Goal: Transaction & Acquisition: Purchase product/service

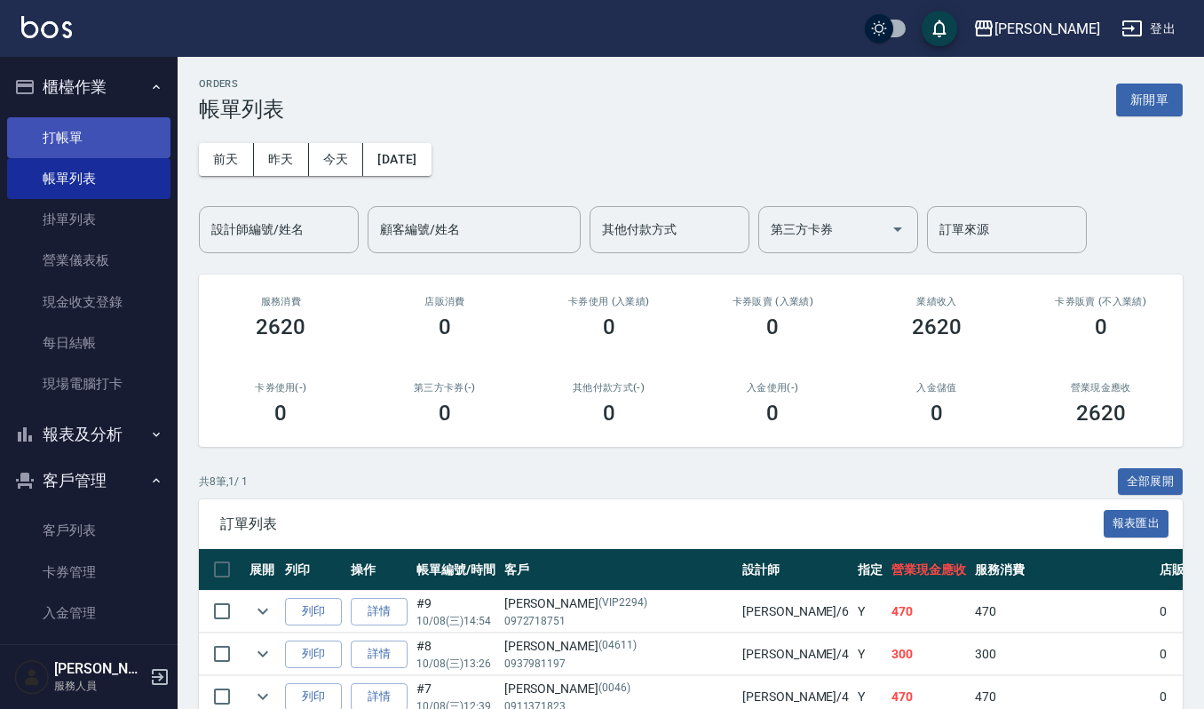
click at [57, 135] on link "打帳單" at bounding box center [88, 137] width 163 height 41
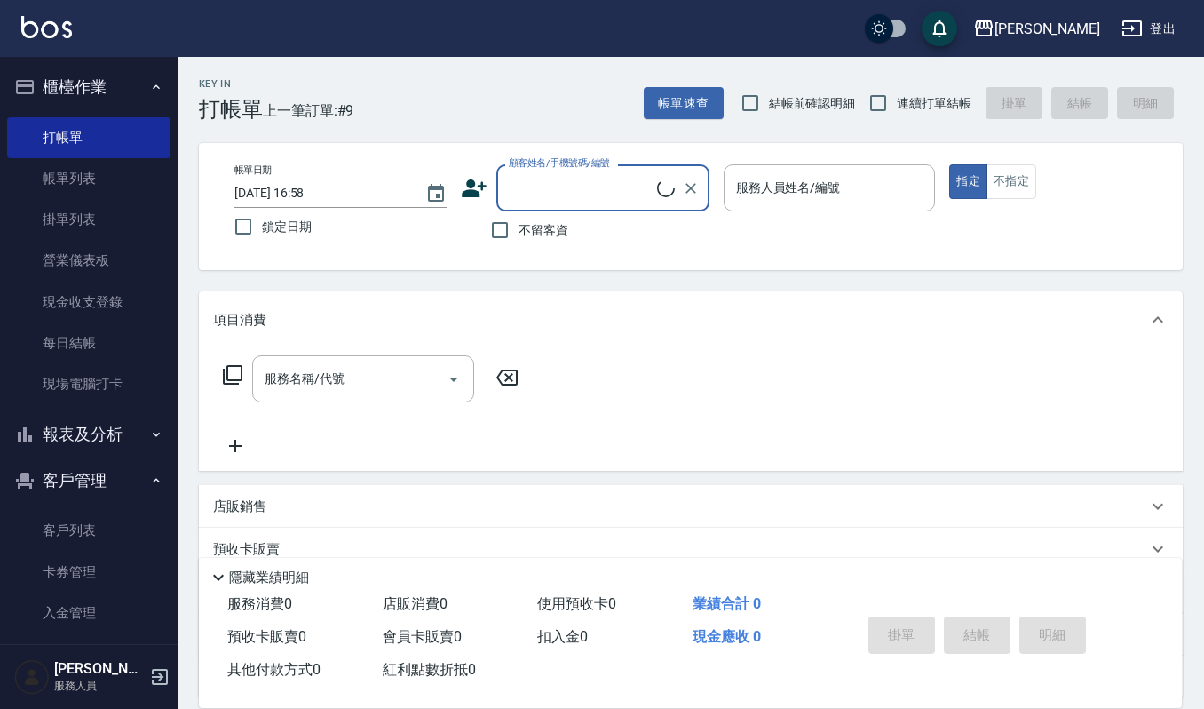
click at [524, 176] on input "顧客姓名/手機號碼/編號" at bounding box center [580, 187] width 153 height 31
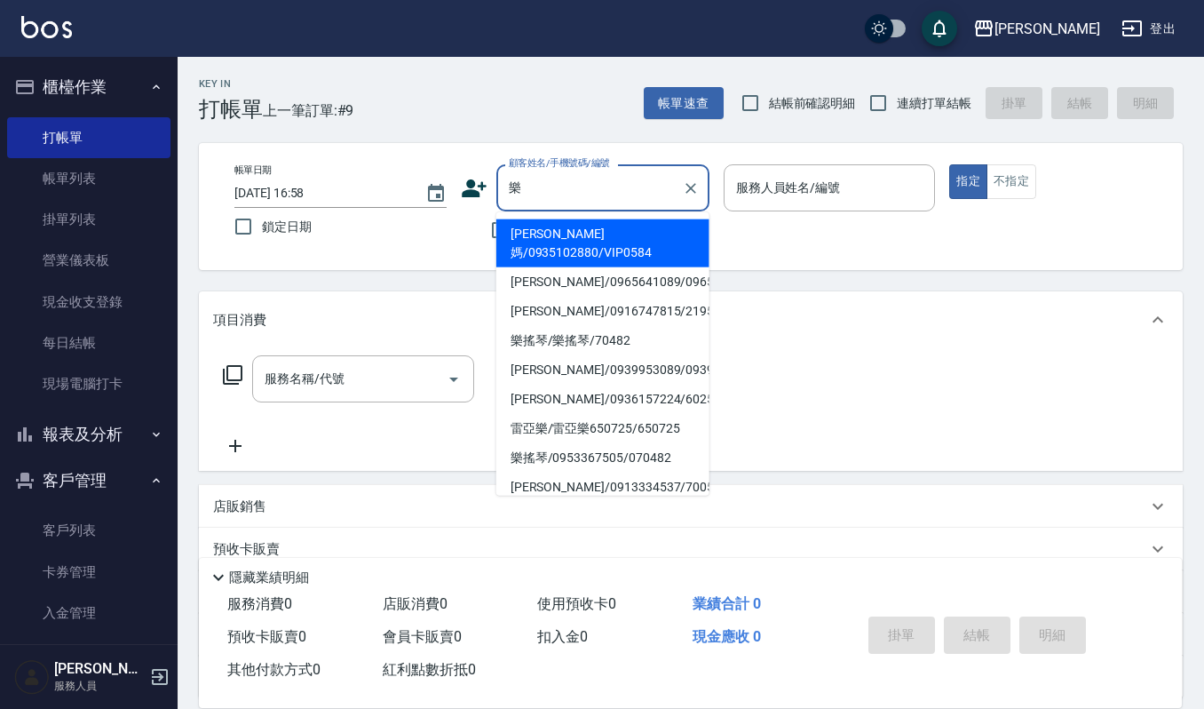
click at [600, 234] on li "[PERSON_NAME]媽/0935102880/VIP0584" at bounding box center [602, 243] width 213 height 48
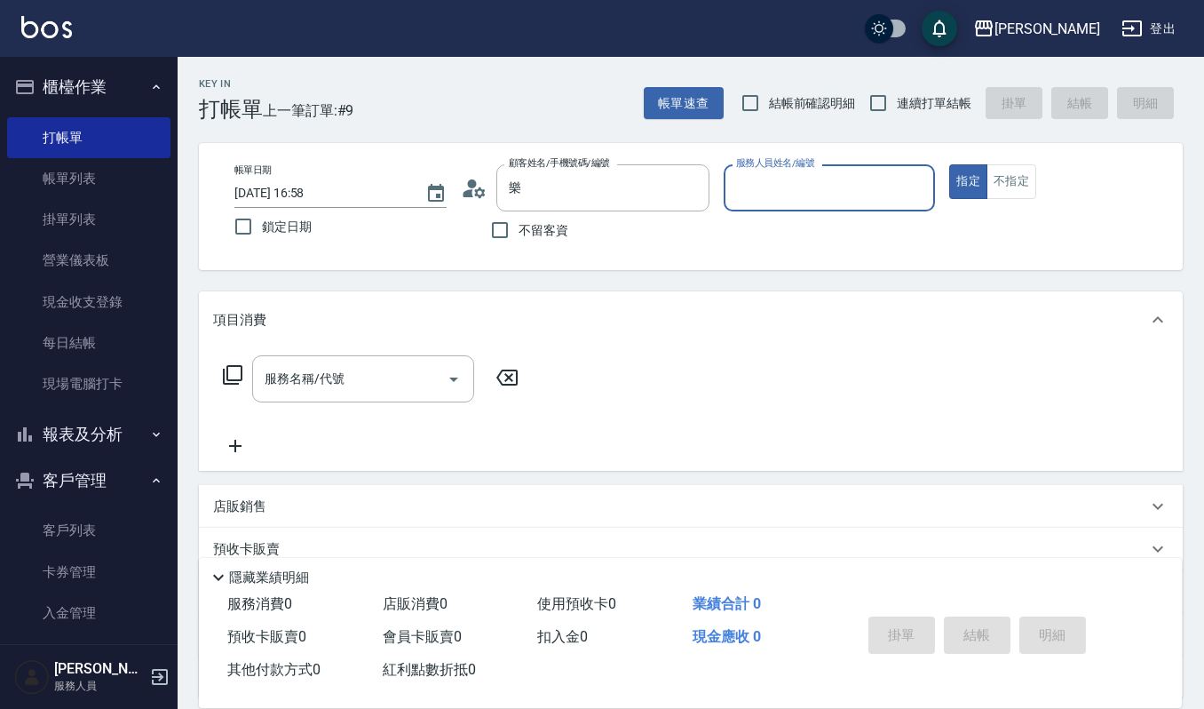
type input "[PERSON_NAME]媽/0935102880/VIP0584"
type input "[PERSON_NAME]-4"
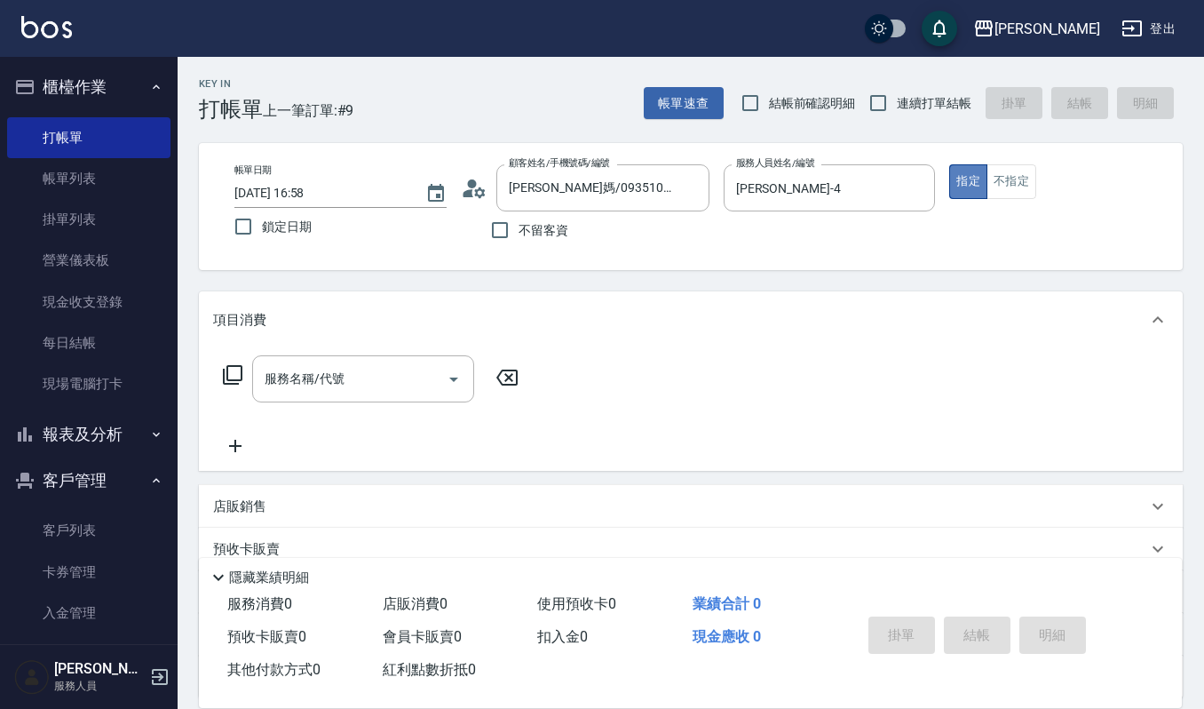
click at [964, 185] on button "指定" at bounding box center [968, 181] width 38 height 35
click at [303, 375] on input "服務名稱/代號" at bounding box center [349, 378] width 179 height 31
click at [342, 380] on input "服務名稱/代號" at bounding box center [349, 378] width 179 height 31
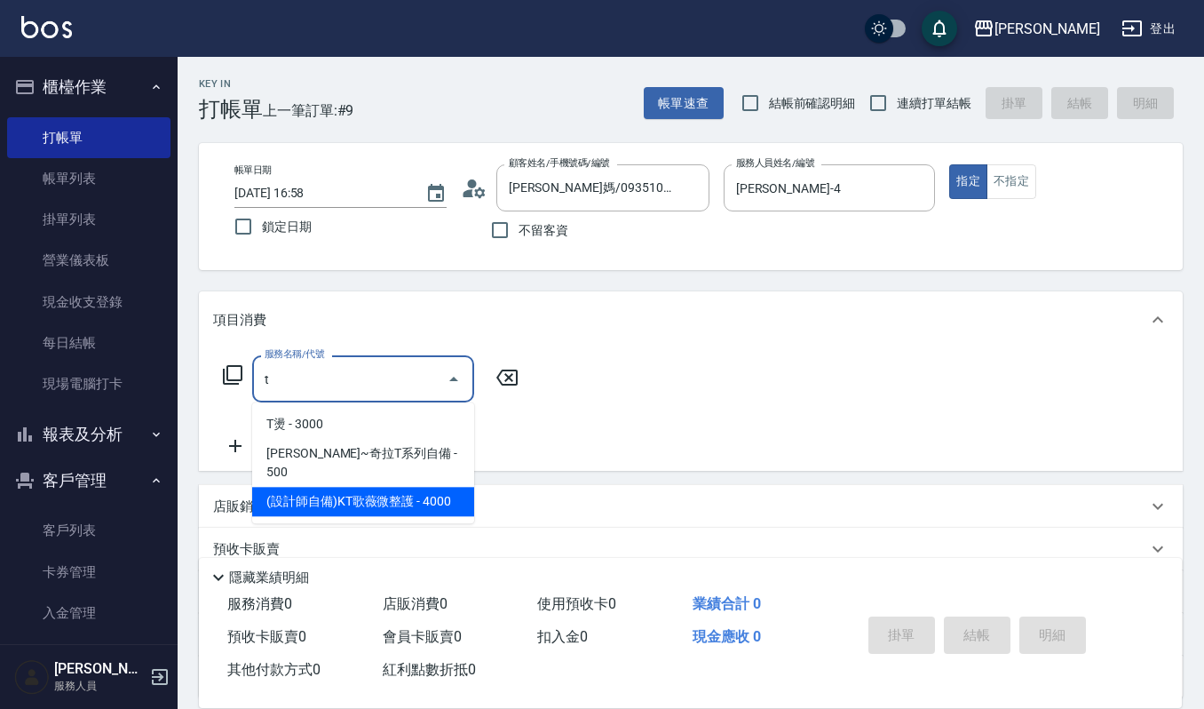
click at [324, 487] on span "(設計師自備)KT歌薇微整護 - 4000" at bounding box center [363, 501] width 222 height 29
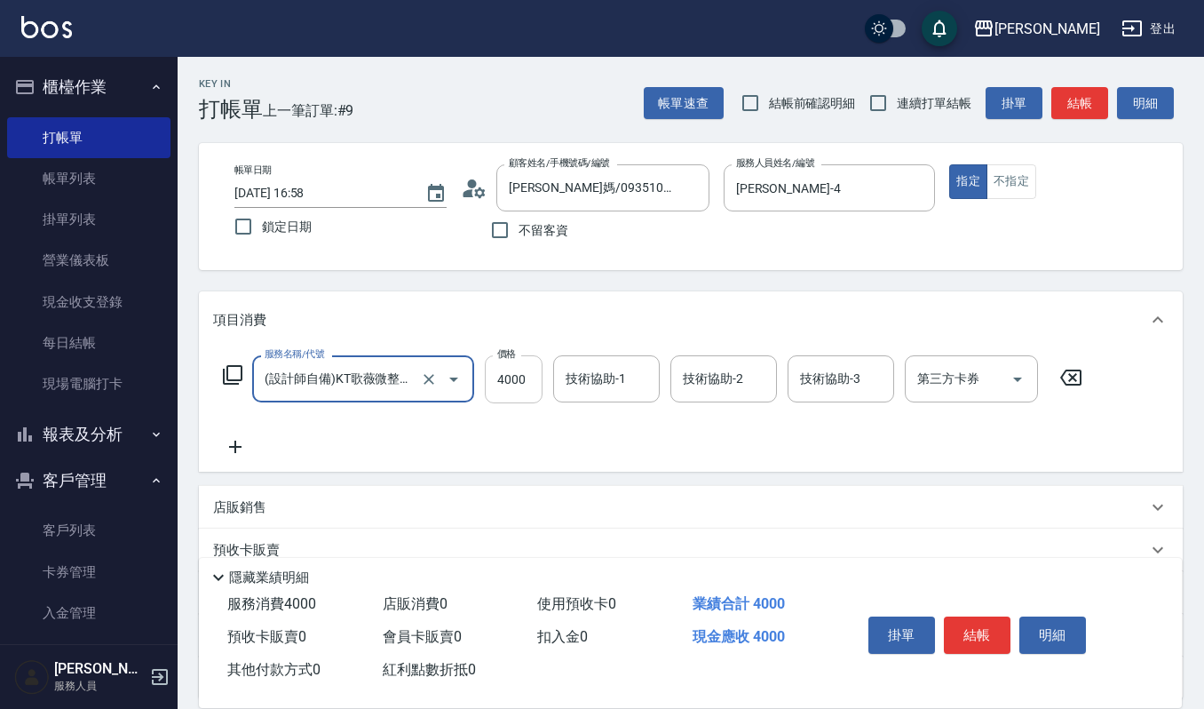
type input "(設計師自備)KT歌薇微整護(588)"
click at [520, 370] on input "4000" at bounding box center [514, 379] width 58 height 48
type input "5000"
click at [583, 370] on input "技術協助-1" at bounding box center [606, 378] width 91 height 31
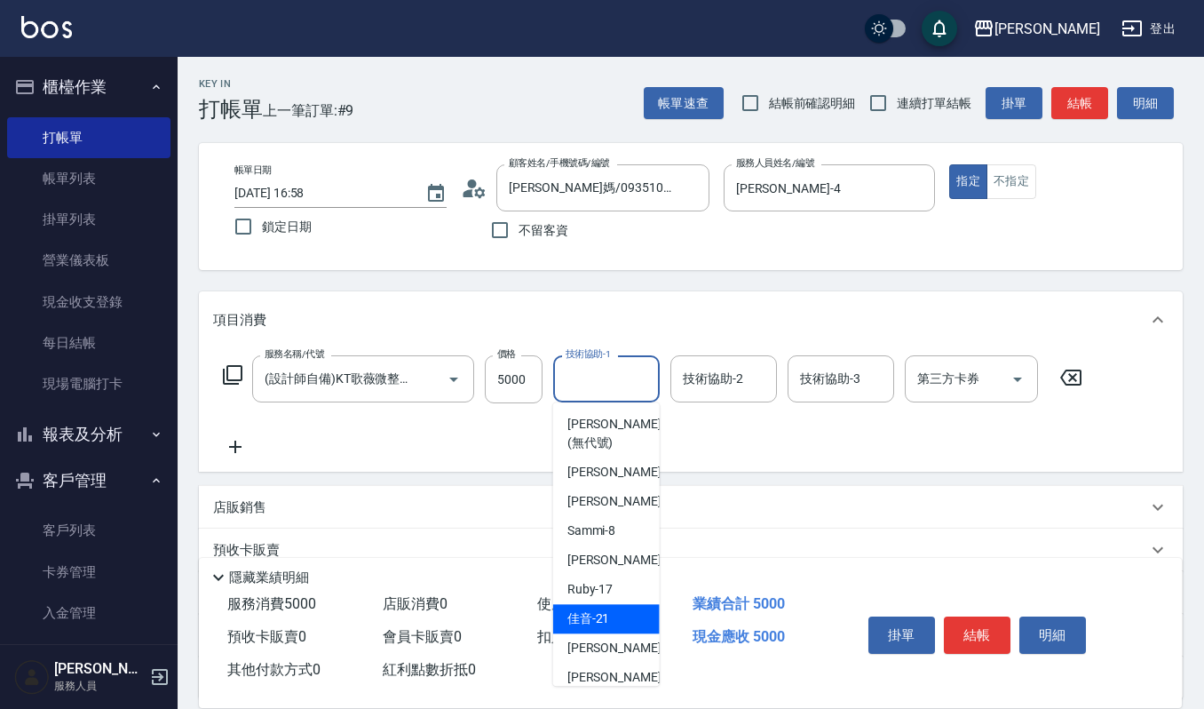
click at [612, 613] on div "佳音 -21" at bounding box center [606, 618] width 107 height 29
type input "佳音-21"
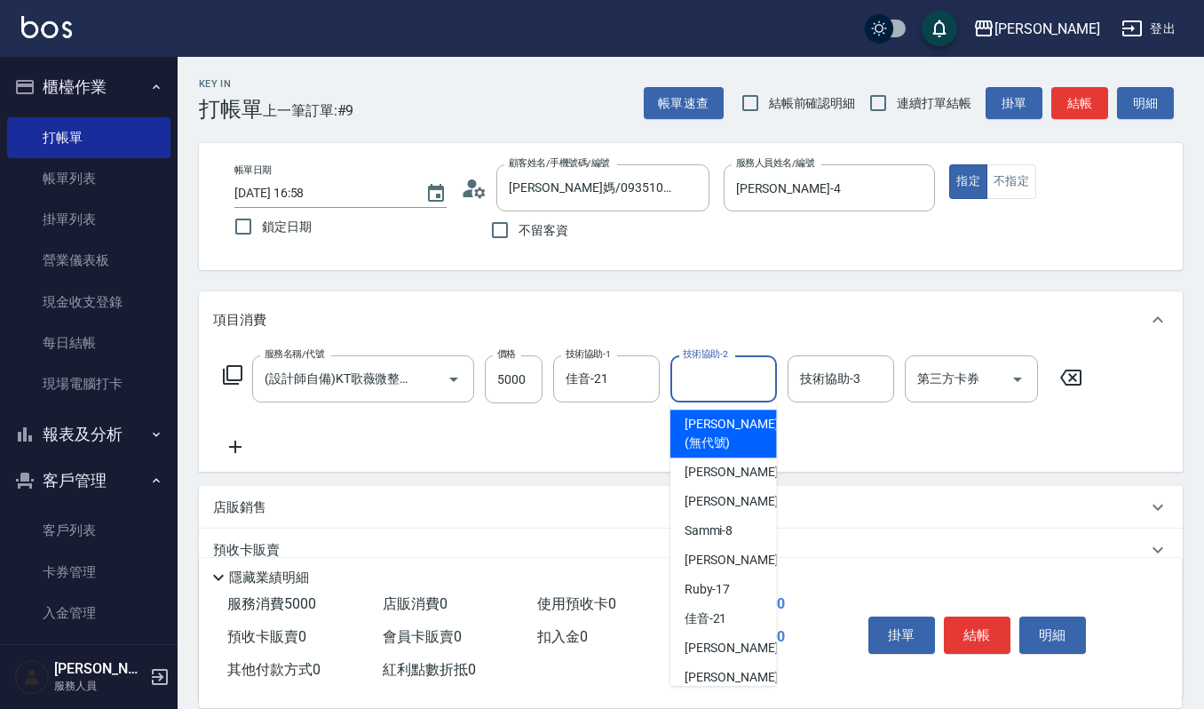
click at [740, 364] on input "技術協助-2" at bounding box center [724, 378] width 91 height 31
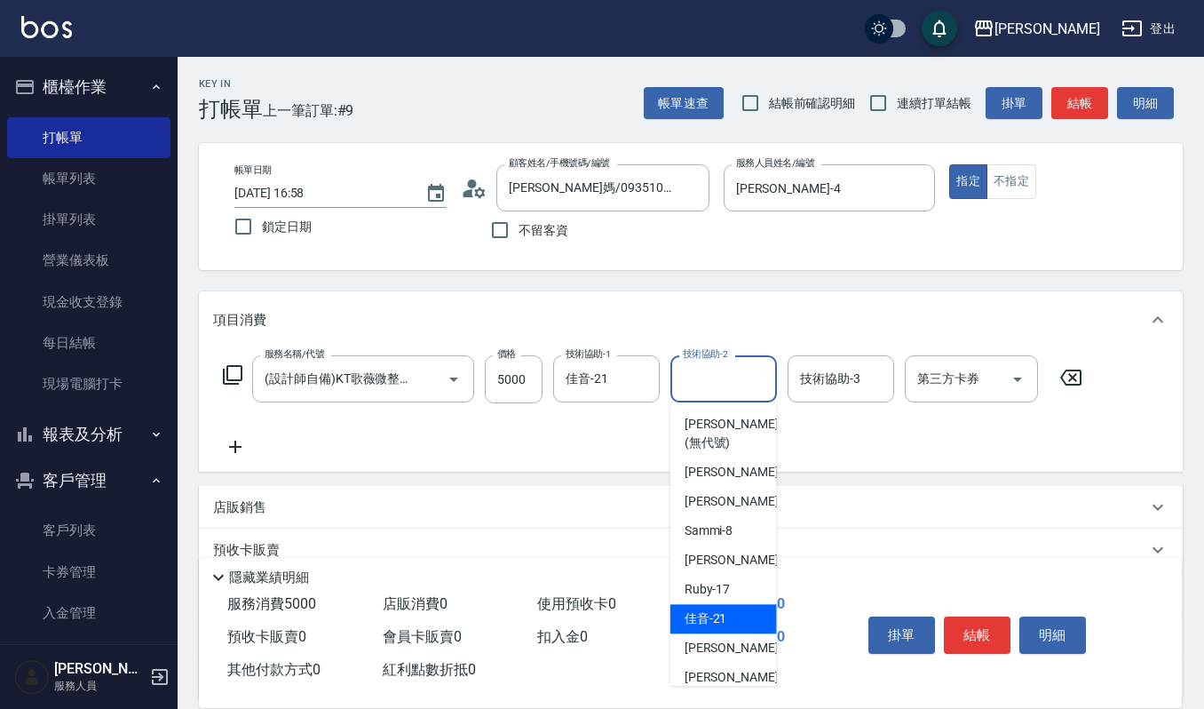
click at [740, 619] on div "佳音 -21" at bounding box center [724, 618] width 107 height 29
type input "佳音-21"
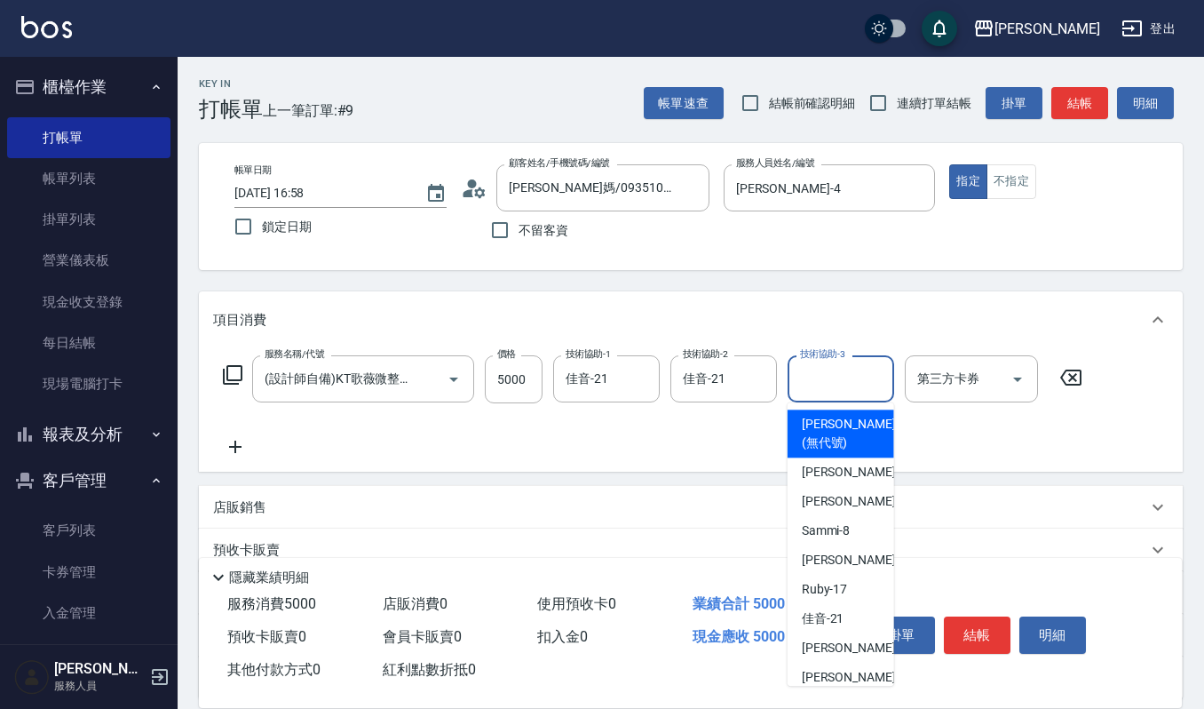
click at [857, 378] on input "技術協助-3" at bounding box center [841, 378] width 91 height 31
click at [867, 469] on div "[PERSON_NAME] -4" at bounding box center [841, 471] width 107 height 29
type input "[PERSON_NAME]-4"
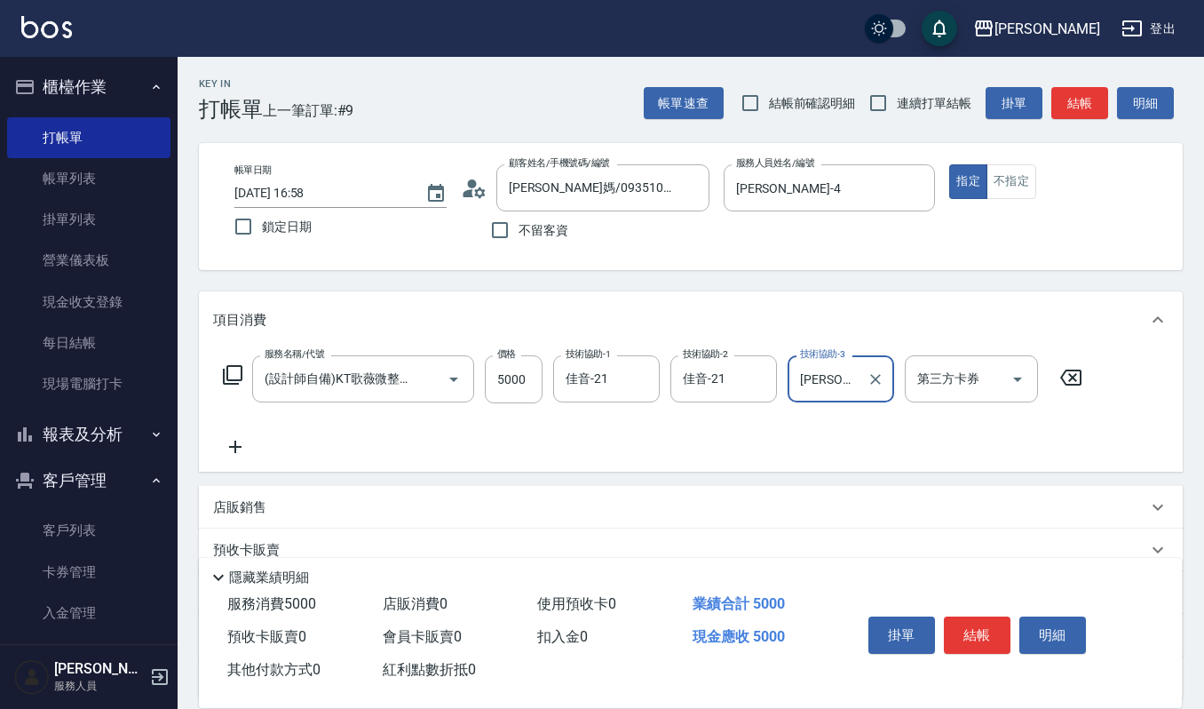
click at [233, 441] on icon at bounding box center [235, 446] width 44 height 21
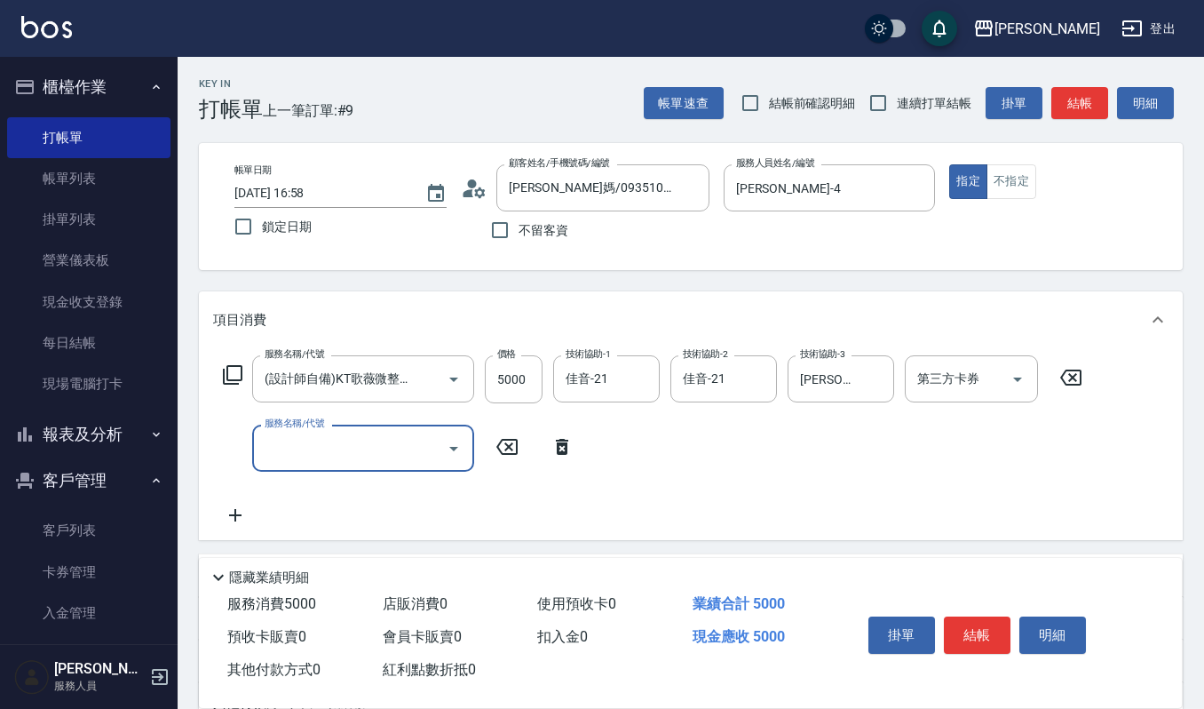
click at [272, 452] on input "服務名稱/代號" at bounding box center [349, 448] width 179 height 31
type input "b"
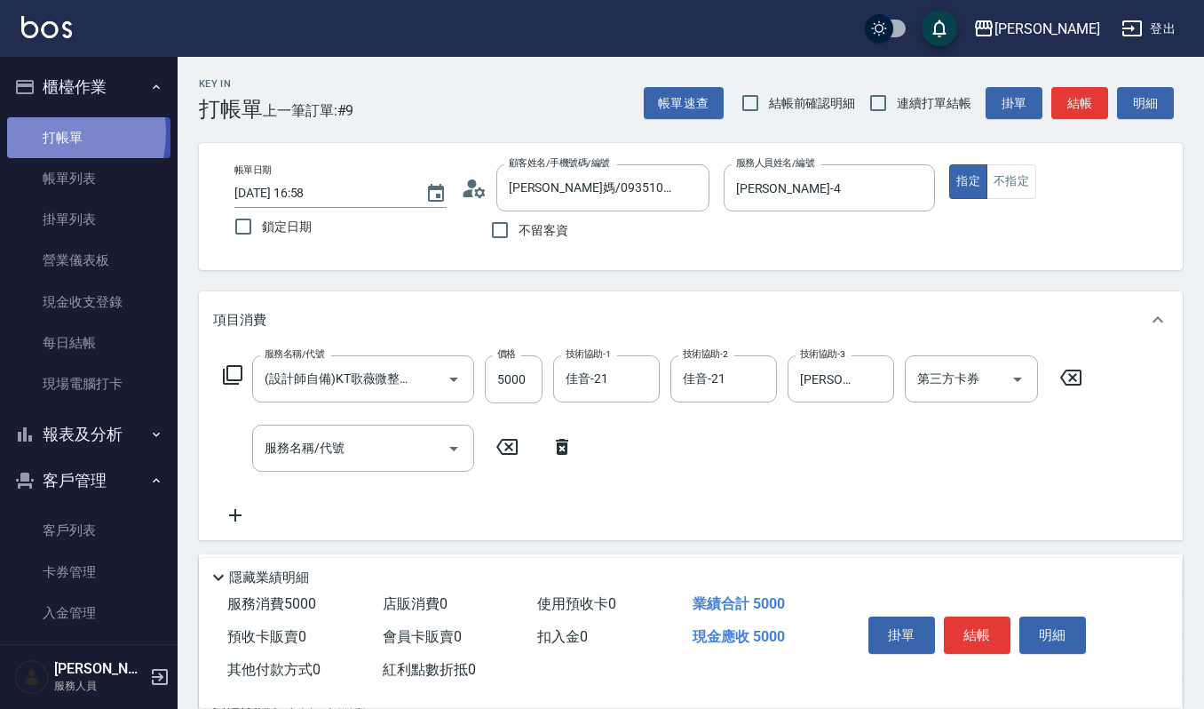
click at [53, 132] on link "打帳單" at bounding box center [88, 137] width 163 height 41
click at [117, 147] on link "打帳單" at bounding box center [88, 137] width 163 height 41
click at [121, 140] on link "打帳單" at bounding box center [88, 137] width 163 height 41
click at [79, 119] on link "打帳單" at bounding box center [88, 137] width 163 height 41
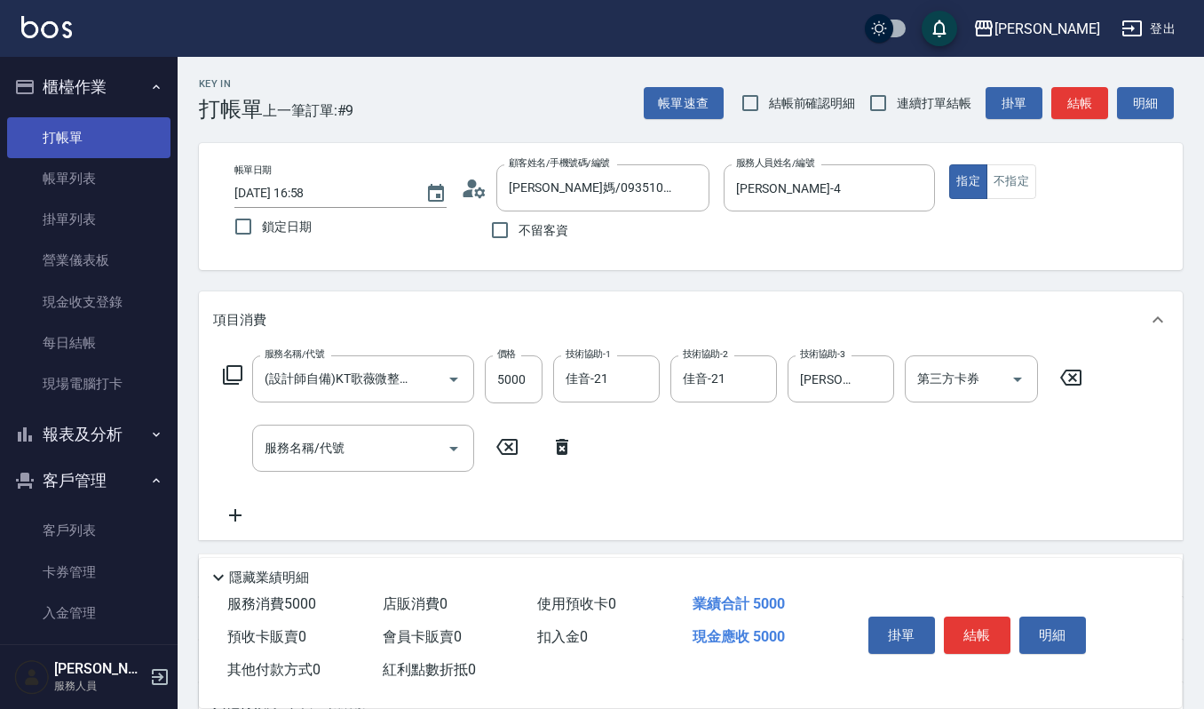
click at [89, 137] on link "打帳單" at bounding box center [88, 137] width 163 height 41
click at [69, 133] on link "打帳單" at bounding box center [88, 137] width 163 height 41
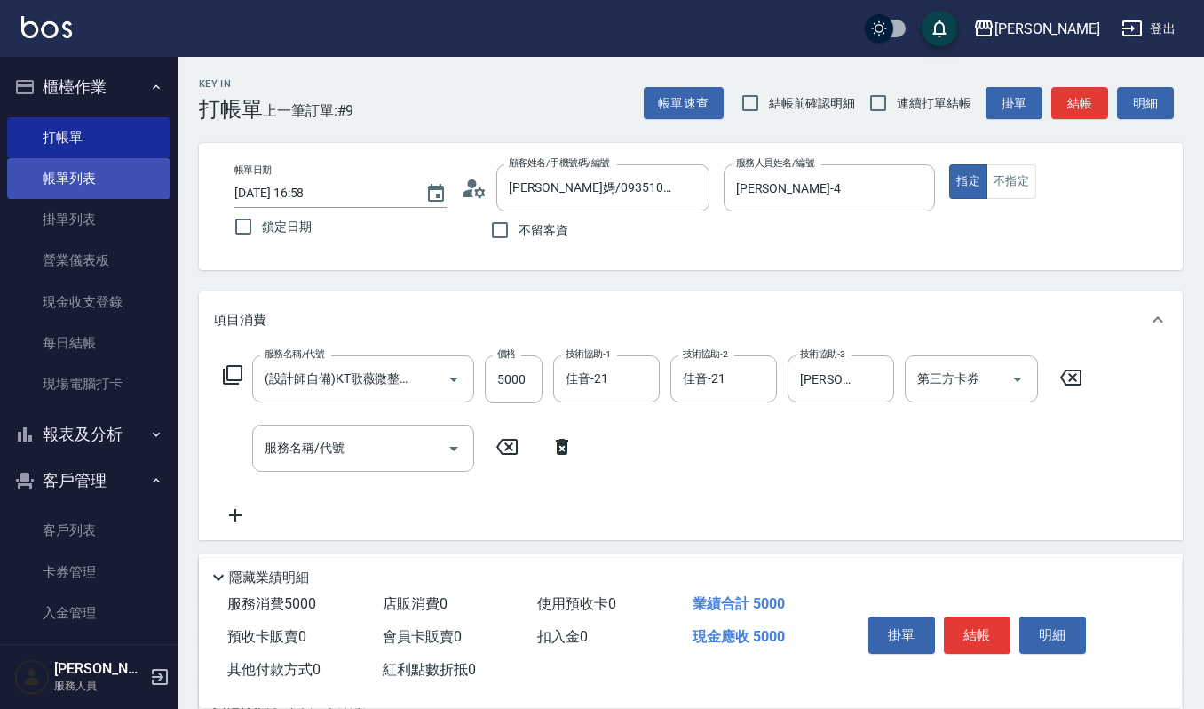
click at [91, 179] on link "帳單列表" at bounding box center [88, 178] width 163 height 41
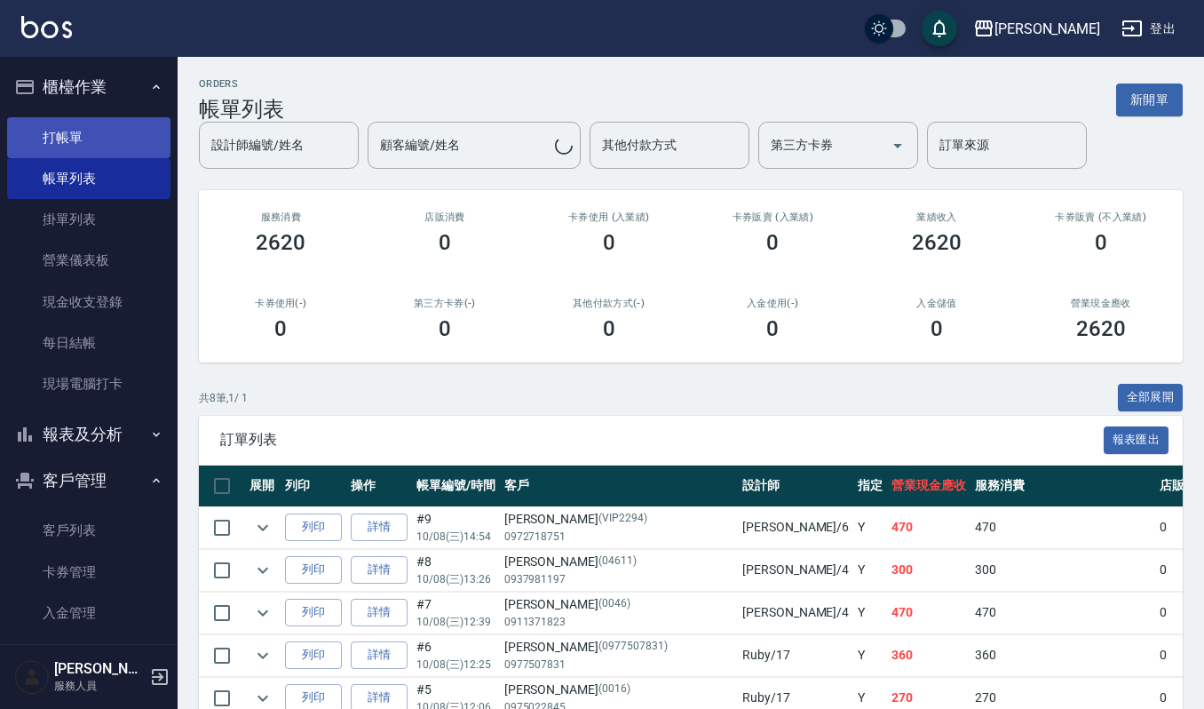
click at [79, 126] on link "打帳單" at bounding box center [88, 137] width 163 height 41
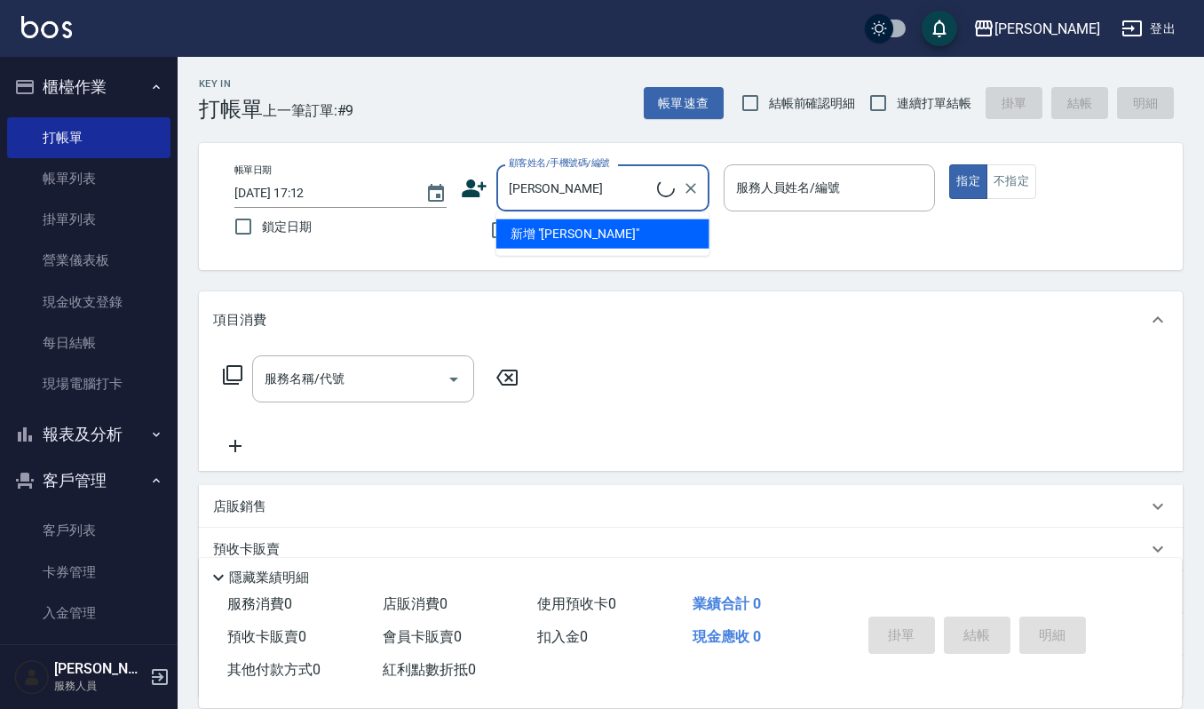
type input "無名字/黃玉蓁/null"
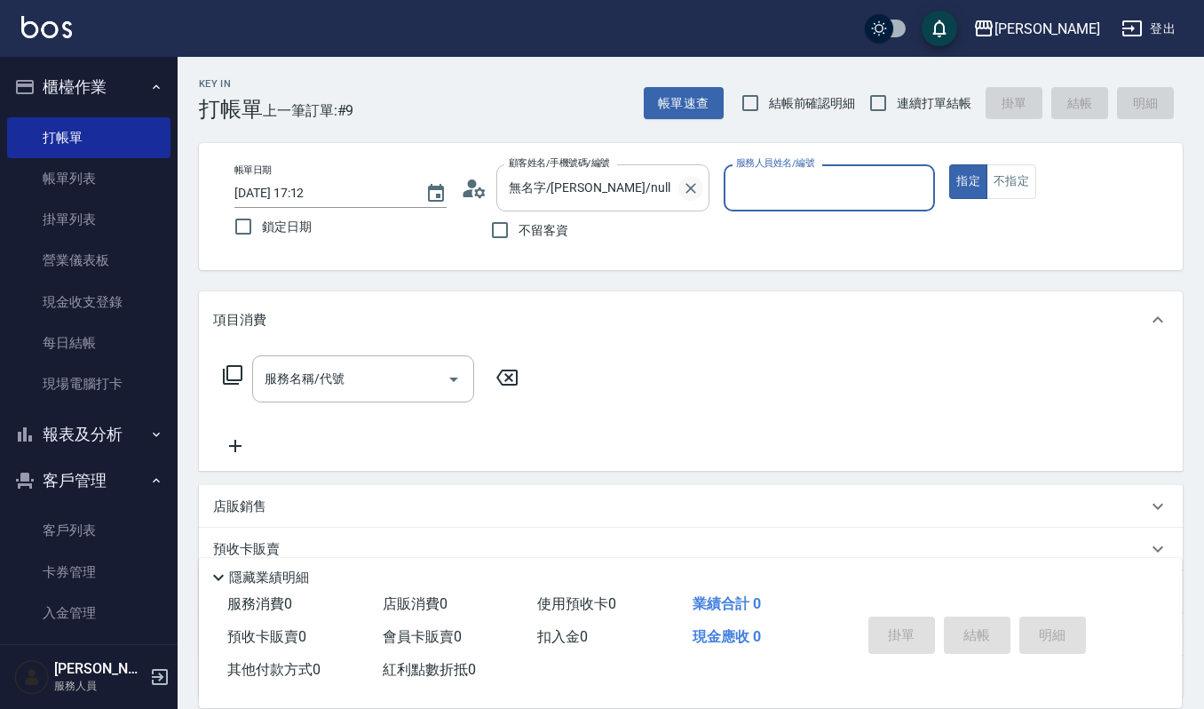
click at [693, 183] on icon "Clear" at bounding box center [691, 188] width 18 height 18
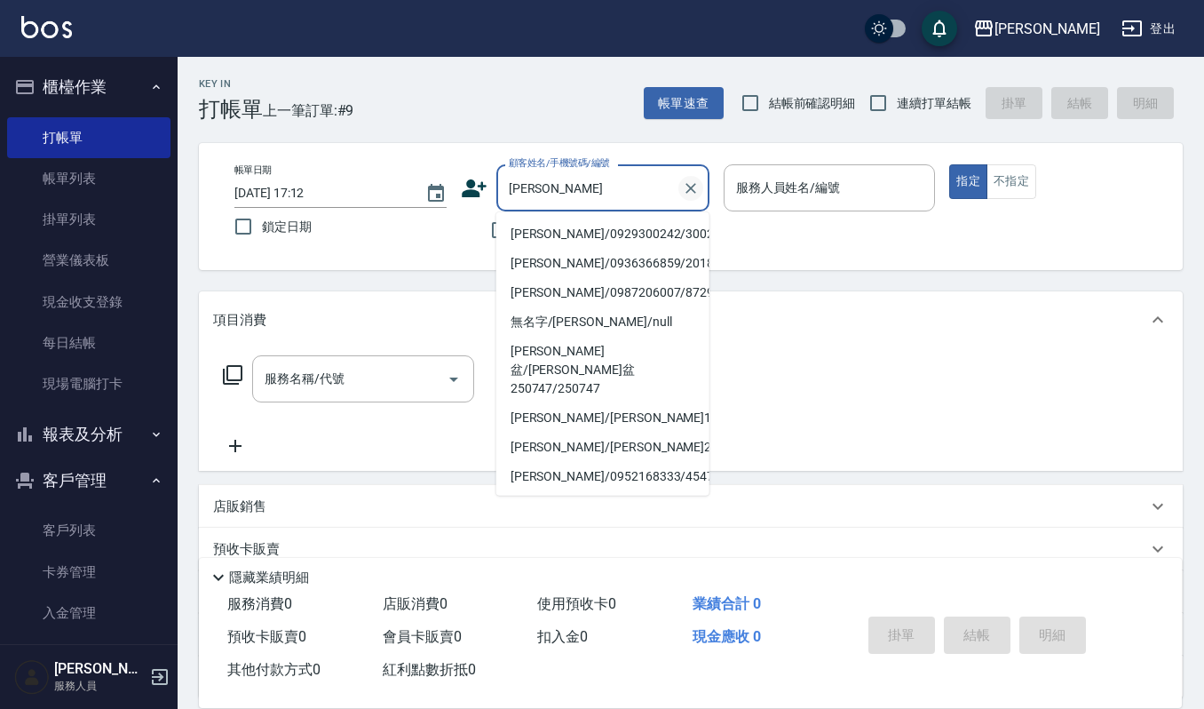
type input "黃玉蓁/0929300242/300242"
type input "Ruby-17"
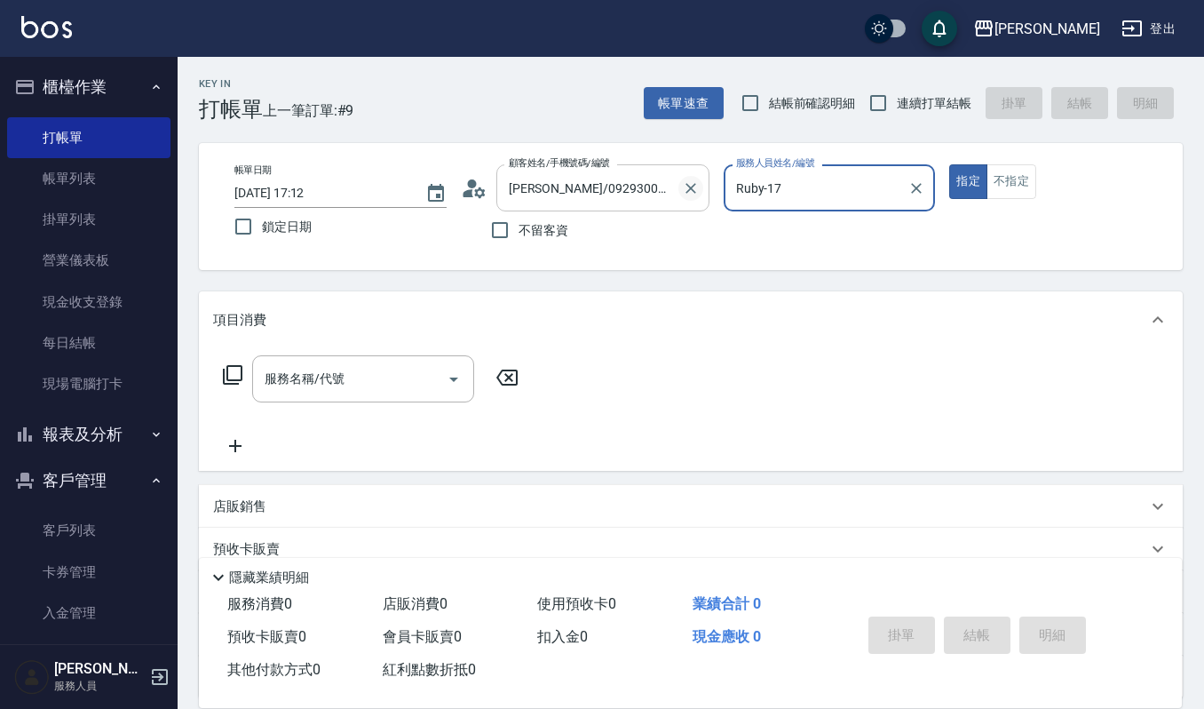
click at [949, 164] on button "指定" at bounding box center [968, 181] width 38 height 35
type button "true"
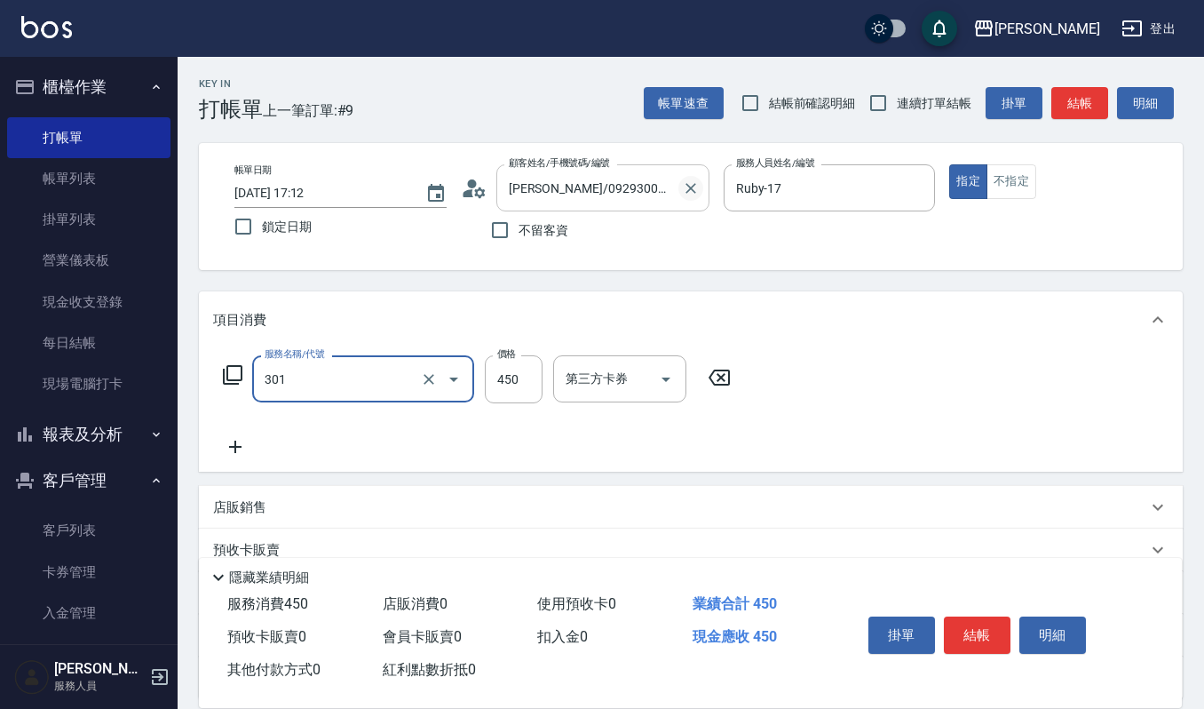
type input "創意剪髮(301)"
type input "360"
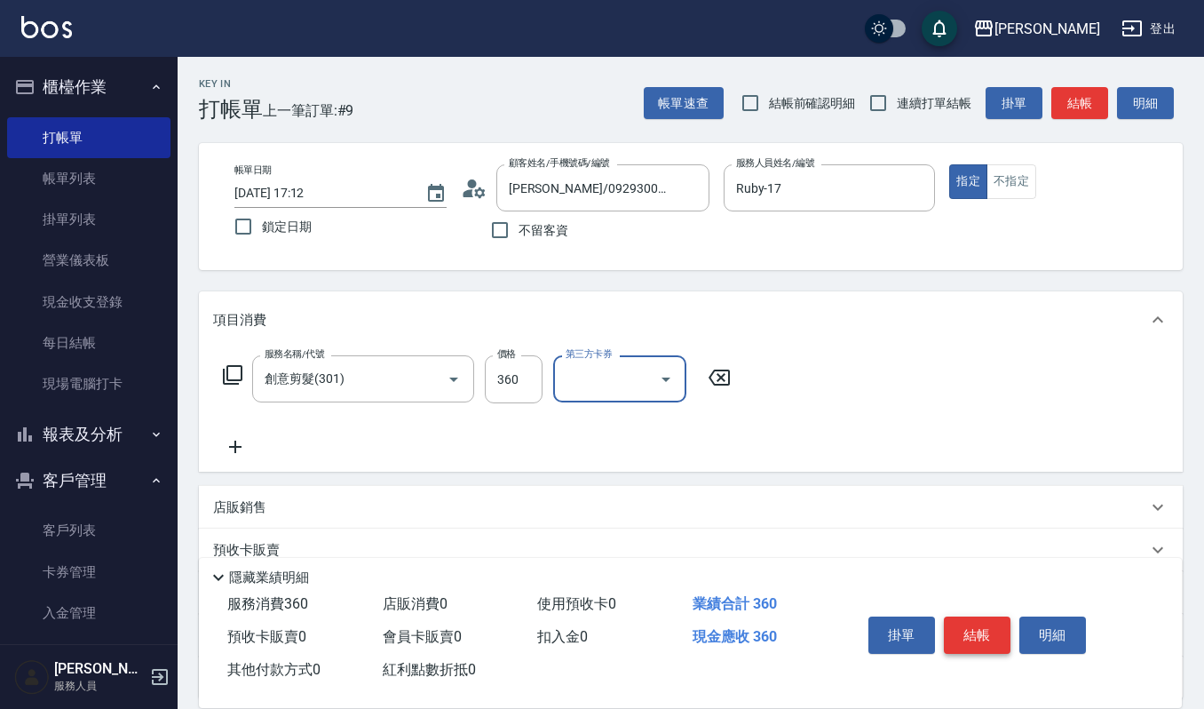
click at [968, 616] on button "結帳" at bounding box center [977, 634] width 67 height 37
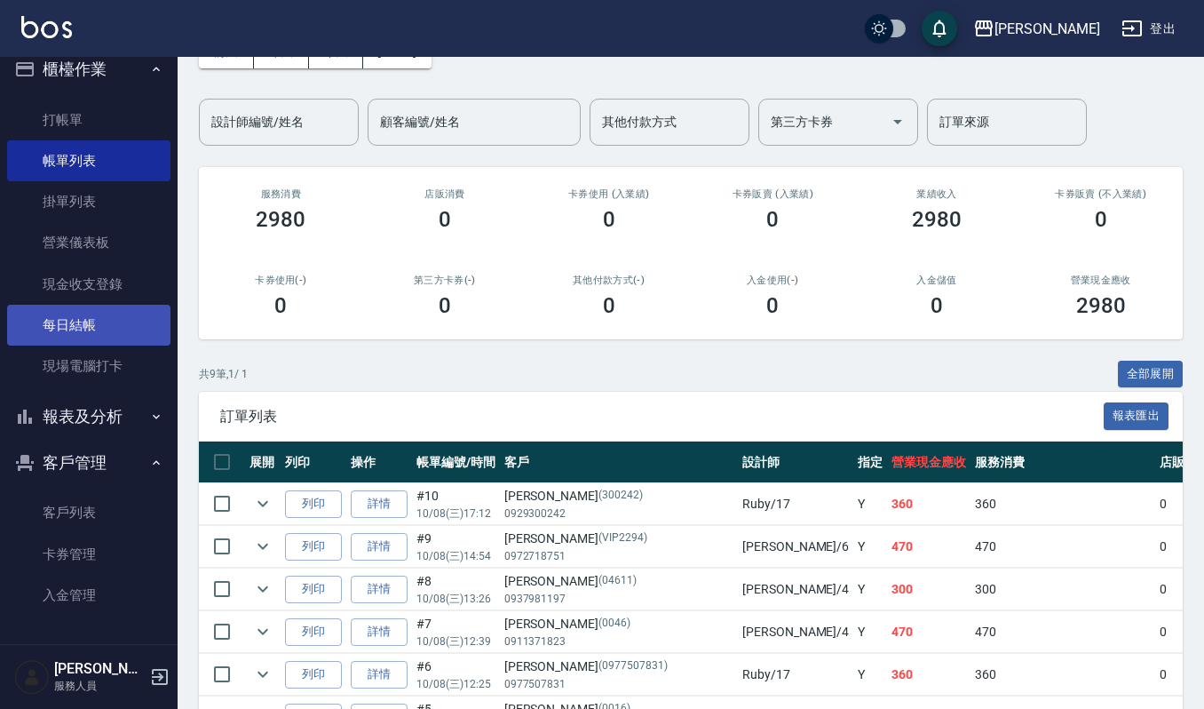
scroll to position [118, 0]
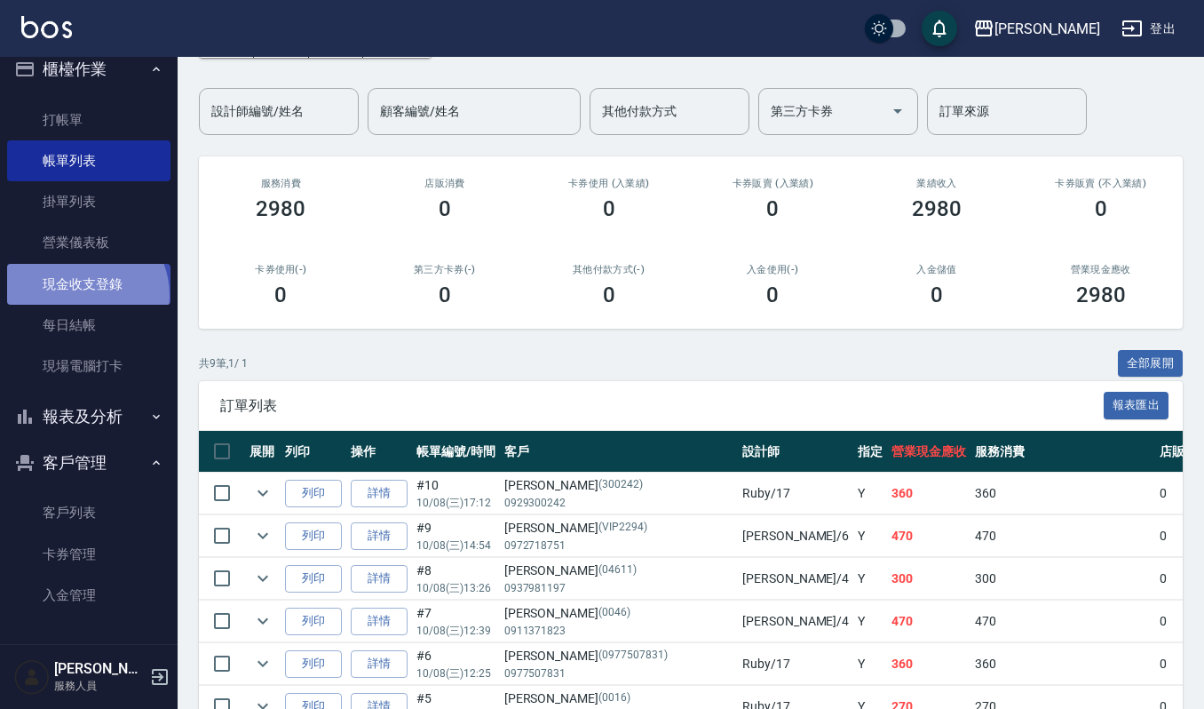
click at [83, 295] on link "現金收支登錄" at bounding box center [88, 284] width 163 height 41
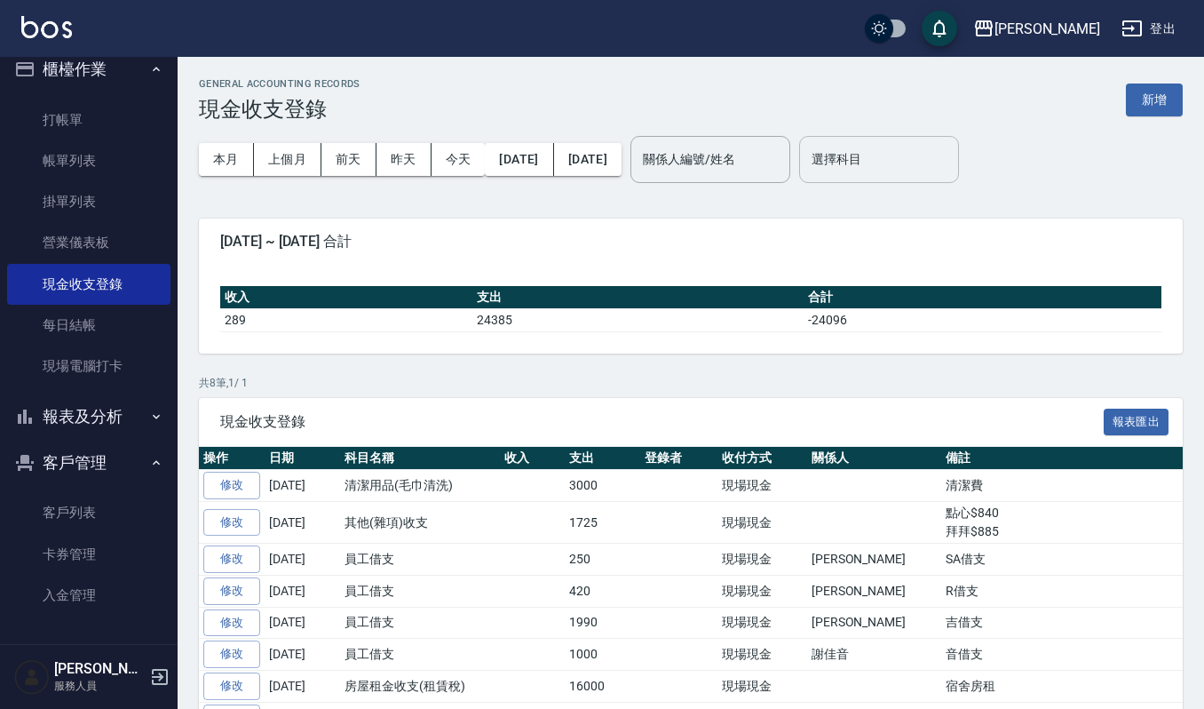
click at [901, 150] on input "選擇科目" at bounding box center [879, 159] width 144 height 31
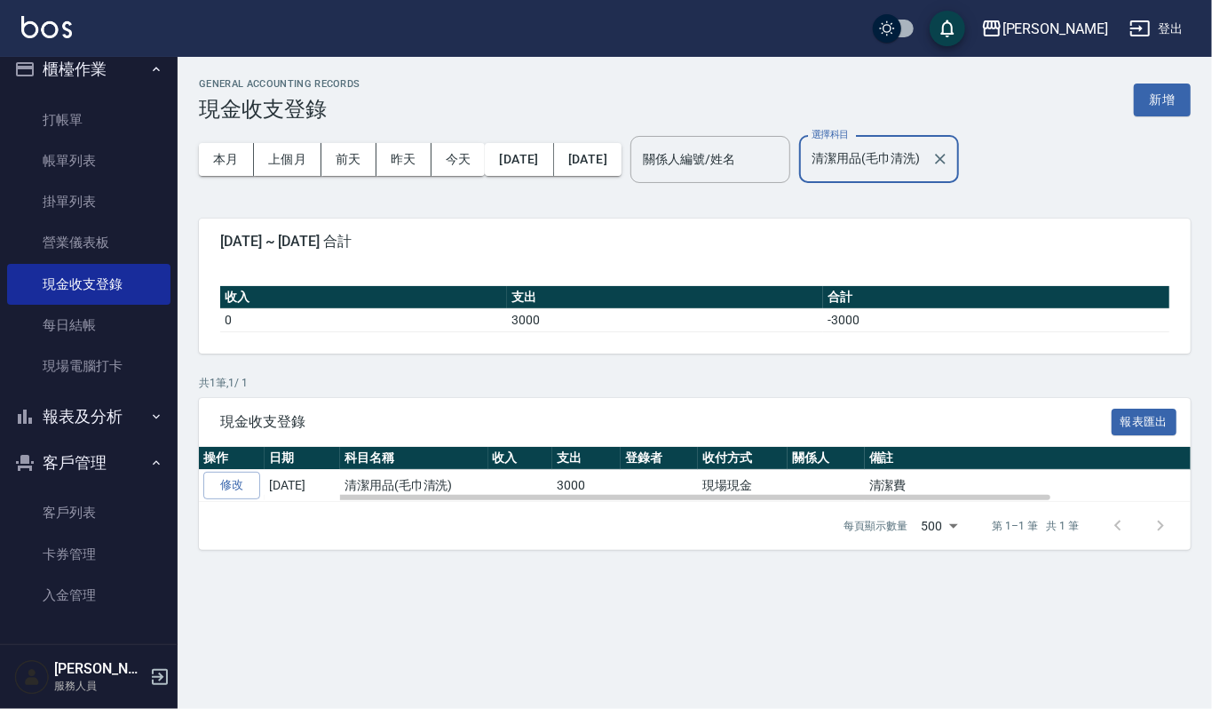
type input "清潔用品(毛巾清洗)"
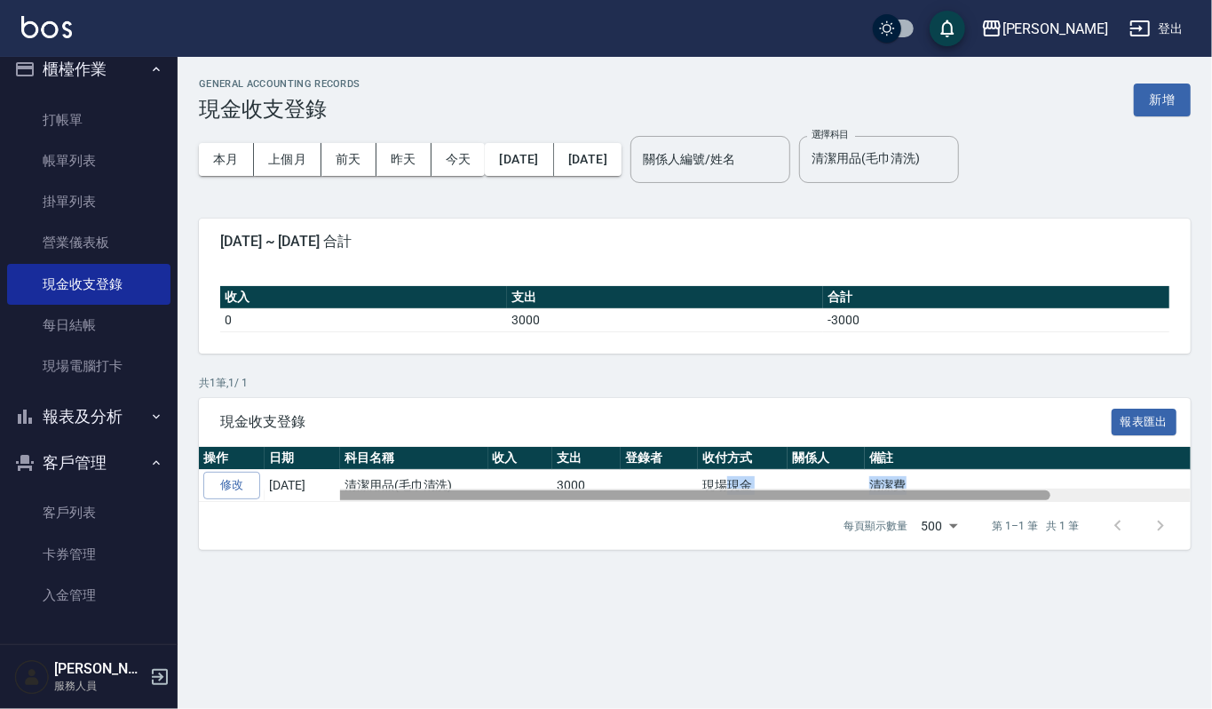
drag, startPoint x: 730, startPoint y: 488, endPoint x: 608, endPoint y: 499, distance: 122.1
click at [616, 498] on div "操作 日期 科目名稱 收入 支出 登錄者 收付方式 關係人 備註 修改 2025-10-07 清潔用品(毛巾清洗) 3000 現場現金 清潔費" at bounding box center [695, 474] width 992 height 55
drag, startPoint x: 607, startPoint y: 499, endPoint x: 466, endPoint y: 487, distance: 141.8
click at [466, 487] on div "操作 日期 科目名稱 收入 支出 登錄者 收付方式 關係人 備註 修改 2025-10-07 清潔用品(毛巾清洗) 3000 現場現金 清潔費" at bounding box center [695, 474] width 992 height 55
drag, startPoint x: 419, startPoint y: 501, endPoint x: 306, endPoint y: 474, distance: 116.8
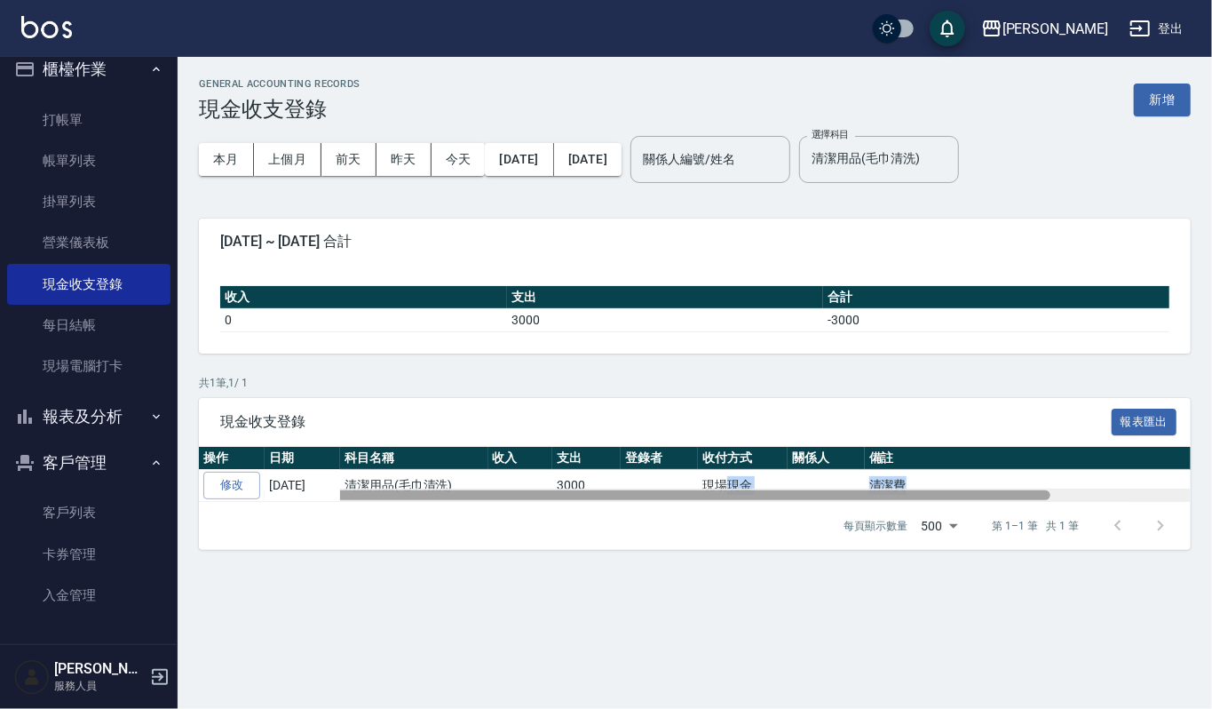
click at [306, 473] on div "操作 日期 科目名稱 收入 支出 登錄者 收付方式 關係人 備註 修改 2025-10-07 清潔用品(毛巾清洗) 3000 現場現金 清潔費" at bounding box center [695, 474] width 992 height 55
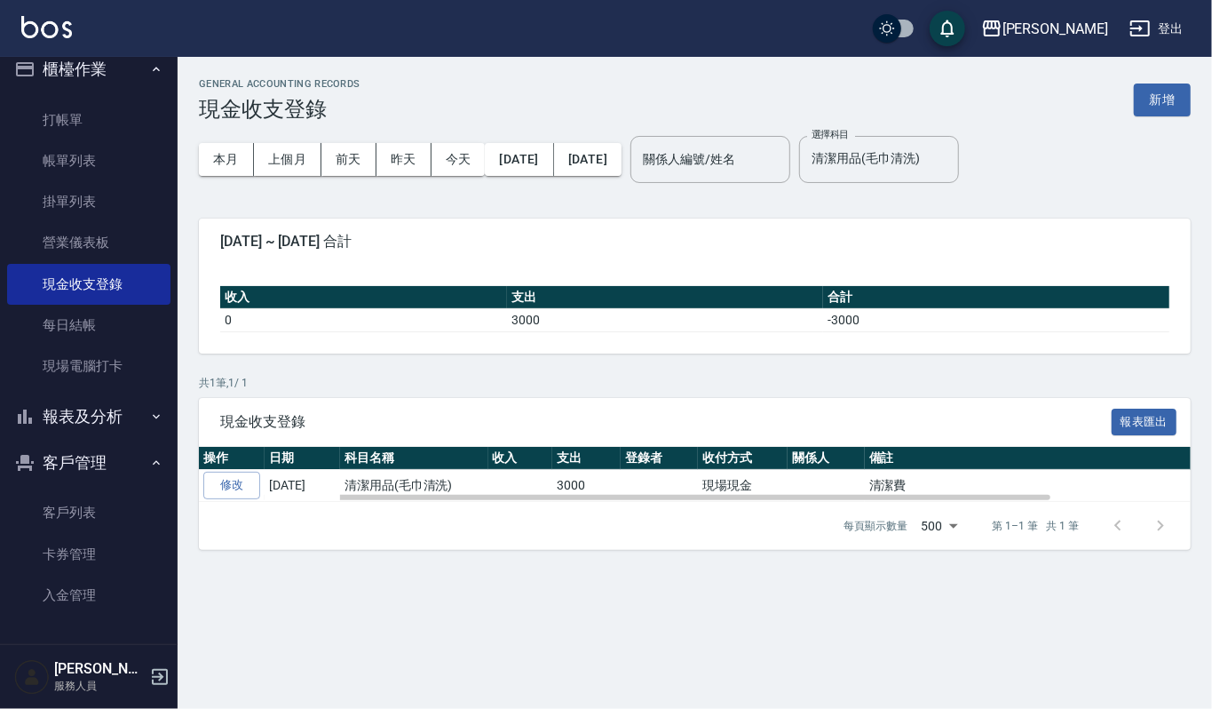
click at [426, 362] on div "GENERAL ACCOUNTING RECORDS 現金收支登錄 新增 本月 上個月 前天 昨天 今天 2025/10/01 2025/10/08 關係人編…" at bounding box center [695, 314] width 1035 height 514
click at [949, 162] on icon "Clear" at bounding box center [941, 159] width 18 height 18
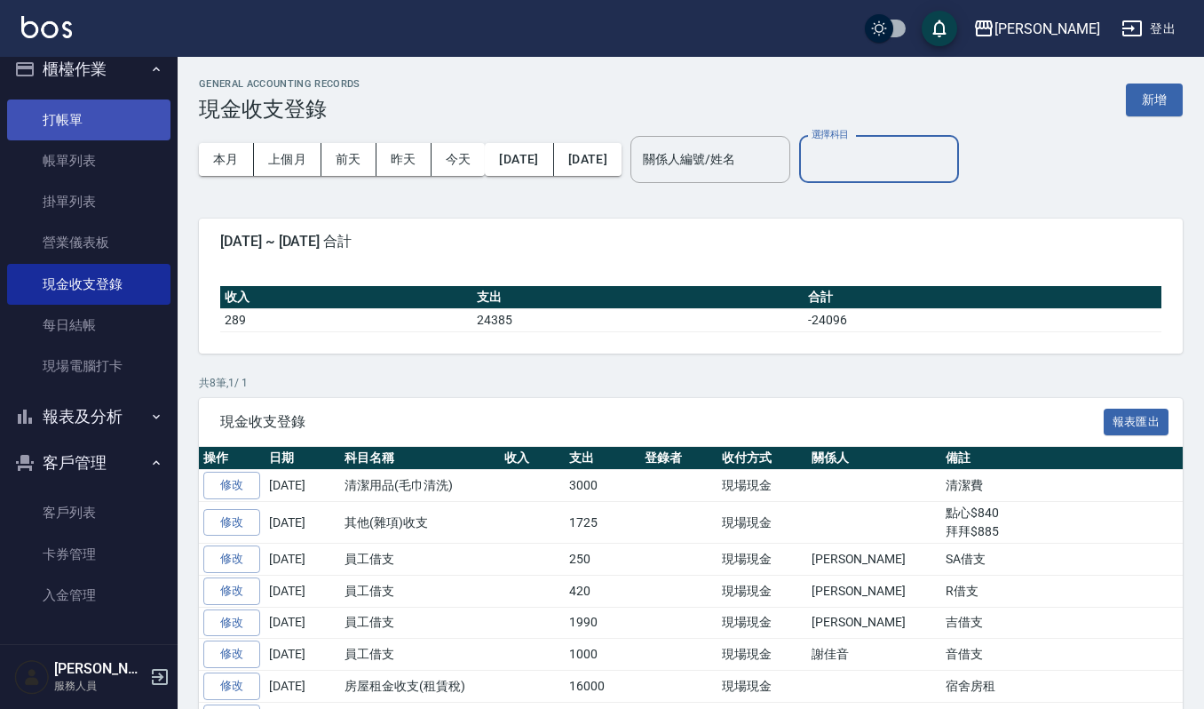
click at [92, 123] on link "打帳單" at bounding box center [88, 119] width 163 height 41
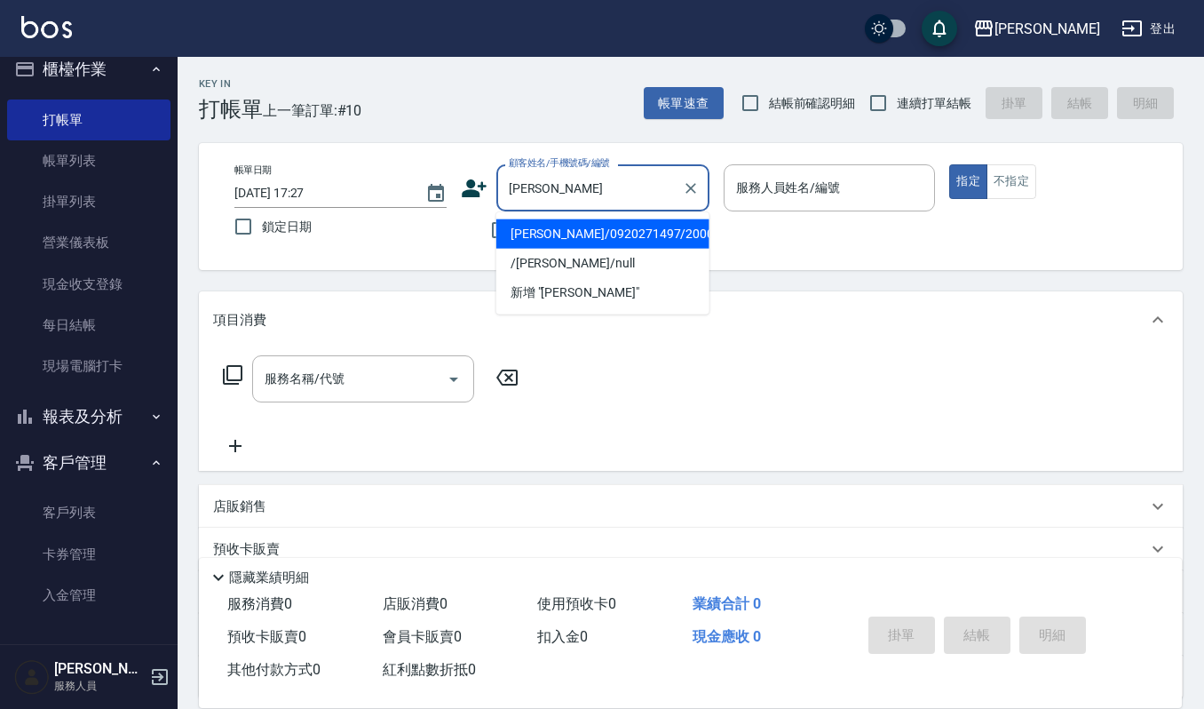
click at [584, 233] on li "胡陳素貞/0920271497/2000" at bounding box center [602, 233] width 213 height 29
type input "胡陳素貞/0920271497/2000"
type input "吉兒-4"
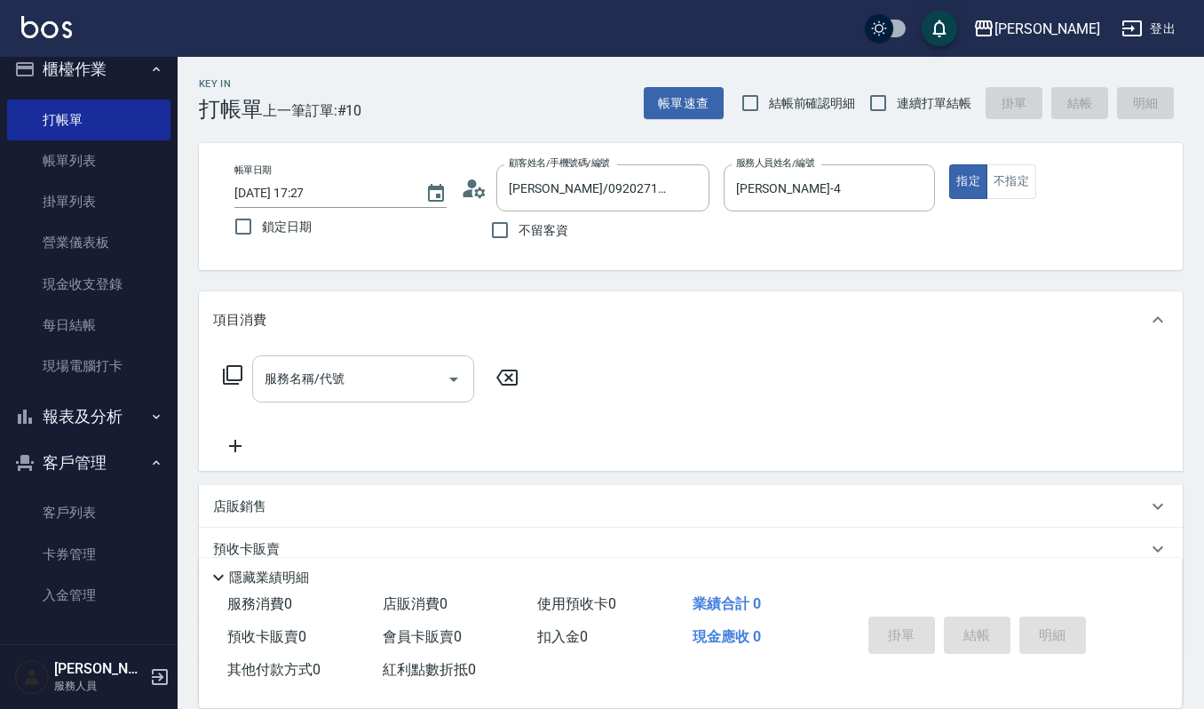
click at [389, 352] on div "服務名稱/代號 服務名稱/代號" at bounding box center [691, 409] width 984 height 123
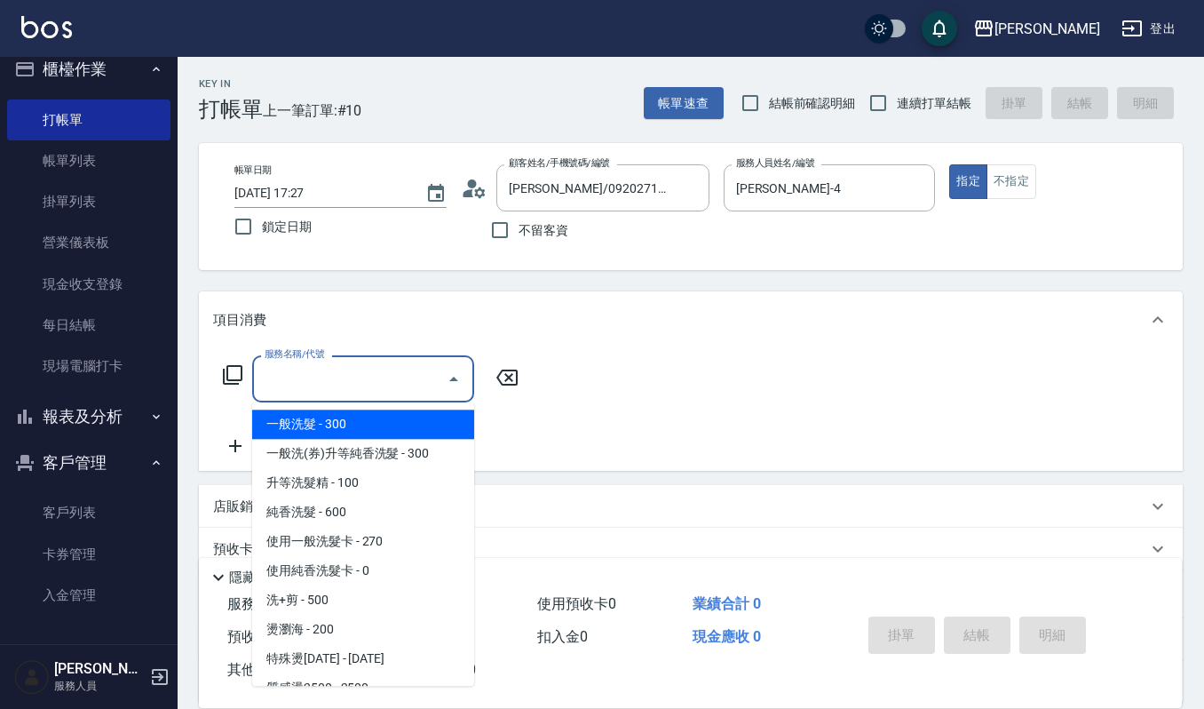
drag, startPoint x: 393, startPoint y: 362, endPoint x: 426, endPoint y: 391, distance: 44.1
click at [393, 363] on input "服務名稱/代號" at bounding box center [349, 378] width 179 height 31
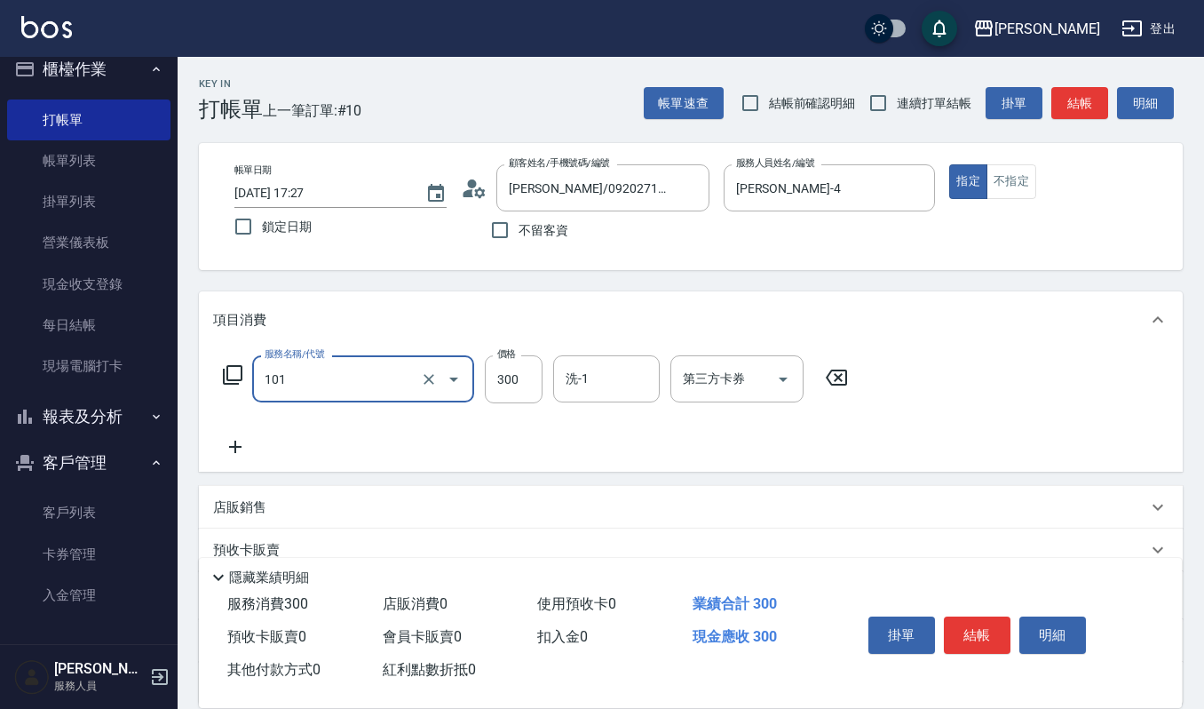
type input "一般洗髮(101)"
type input "270"
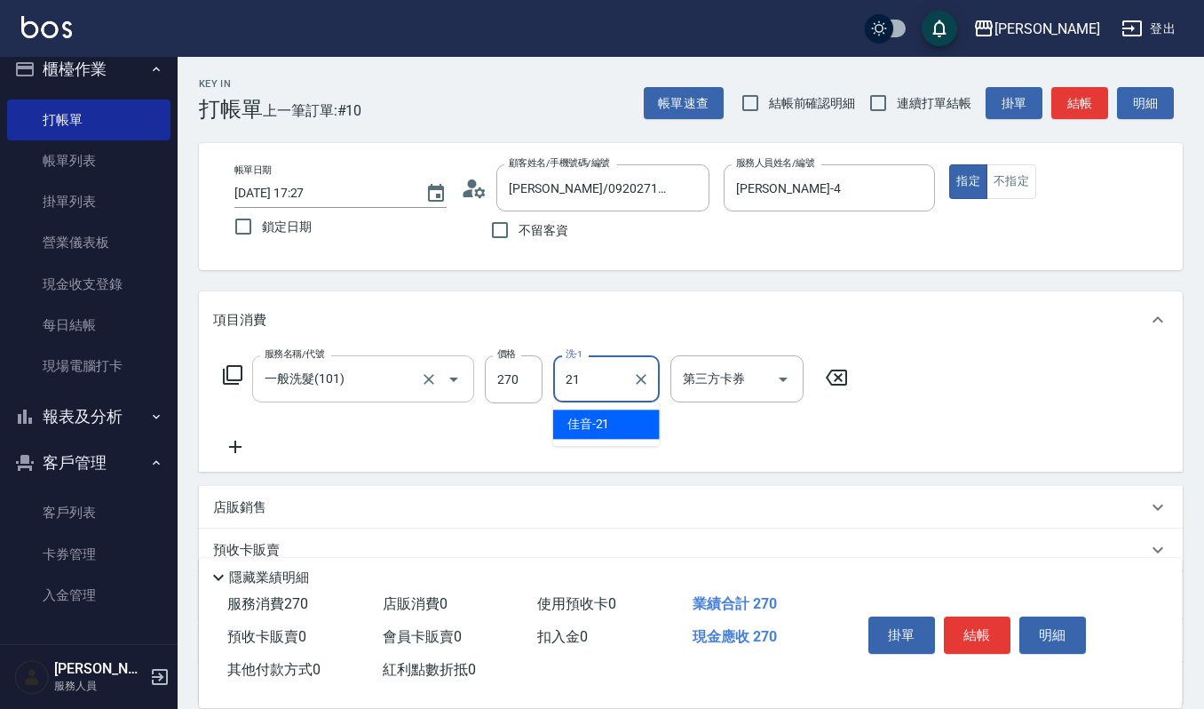
type input "佳音-21"
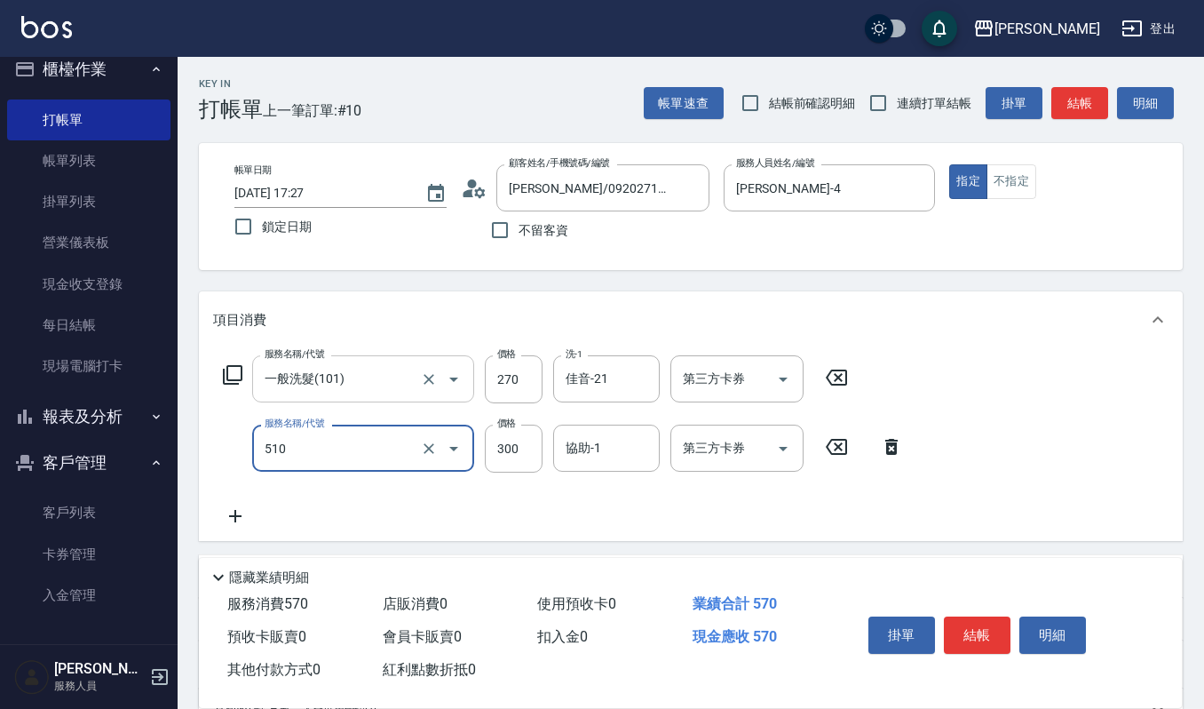
type input "~自備~護髮(510)"
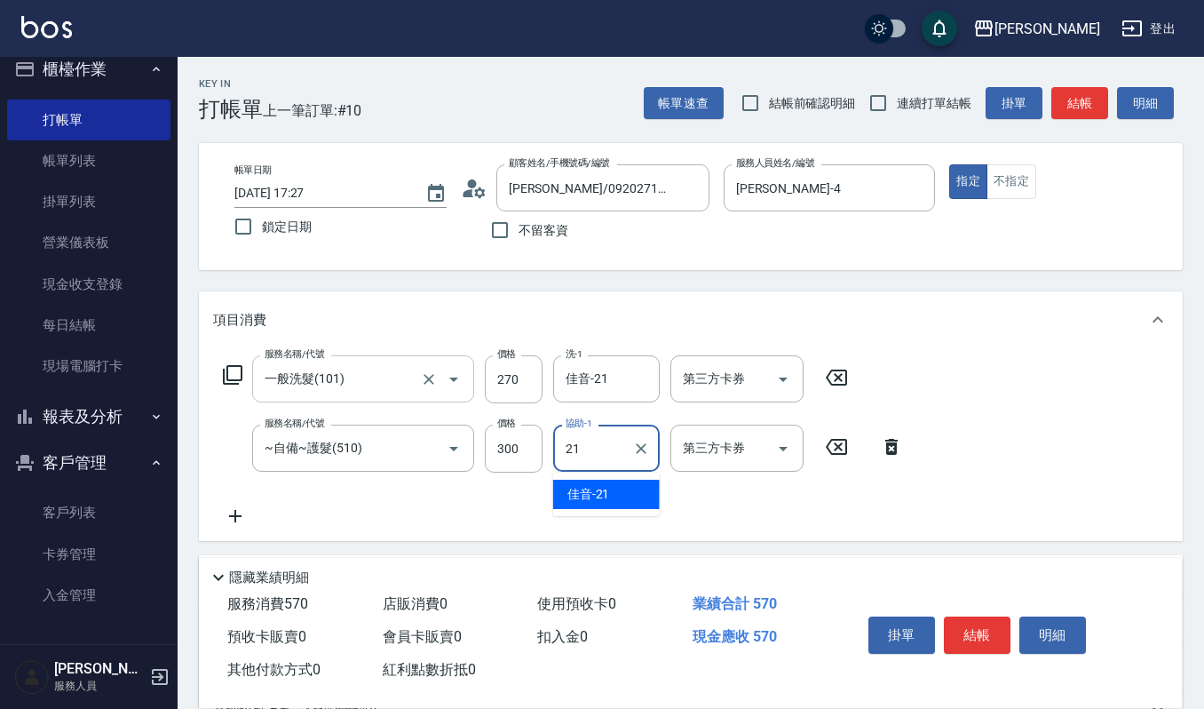
type input "佳音-21"
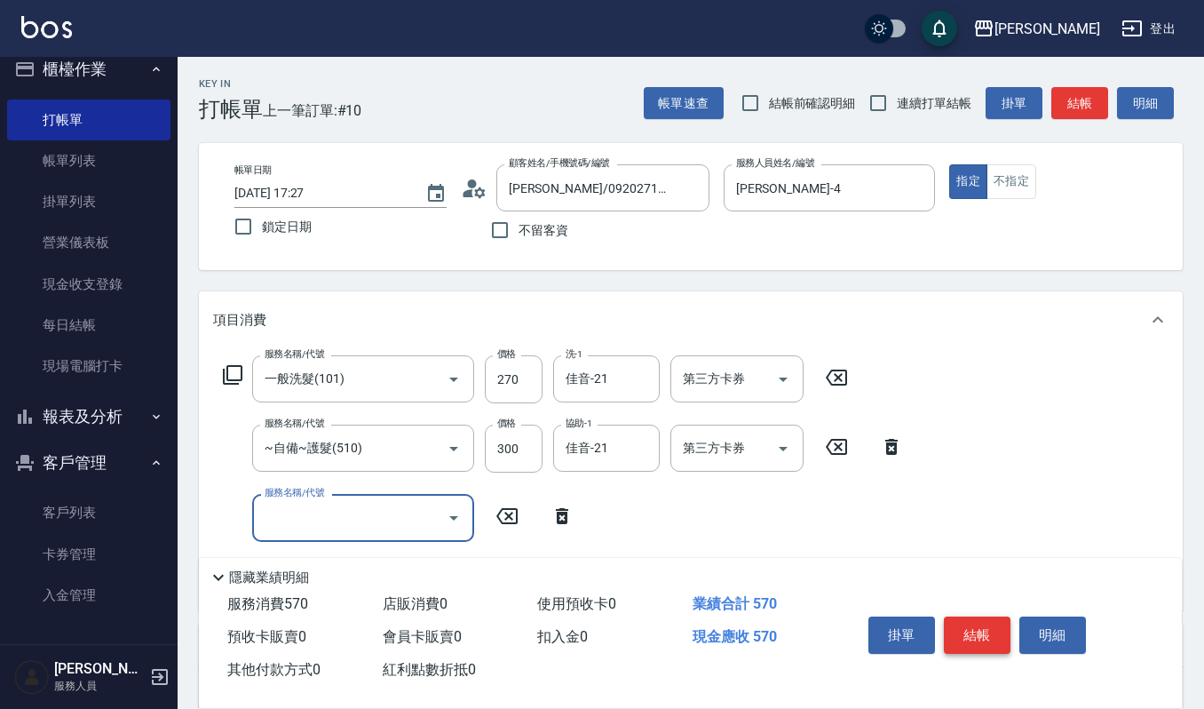
click at [977, 622] on button "結帳" at bounding box center [977, 634] width 67 height 37
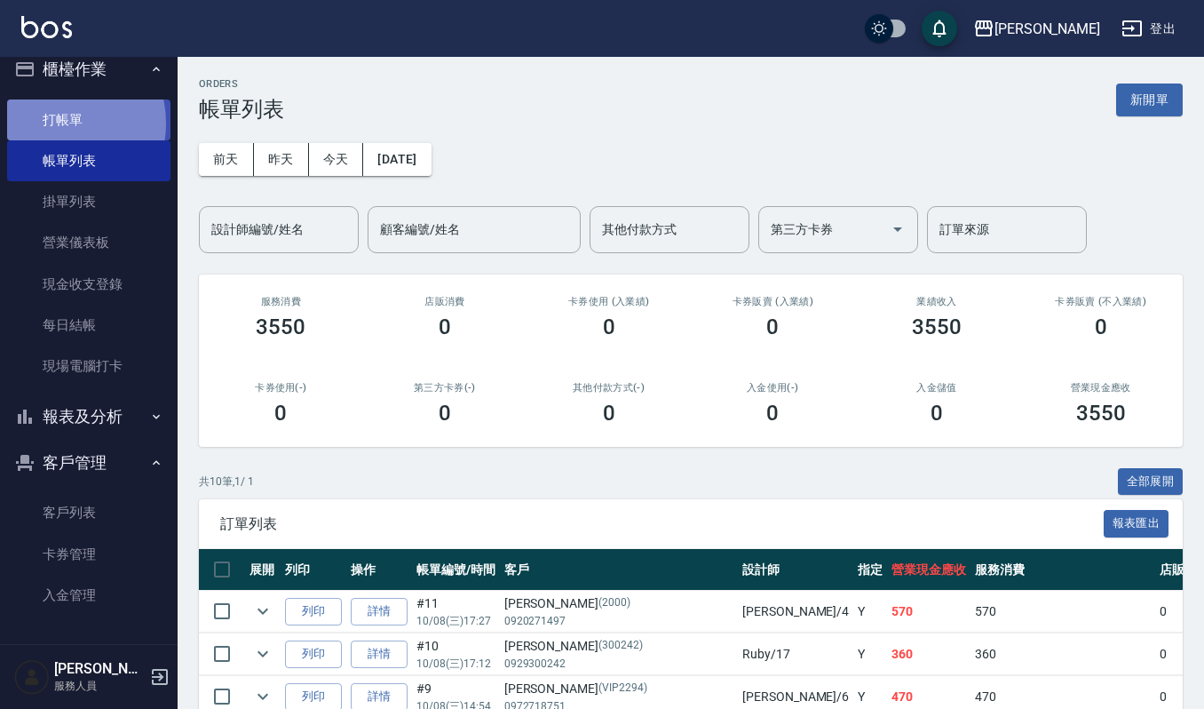
click at [58, 123] on link "打帳單" at bounding box center [88, 119] width 163 height 41
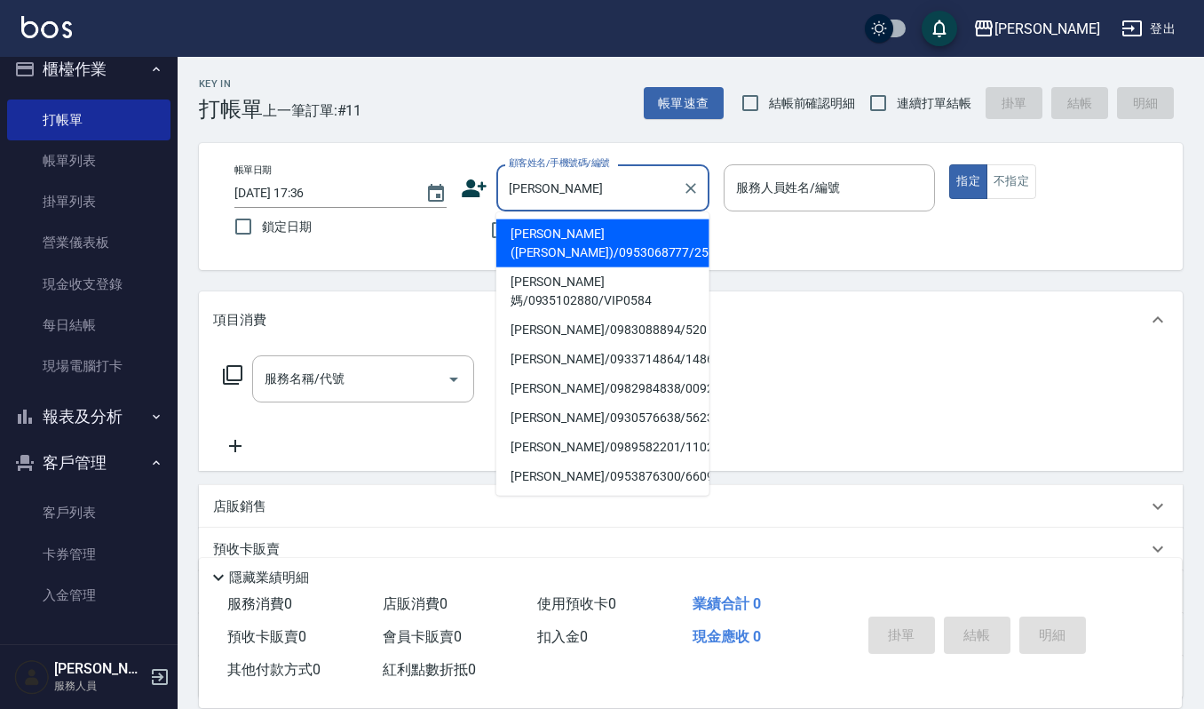
click at [583, 282] on li "林怡君 樂媽/0935102880/VIP0584" at bounding box center [602, 291] width 213 height 48
type input "林怡君 樂媽/0935102880/VIP0584"
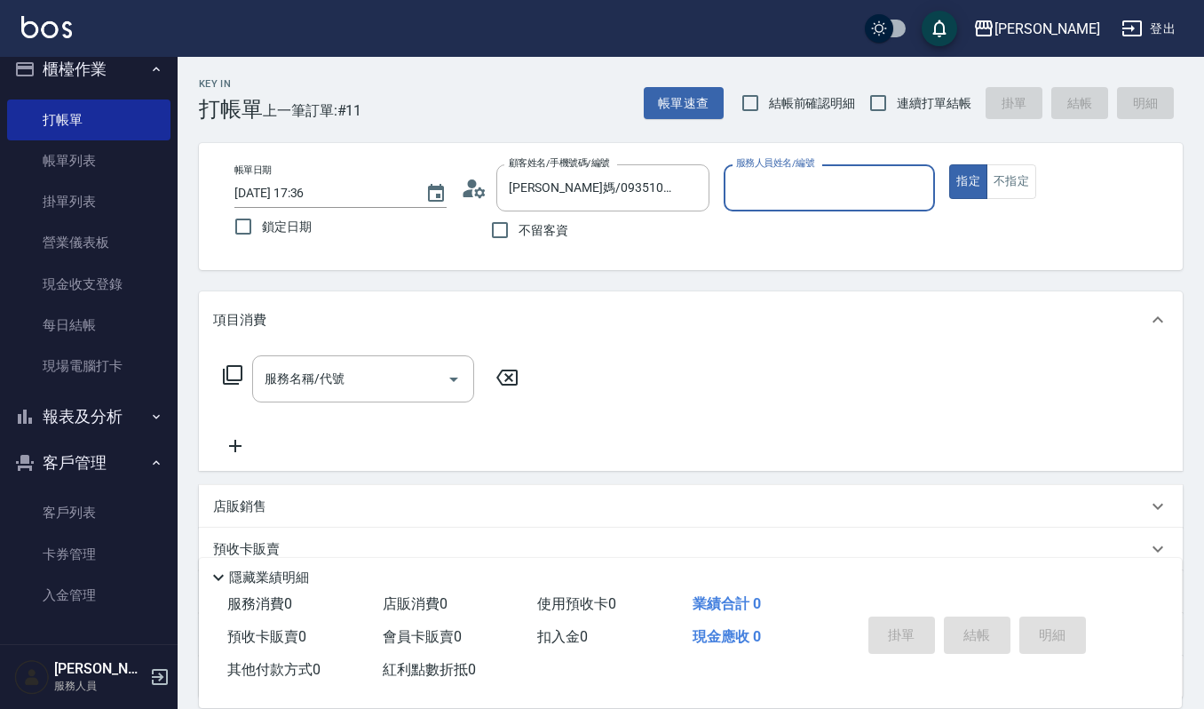
type input "吉兒-4"
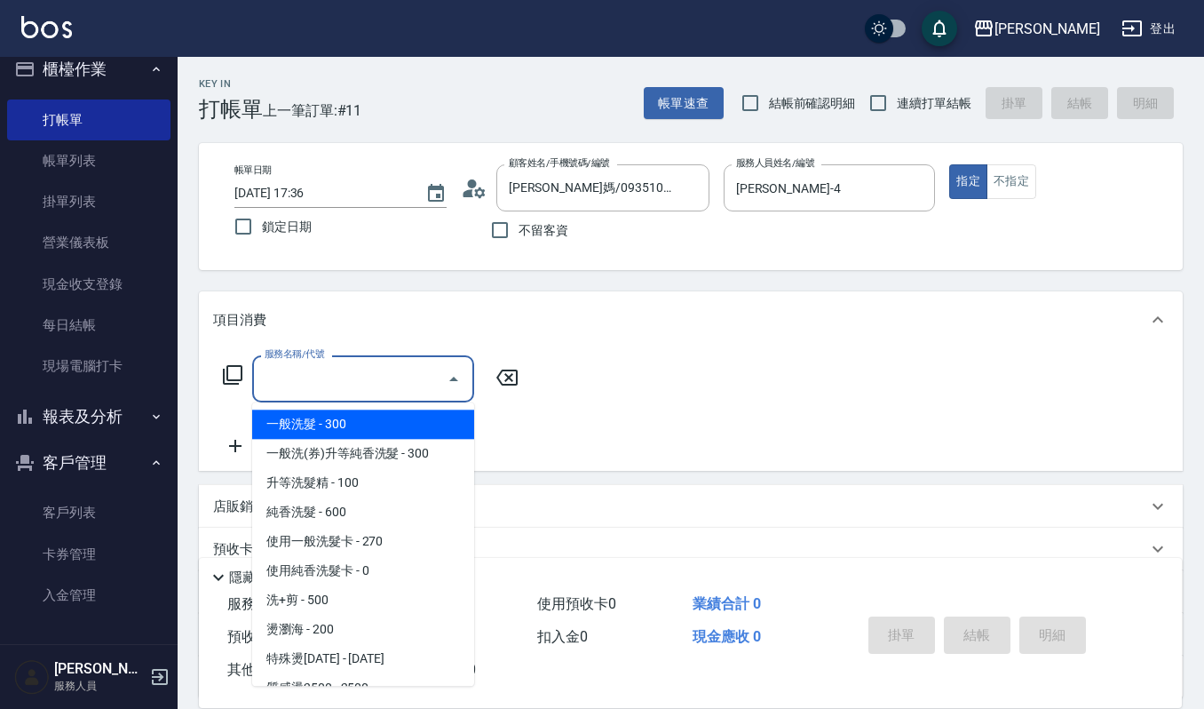
click at [377, 389] on input "服務名稱/代號" at bounding box center [349, 378] width 179 height 31
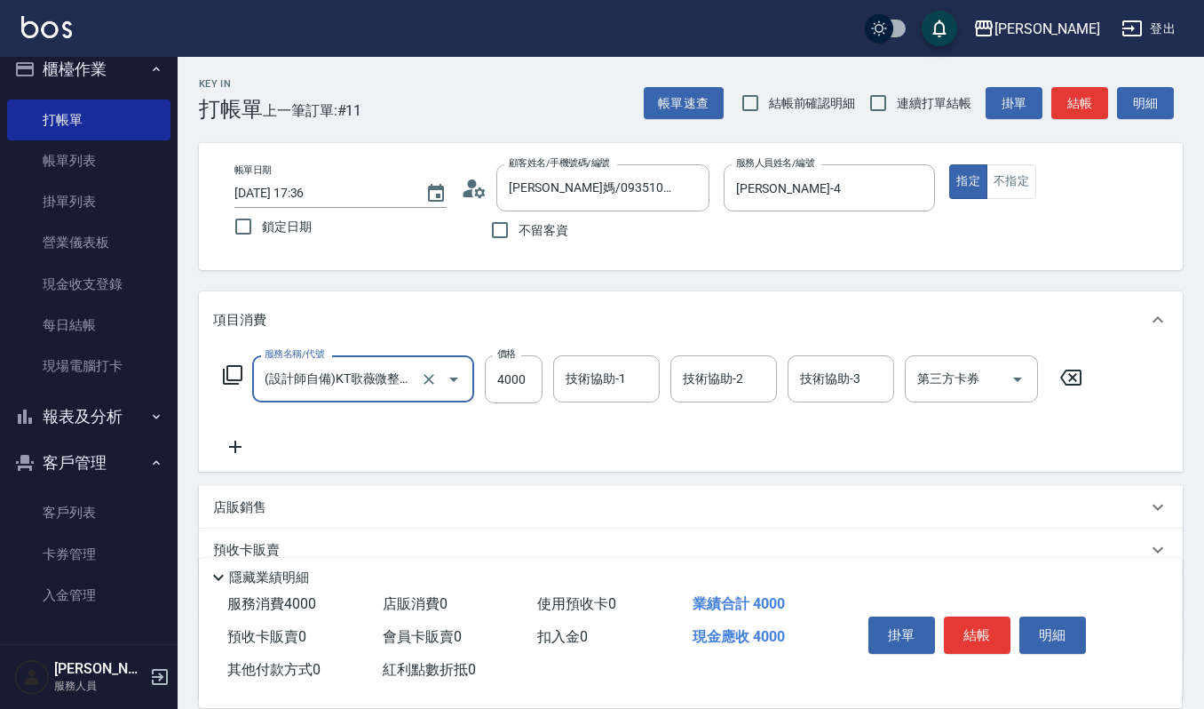
type input "(設計師自備)KT歌薇微整護(588)"
type input "5000"
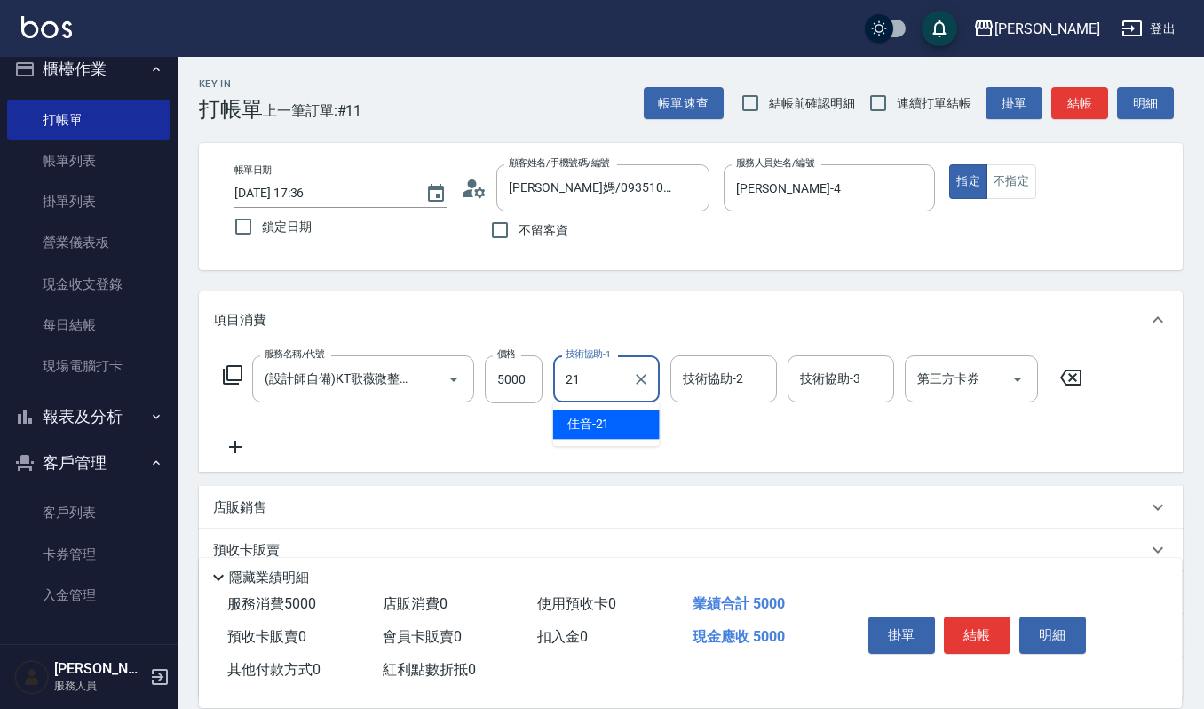
type input "佳音-21"
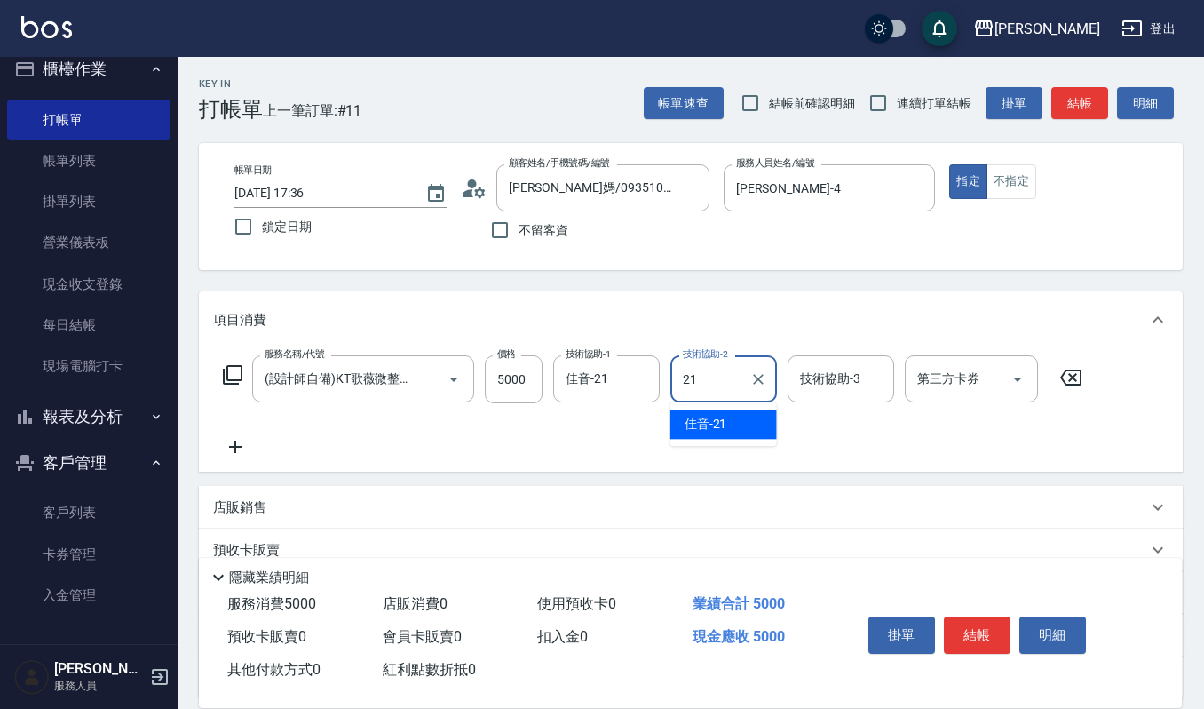
type input "佳音-21"
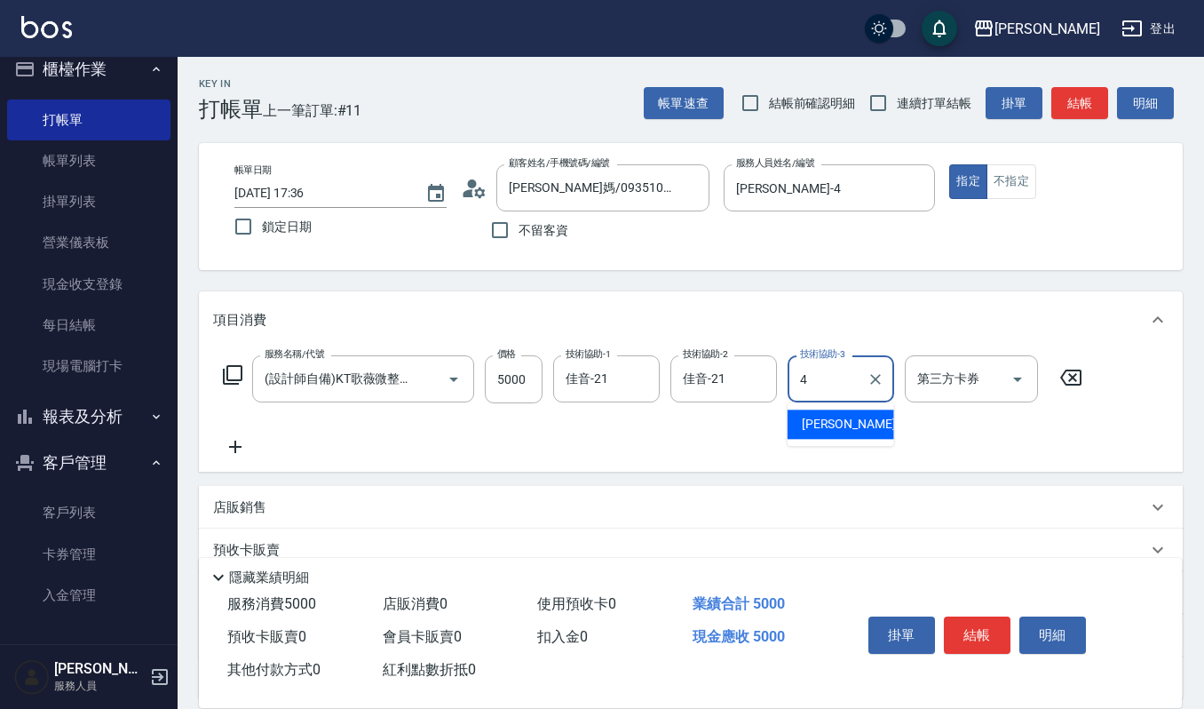
type input "吉兒-4"
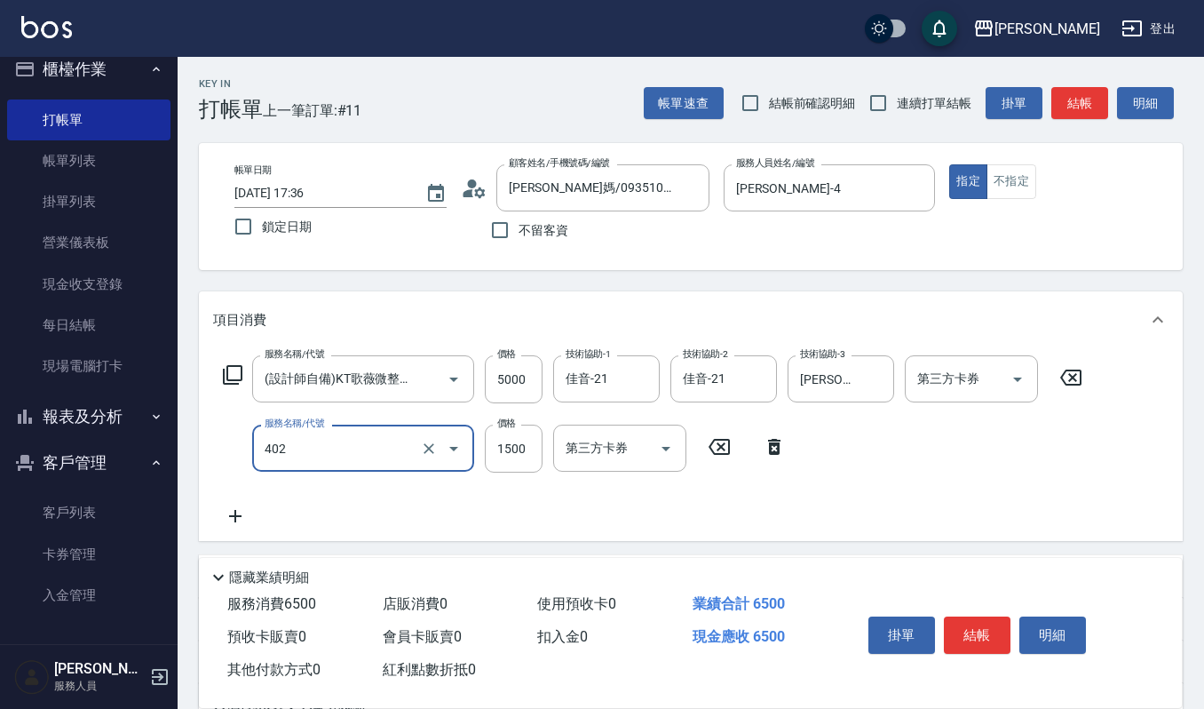
type input "打底染髮(402)"
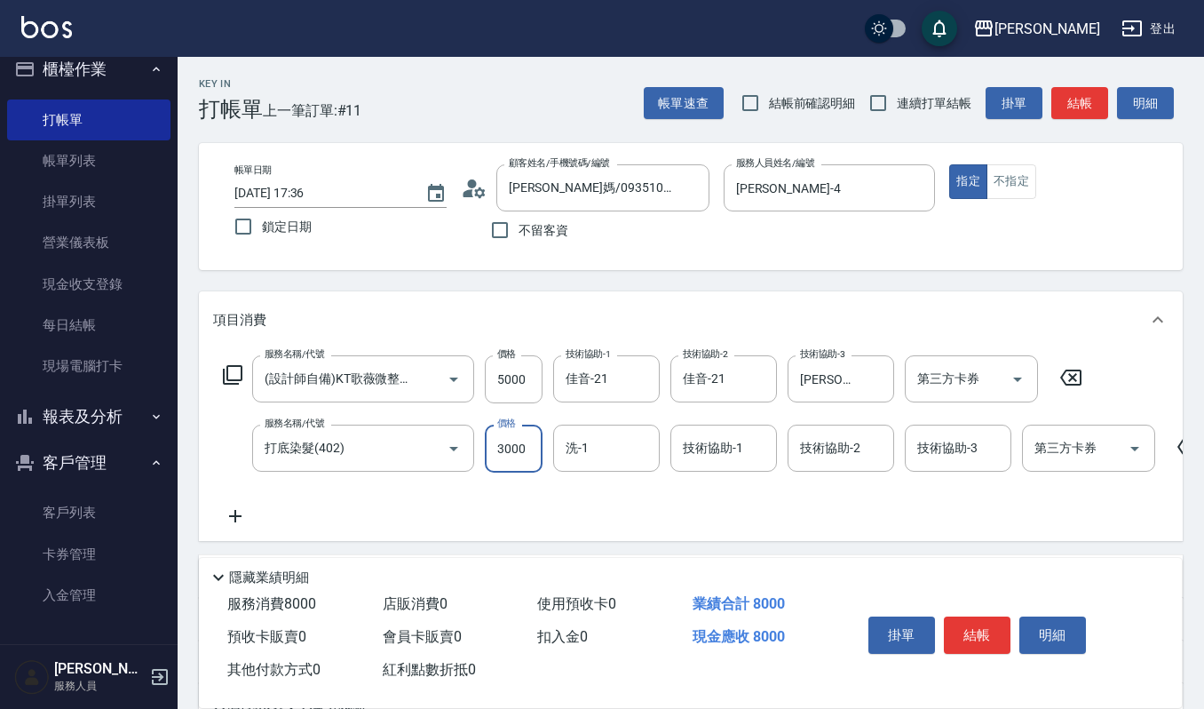
type input "3000"
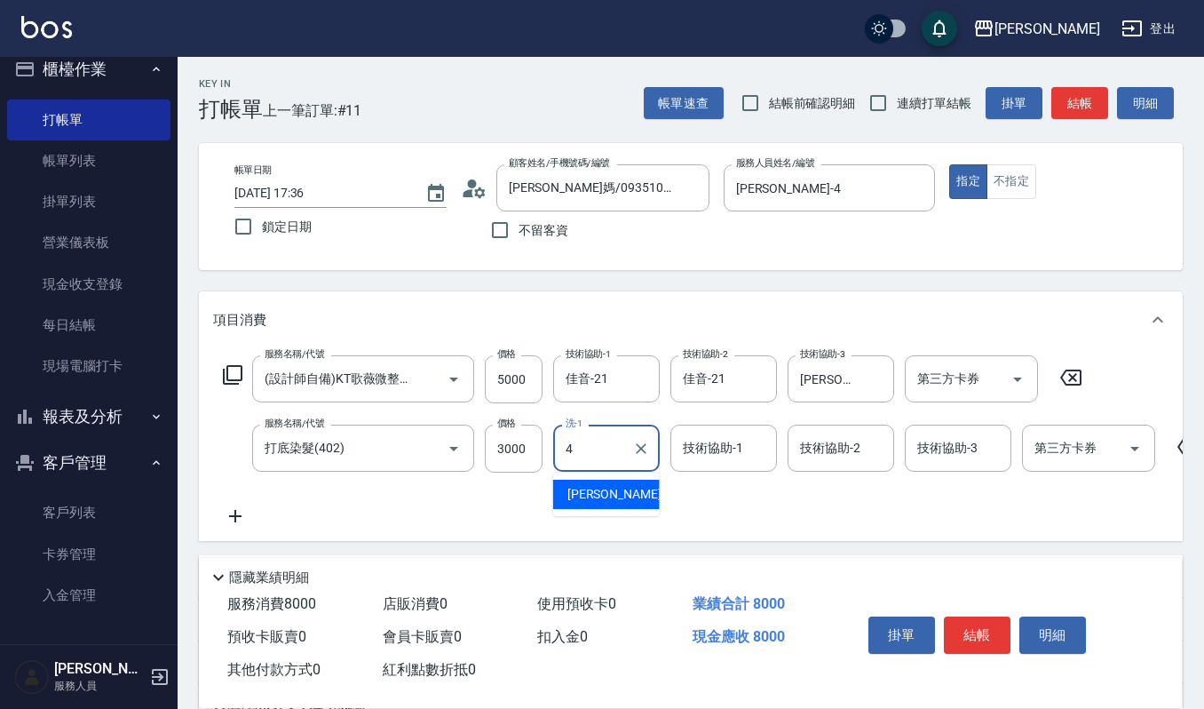
type input "吉兒-4"
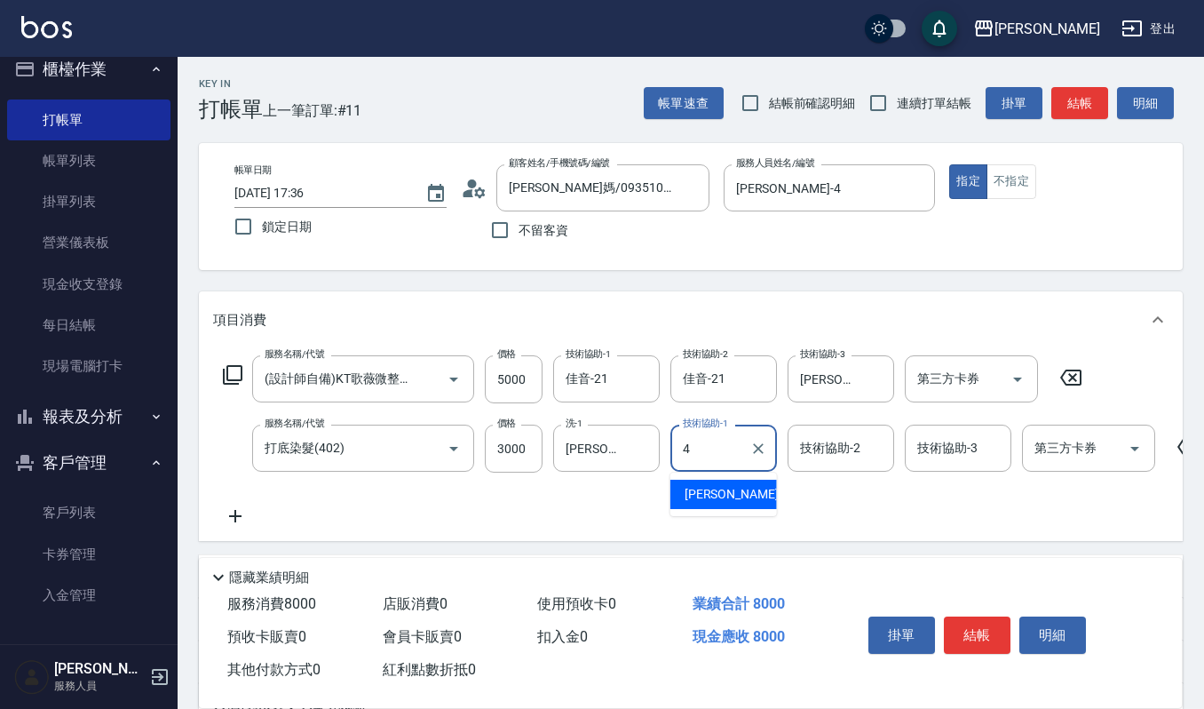
type input "吉兒-4"
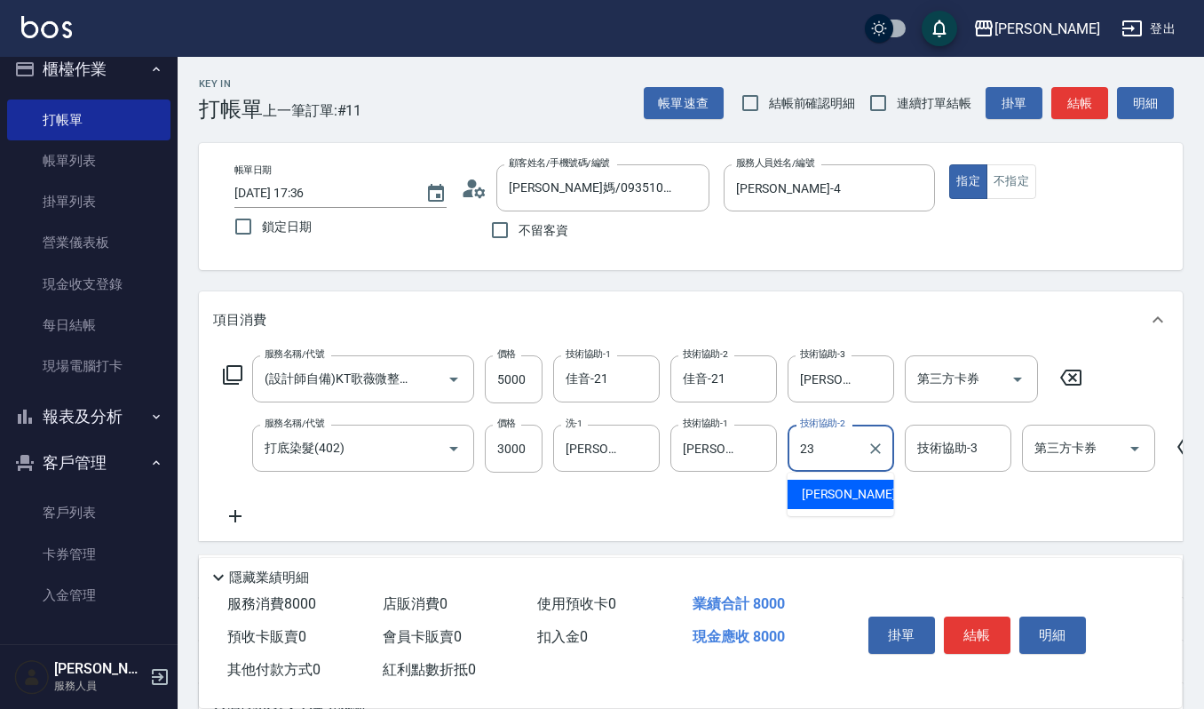
type input "郁涵-23"
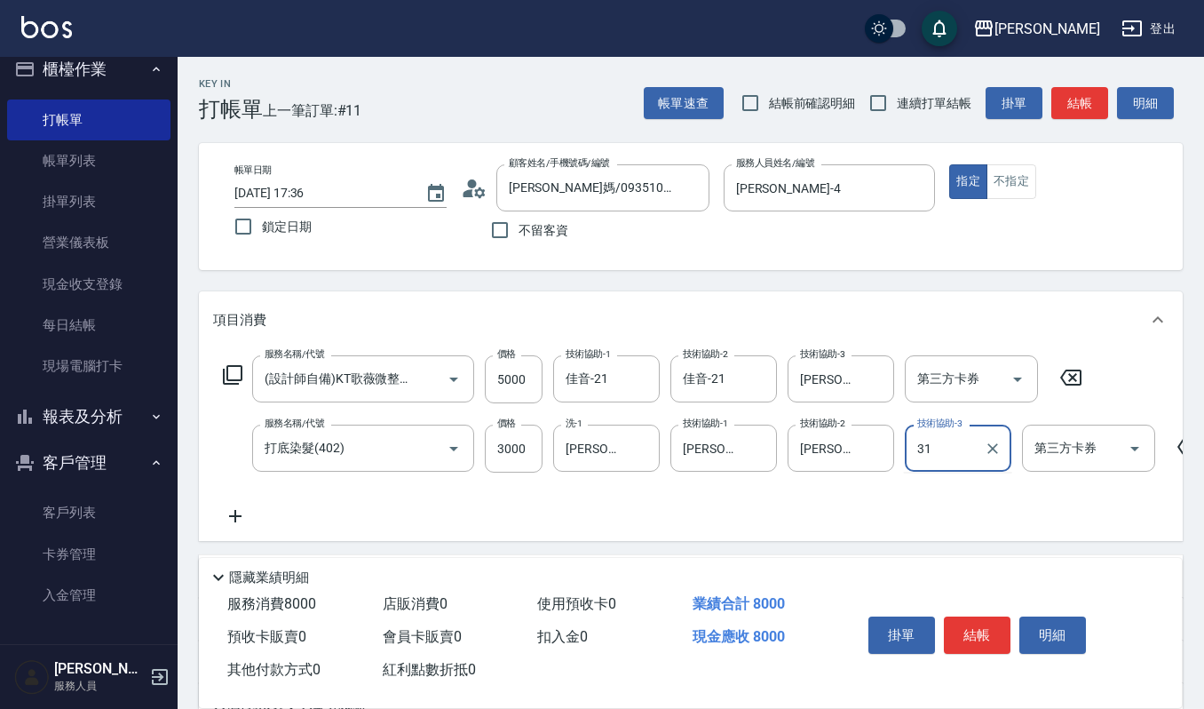
type input "3"
type input "佳音-21"
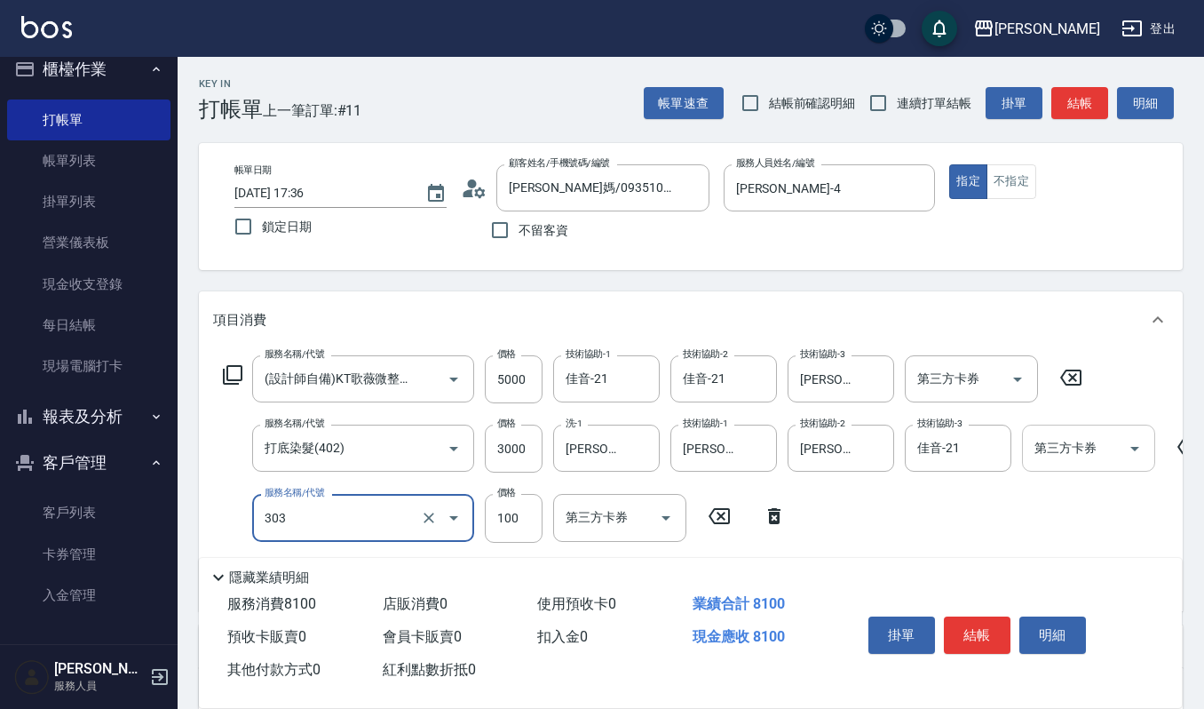
type input "修瀏海(303)"
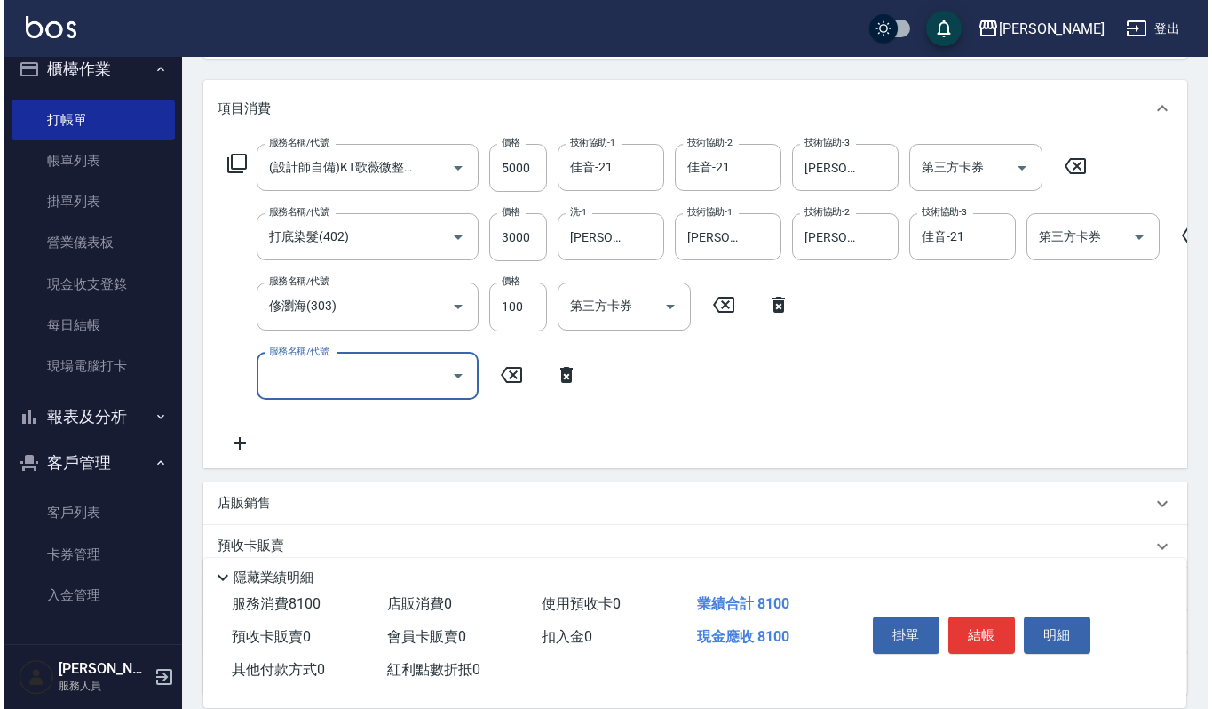
scroll to position [236, 0]
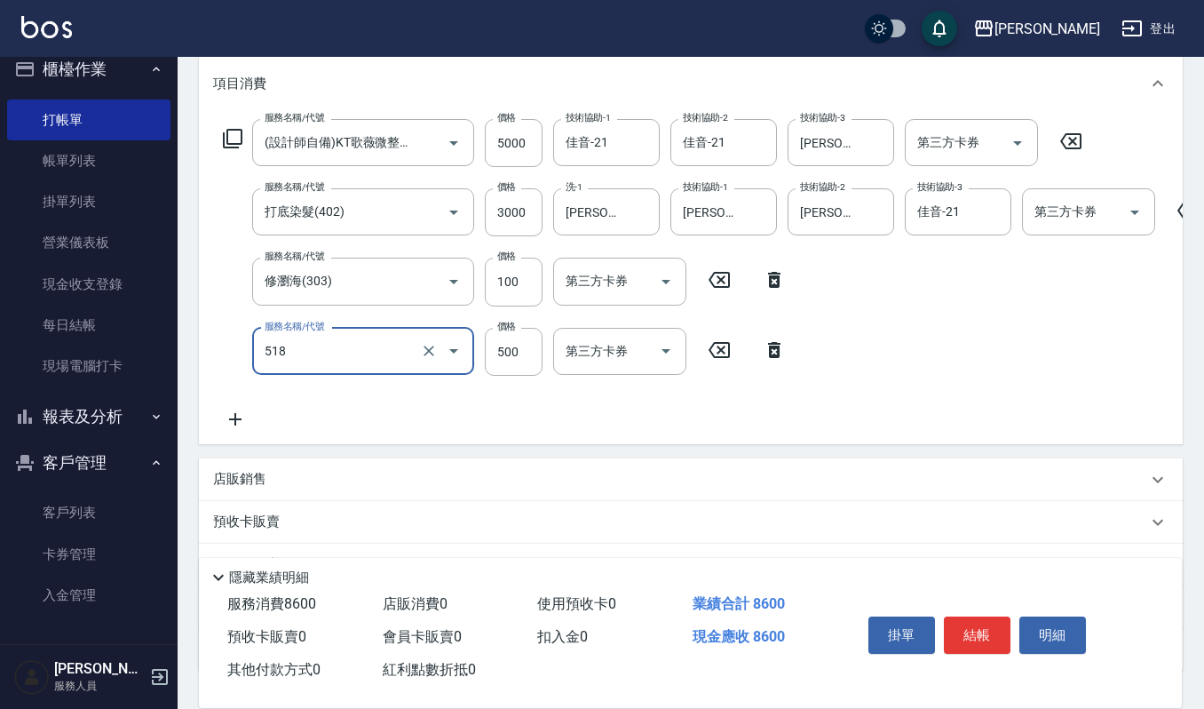
type input "(雲提)燙染前頭皮防護(518)"
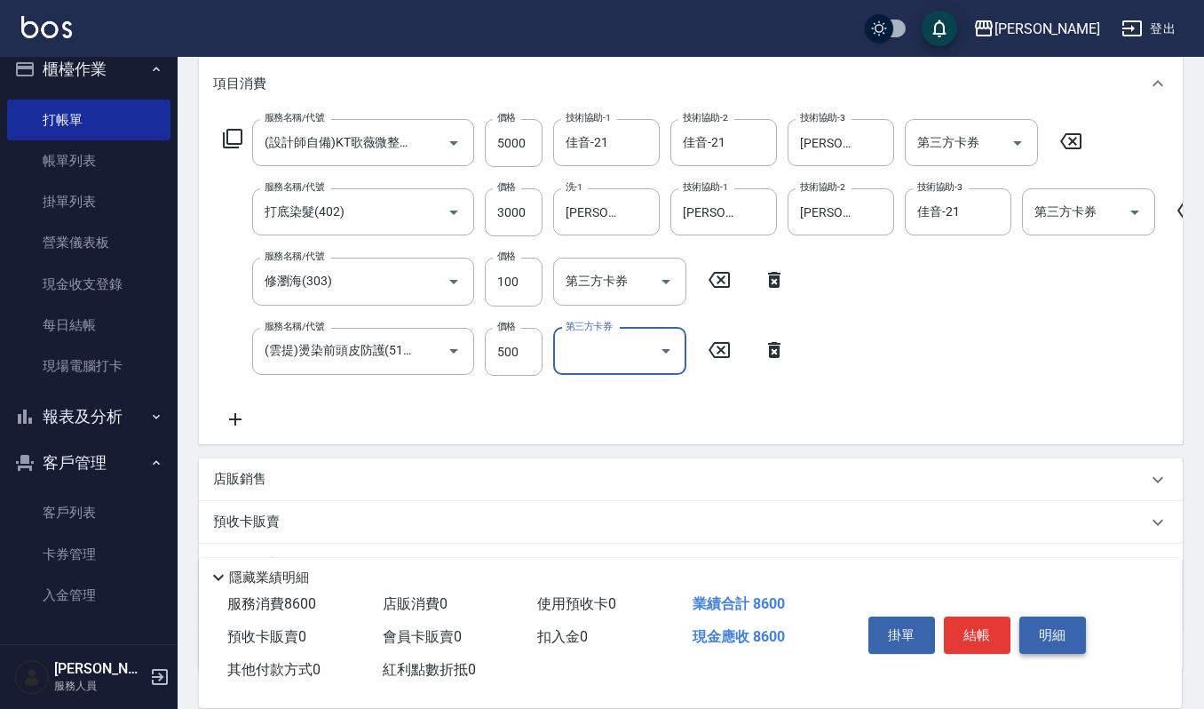
click at [1044, 640] on button "明細" at bounding box center [1053, 634] width 67 height 37
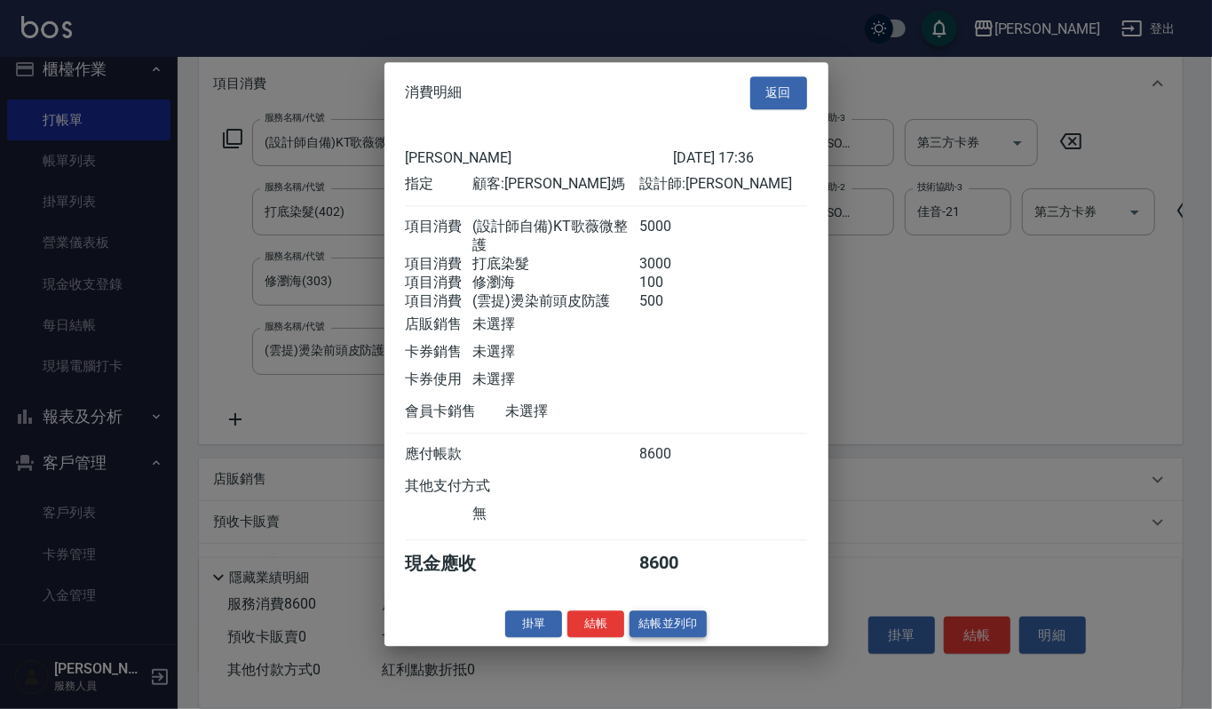
click at [640, 638] on button "結帳並列印" at bounding box center [668, 624] width 77 height 28
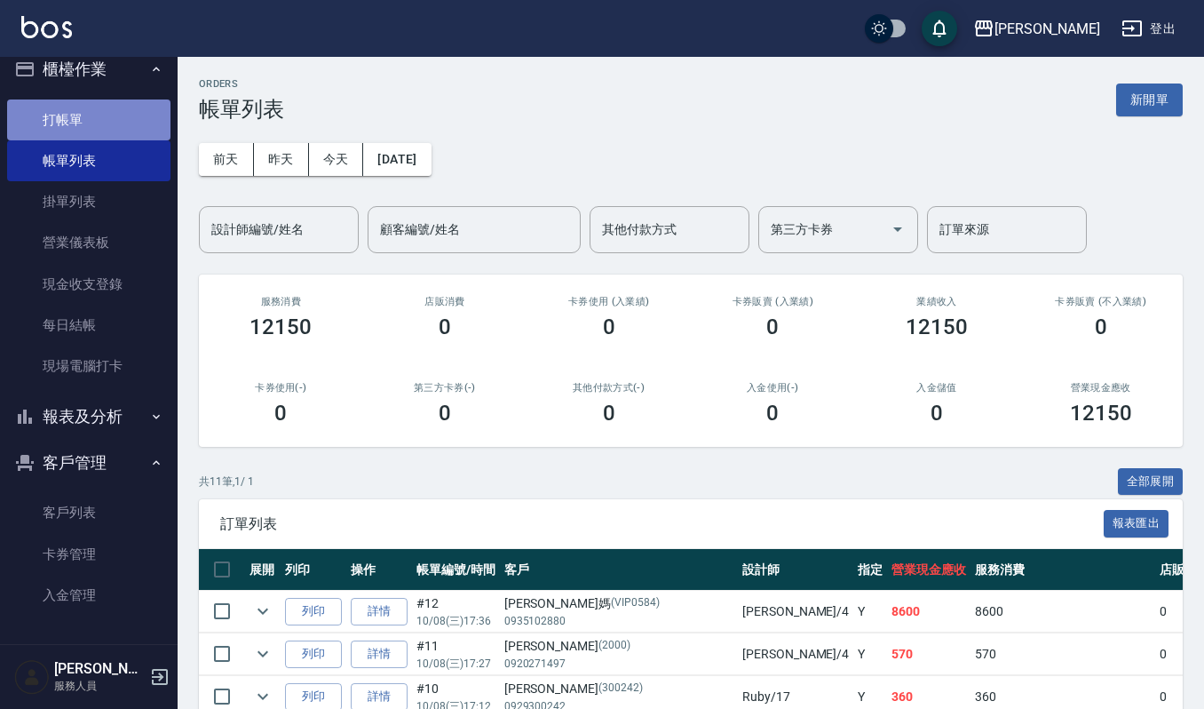
click at [126, 115] on link "打帳單" at bounding box center [88, 119] width 163 height 41
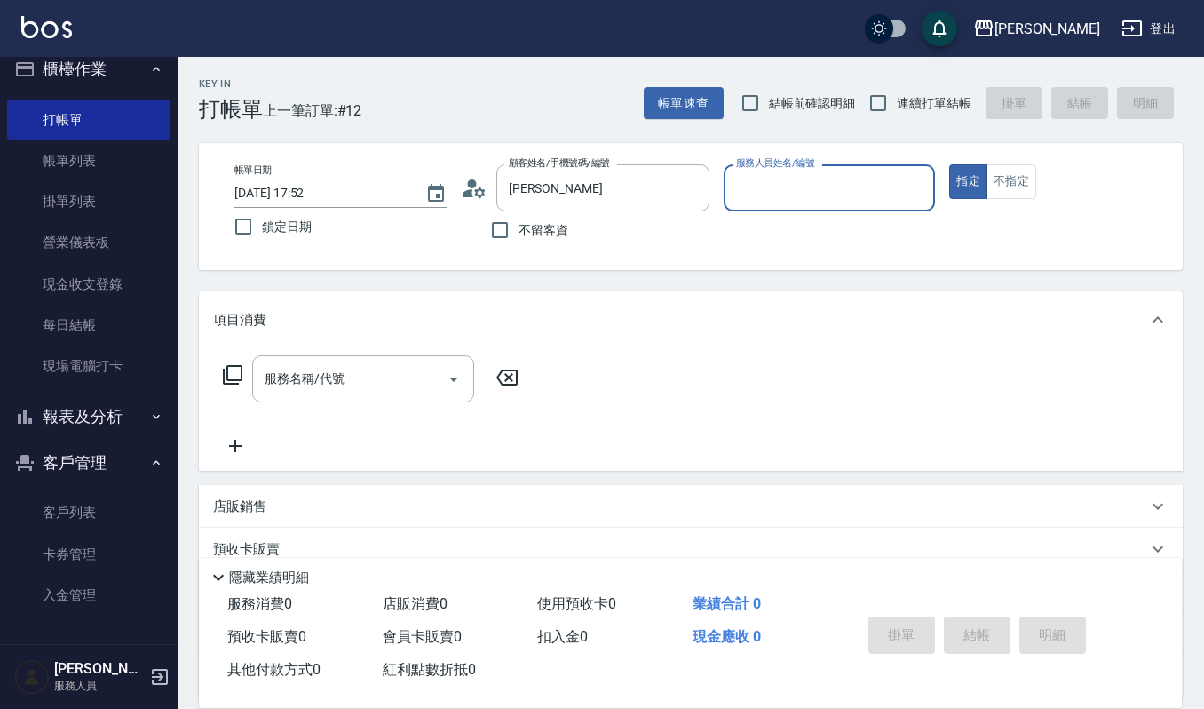
type input "吳宜臻/0958626389/070557"
type input "吉兒-4"
click at [949, 164] on button "指定" at bounding box center [968, 181] width 38 height 35
type button "true"
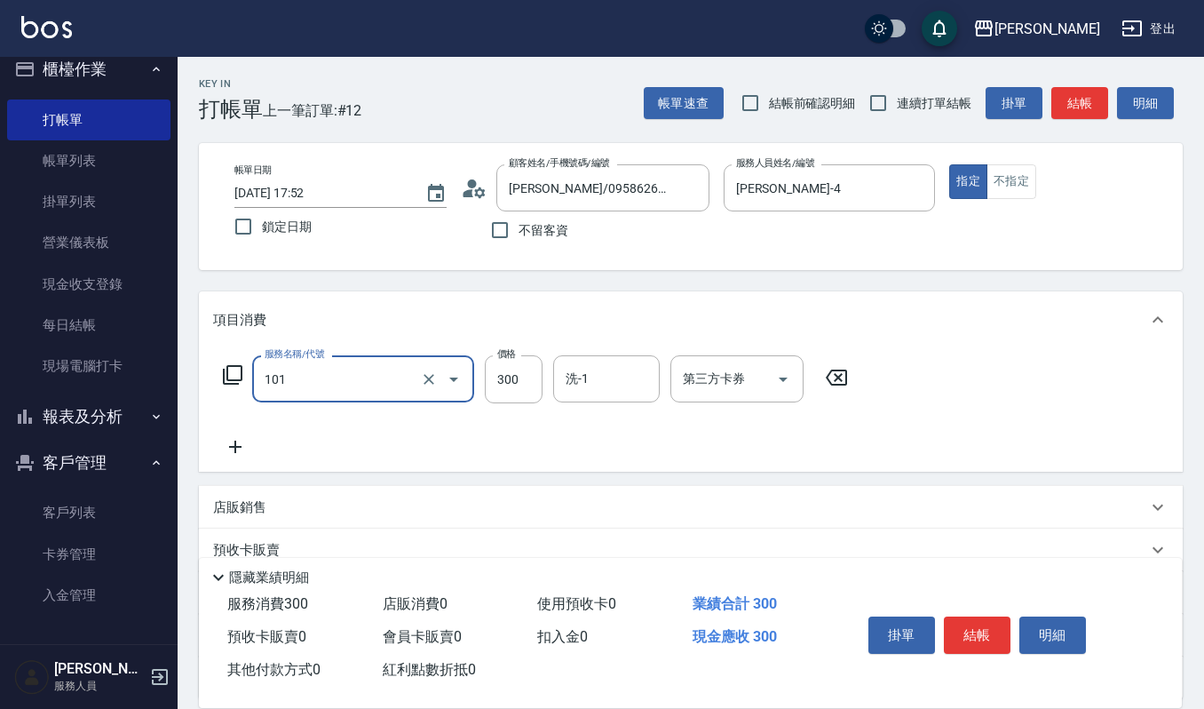
type input "一般洗髮(101)"
type input "270"
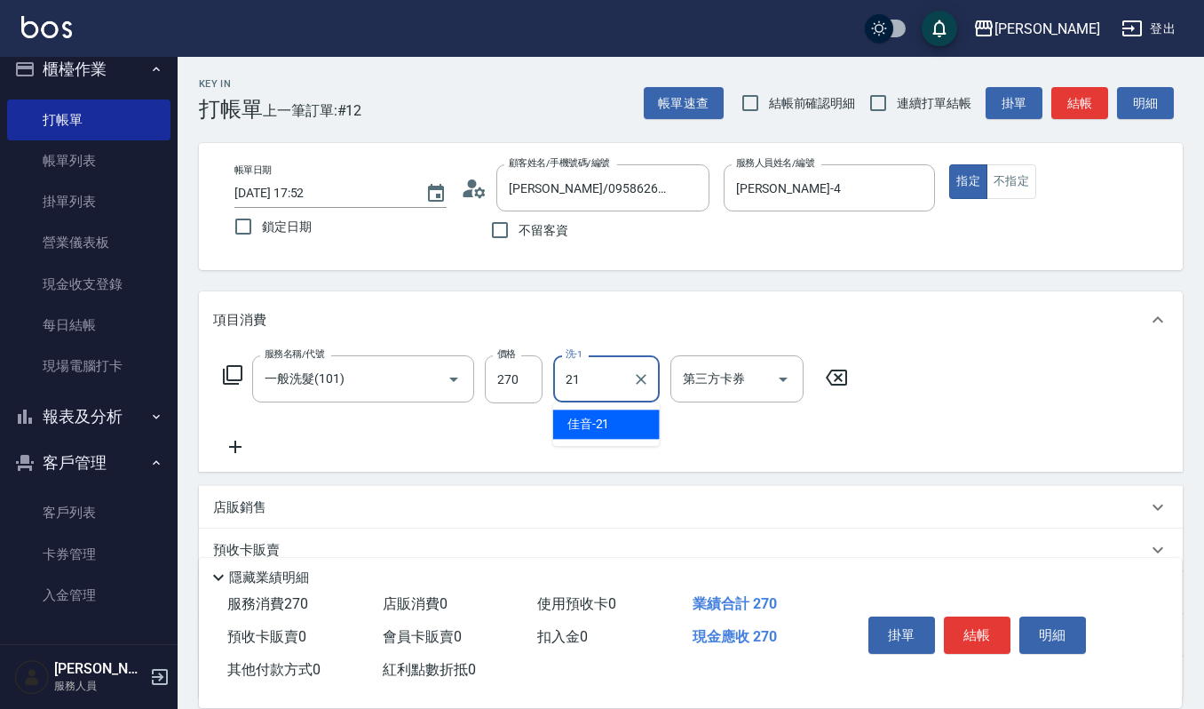
type input "佳音-21"
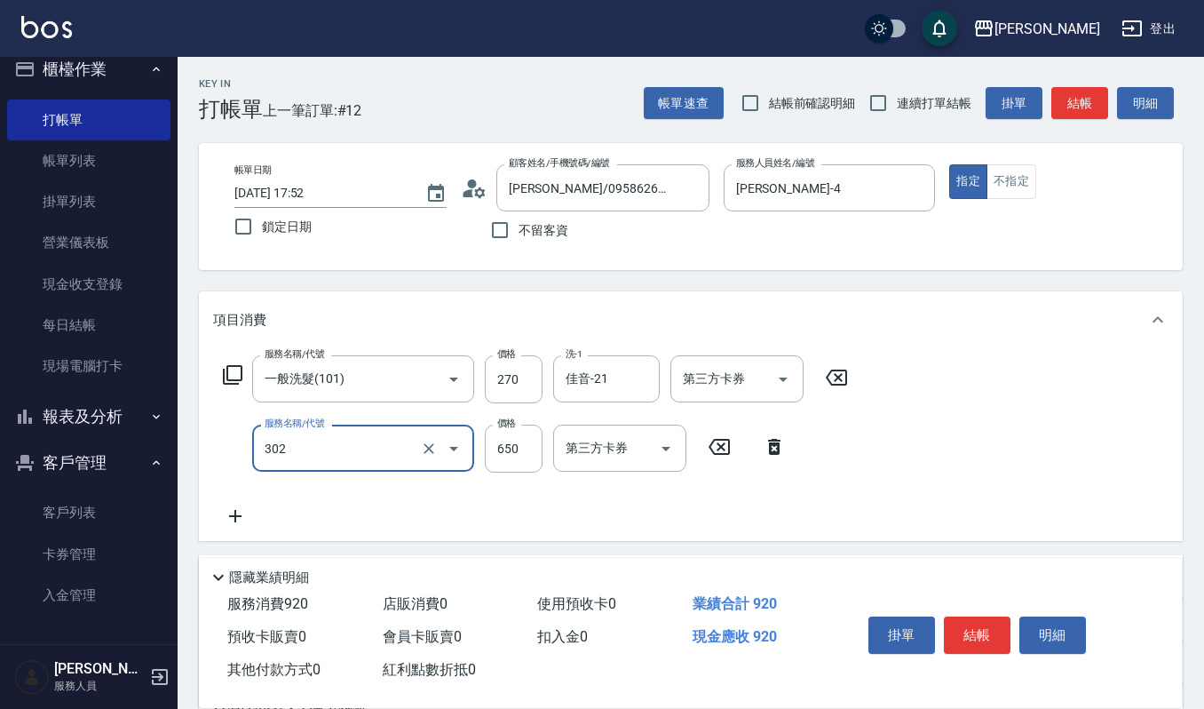
type input "經典剪髮-Gill(302)"
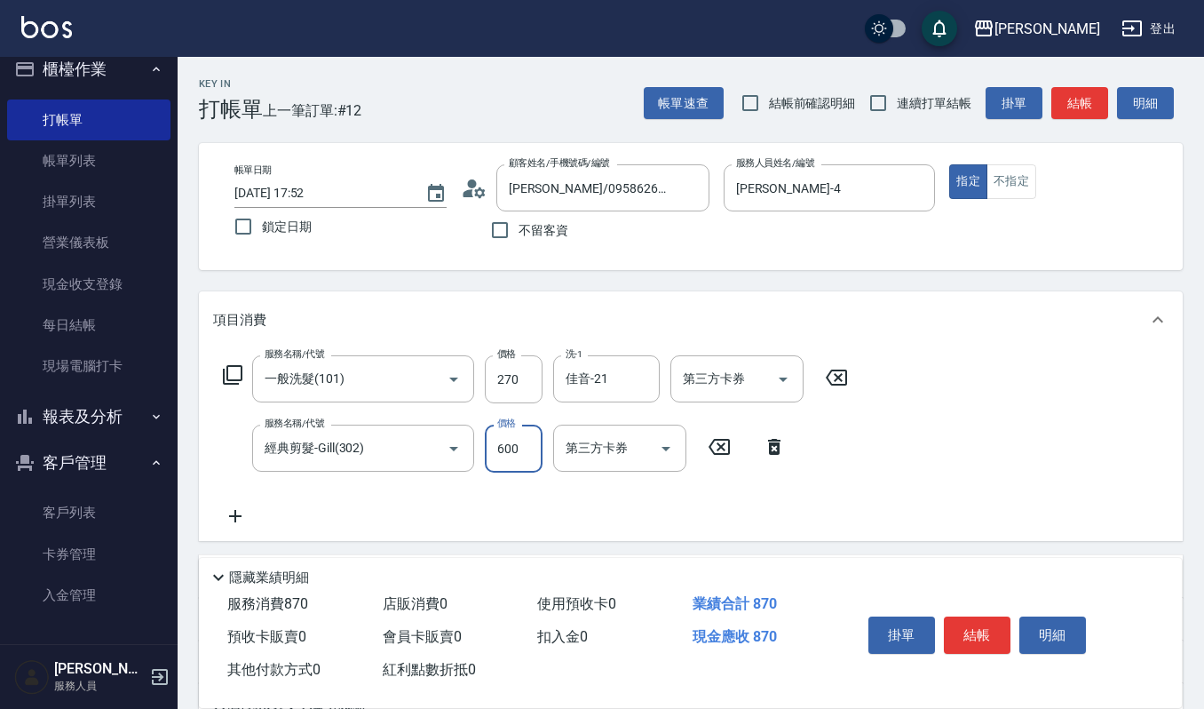
type input "600"
click at [1073, 638] on button "明細" at bounding box center [1053, 634] width 67 height 37
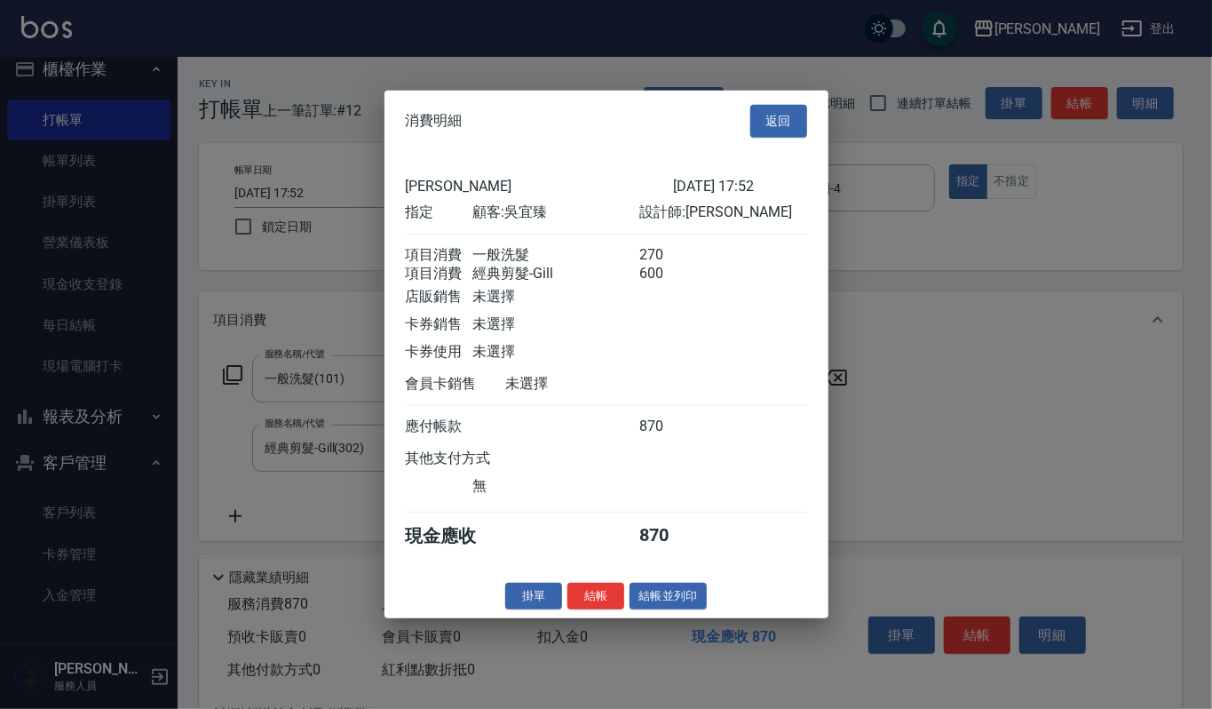
click at [632, 630] on div at bounding box center [606, 354] width 1212 height 709
click at [632, 629] on div at bounding box center [606, 354] width 1212 height 709
click at [648, 608] on button "結帳並列印" at bounding box center [668, 596] width 77 height 28
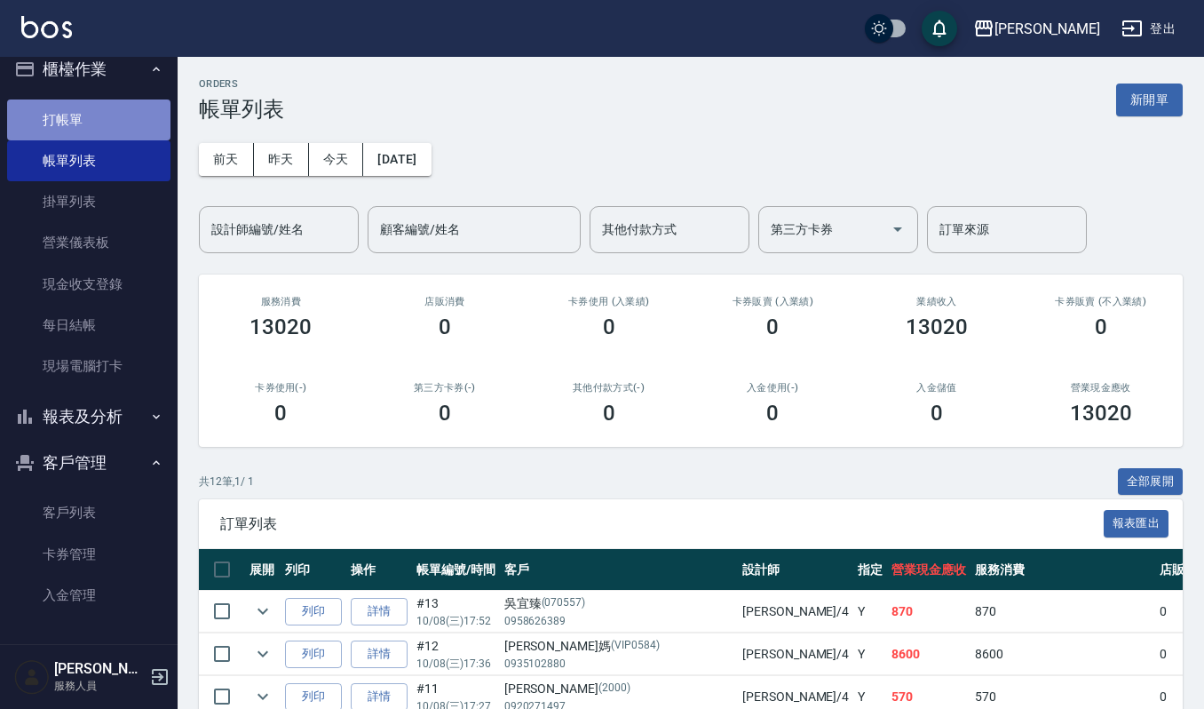
click at [126, 125] on link "打帳單" at bounding box center [88, 119] width 163 height 41
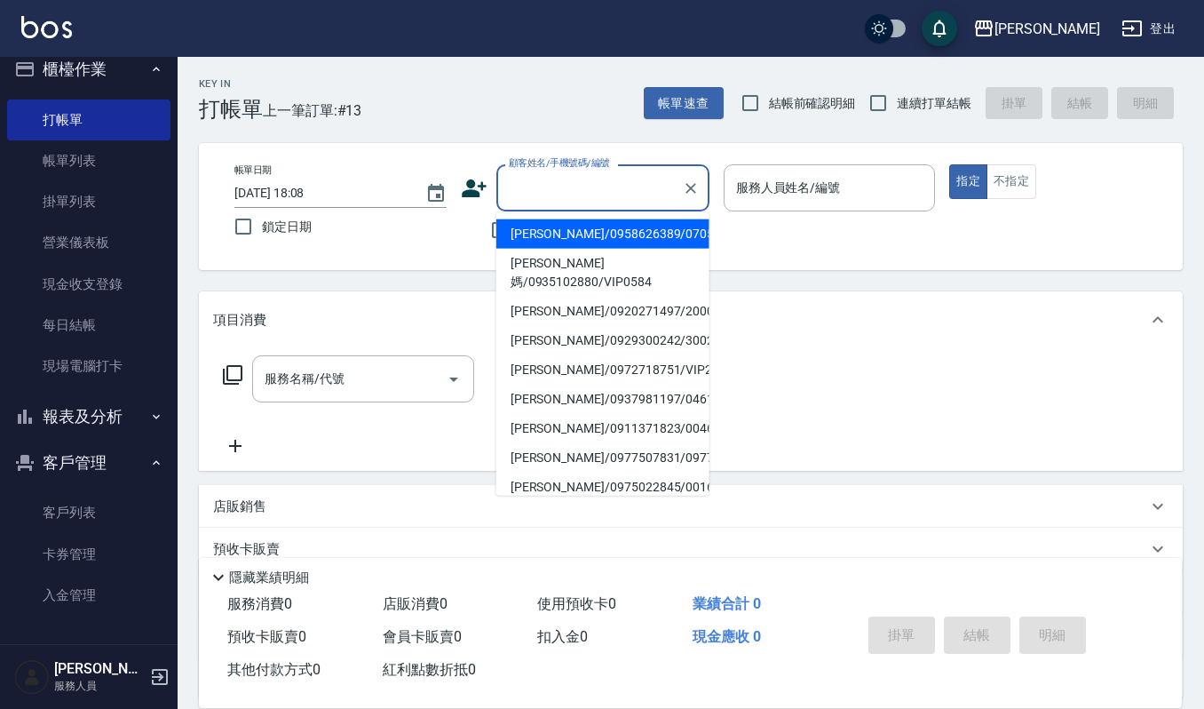
click at [566, 187] on input "顧客姓名/手機號碼/編號" at bounding box center [589, 187] width 171 height 31
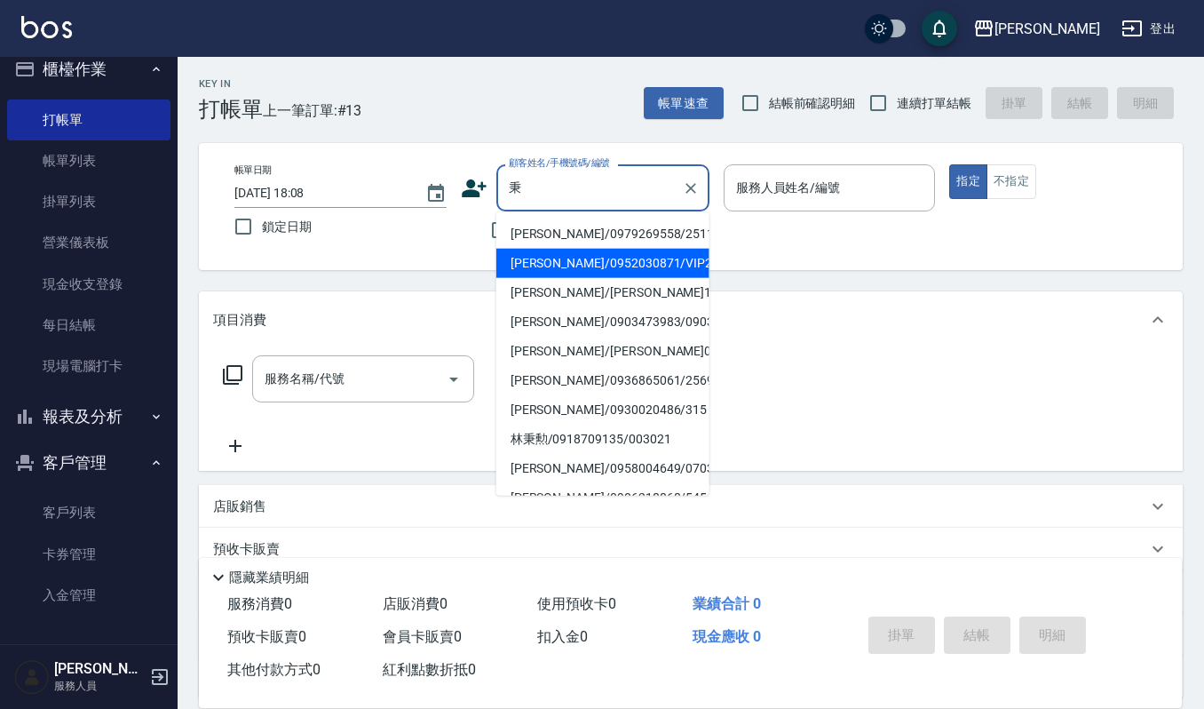
click at [622, 274] on li "李秉勳/0952030871/VIP2826" at bounding box center [602, 263] width 213 height 29
type input "李秉勳/0952030871/VIP2826"
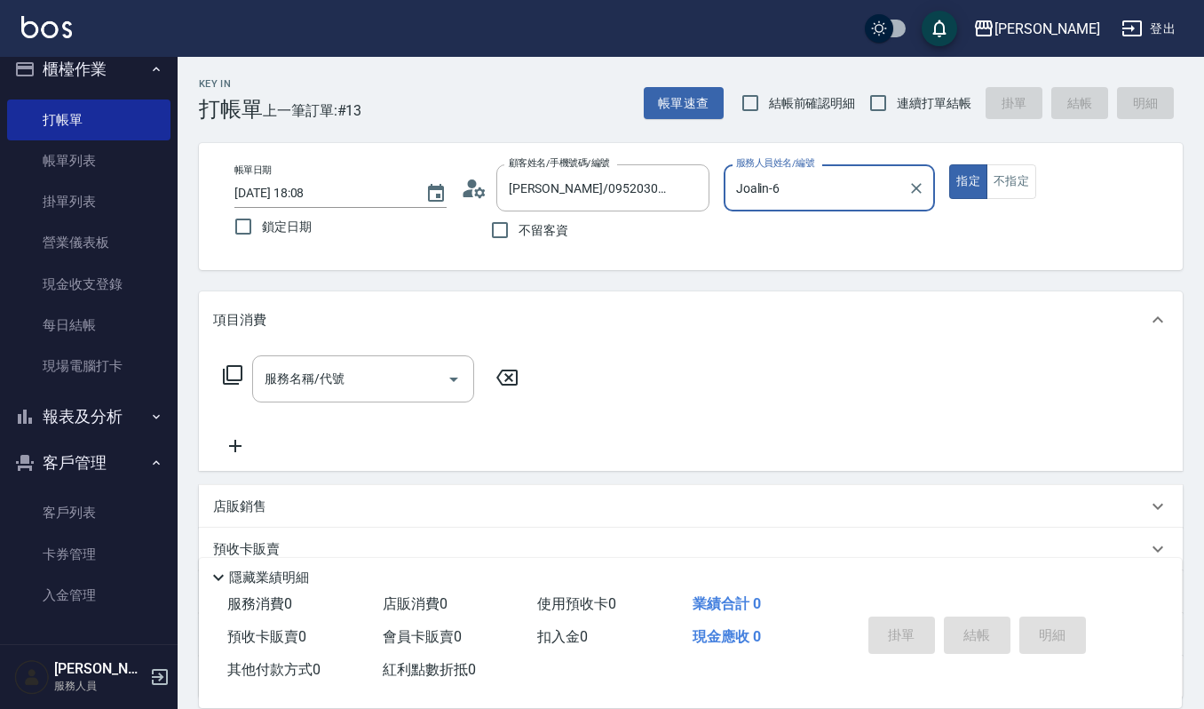
type input "Joalin-6"
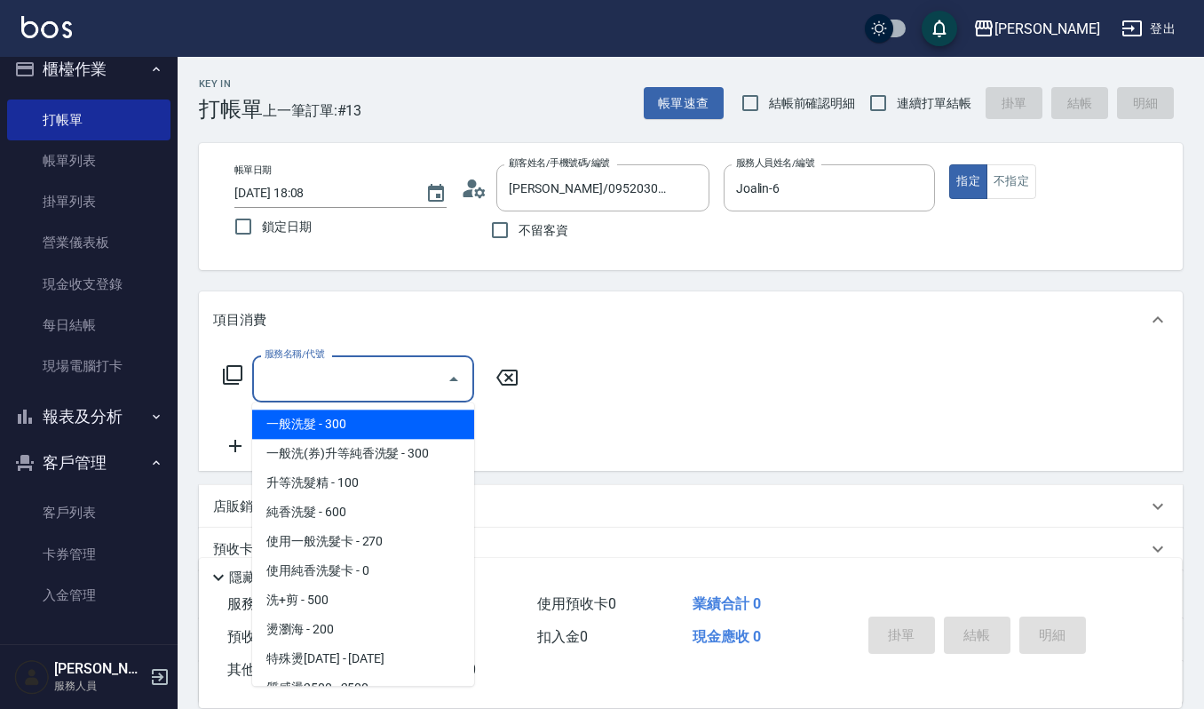
click at [388, 389] on input "服務名稱/代號" at bounding box center [349, 378] width 179 height 31
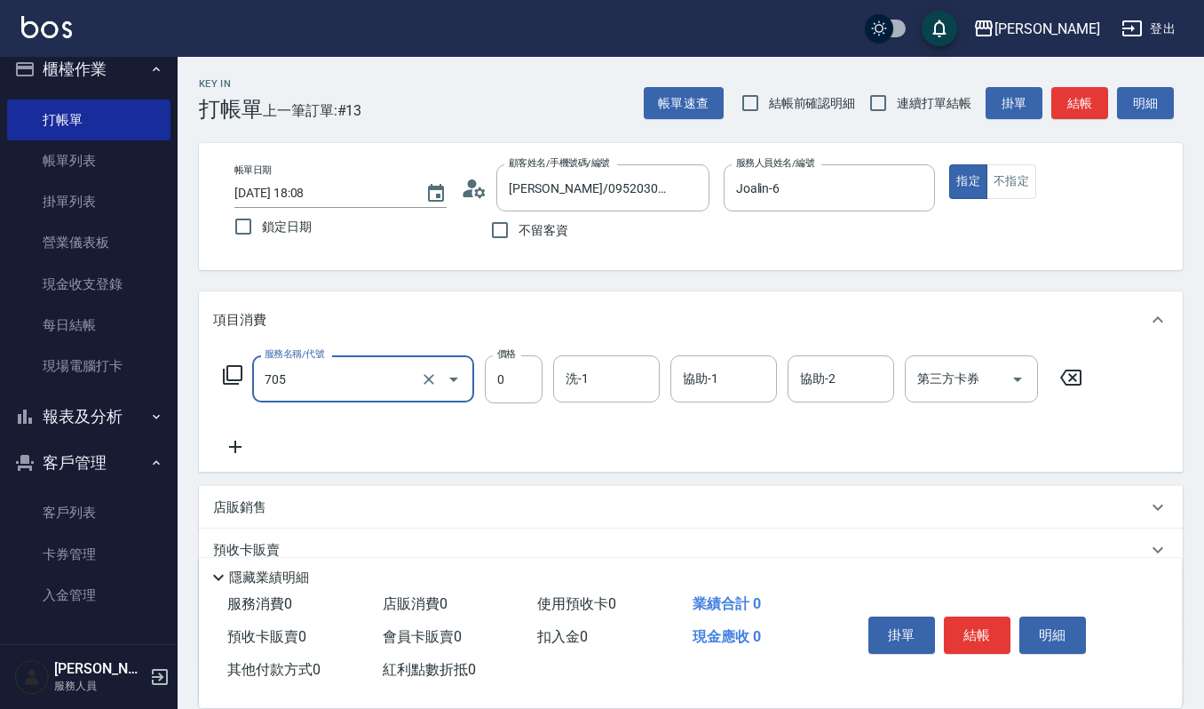
type input "努貝亞卷(不含純香)0(705)"
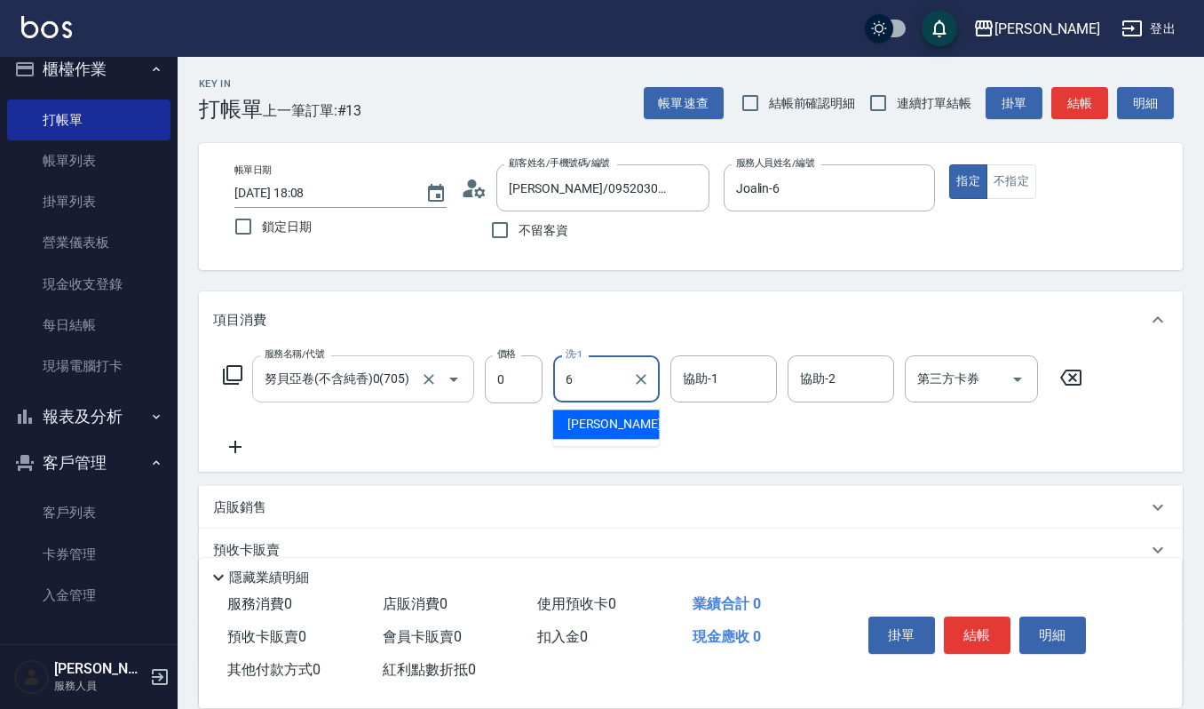
type input "Joalin-6"
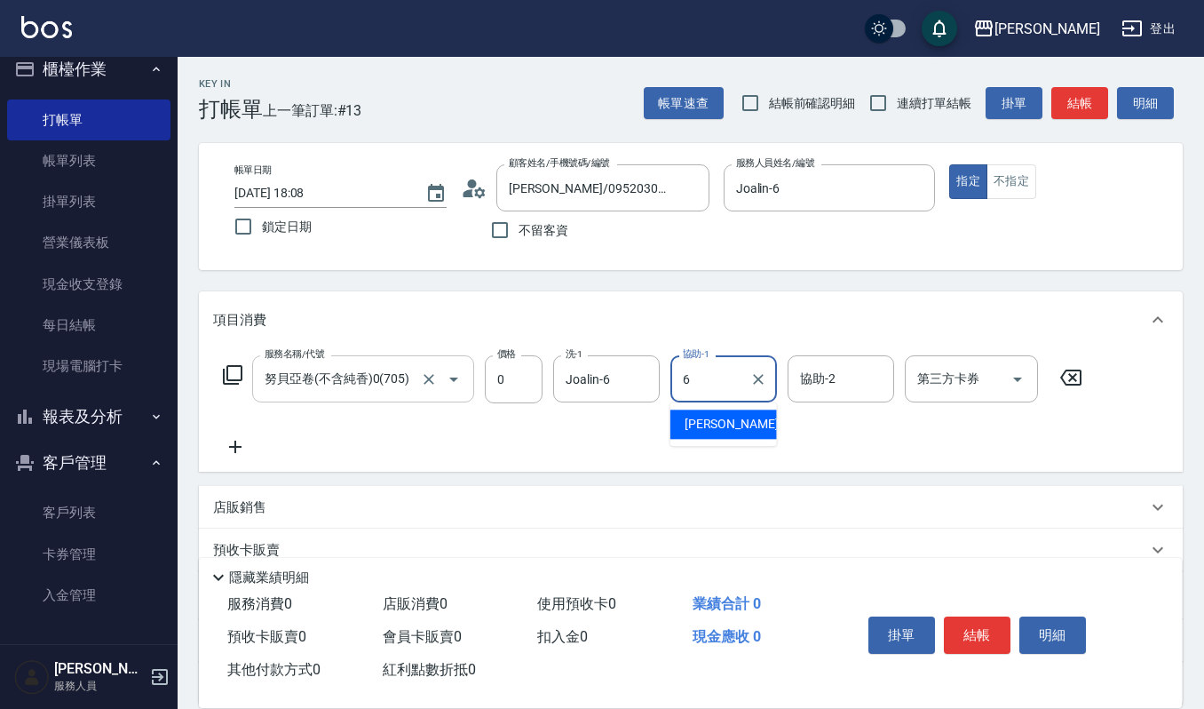
type input "Joalin-6"
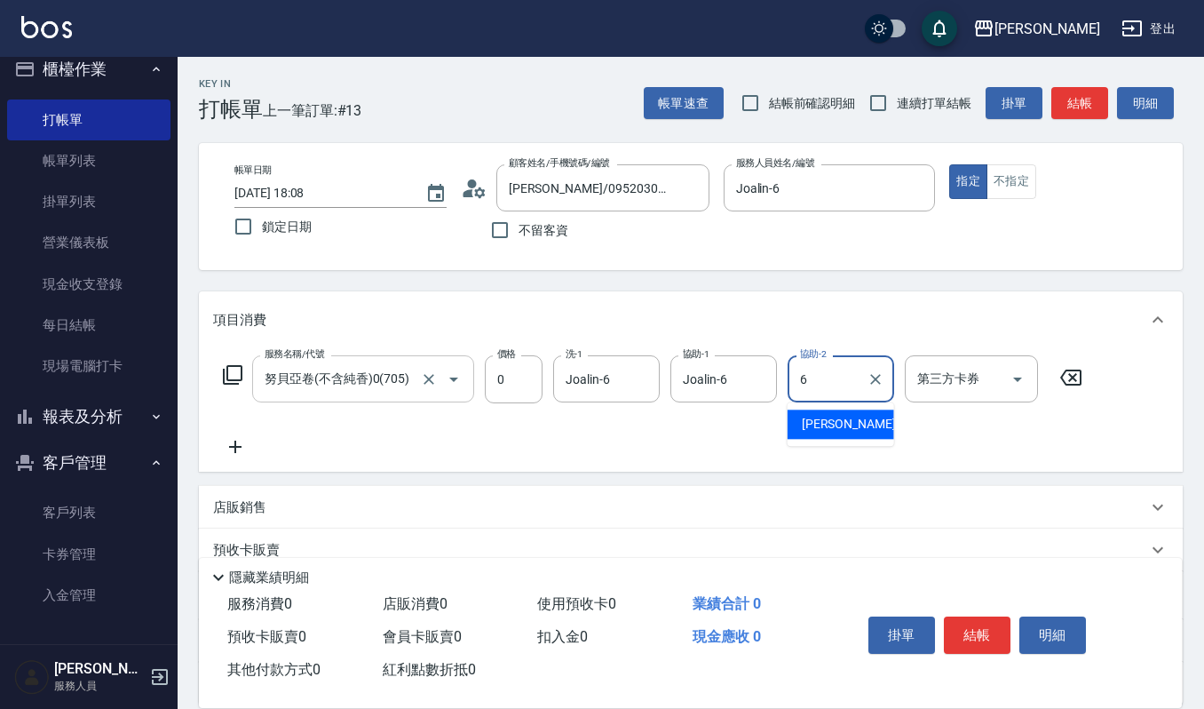
type input "Joalin-6"
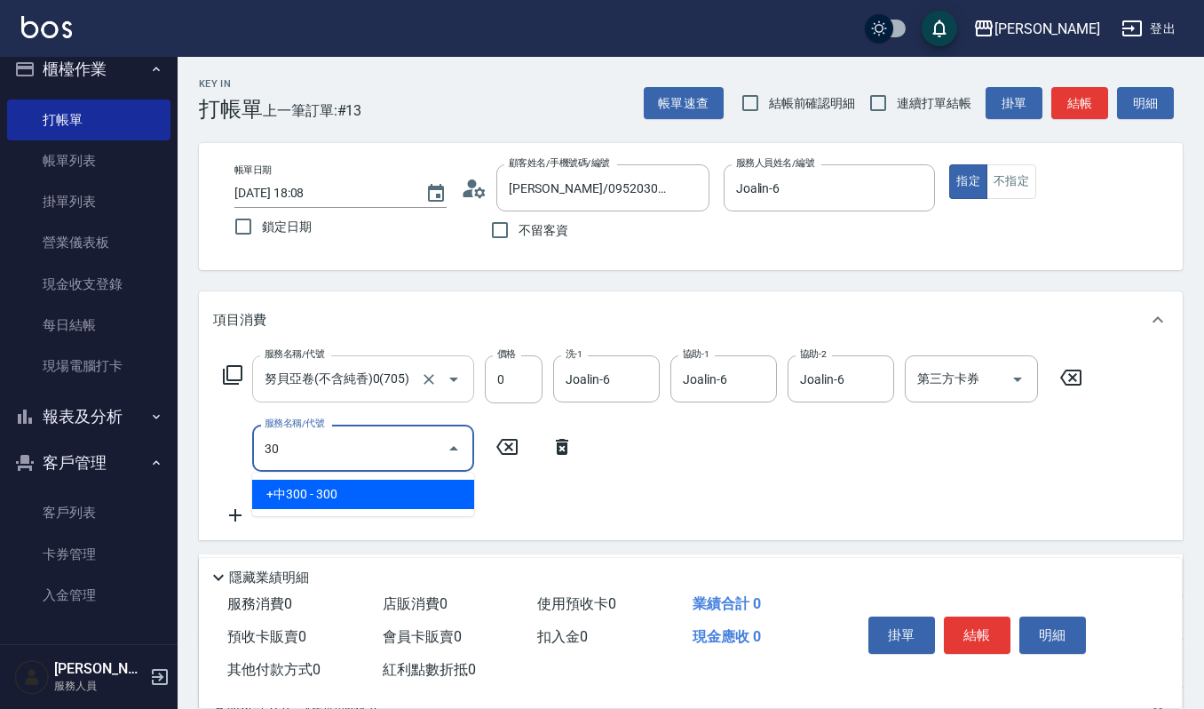
type input "304"
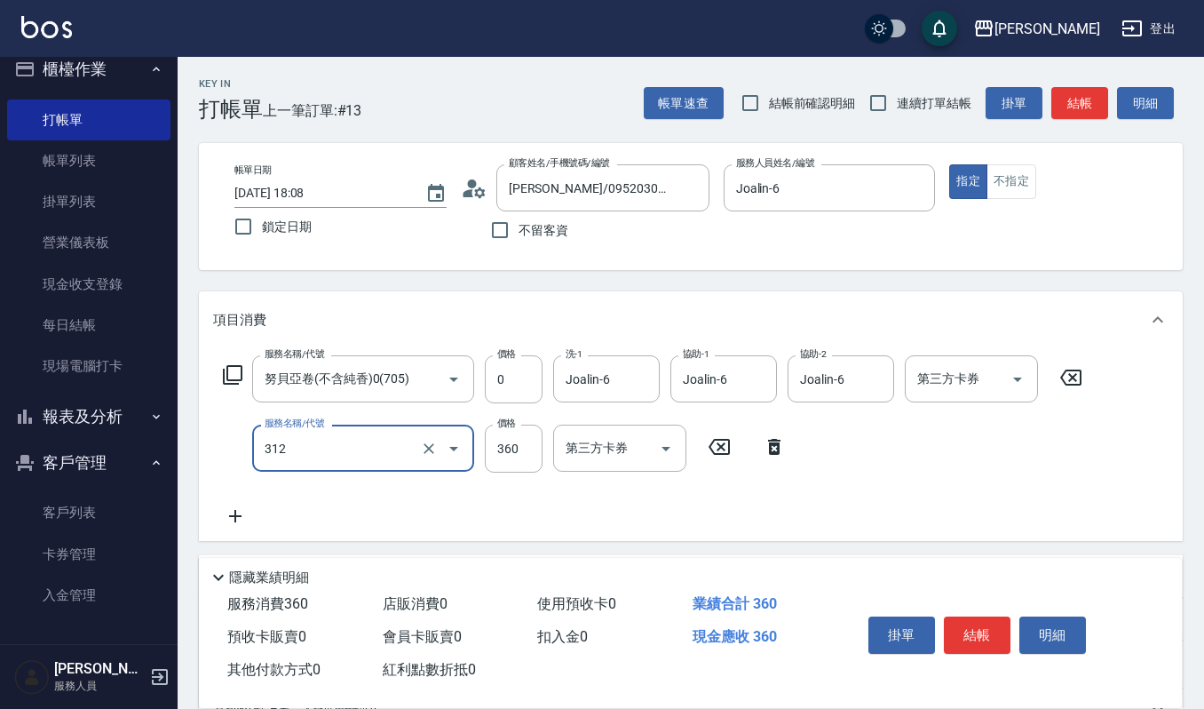
type input "2024剪髮卡400(312)"
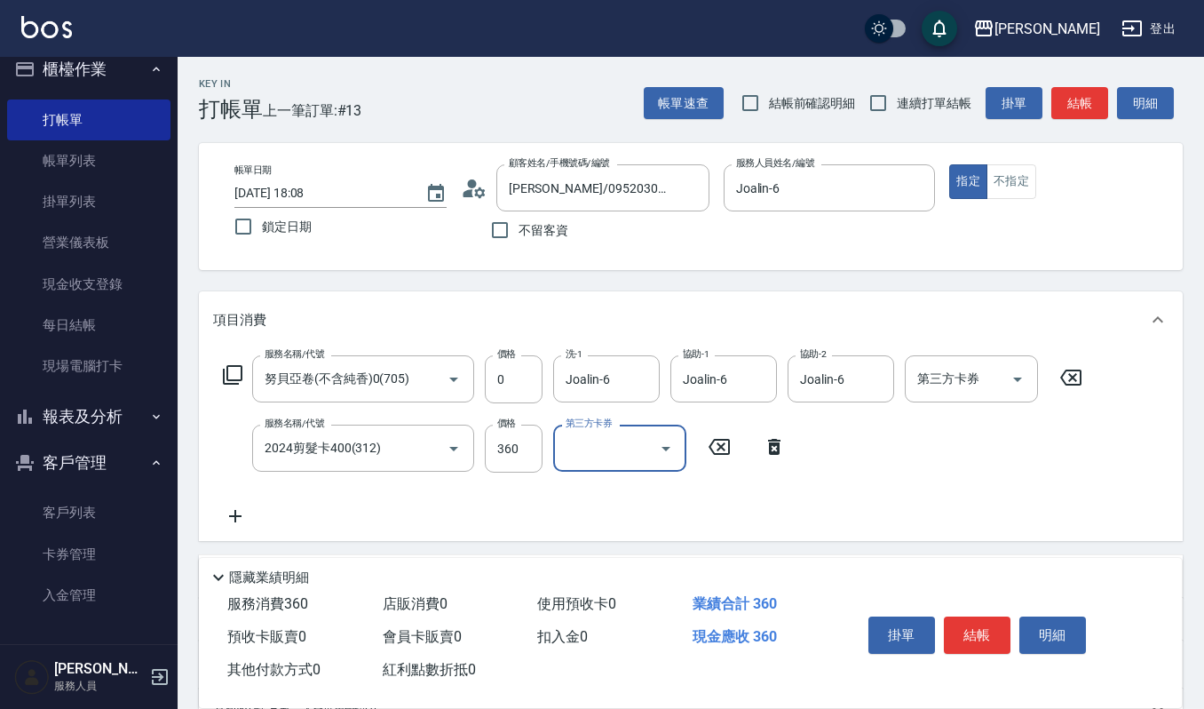
click at [655, 444] on icon "Open" at bounding box center [665, 448] width 21 height 21
click at [643, 528] on span "舊有卡券" at bounding box center [619, 523] width 133 height 29
type input "舊有卡券"
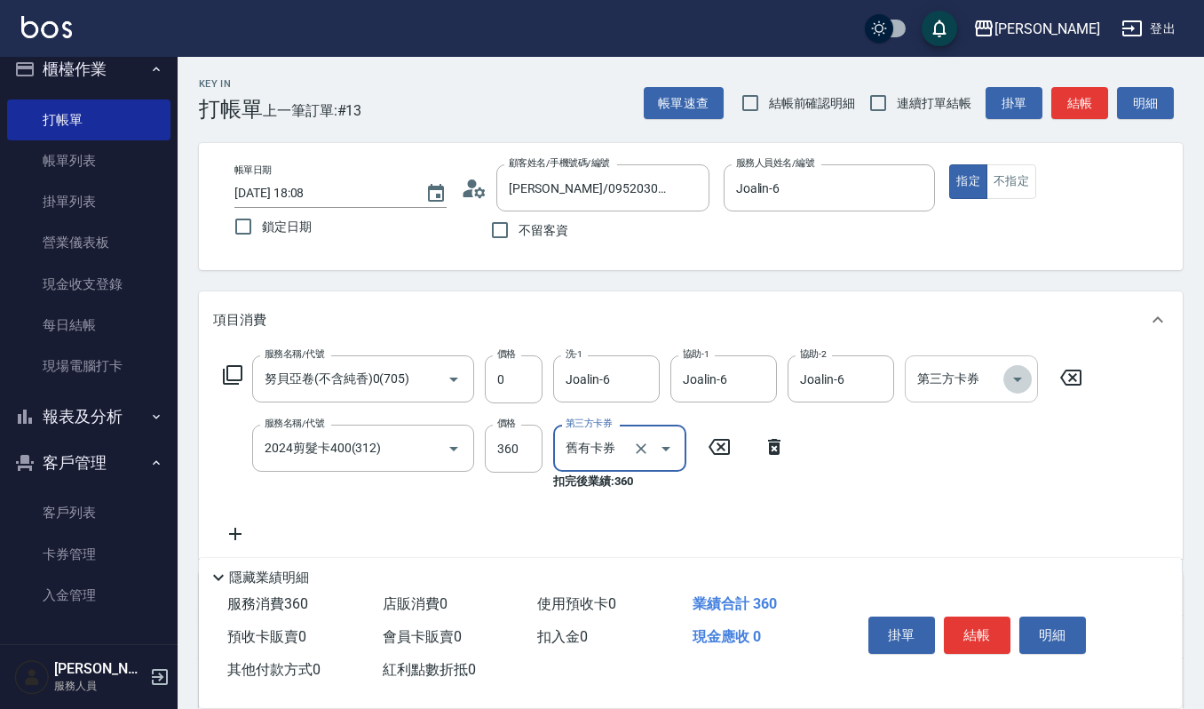
click at [1017, 381] on icon "Open" at bounding box center [1017, 379] width 21 height 21
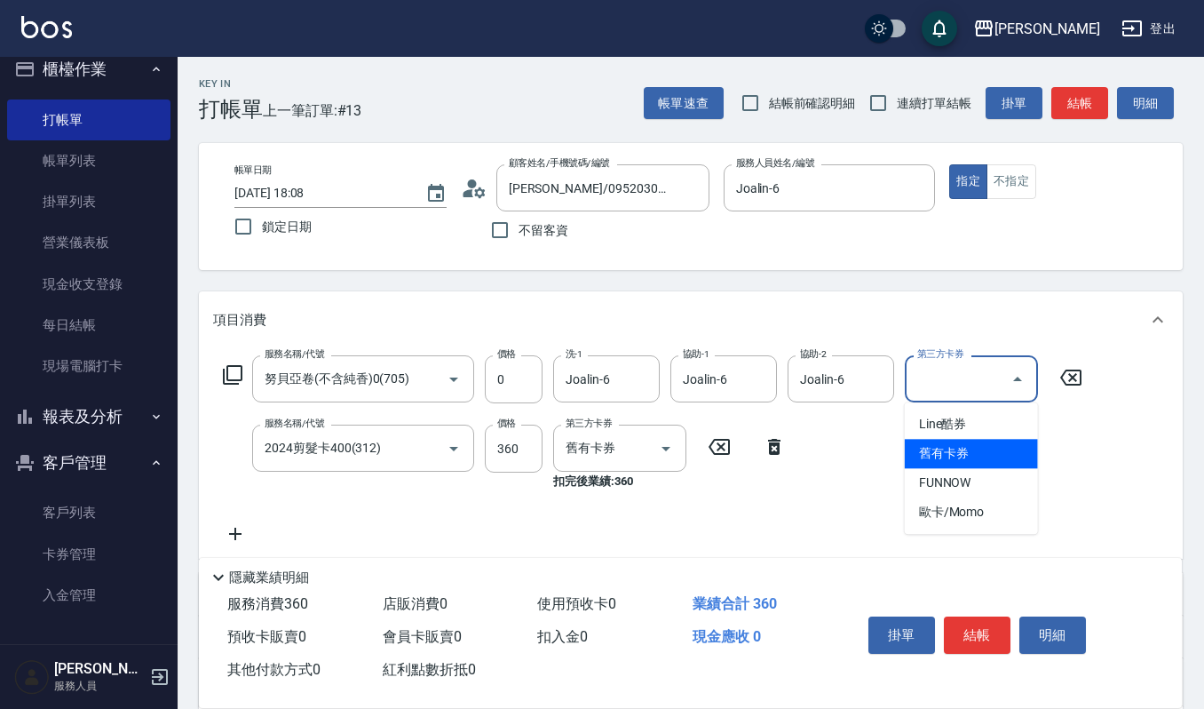
click at [1005, 449] on span "舊有卡券" at bounding box center [971, 453] width 133 height 29
type input "舊有卡券"
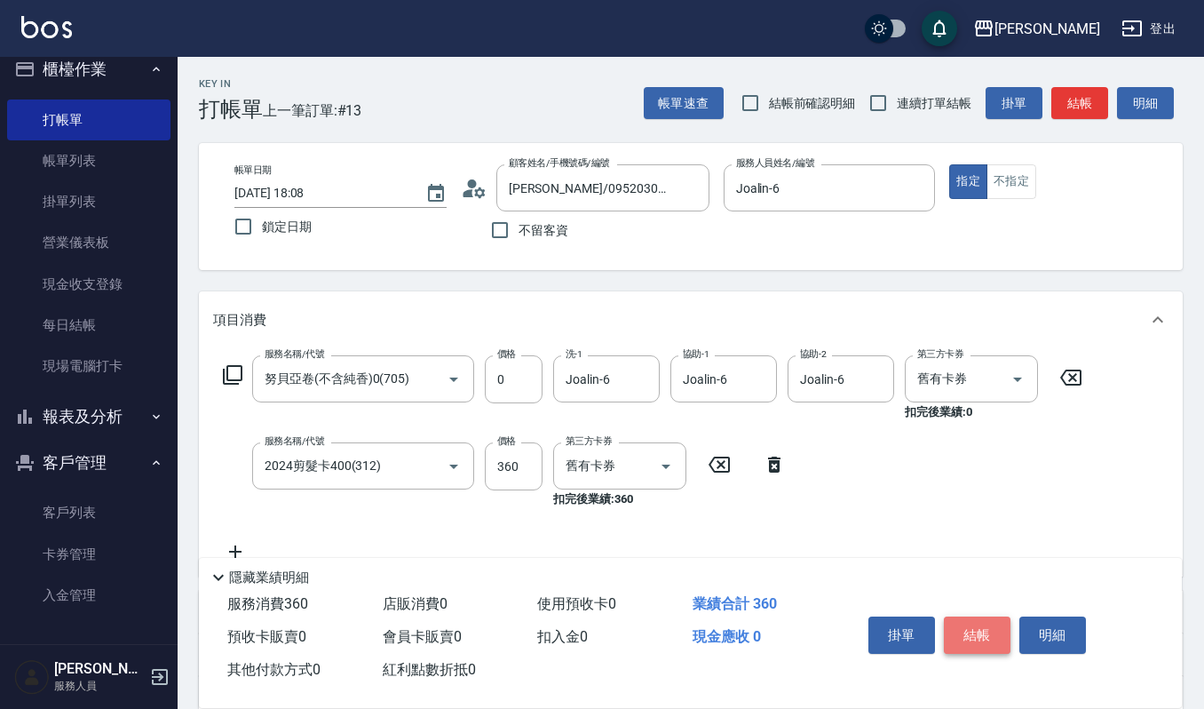
click at [980, 626] on button "結帳" at bounding box center [977, 634] width 67 height 37
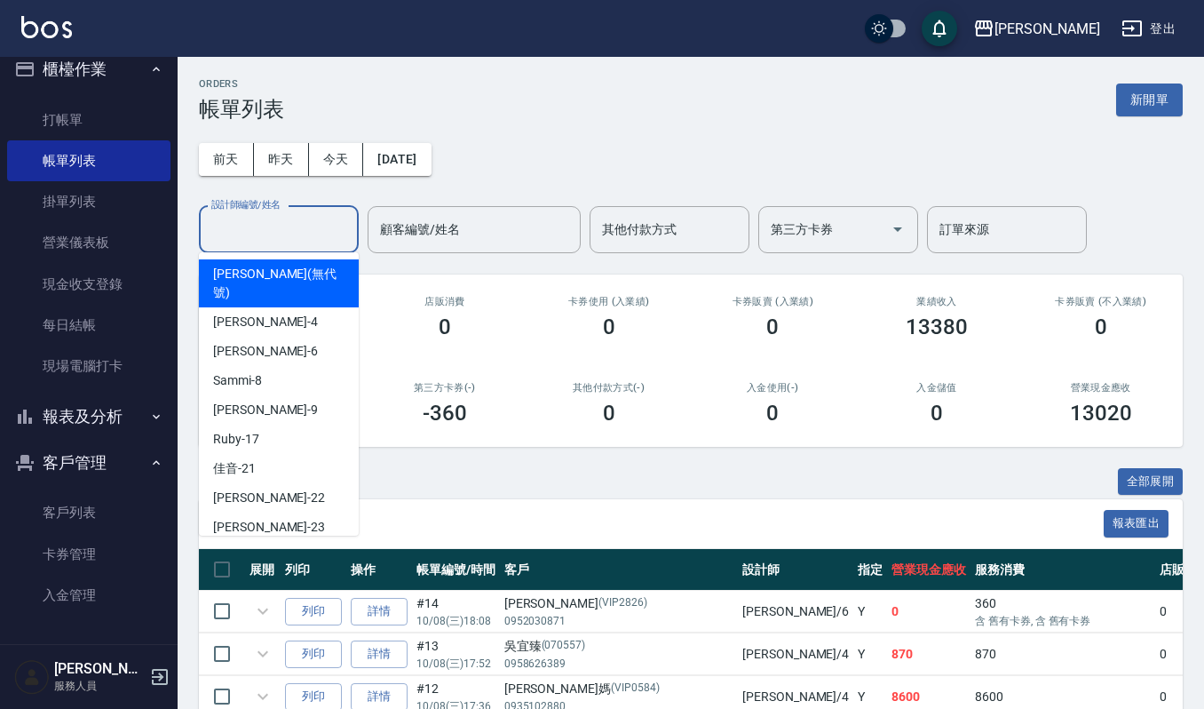
click at [275, 224] on input "設計師編號/姓名" at bounding box center [279, 229] width 144 height 31
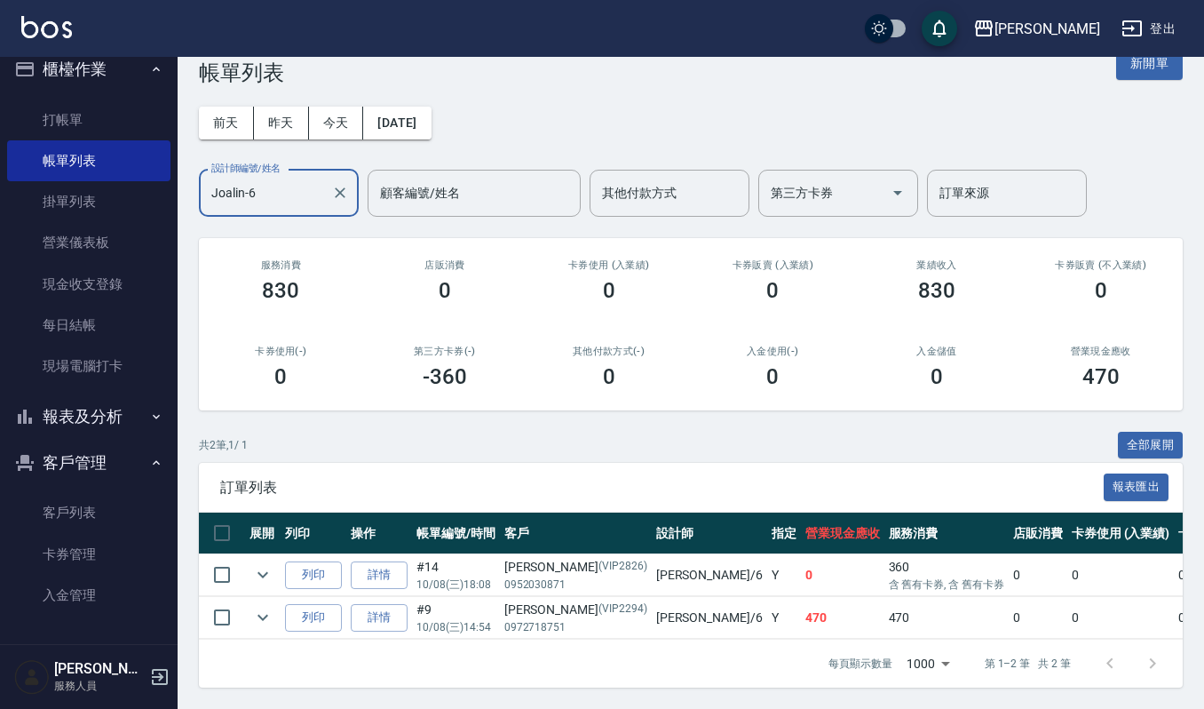
scroll to position [55, 0]
type input "Joalin-6"
click at [270, 607] on icon "expand row" at bounding box center [262, 617] width 21 height 21
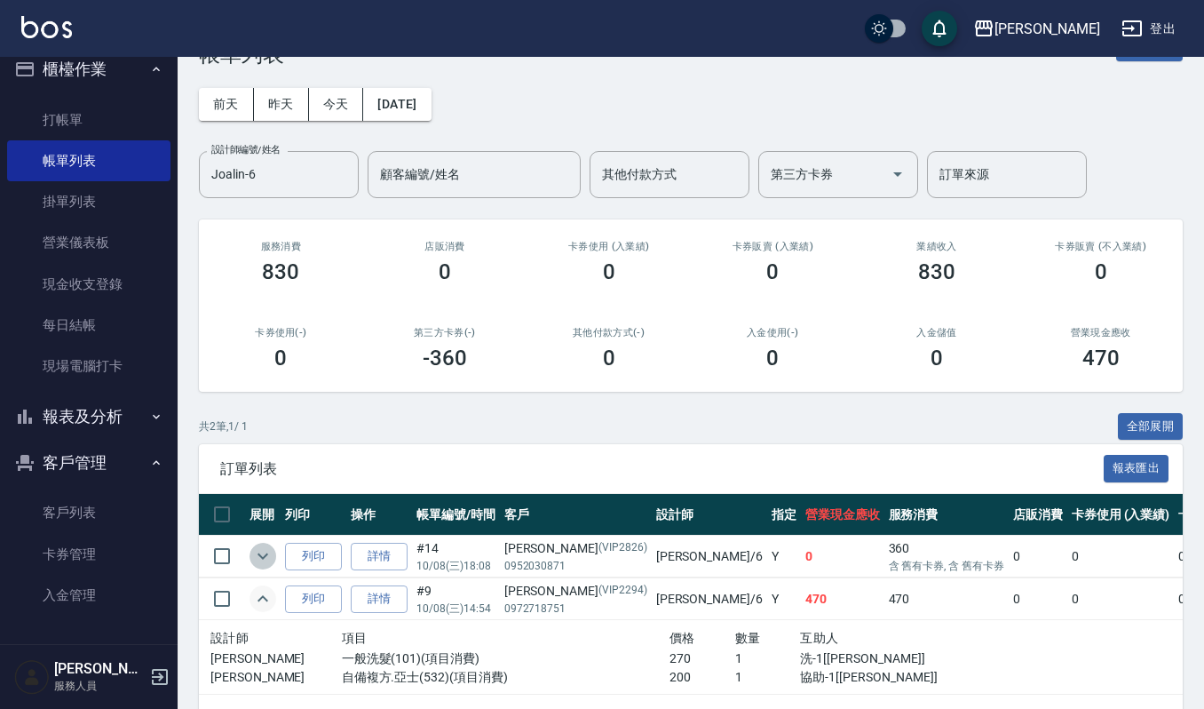
click at [263, 559] on icon "expand row" at bounding box center [263, 556] width 11 height 6
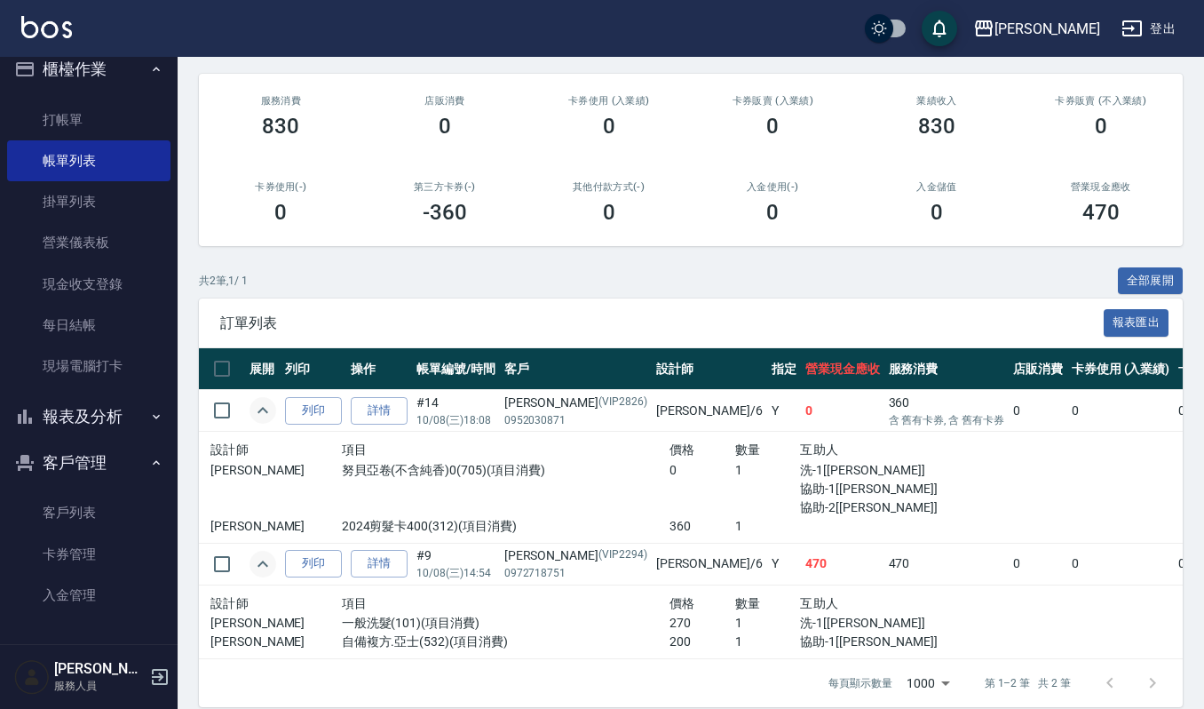
scroll to position [208, 0]
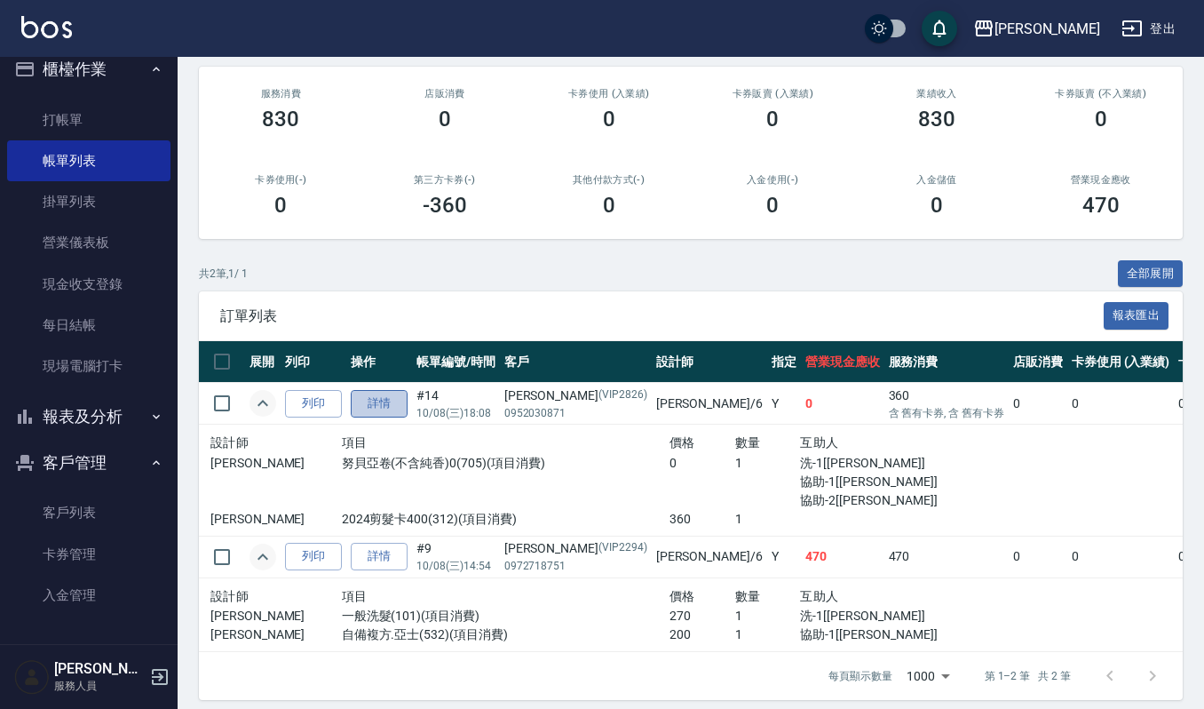
click at [402, 406] on link "詳情" at bounding box center [379, 404] width 57 height 28
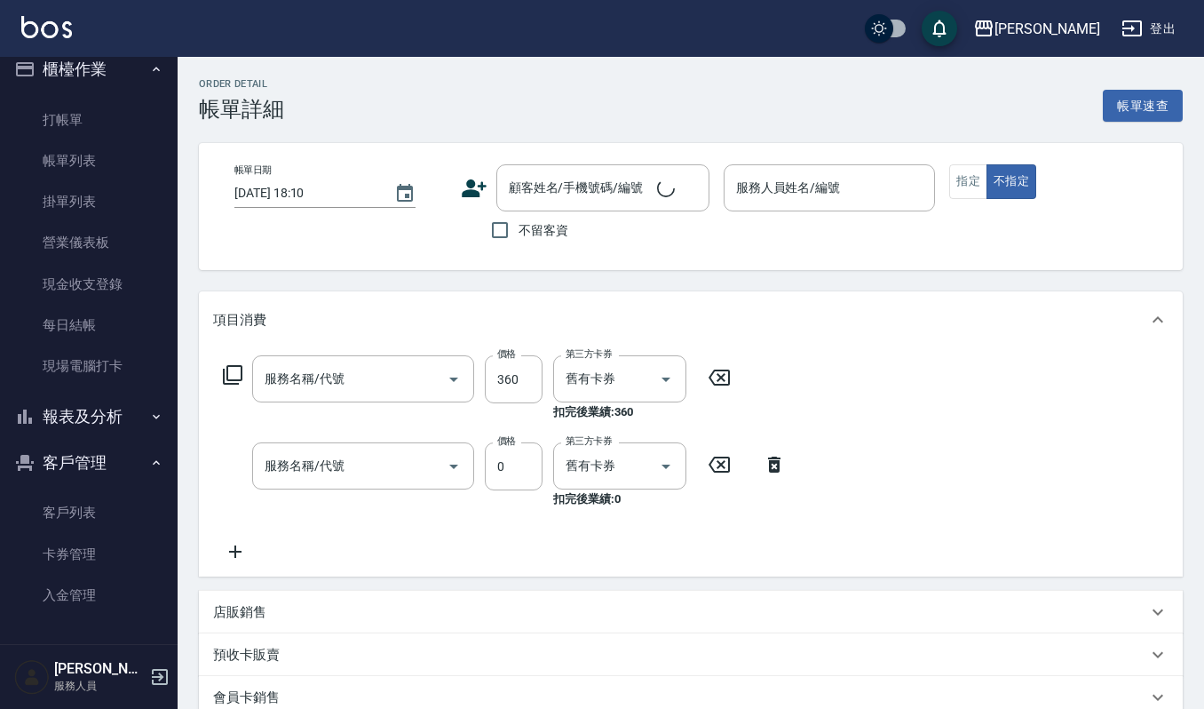
type input "2025/10/08 18:08"
type input "Joalin-6"
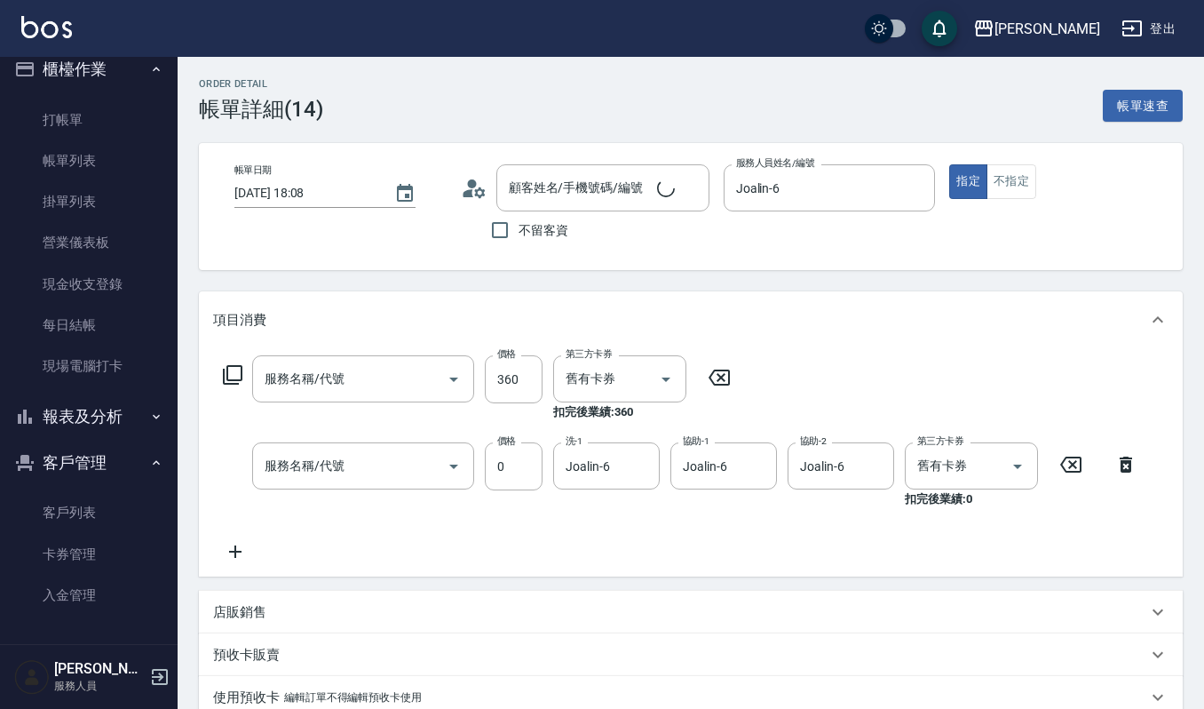
type input "2024剪髮卡400(312)"
type input "努貝亞卷(不含純香)0(705)"
type input "李秉勳/0952030871/VIP2826"
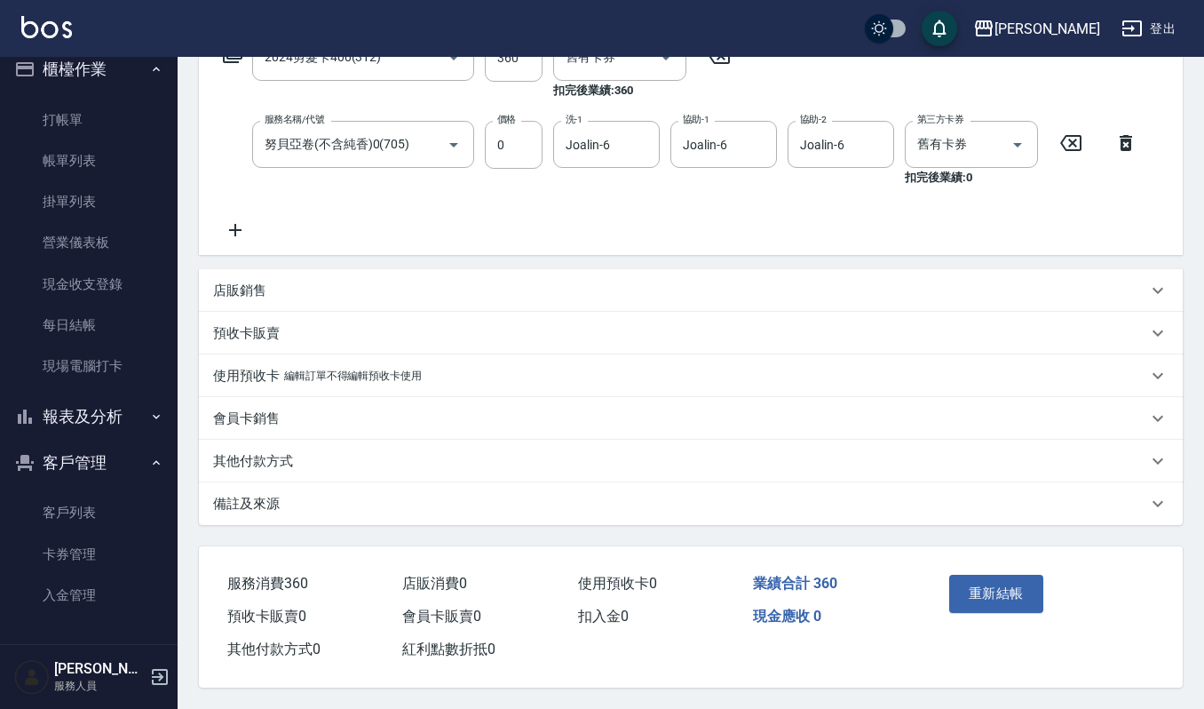
scroll to position [325, 0]
click at [1031, 593] on button "重新結帳" at bounding box center [996, 593] width 94 height 37
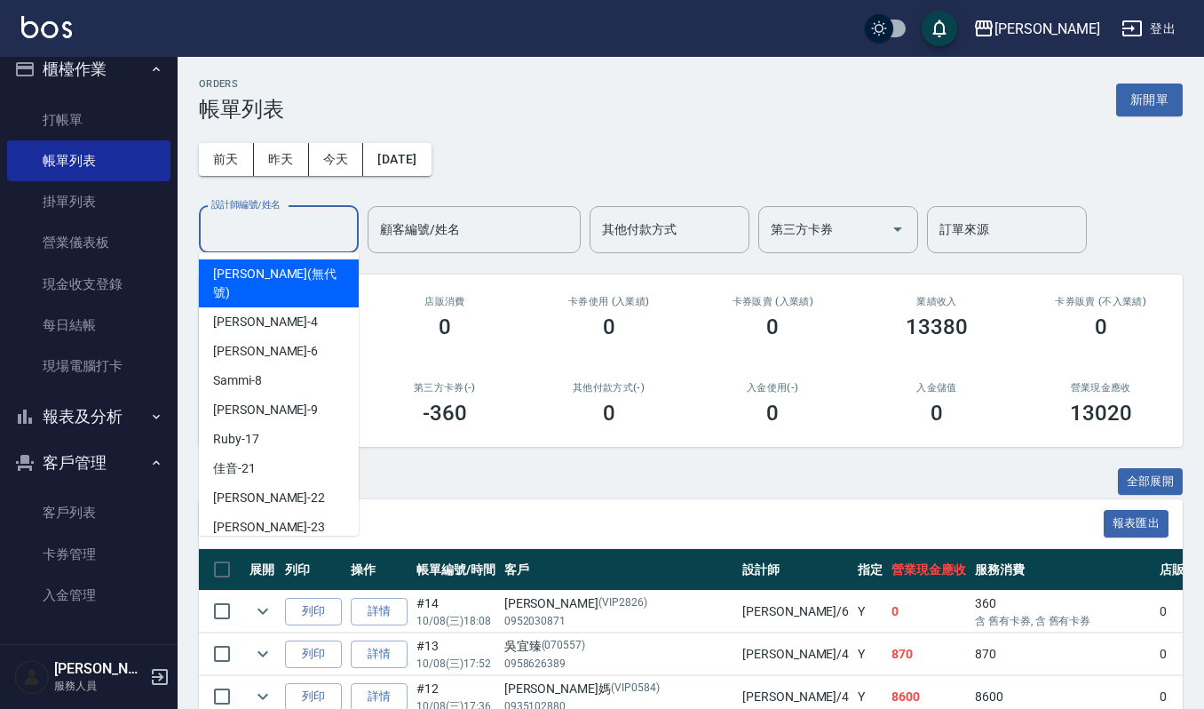
click at [328, 214] on input "設計師編號/姓名" at bounding box center [279, 229] width 144 height 31
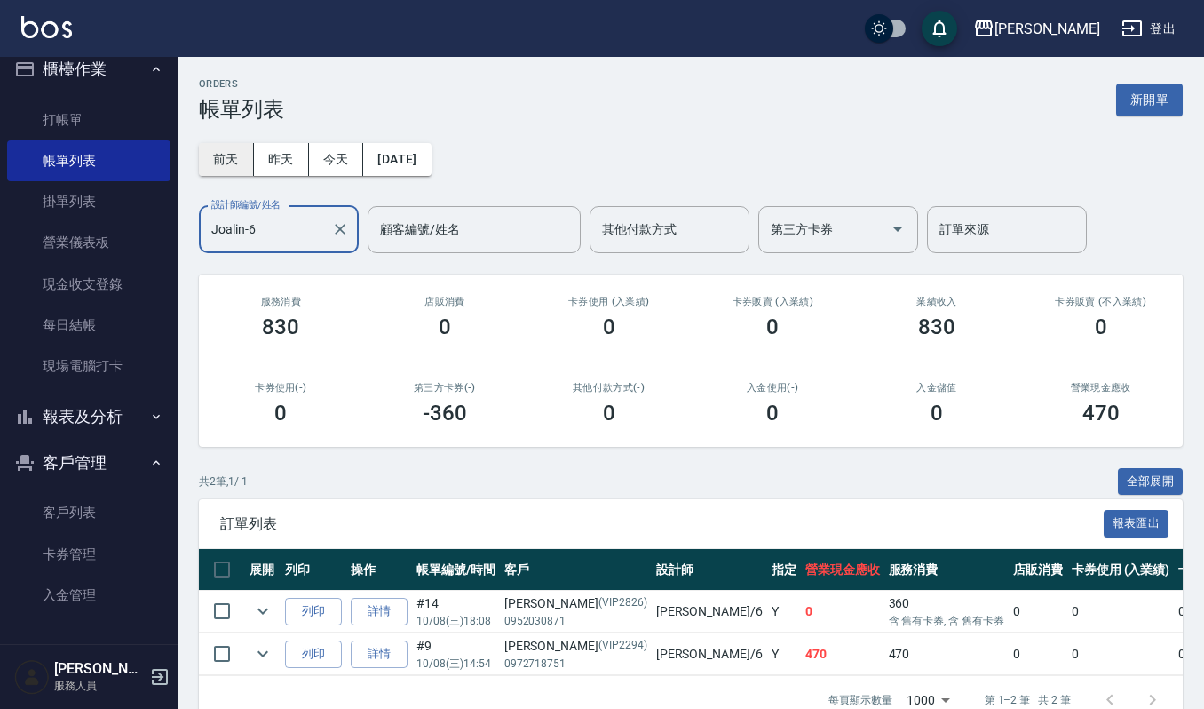
type input "Joalin-6"
click at [233, 151] on button "前天" at bounding box center [226, 159] width 55 height 33
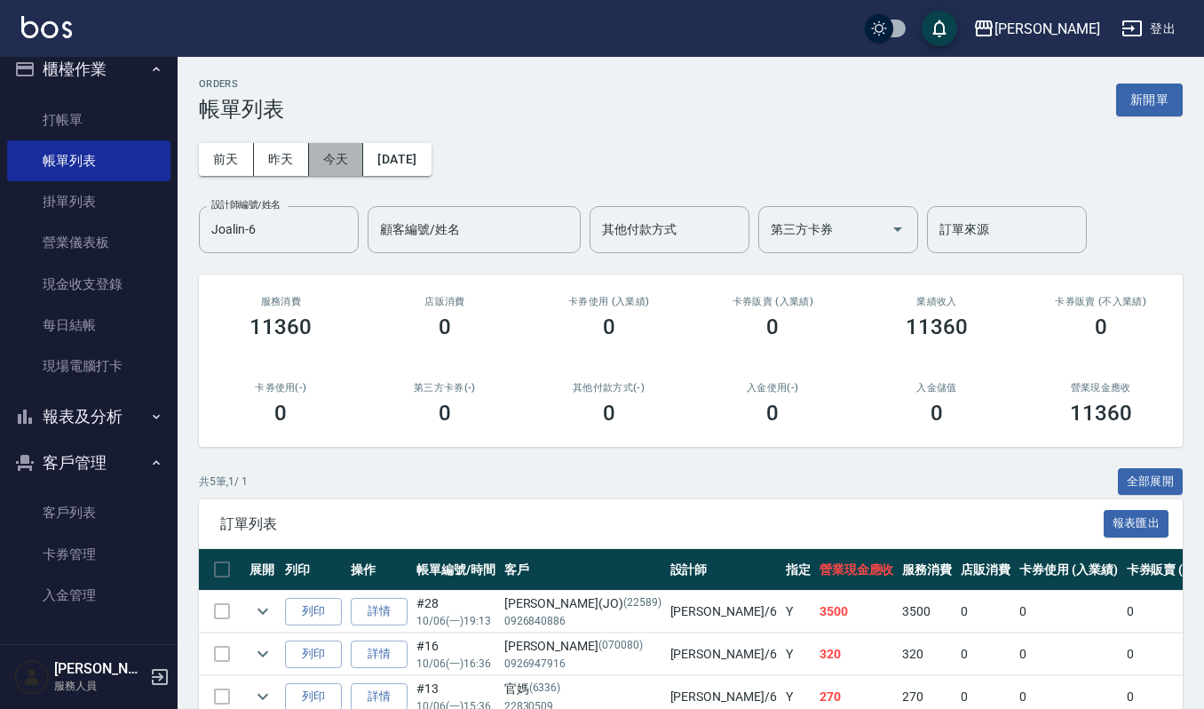
click at [341, 161] on button "今天" at bounding box center [336, 159] width 55 height 33
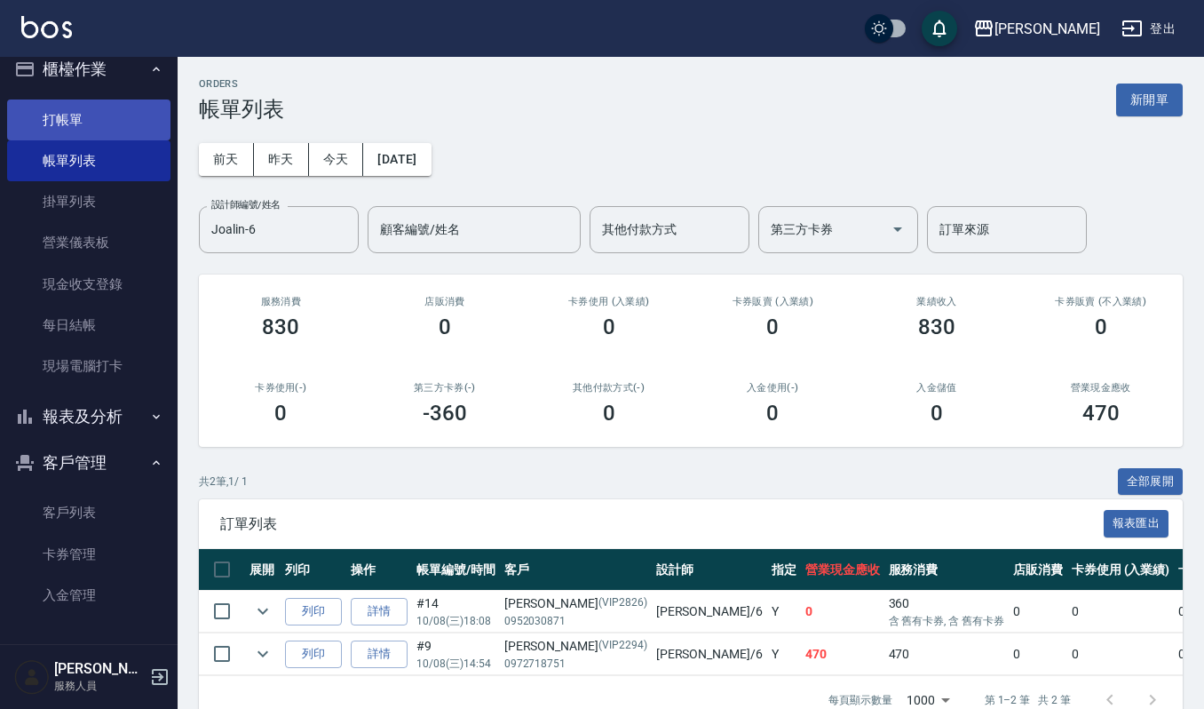
click at [80, 114] on link "打帳單" at bounding box center [88, 119] width 163 height 41
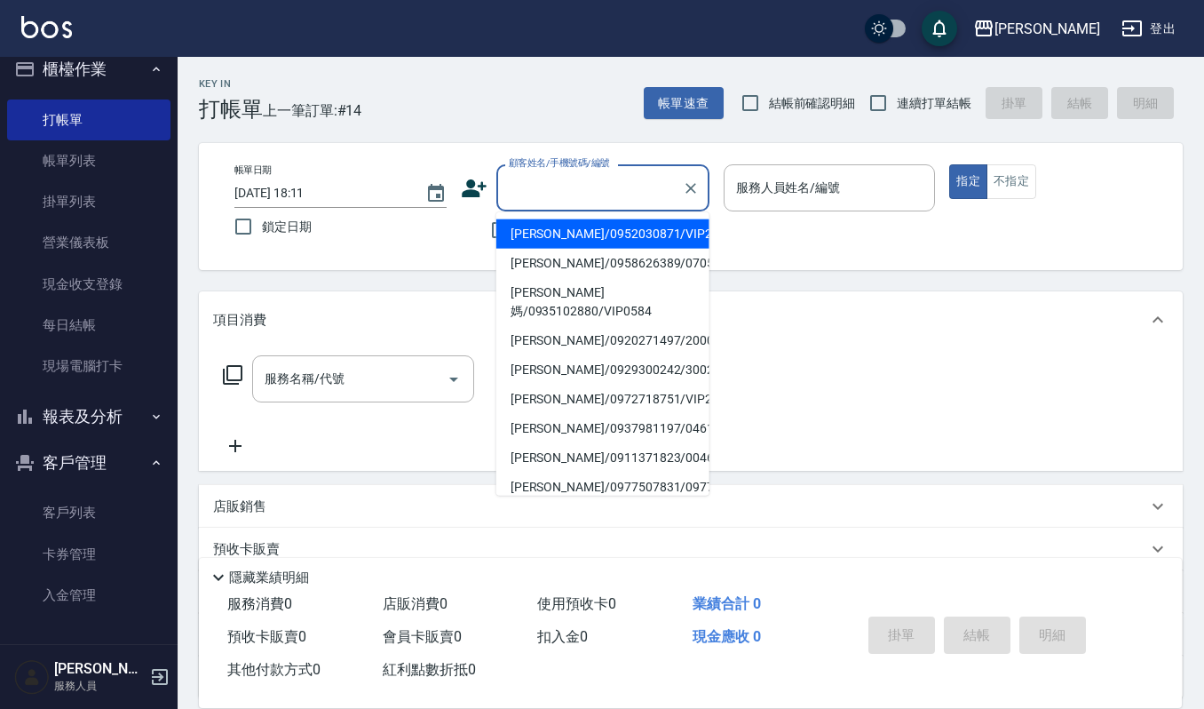
click at [606, 200] on input "顧客姓名/手機號碼/編號" at bounding box center [589, 187] width 171 height 31
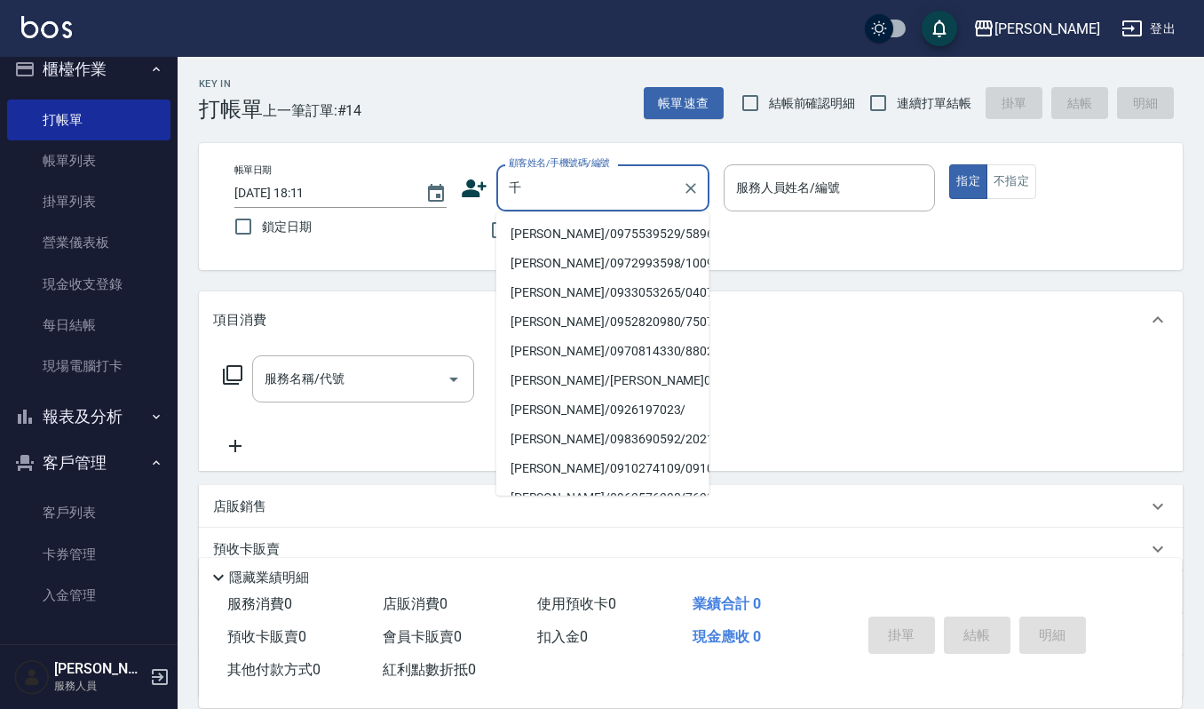
click at [552, 224] on li "盧千惠/0975539529/5896" at bounding box center [602, 233] width 213 height 29
type input "盧千惠/0975539529/5896"
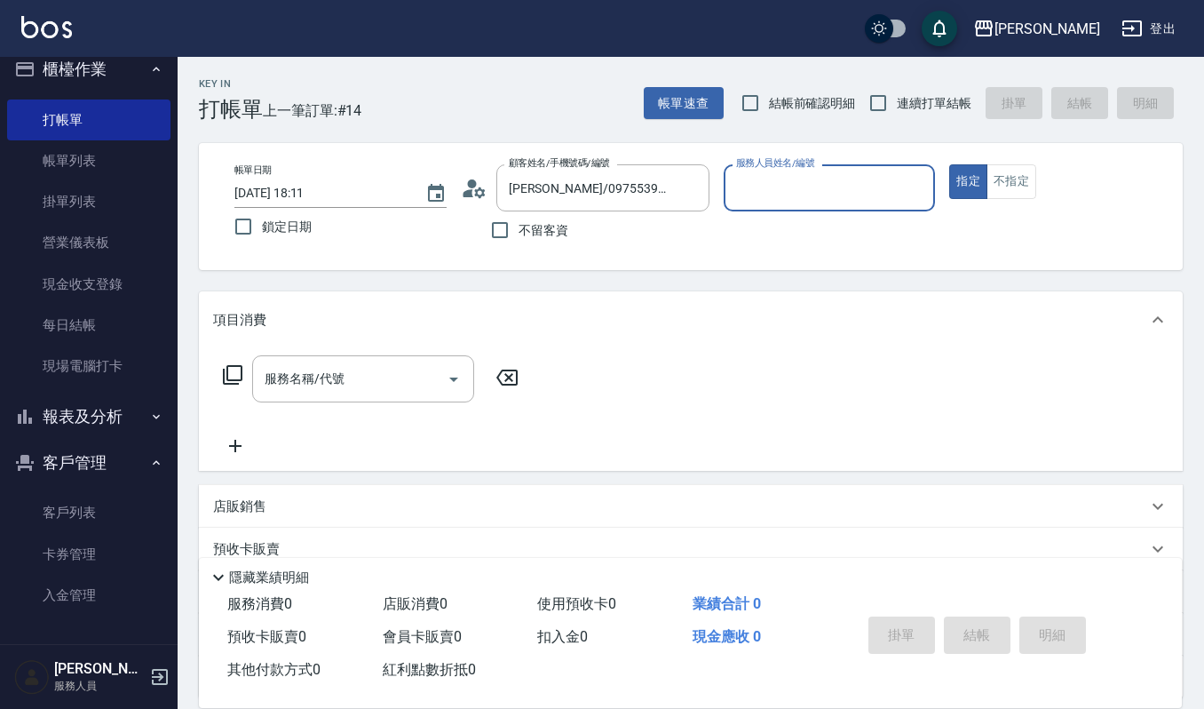
type input "Ivy艾薇-9"
click at [927, 186] on button "Clear" at bounding box center [916, 188] width 25 height 25
type input "Ruby-17"
type button "true"
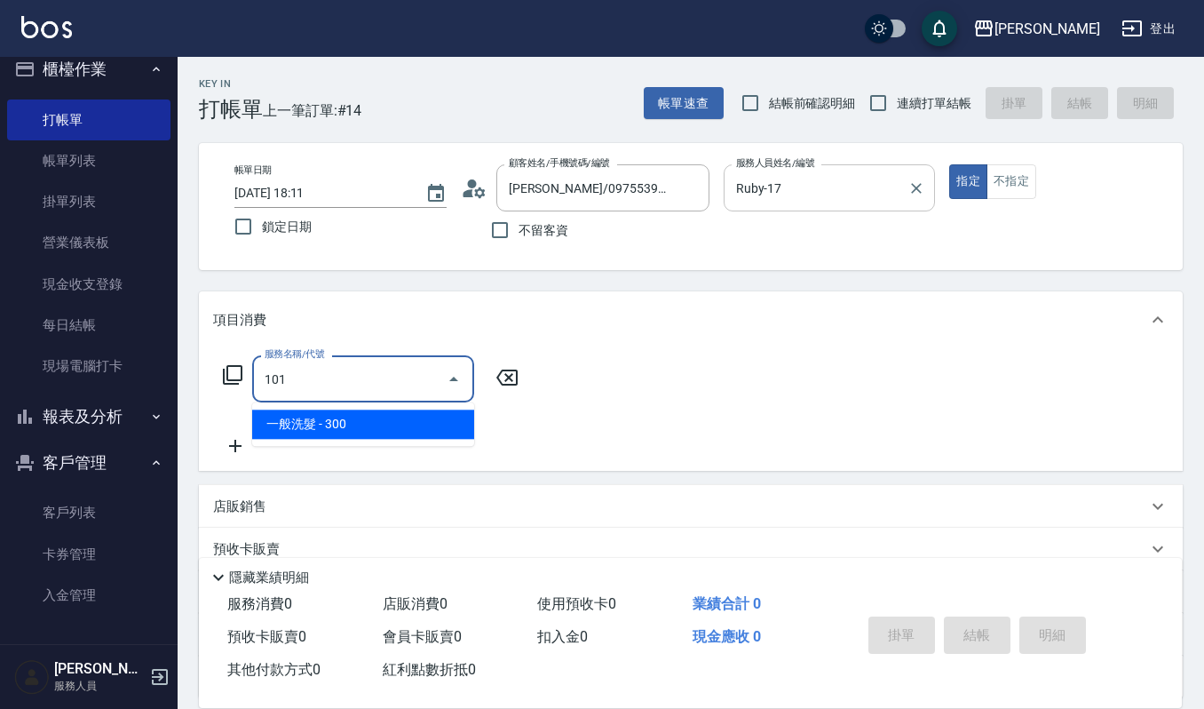
type input "一般洗髮(101)"
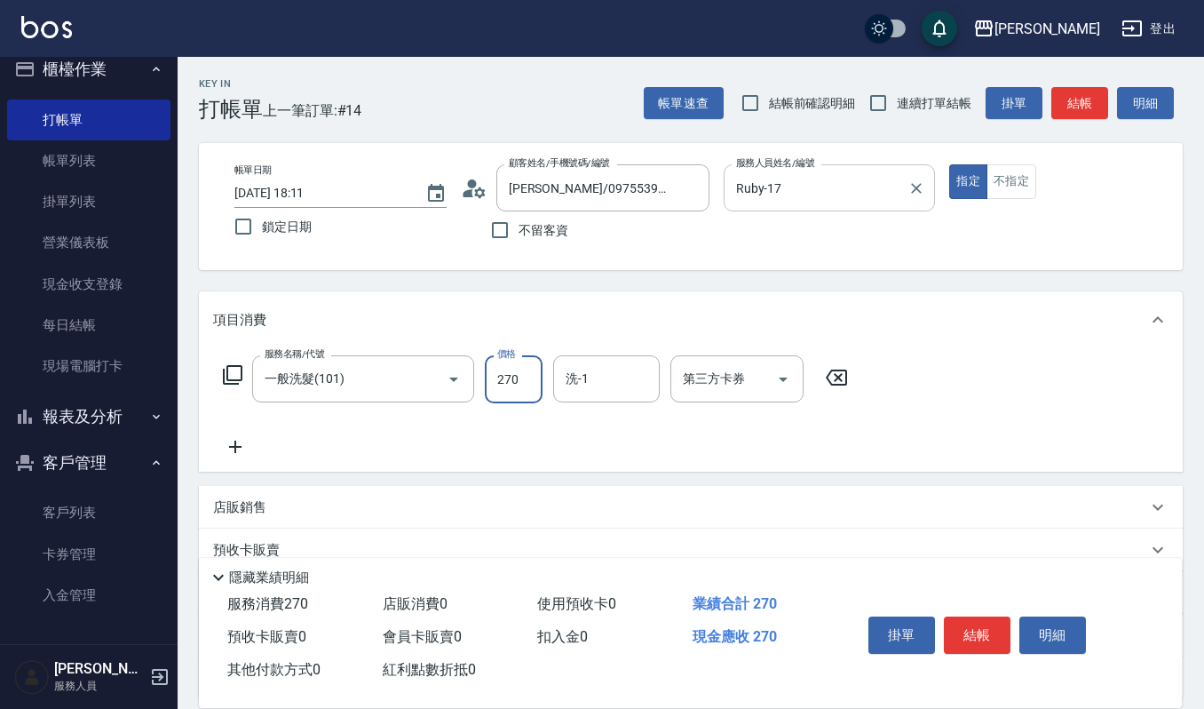
type input "270"
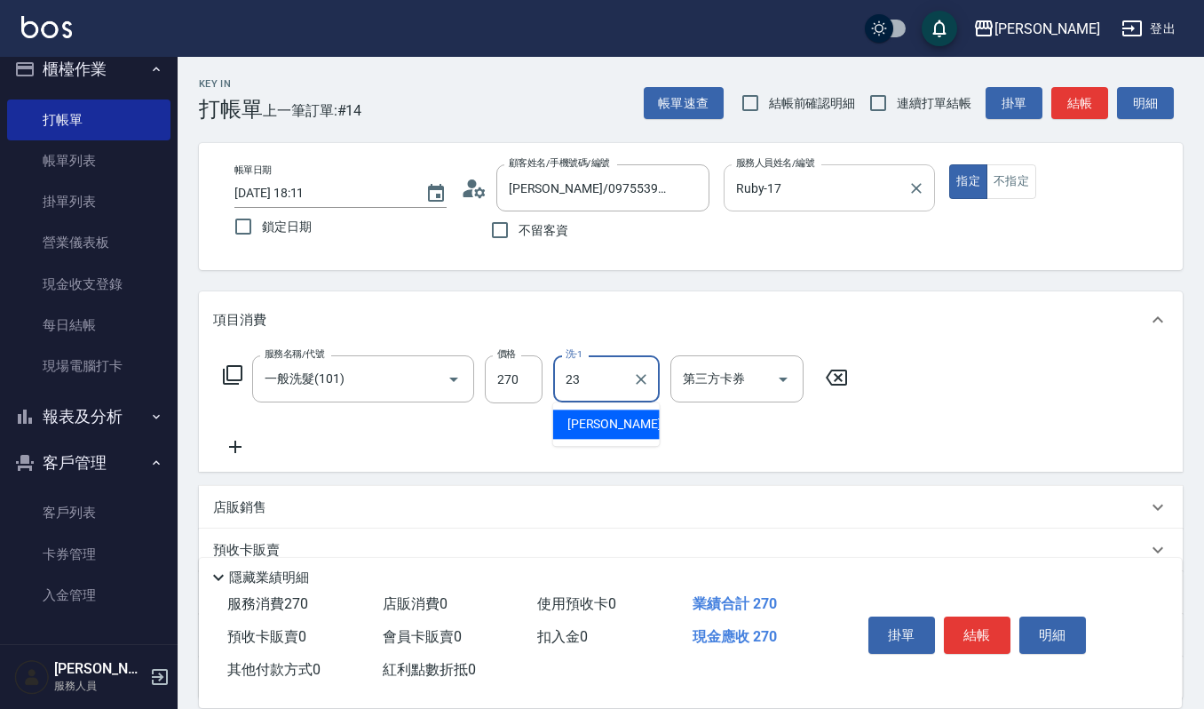
type input "郁涵-23"
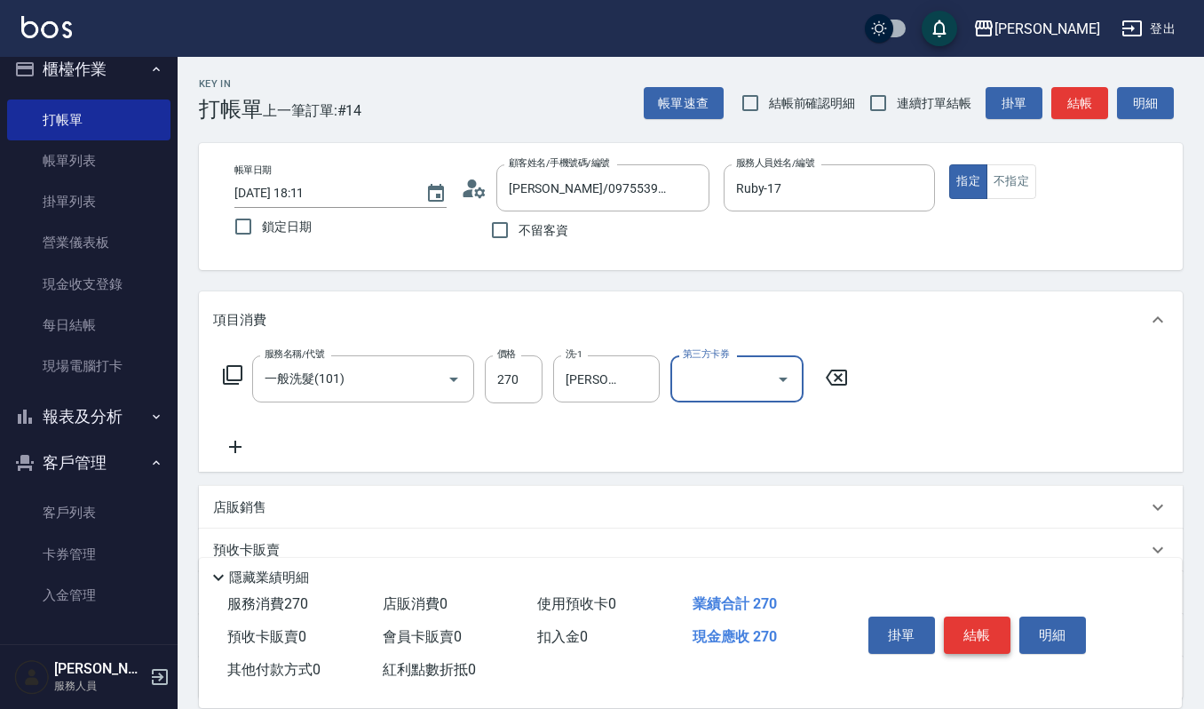
click at [978, 641] on button "結帳" at bounding box center [977, 634] width 67 height 37
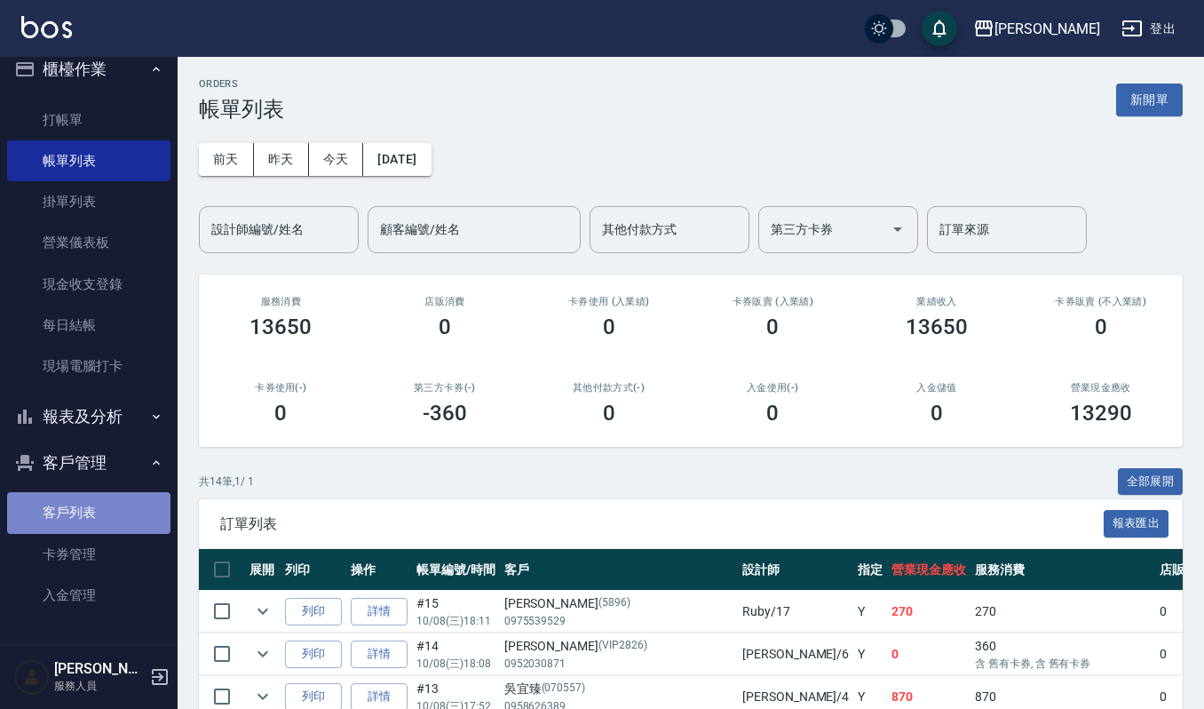
click at [96, 516] on link "客戶列表" at bounding box center [88, 512] width 163 height 41
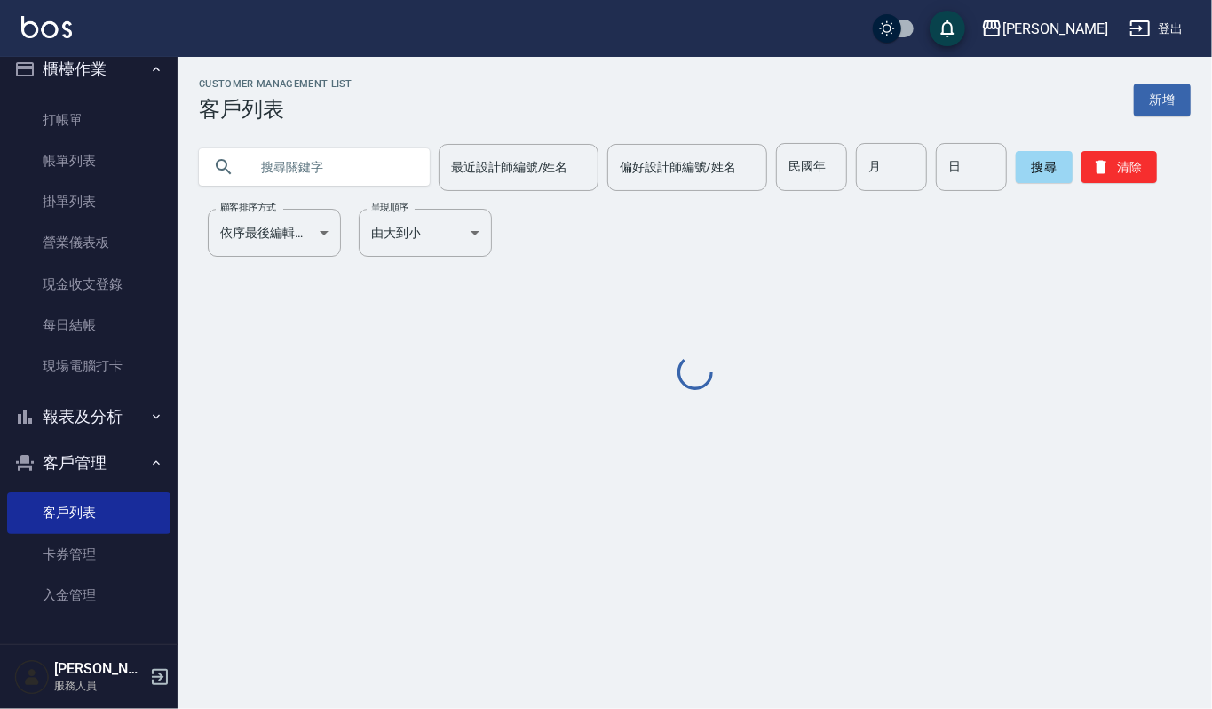
click at [398, 167] on input "text" at bounding box center [332, 167] width 167 height 48
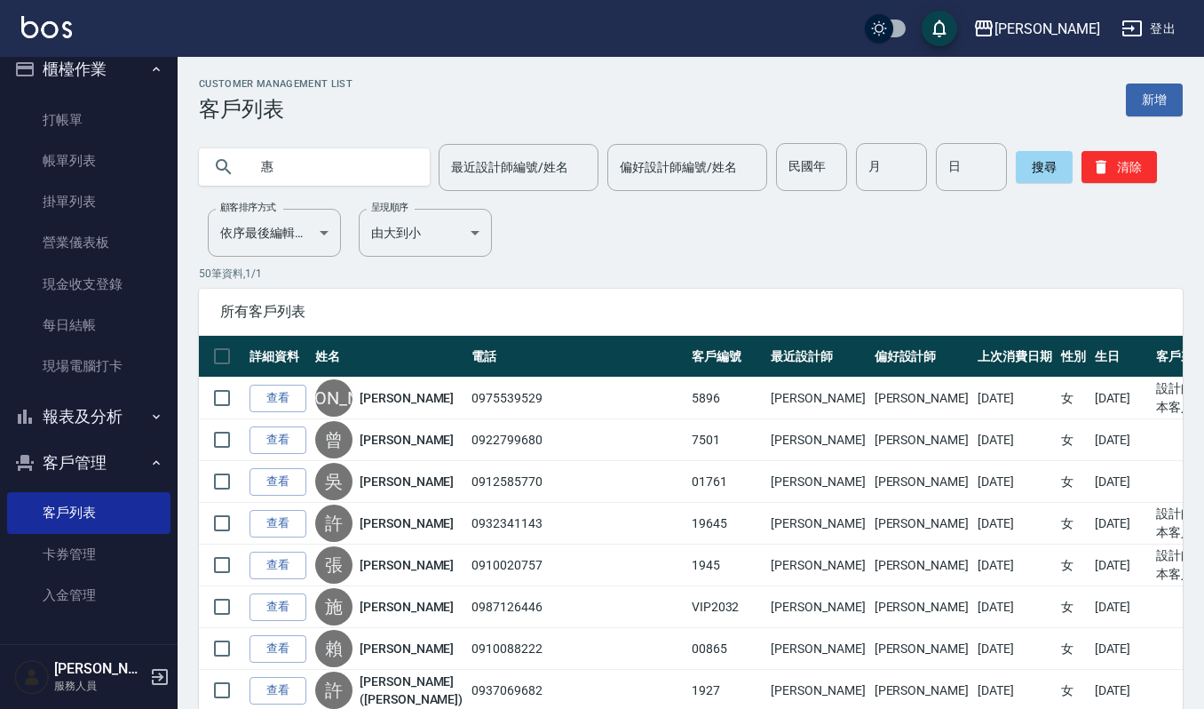
click at [368, 157] on input "惠" at bounding box center [332, 167] width 167 height 48
type input "惠嵐"
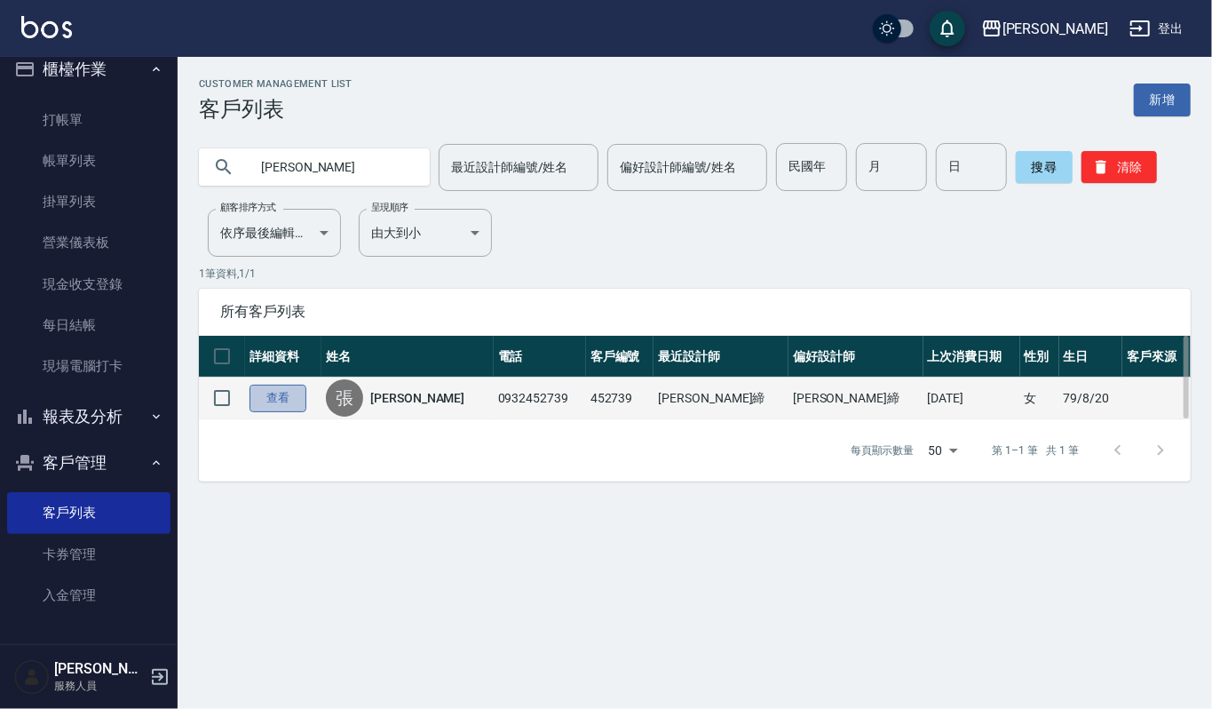
click at [261, 403] on link "查看" at bounding box center [278, 399] width 57 height 28
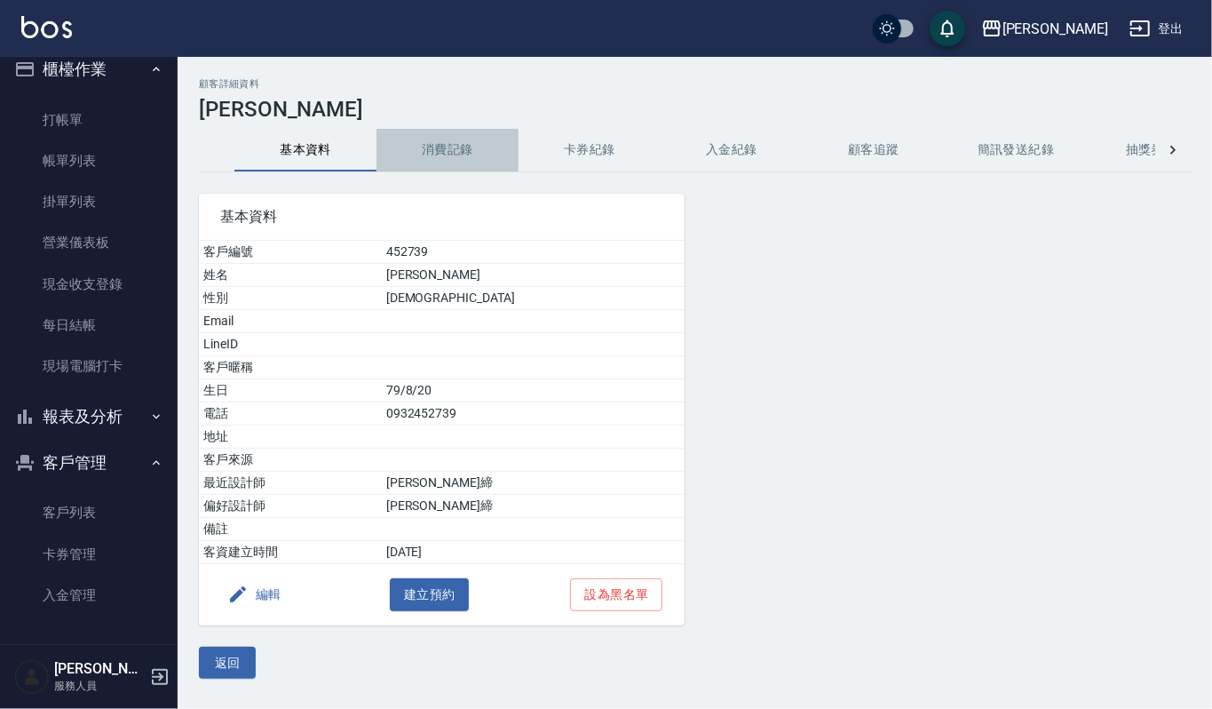
click at [462, 154] on button "消費記錄" at bounding box center [448, 150] width 142 height 43
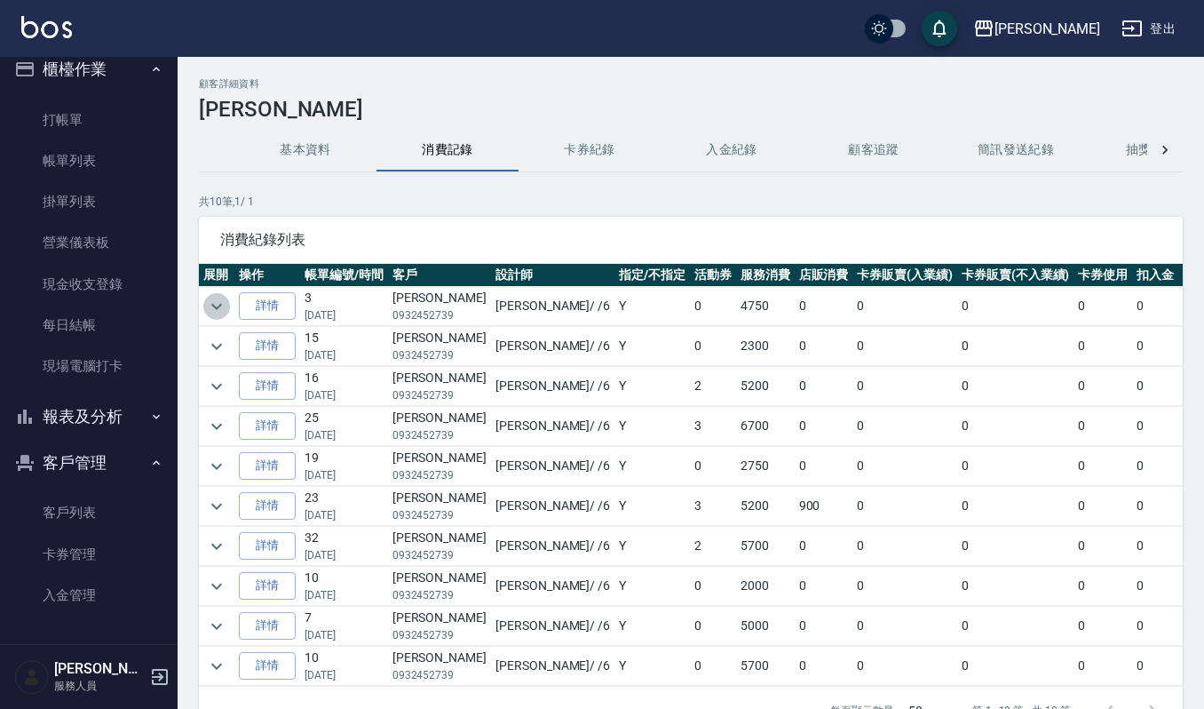
click at [210, 306] on icon "expand row" at bounding box center [216, 306] width 21 height 21
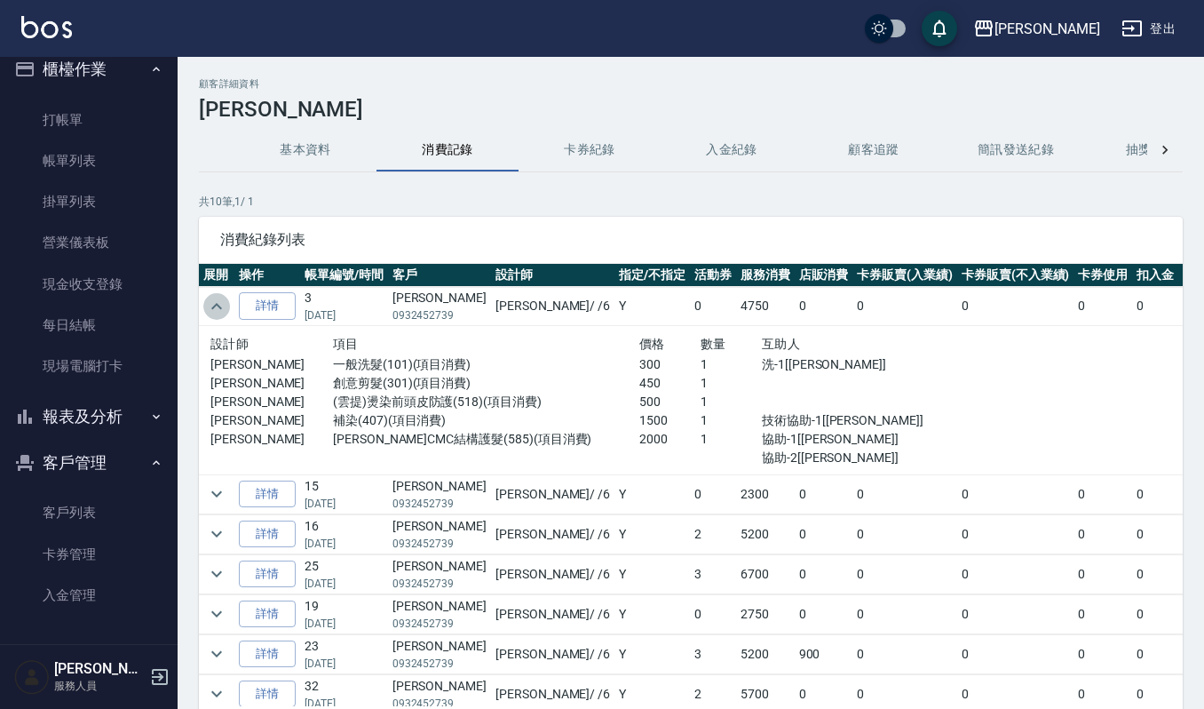
click at [210, 306] on icon "expand row" at bounding box center [216, 306] width 21 height 21
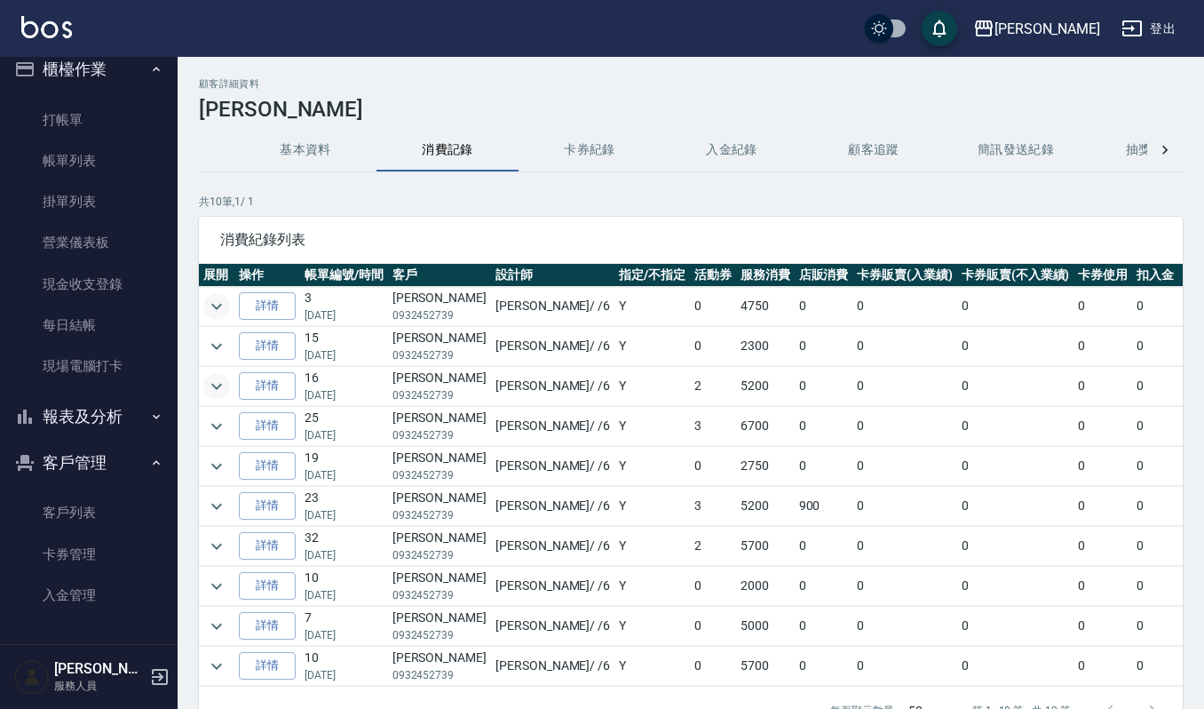
click at [215, 387] on icon "expand row" at bounding box center [216, 386] width 21 height 21
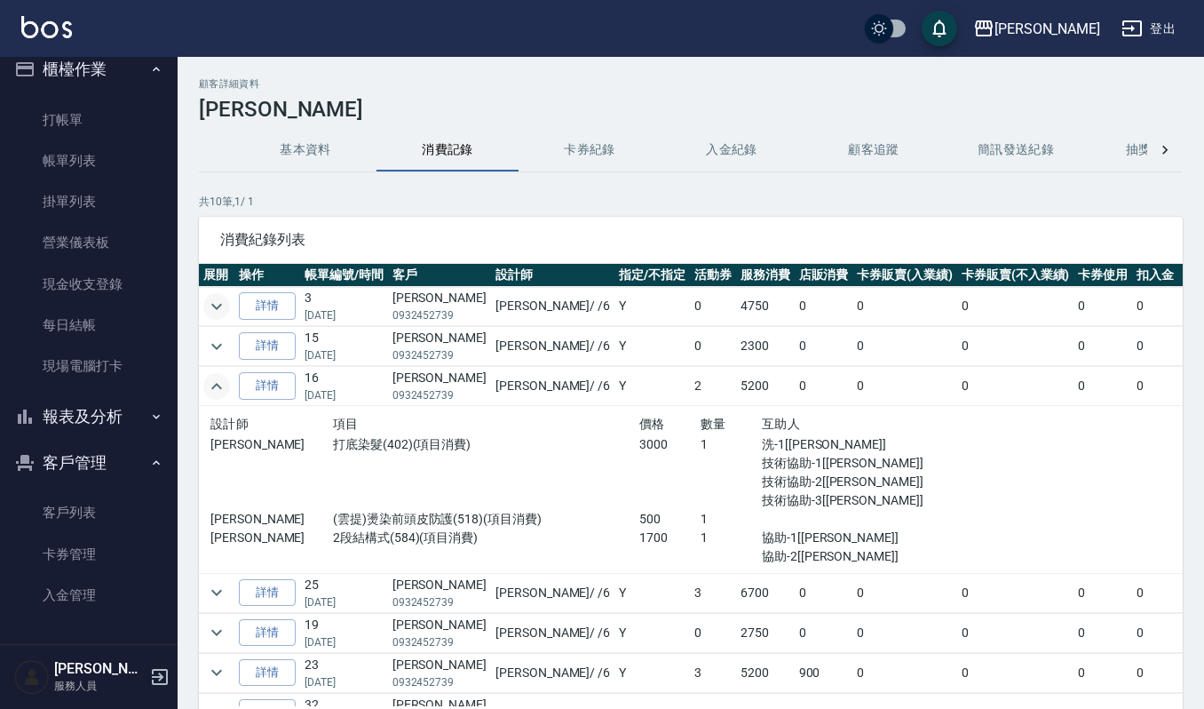
click at [215, 387] on icon "expand row" at bounding box center [216, 386] width 11 height 6
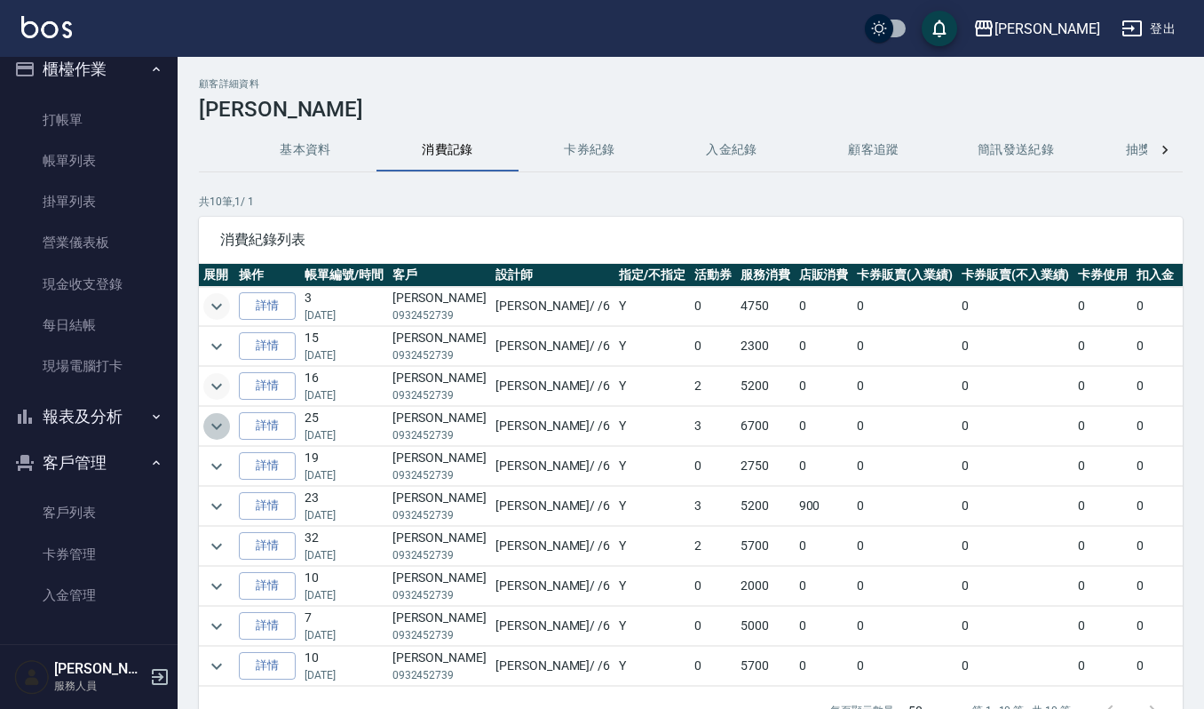
click at [214, 425] on icon "expand row" at bounding box center [216, 426] width 21 height 21
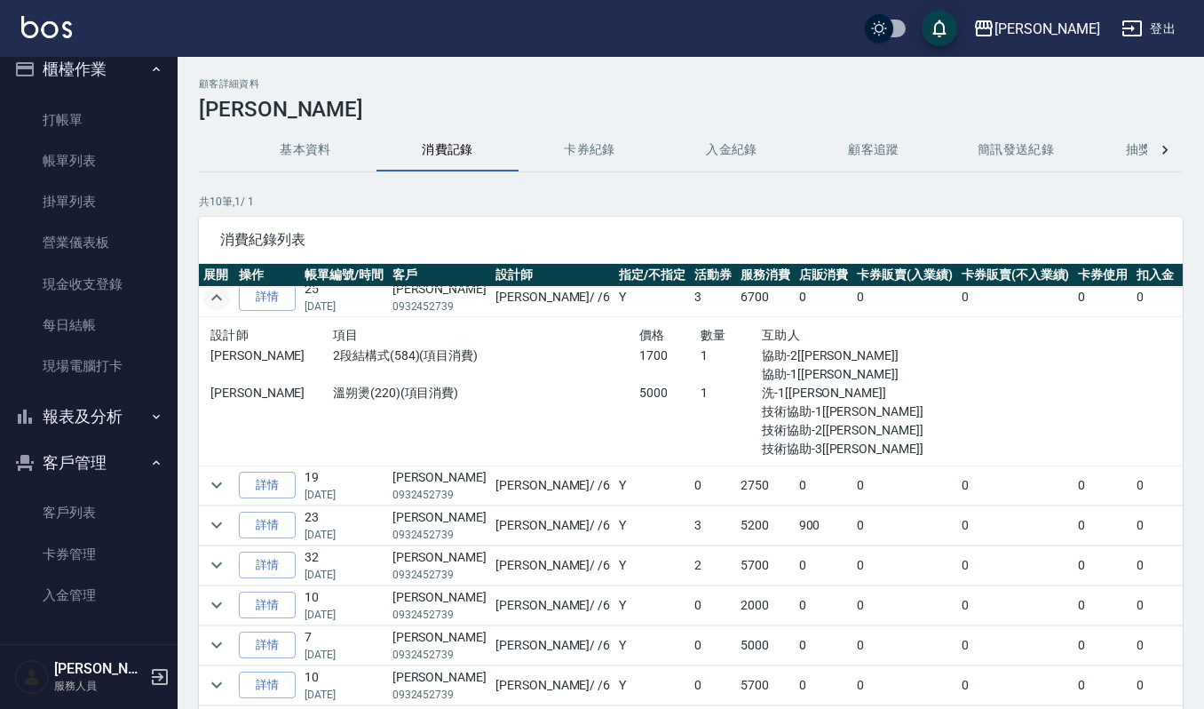
scroll to position [151, 0]
click at [215, 514] on icon "expand row" at bounding box center [216, 524] width 21 height 21
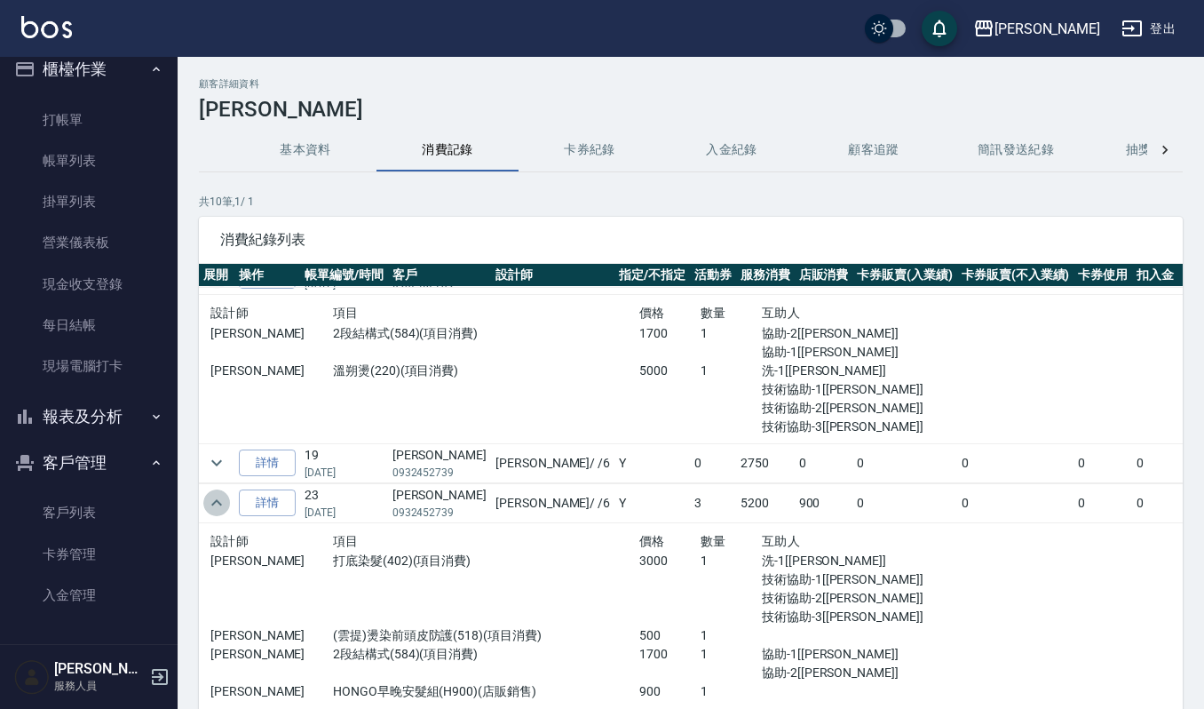
click at [215, 498] on icon "expand row" at bounding box center [216, 502] width 21 height 21
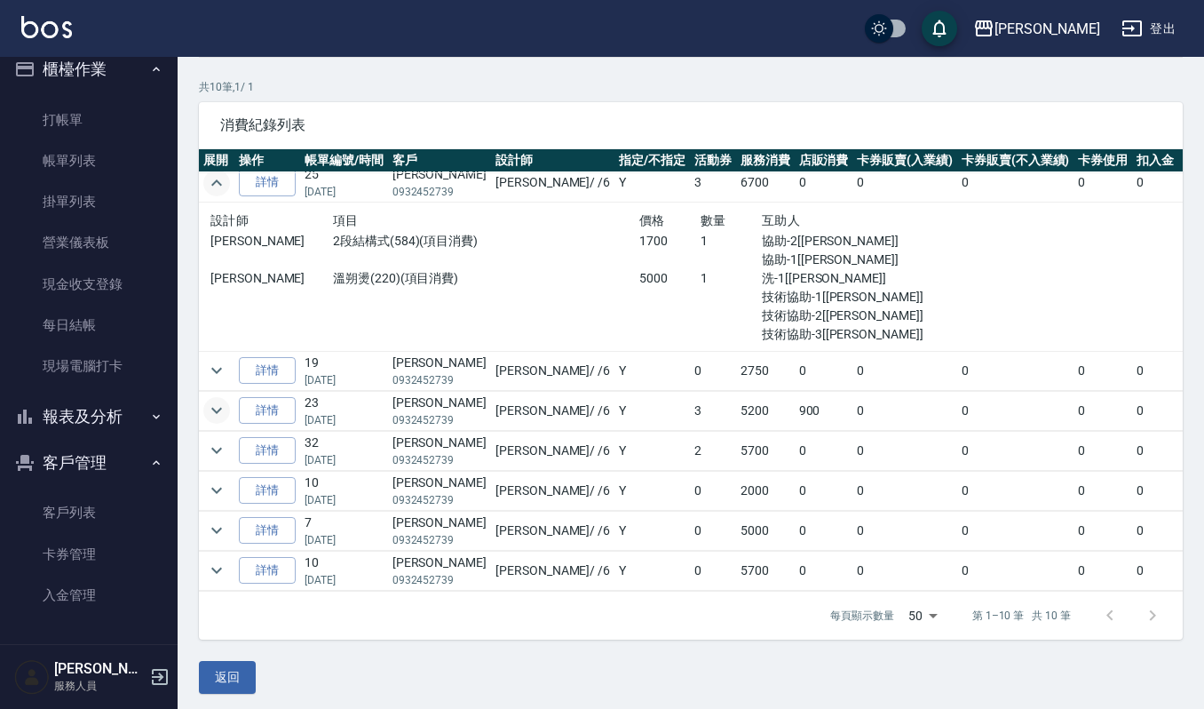
scroll to position [117, 0]
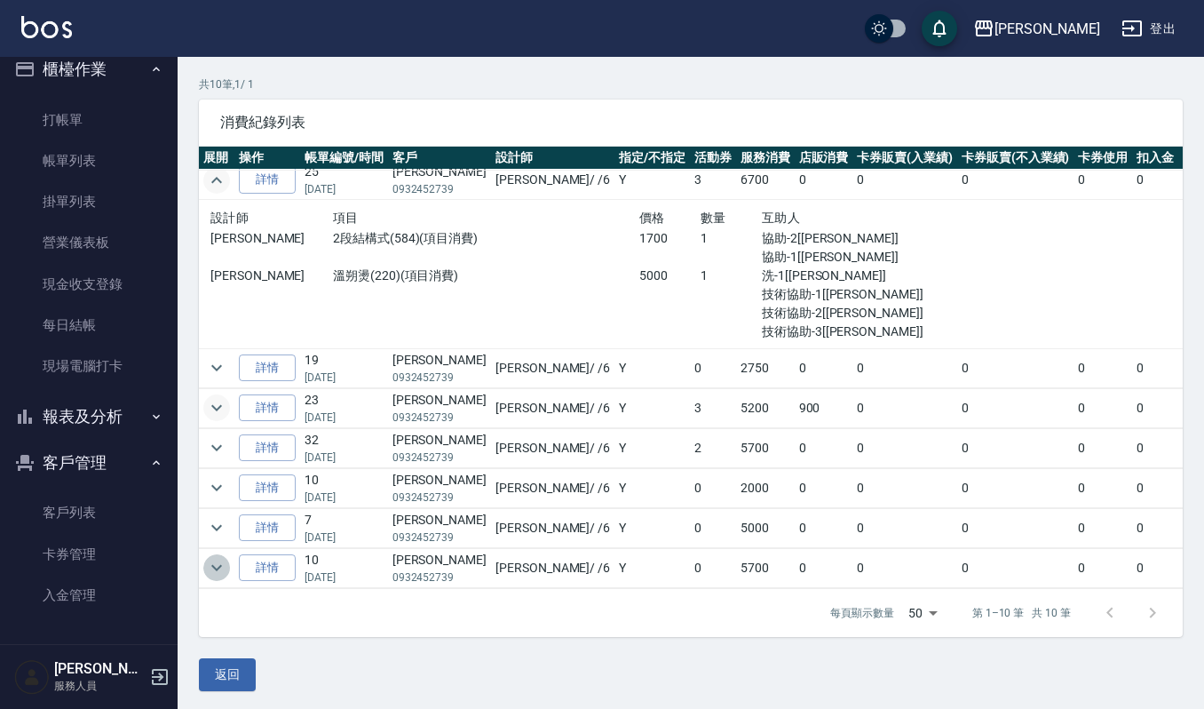
click at [215, 557] on icon "expand row" at bounding box center [216, 567] width 21 height 21
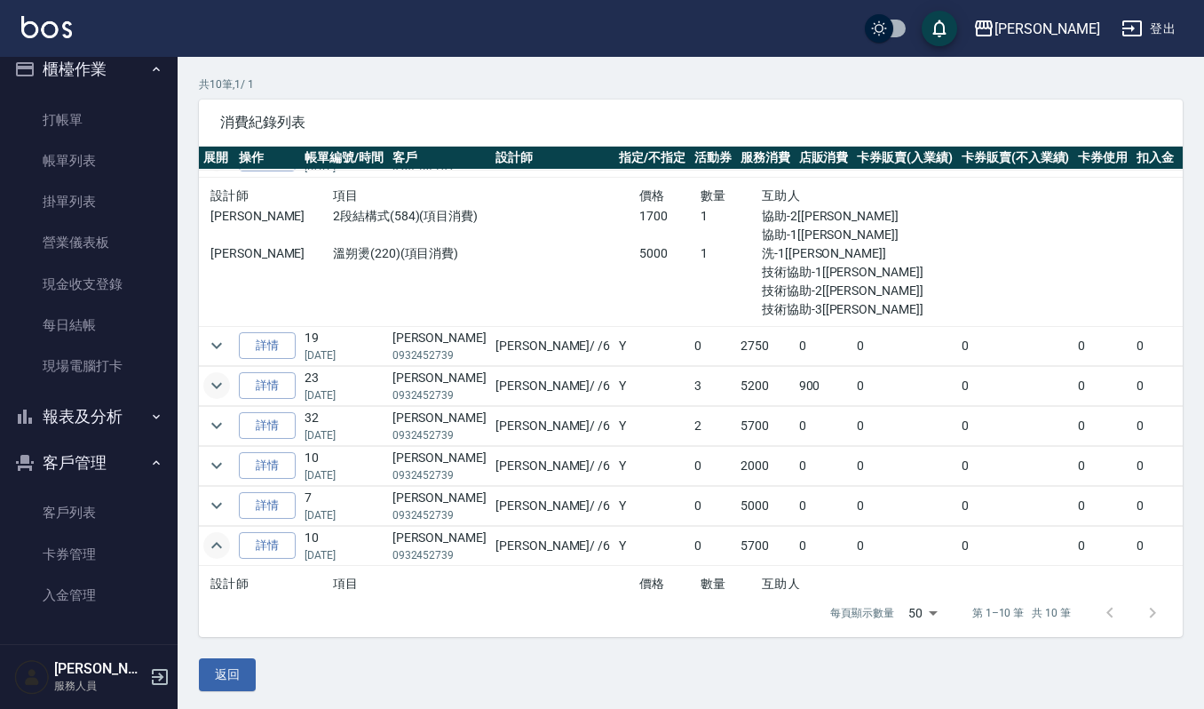
click at [215, 554] on icon "expand row" at bounding box center [216, 545] width 21 height 21
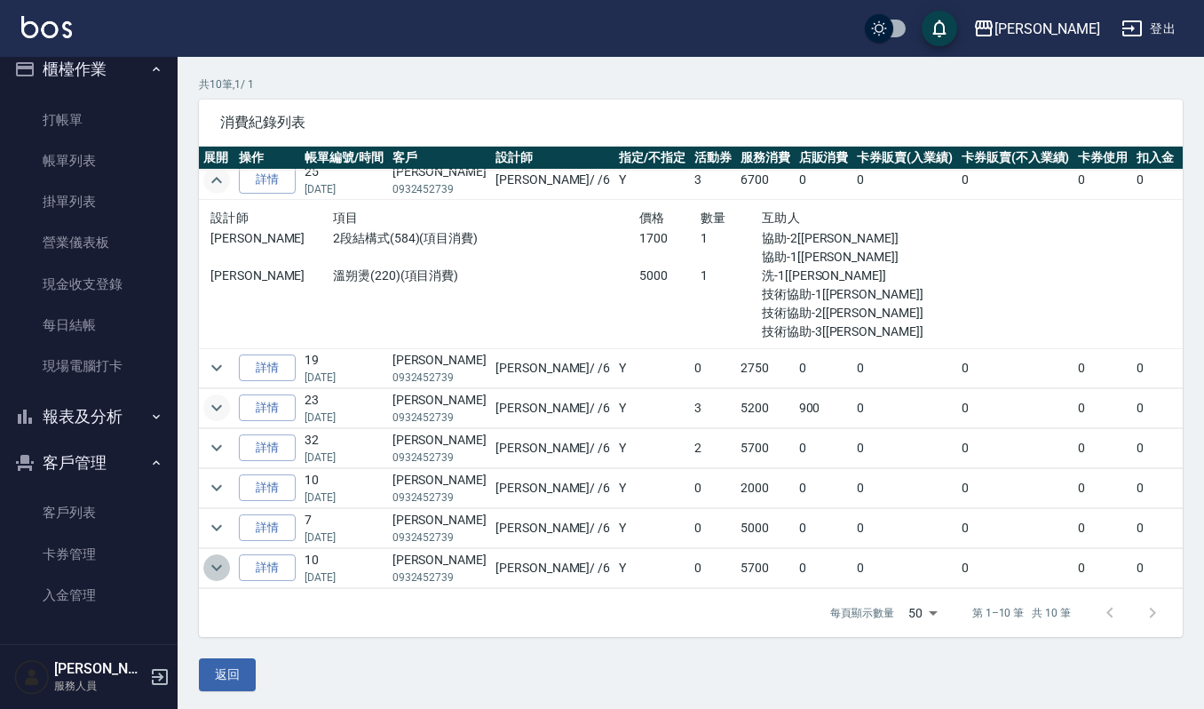
click at [215, 557] on icon "expand row" at bounding box center [216, 567] width 21 height 21
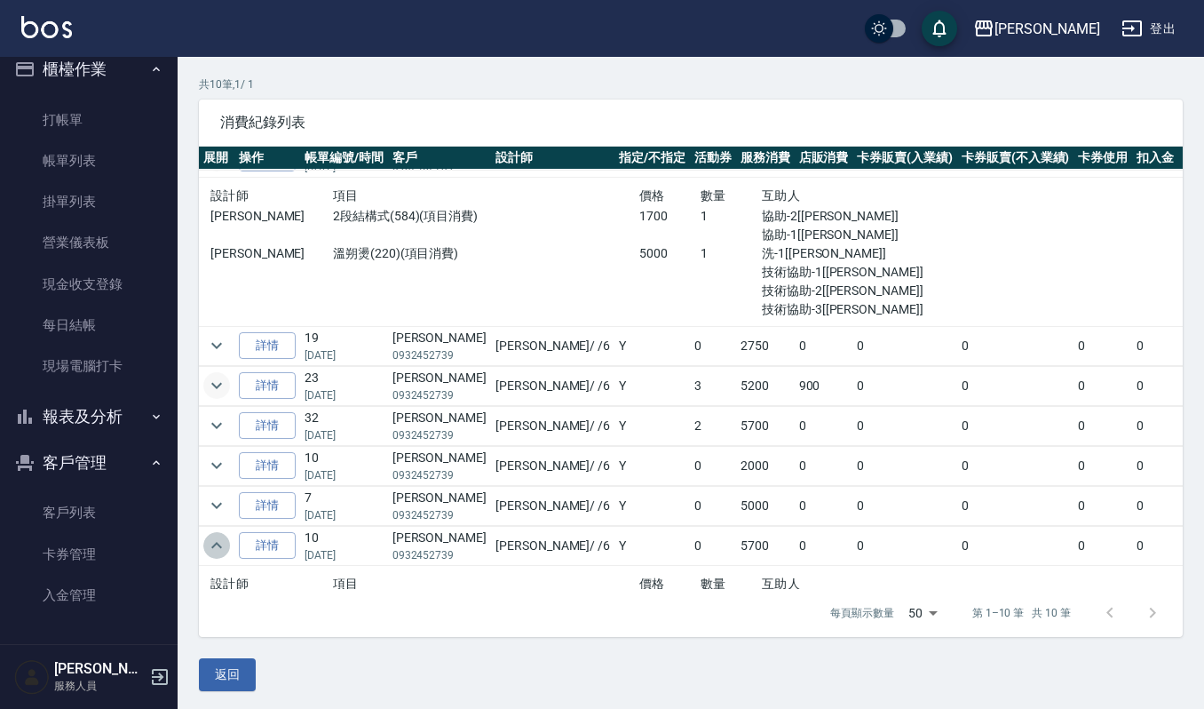
click at [227, 556] on button "expand row" at bounding box center [216, 545] width 27 height 27
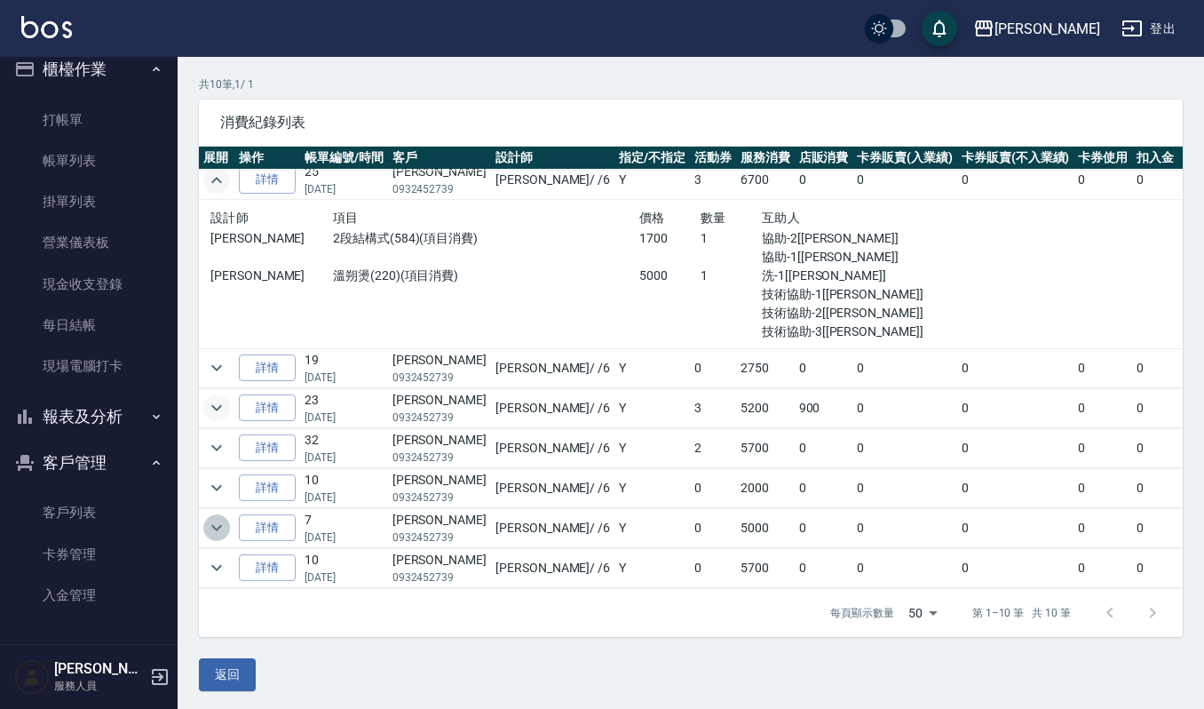
click at [220, 517] on icon "expand row" at bounding box center [216, 527] width 21 height 21
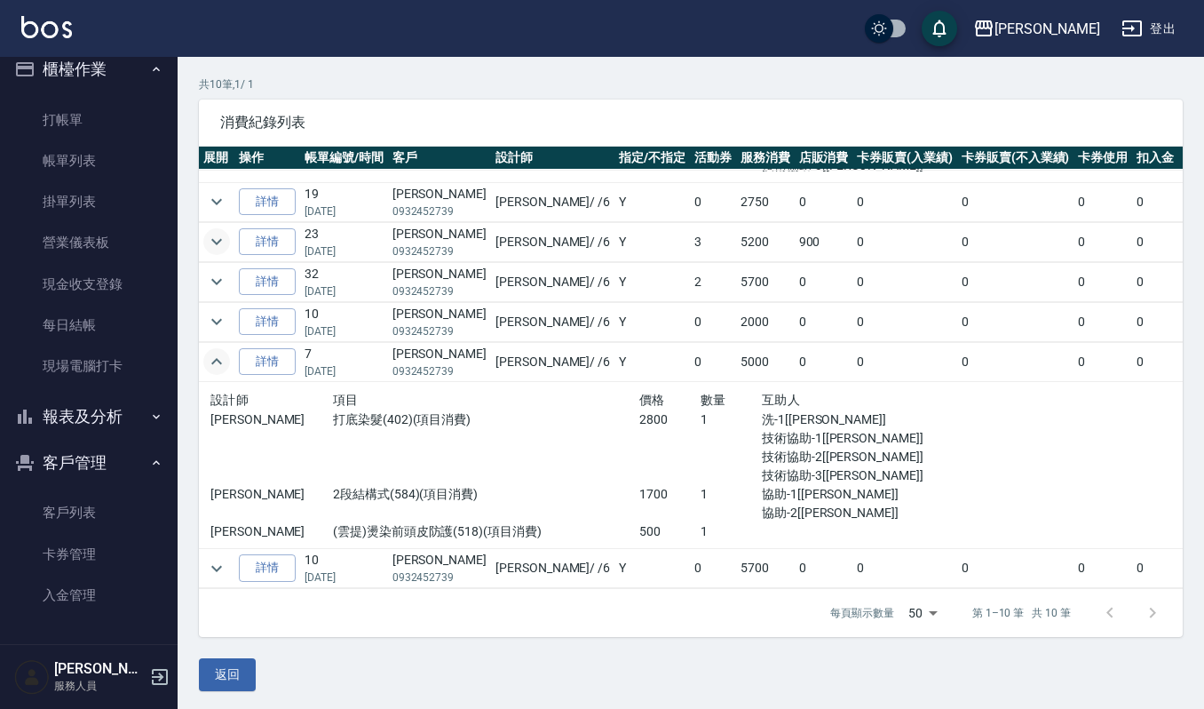
scroll to position [318, 0]
click at [220, 558] on icon "expand row" at bounding box center [216, 568] width 21 height 21
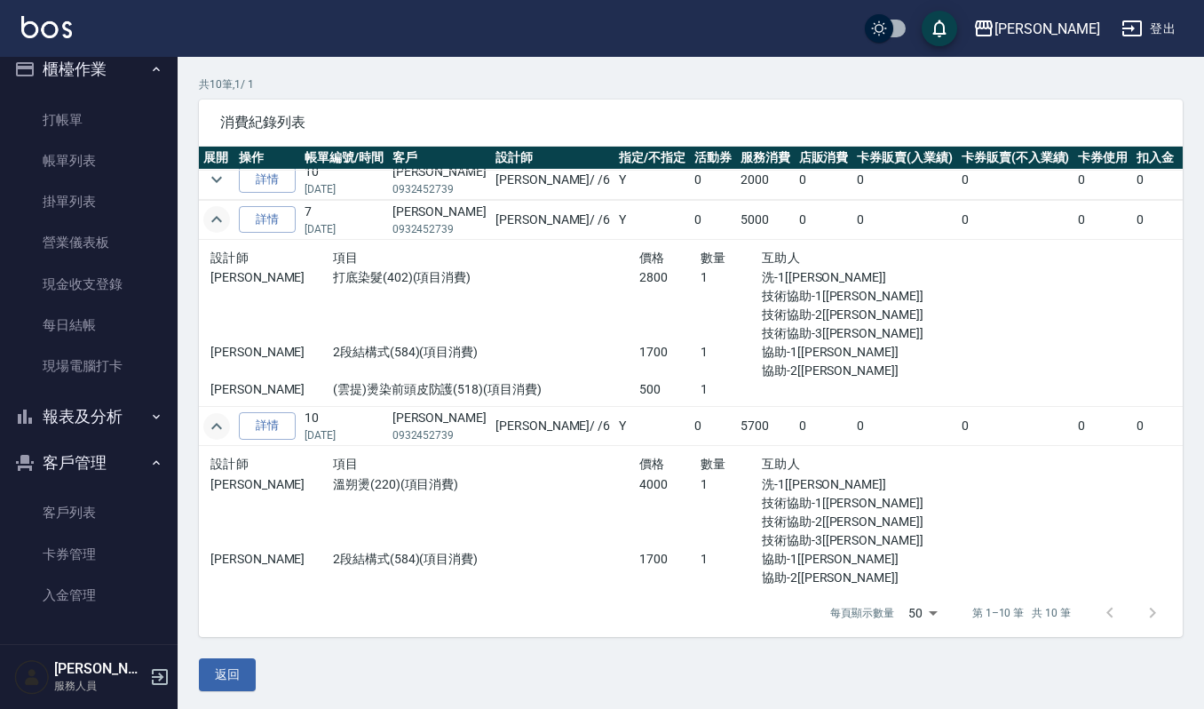
scroll to position [466, 0]
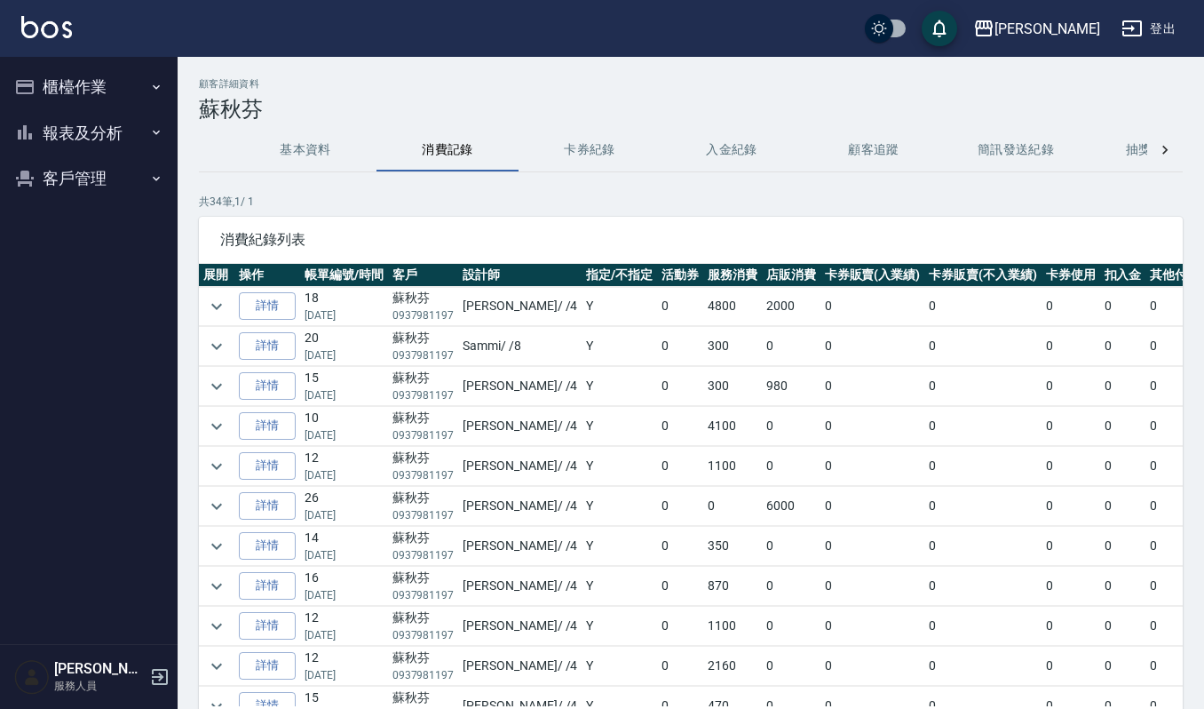
click at [91, 172] on button "客戶管理" at bounding box center [88, 178] width 163 height 46
click at [89, 209] on link "客戶列表" at bounding box center [88, 229] width 163 height 41
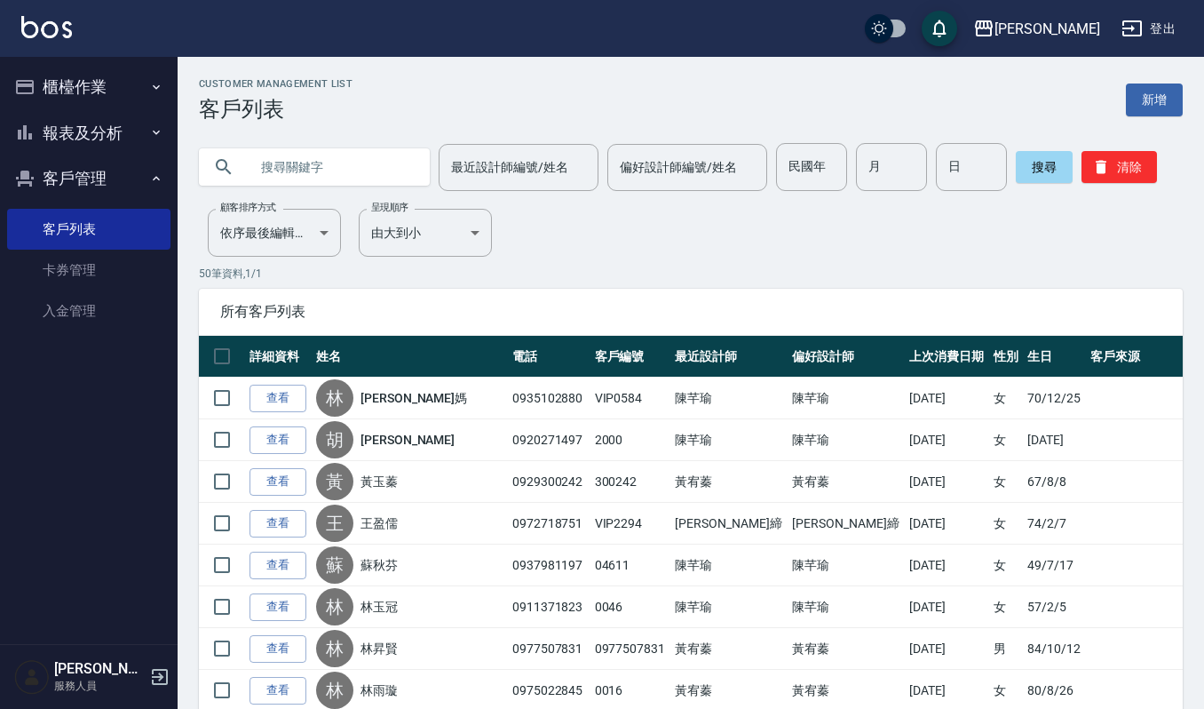
click at [254, 172] on input "text" at bounding box center [332, 167] width 167 height 48
type input "070557"
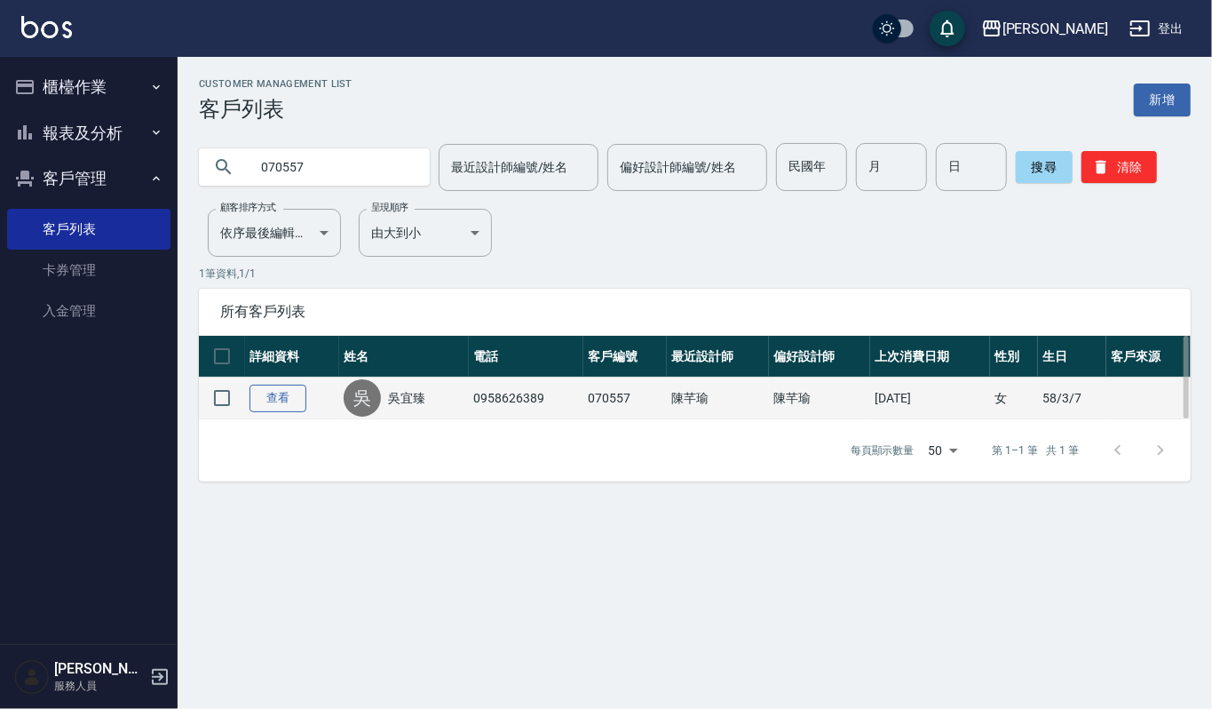
click at [282, 385] on link "查看" at bounding box center [278, 399] width 57 height 28
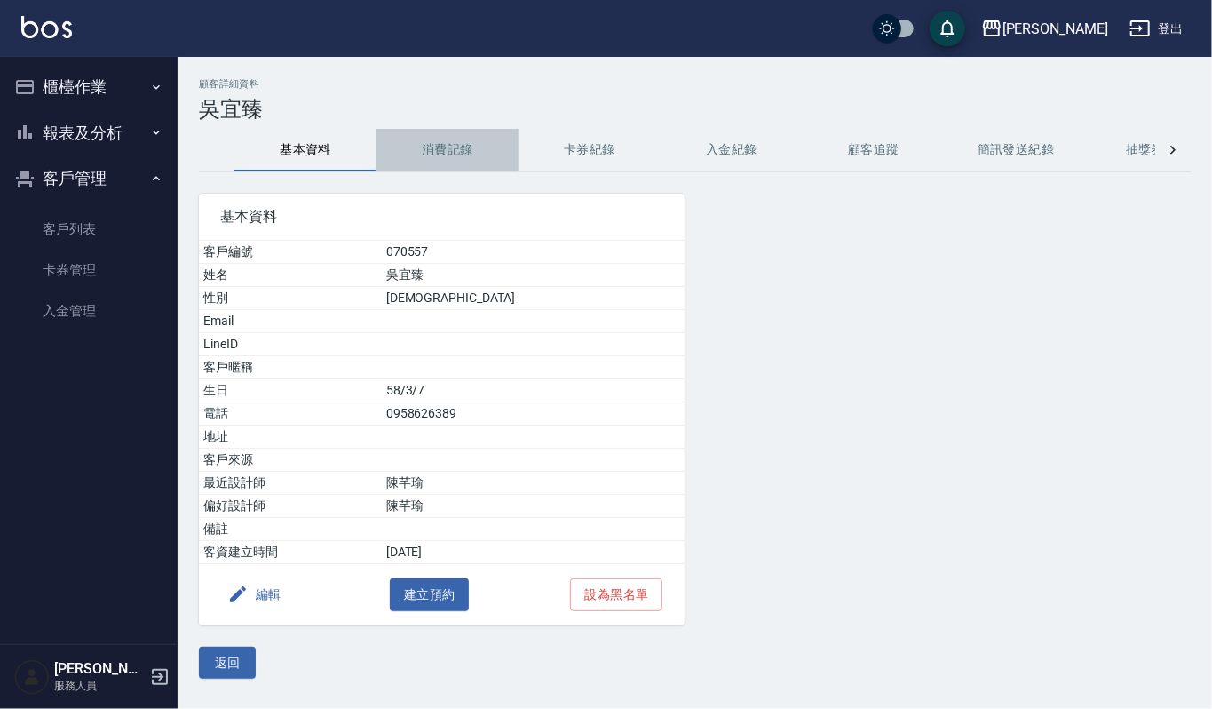
click at [438, 169] on button "消費記錄" at bounding box center [448, 150] width 142 height 43
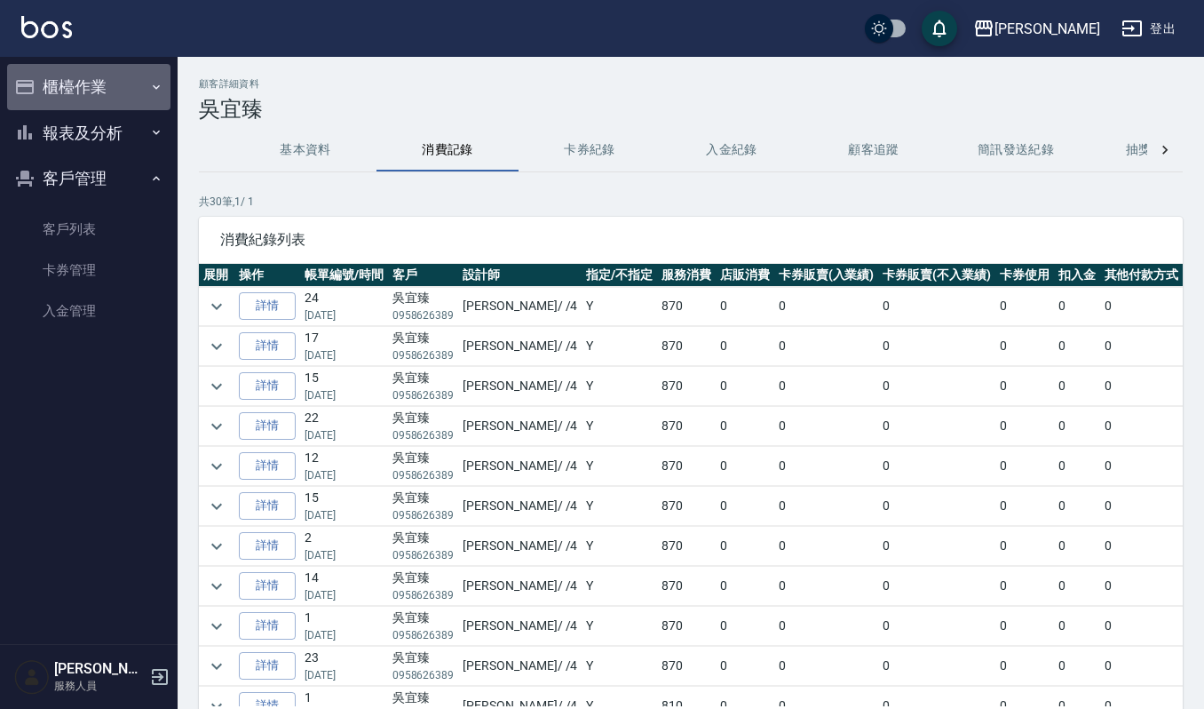
click at [107, 83] on button "櫃檯作業" at bounding box center [88, 87] width 163 height 46
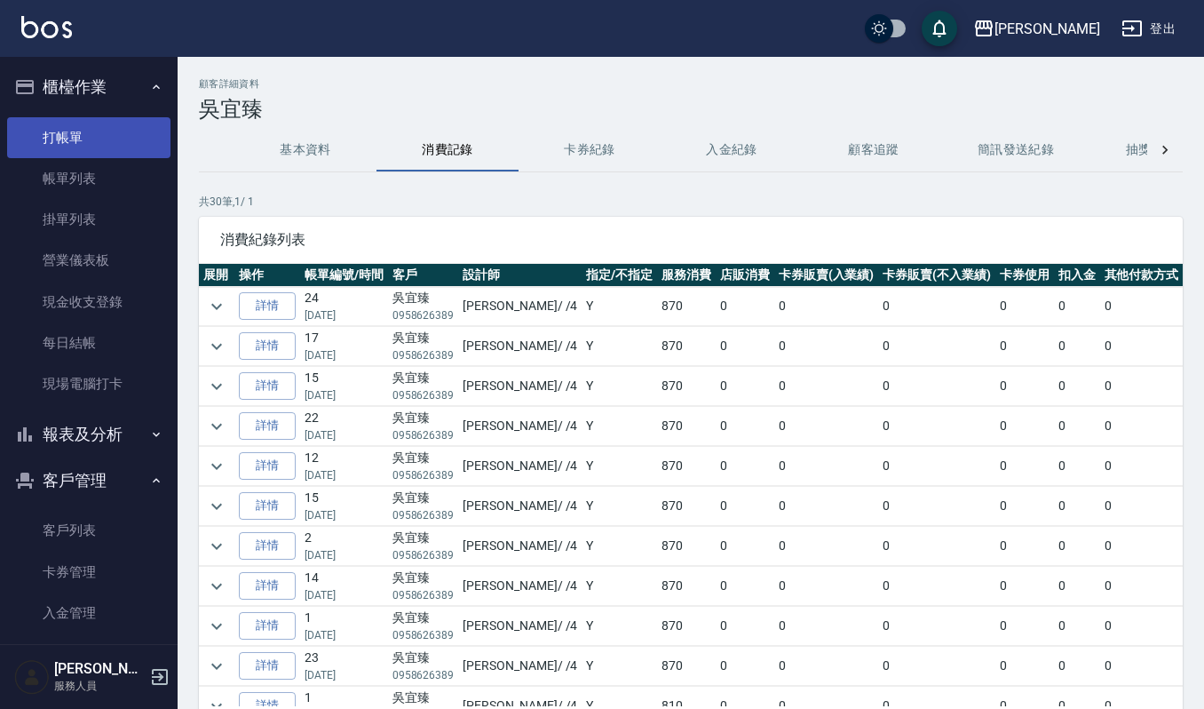
click at [75, 128] on link "打帳單" at bounding box center [88, 137] width 163 height 41
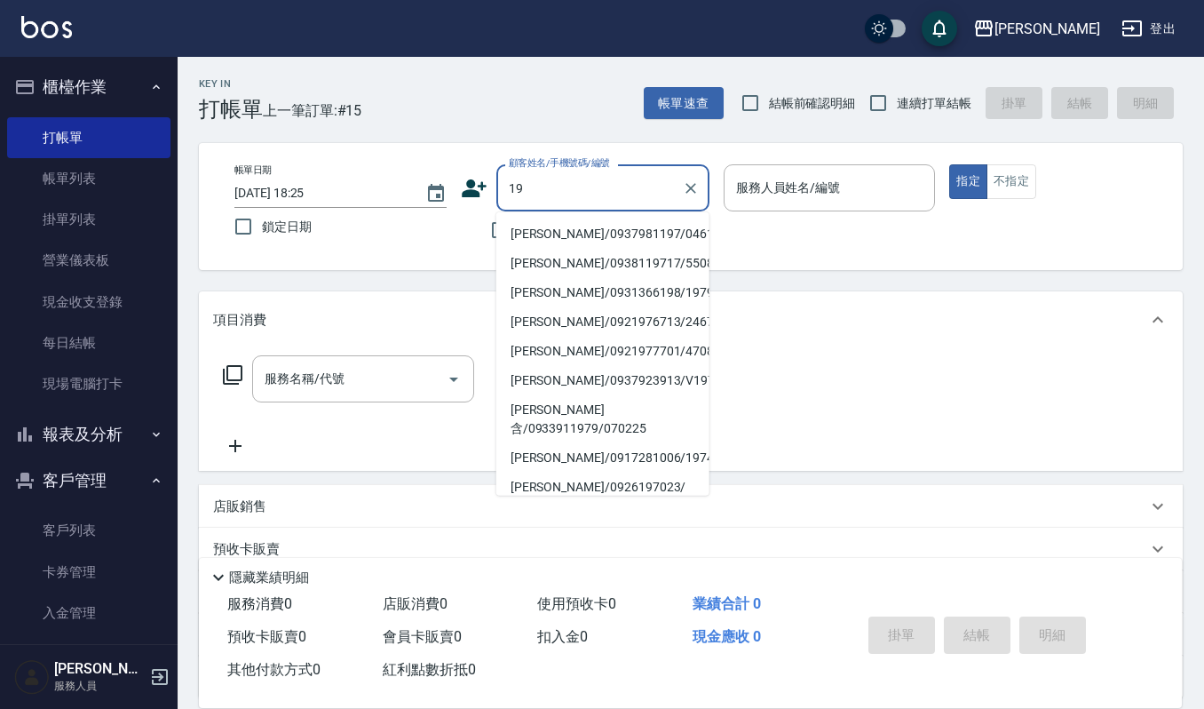
type input "1"
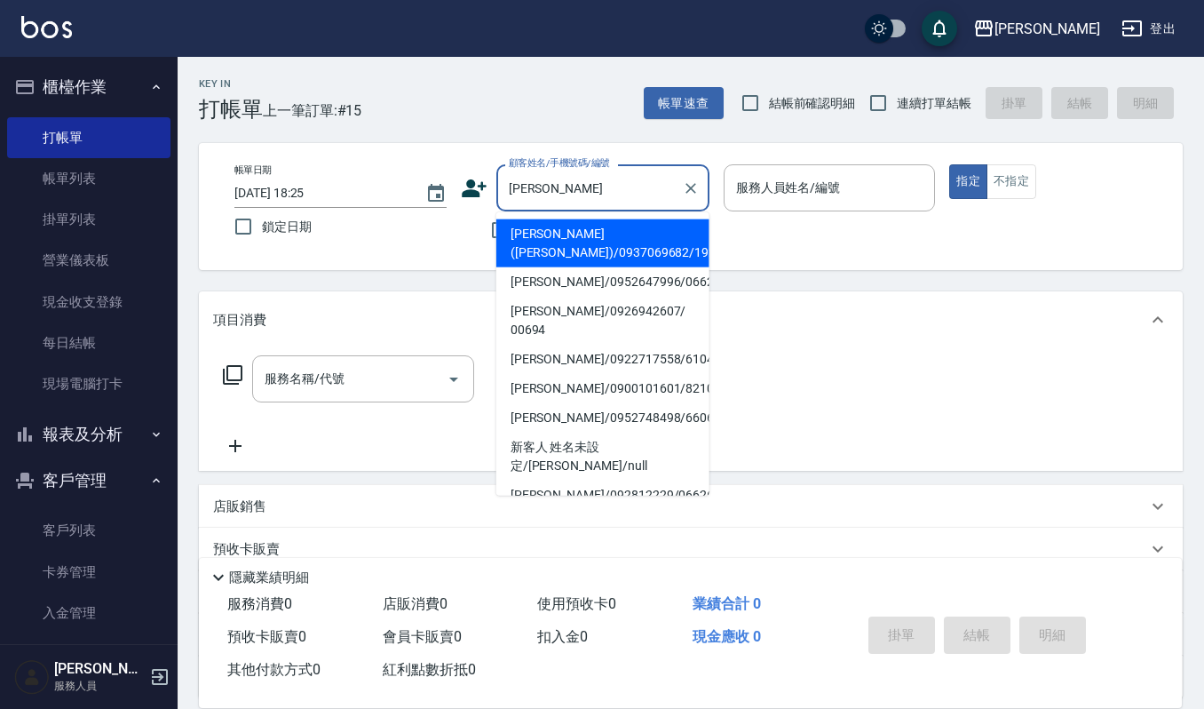
type input "[PERSON_NAME]([PERSON_NAME])/0937069682/1927"
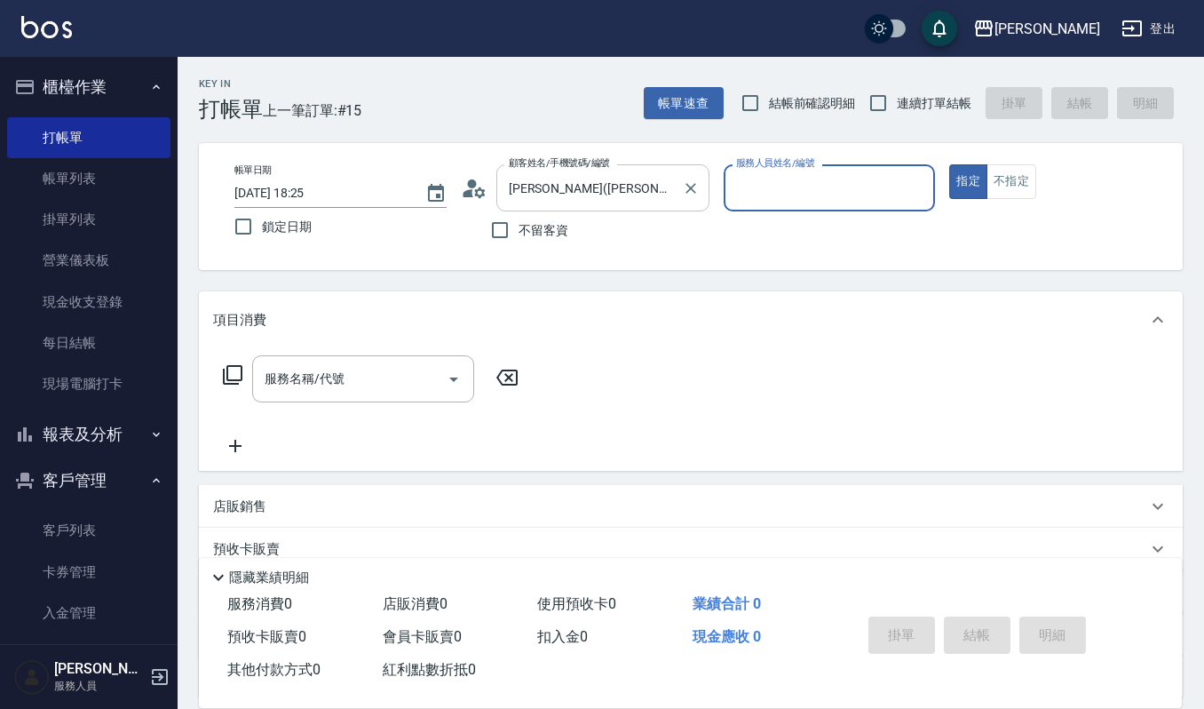
type input "[PERSON_NAME]-4"
click at [949, 164] on button "指定" at bounding box center [968, 181] width 38 height 35
type button "true"
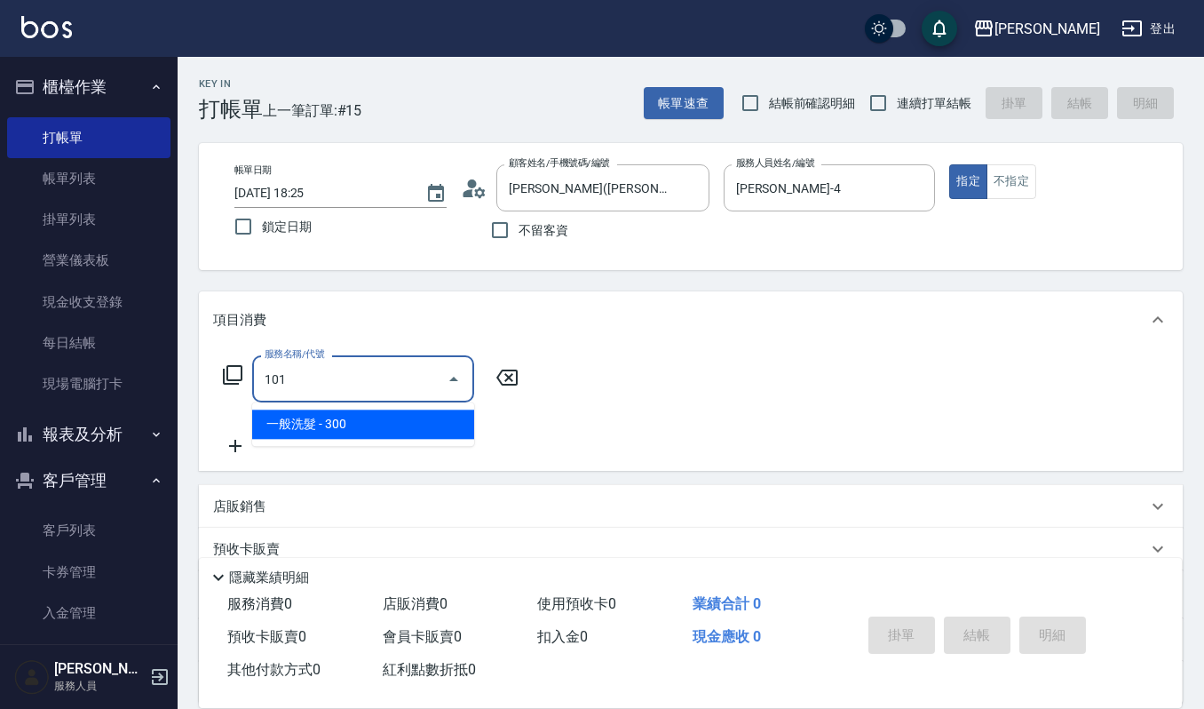
type input "一般洗髮(101)"
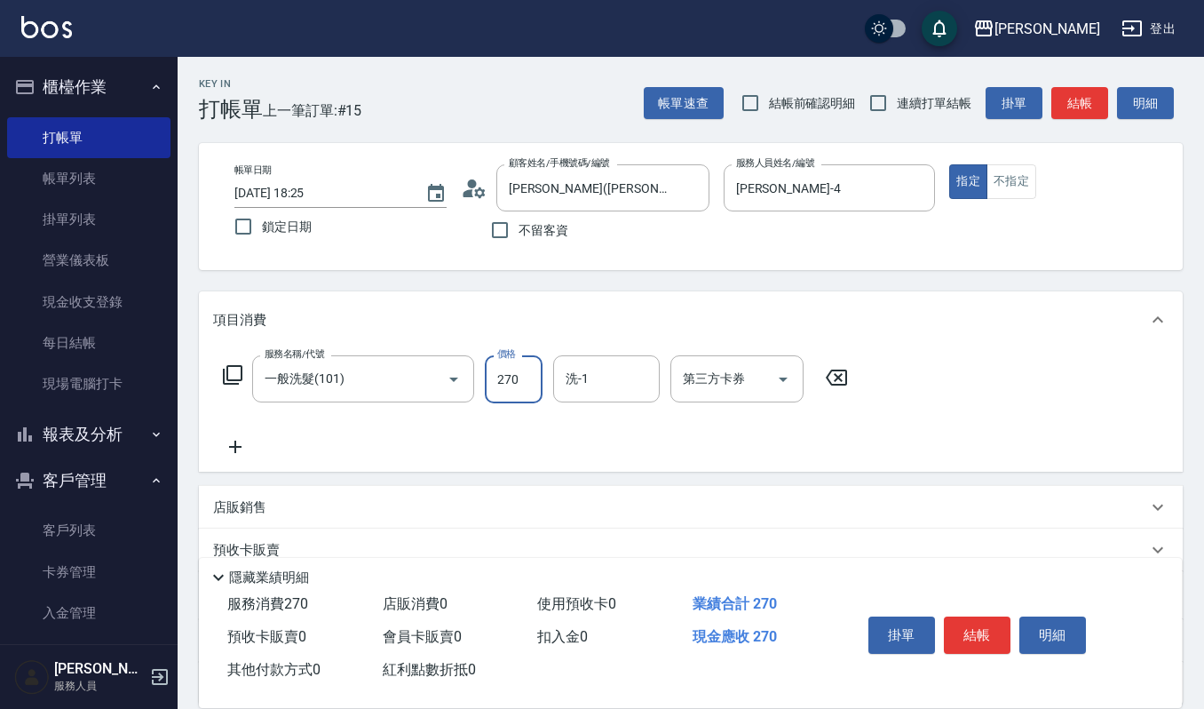
type input "270"
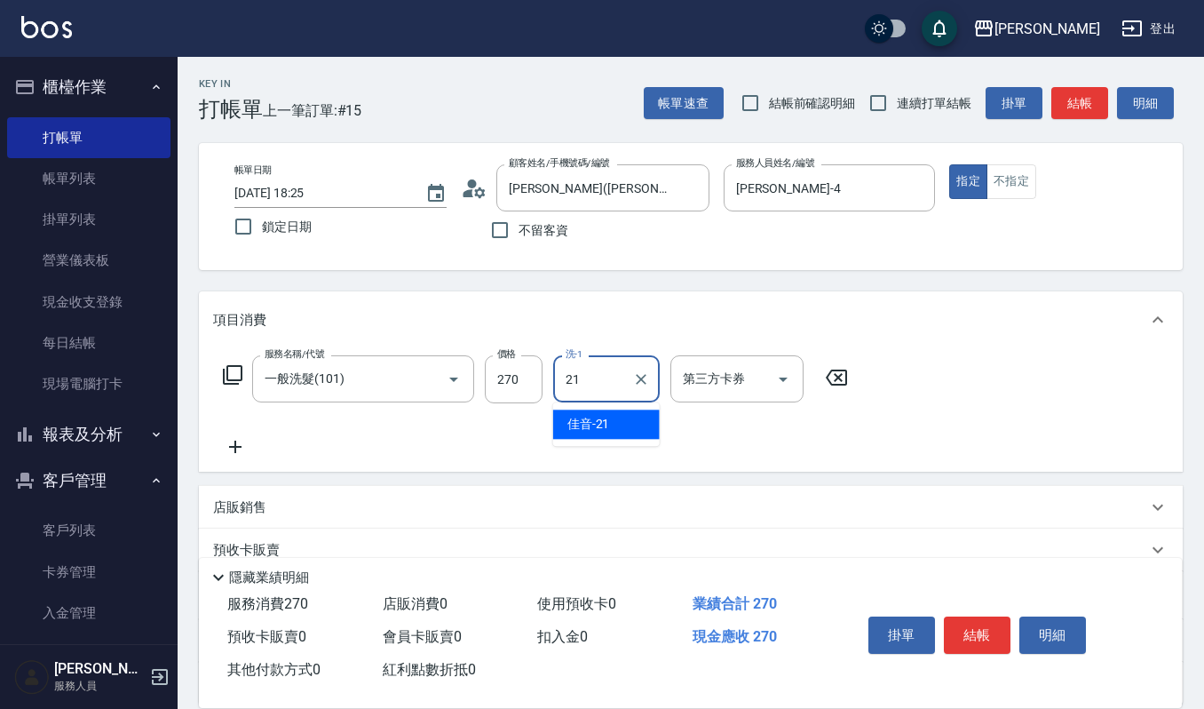
type input "佳音-21"
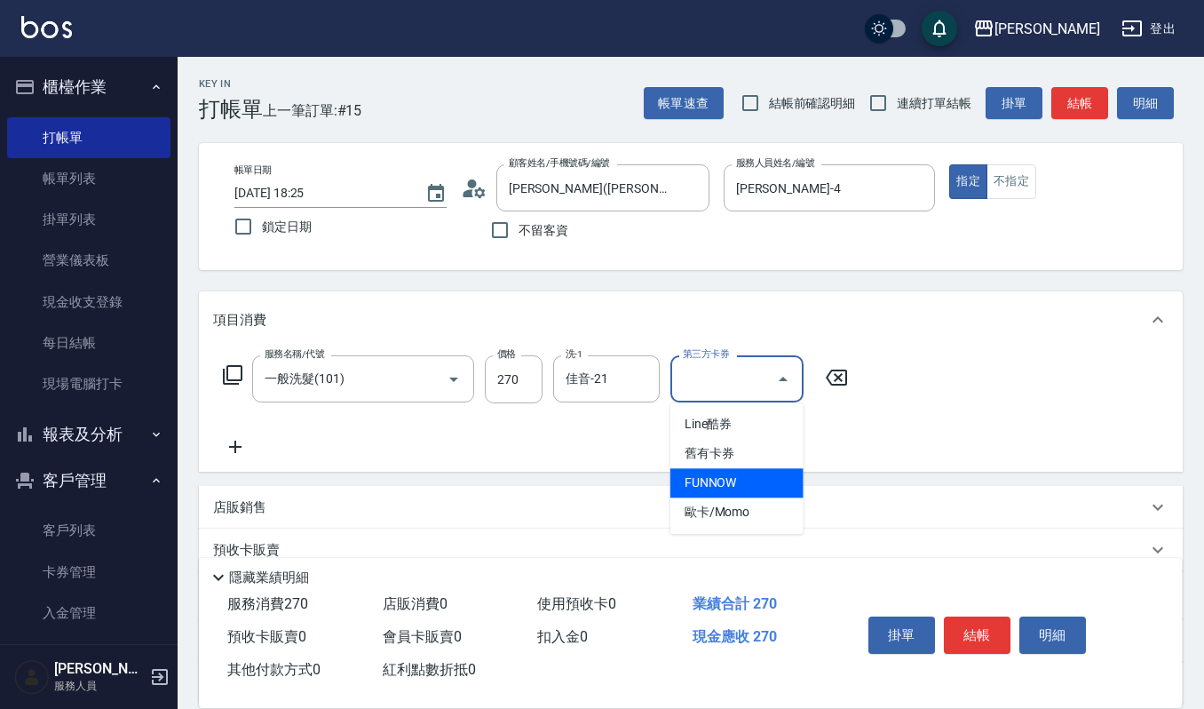
type input "FUNNOW"
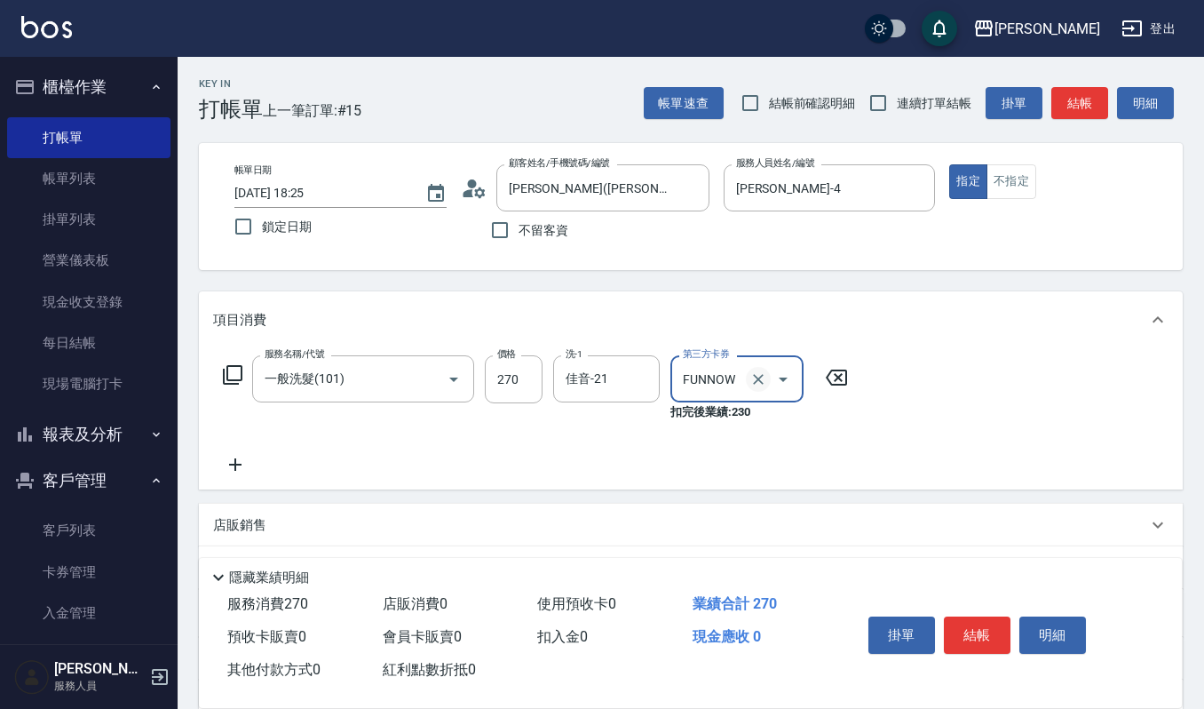
click at [747, 374] on button "Clear" at bounding box center [758, 379] width 25 height 25
type input "舊有卡券"
click at [986, 640] on button "結帳" at bounding box center [977, 634] width 67 height 37
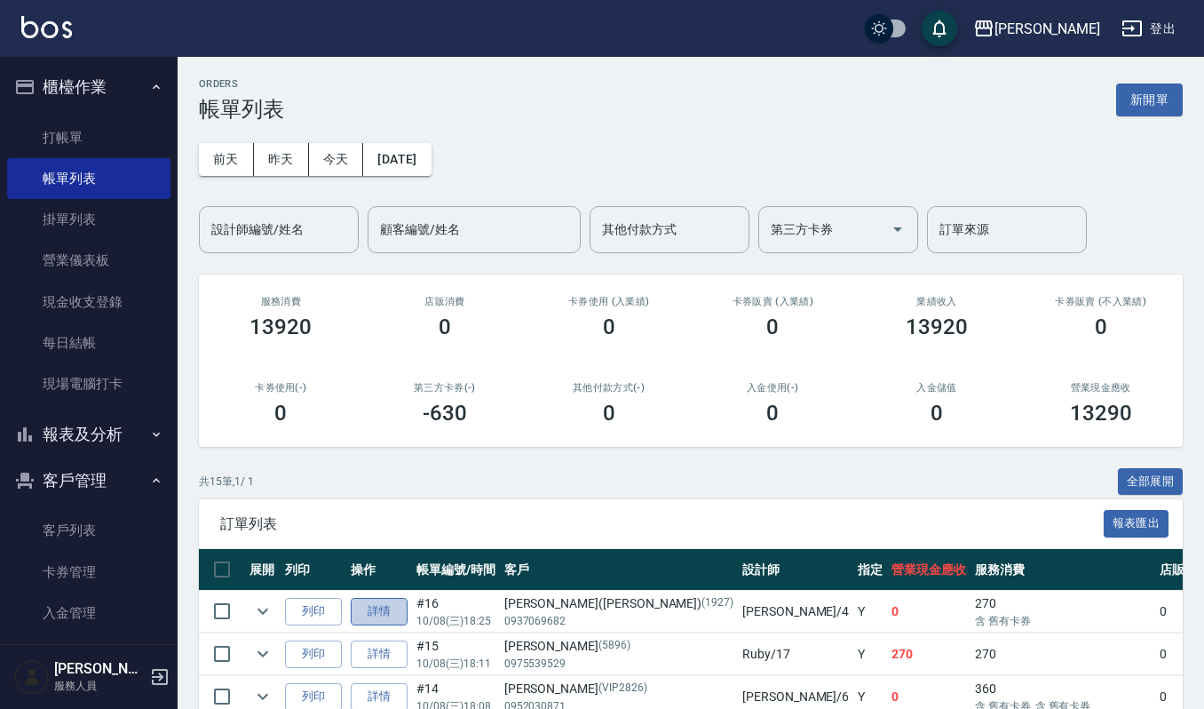
click at [377, 606] on link "詳情" at bounding box center [379, 612] width 57 height 28
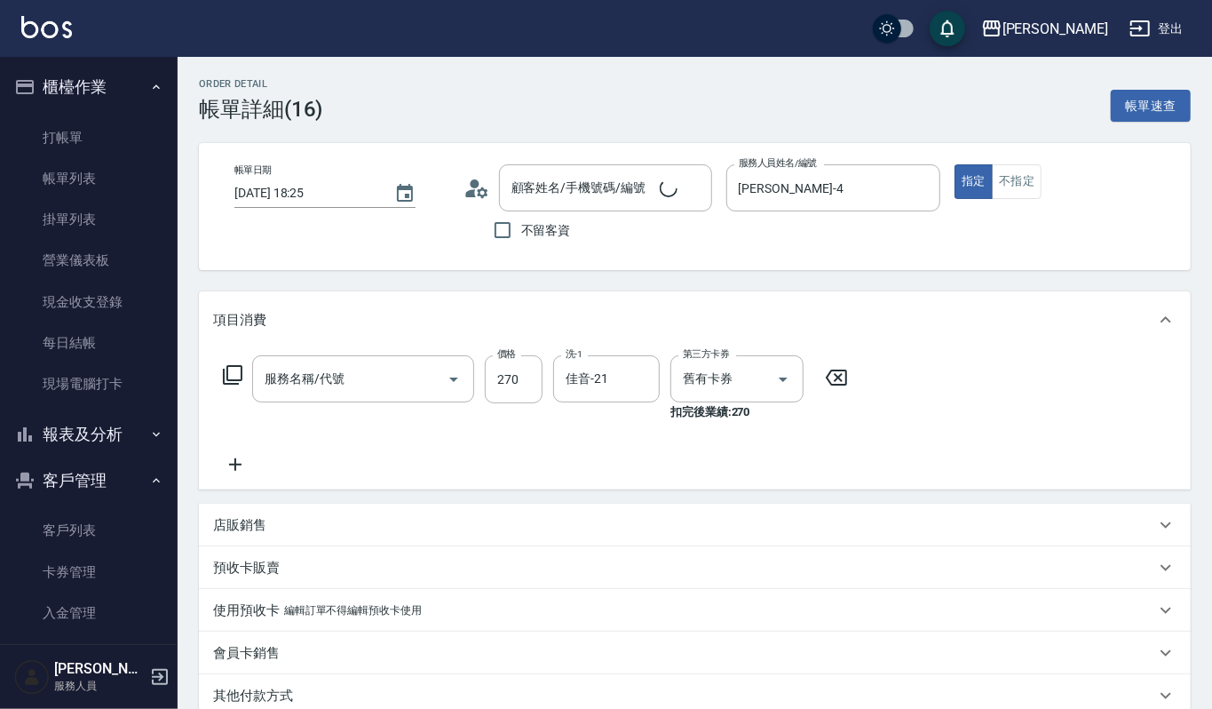
type input "2025/10/08 18:25"
type input "[PERSON_NAME]-4"
type input "[PERSON_NAME]([PERSON_NAME])/0937069682/1927"
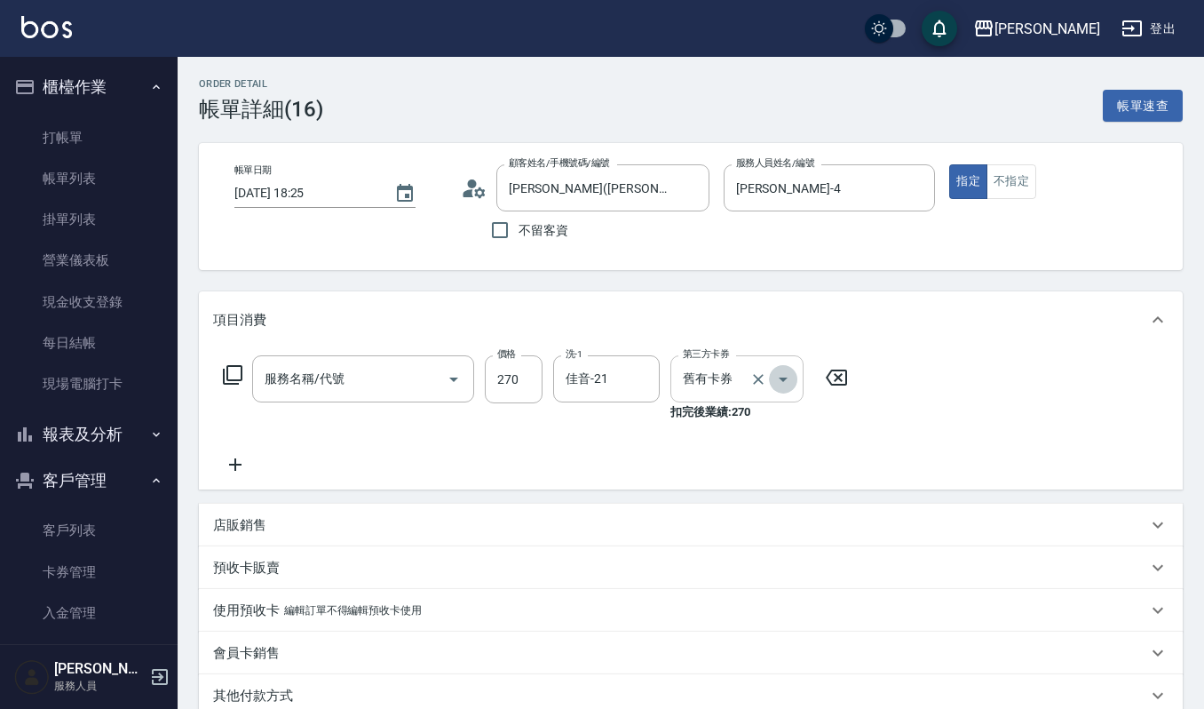
type input "一般洗髮(101)"
click at [782, 391] on button "Open" at bounding box center [783, 379] width 28 height 28
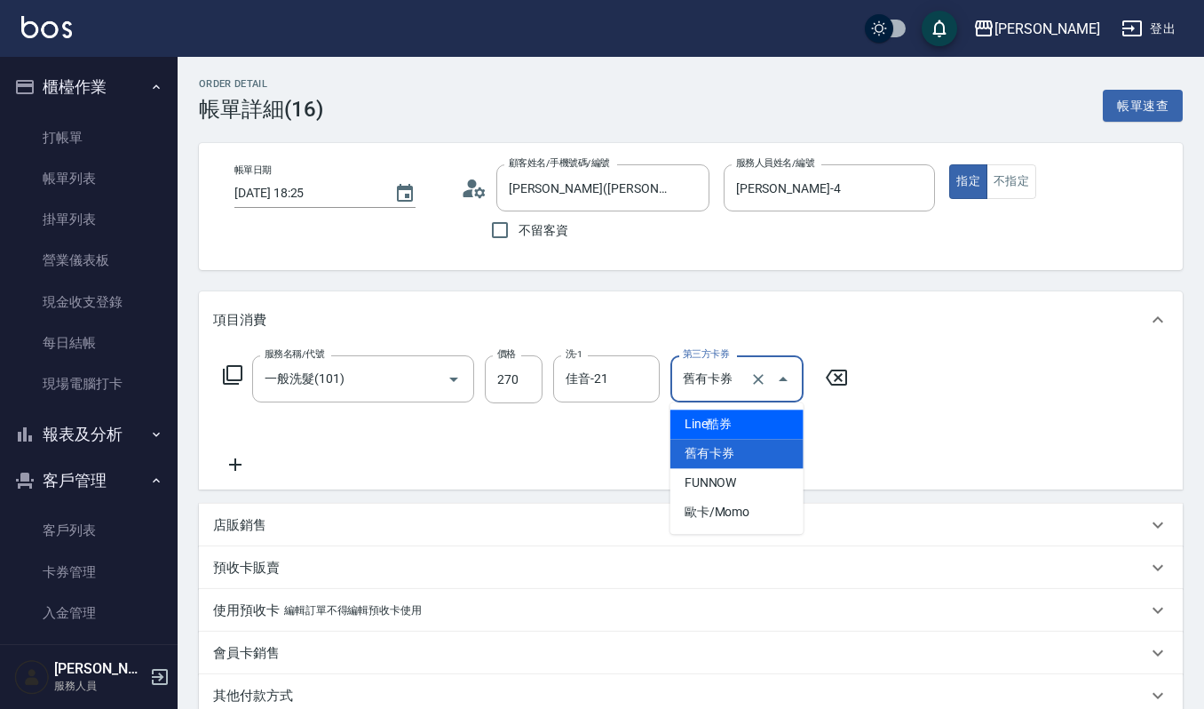
click at [747, 369] on div at bounding box center [771, 378] width 50 height 47
click at [750, 371] on icon "Clear" at bounding box center [759, 379] width 18 height 18
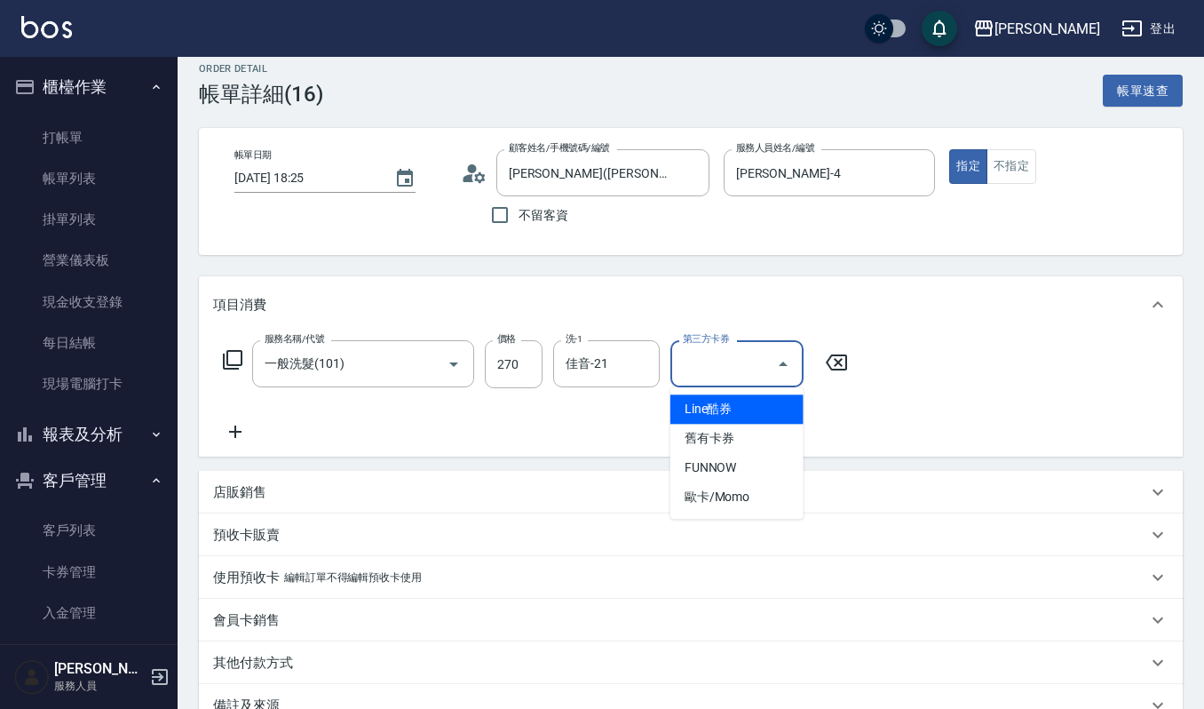
scroll to position [220, 0]
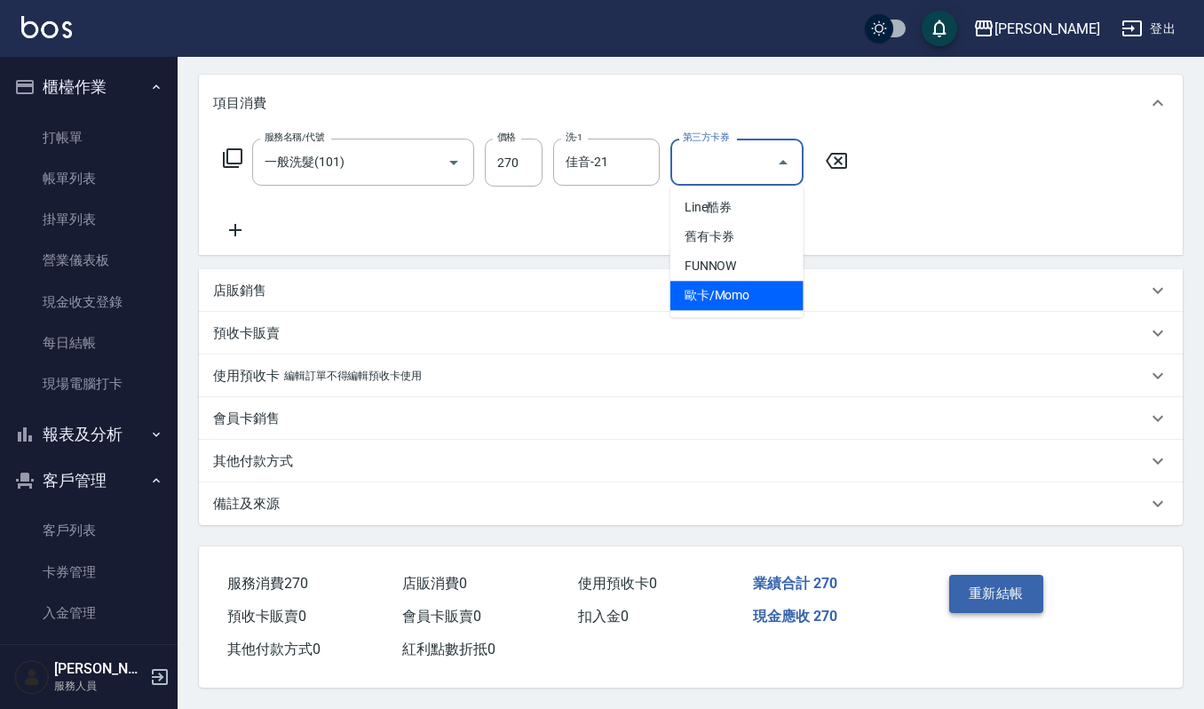
click at [980, 591] on button "重新結帳" at bounding box center [996, 593] width 94 height 37
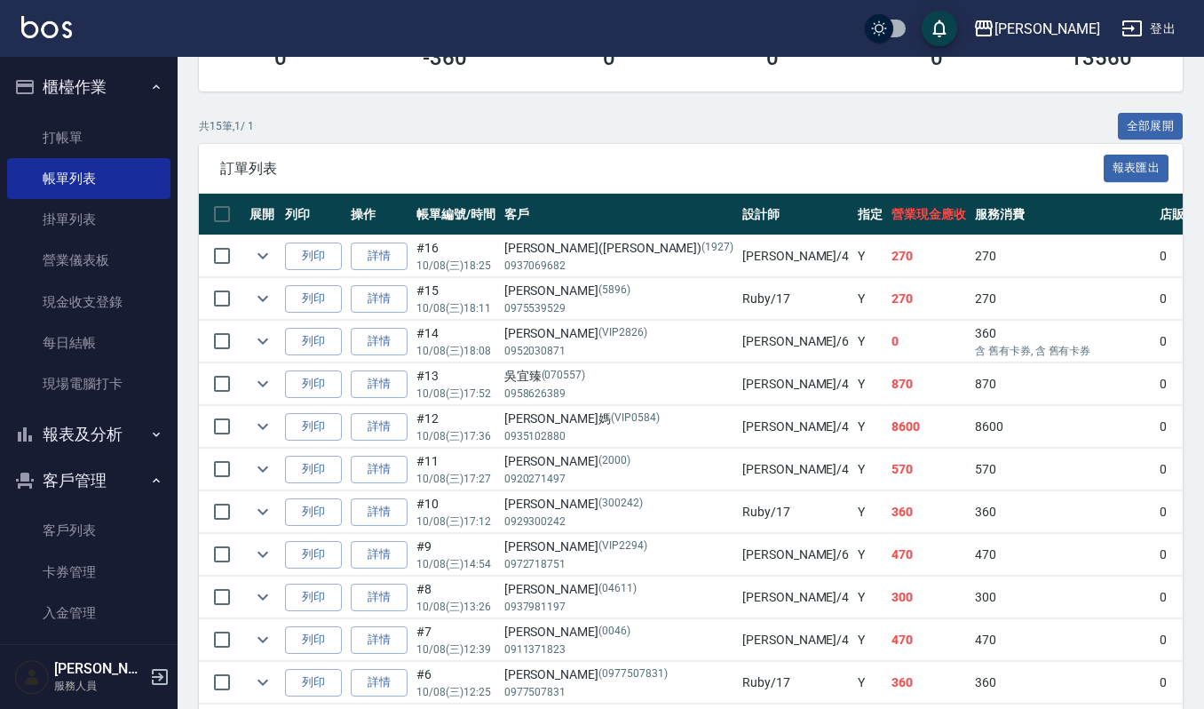
scroll to position [381, 0]
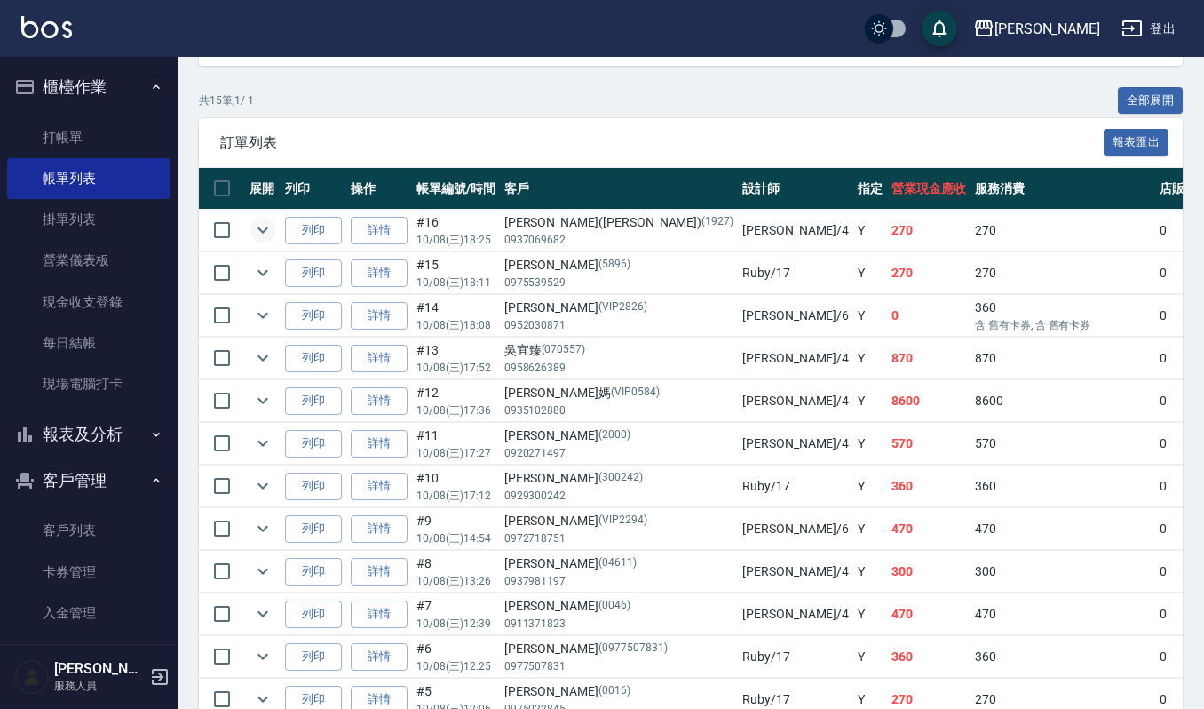
click at [256, 225] on icon "expand row" at bounding box center [262, 229] width 21 height 21
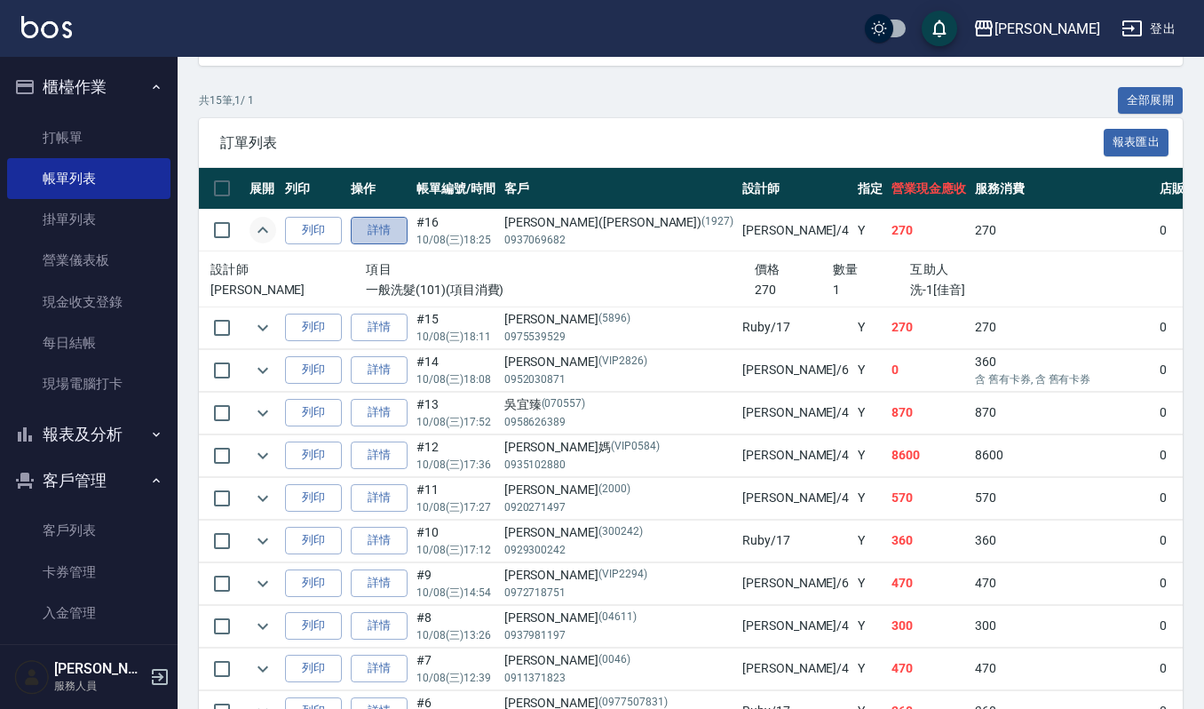
click at [382, 233] on link "詳情" at bounding box center [379, 231] width 57 height 28
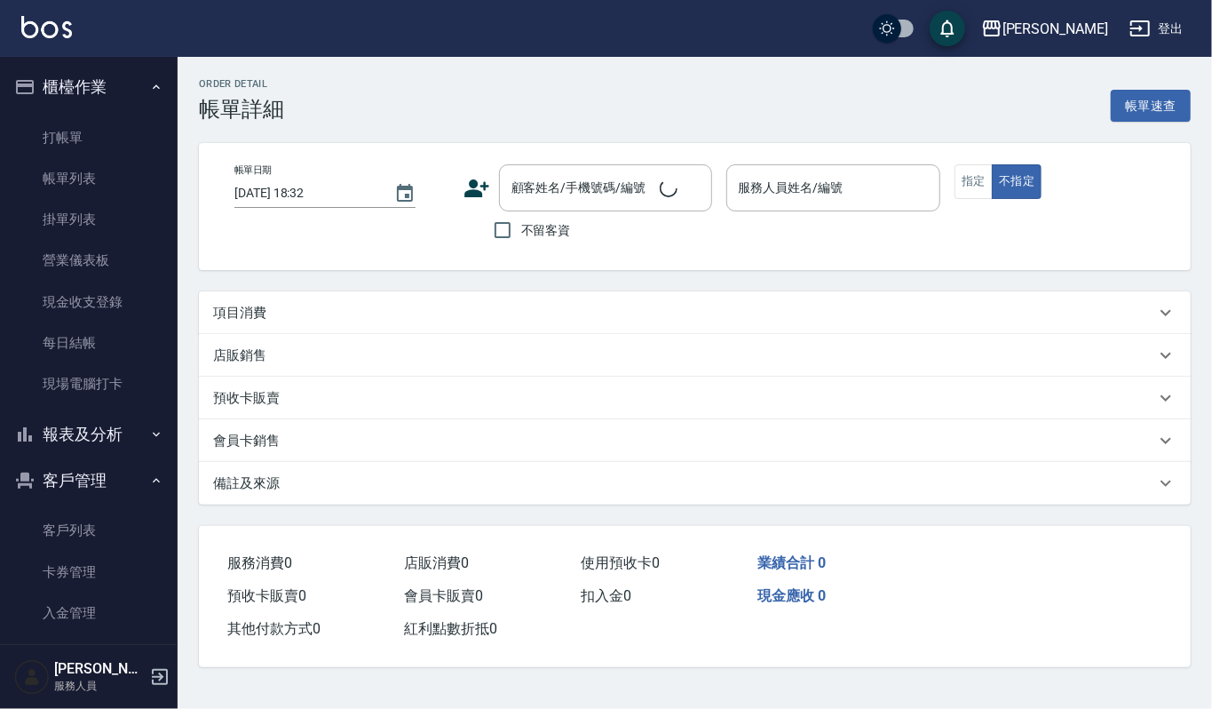
type input "2025/10/08 18:25"
type input "吉兒-4"
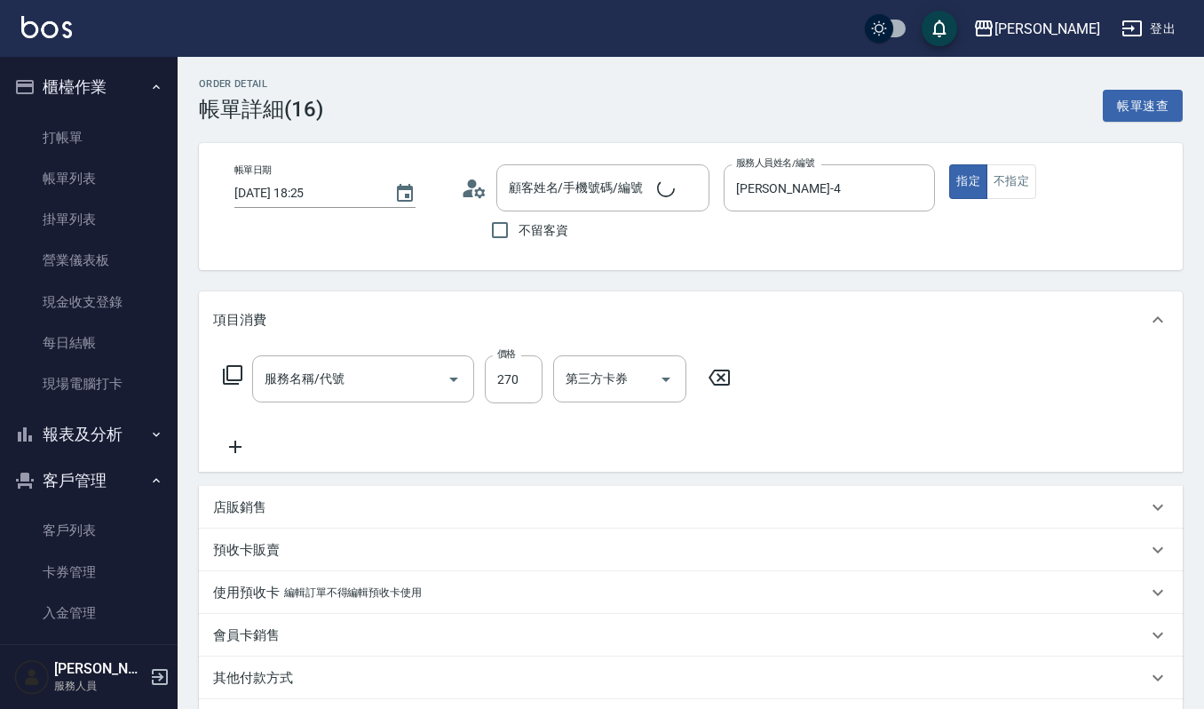
type input "許雅惠(Nicole)/0937069682/1927"
type input "一般洗髮(101)"
click at [235, 452] on icon at bounding box center [235, 447] width 12 height 12
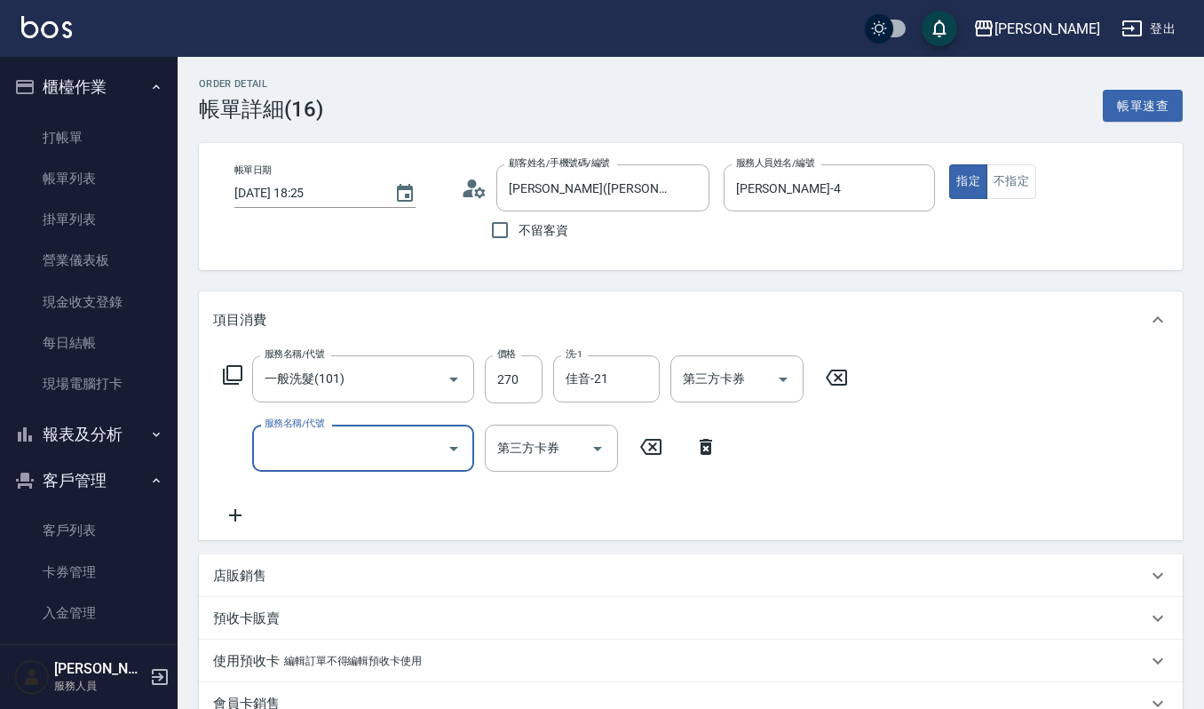
scroll to position [289, 0]
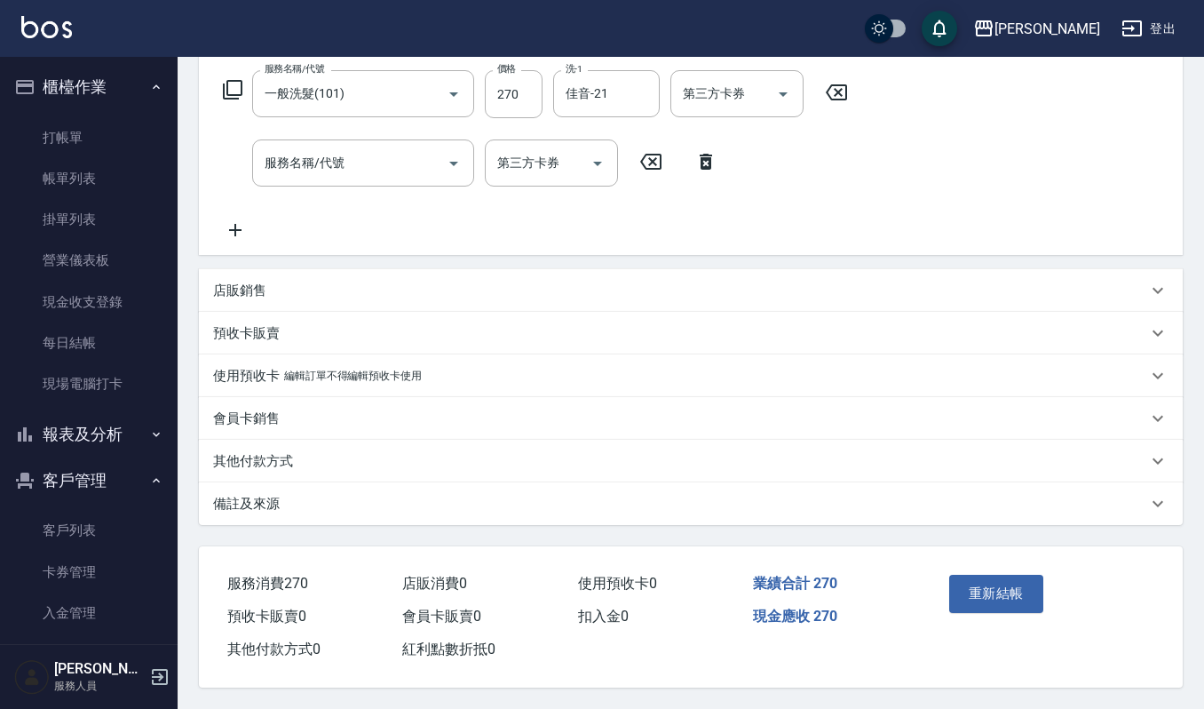
click at [239, 286] on p "店販銷售" at bounding box center [239, 291] width 53 height 19
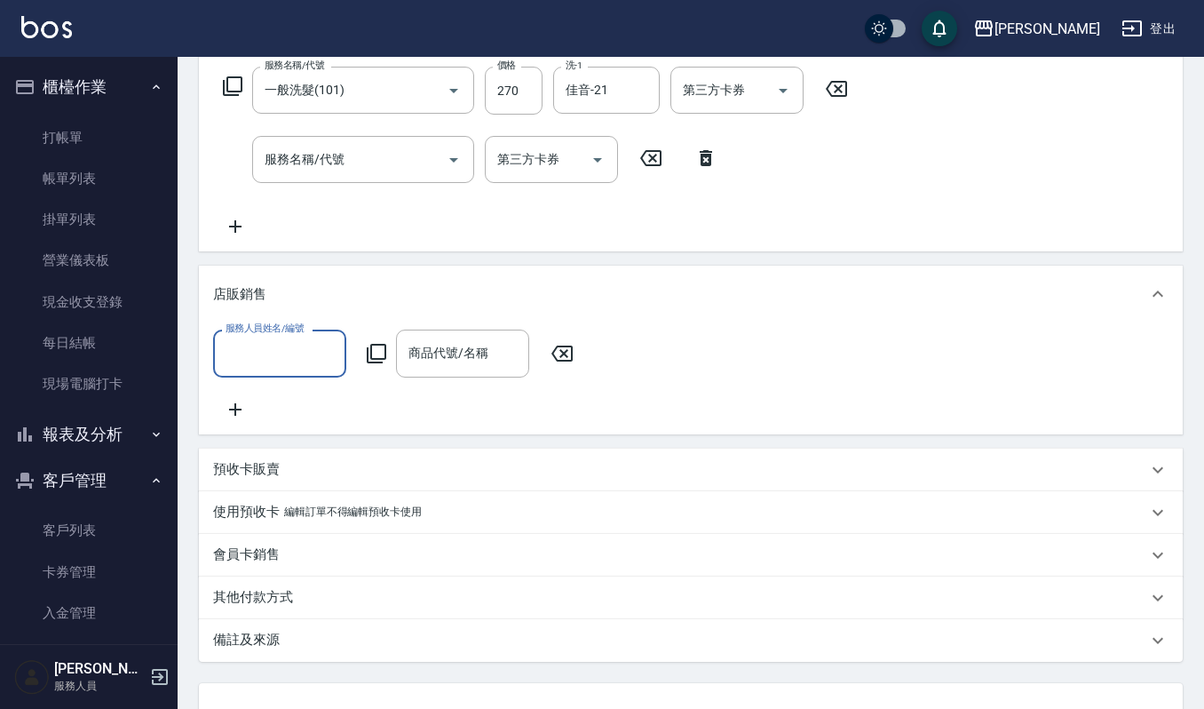
scroll to position [0, 0]
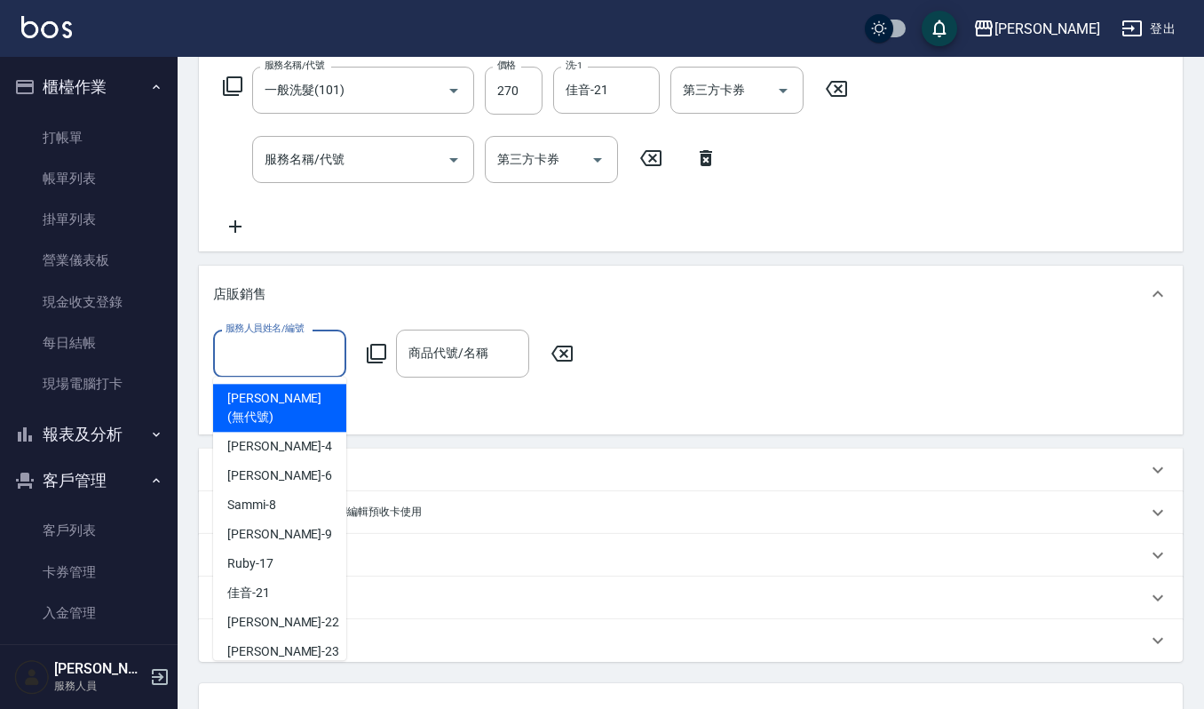
click at [314, 353] on input "服務人員姓名/編號" at bounding box center [279, 352] width 117 height 31
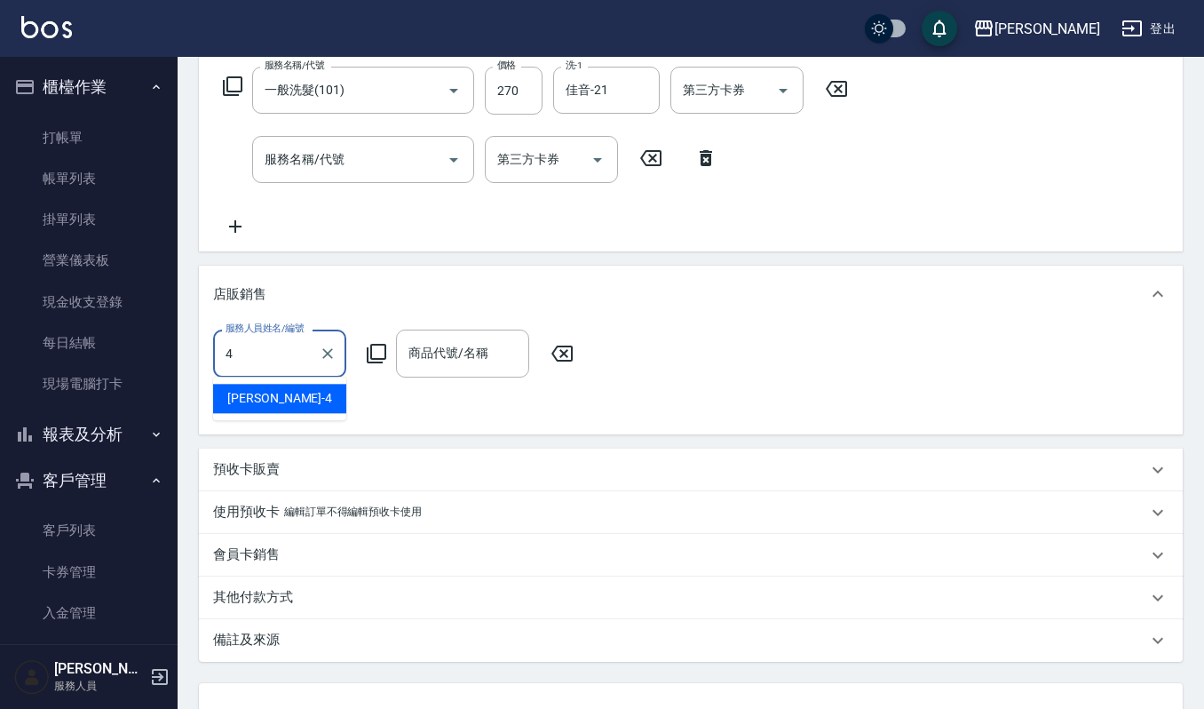
type input "吉兒-4"
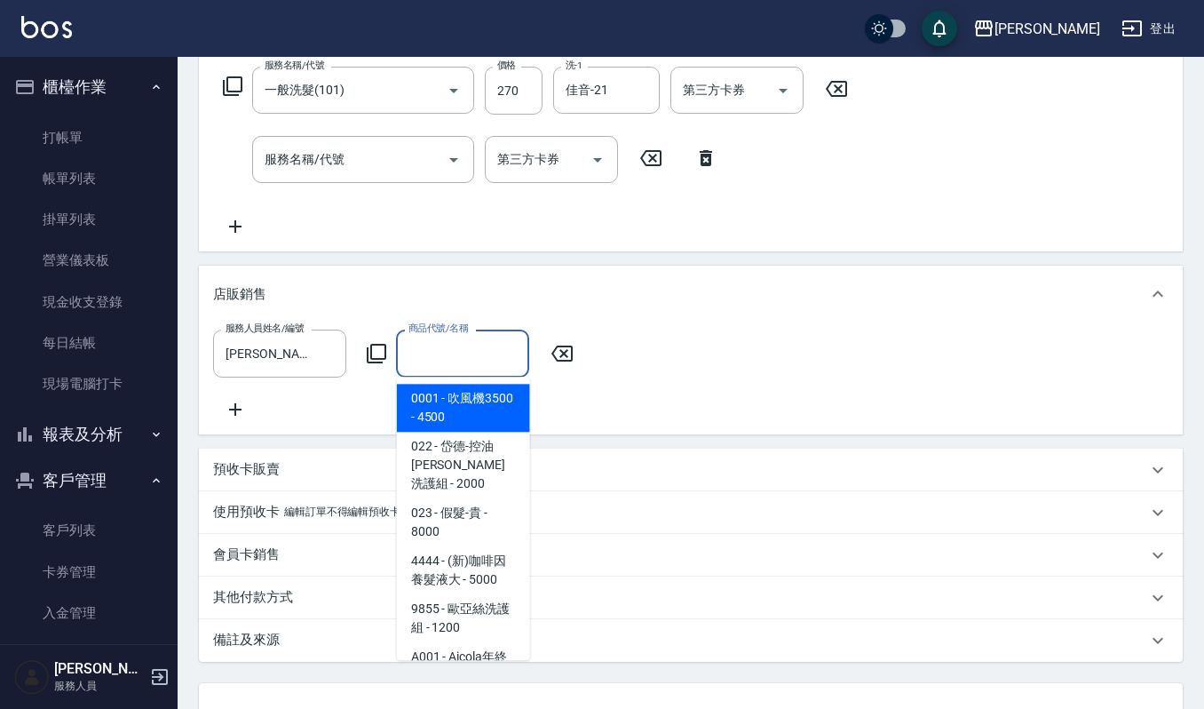
click at [469, 349] on input "商品代號/名稱" at bounding box center [462, 352] width 117 height 31
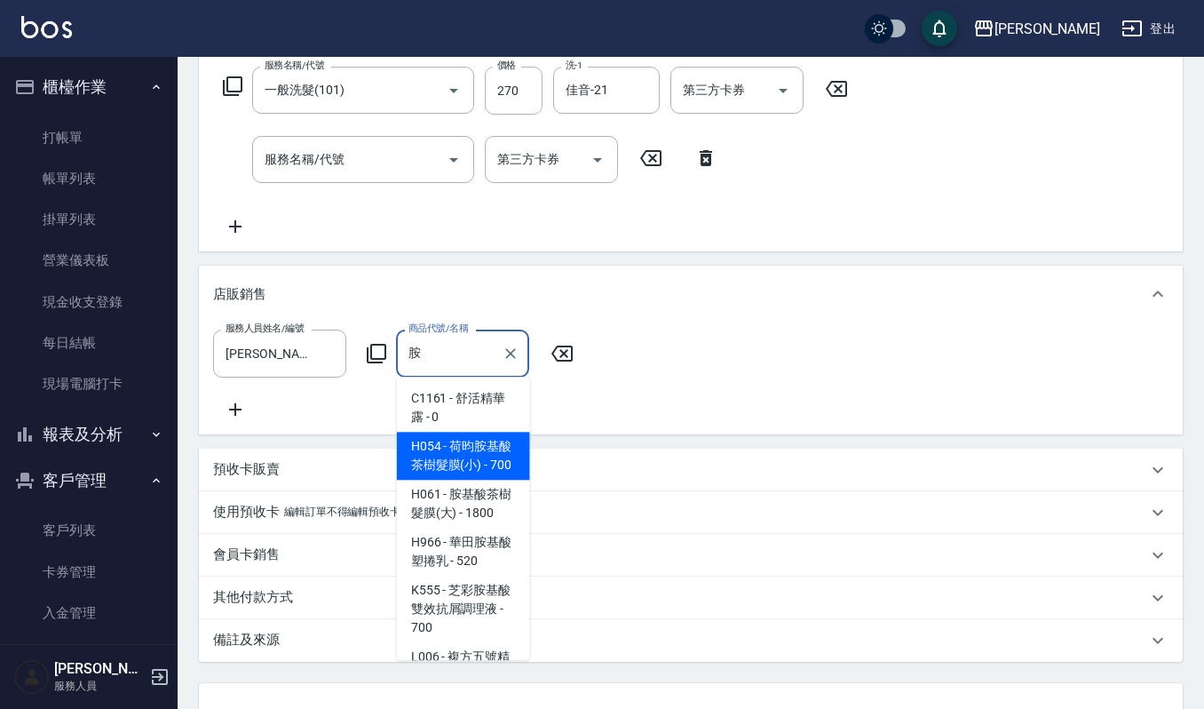
click at [503, 512] on span "H061 - 胺基酸茶樹髮膜(大) - 1800" at bounding box center [463, 504] width 133 height 48
type input "胺基酸茶樹髮膜(大)"
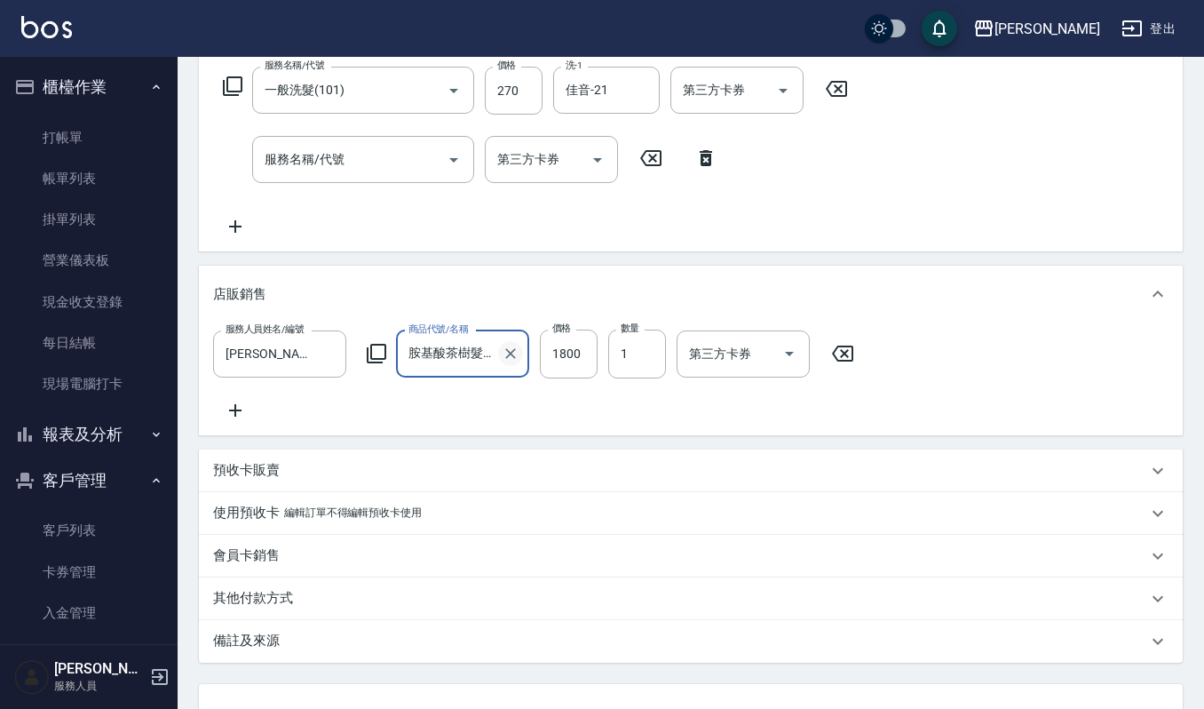
click at [506, 350] on icon "Clear" at bounding box center [510, 354] width 11 height 11
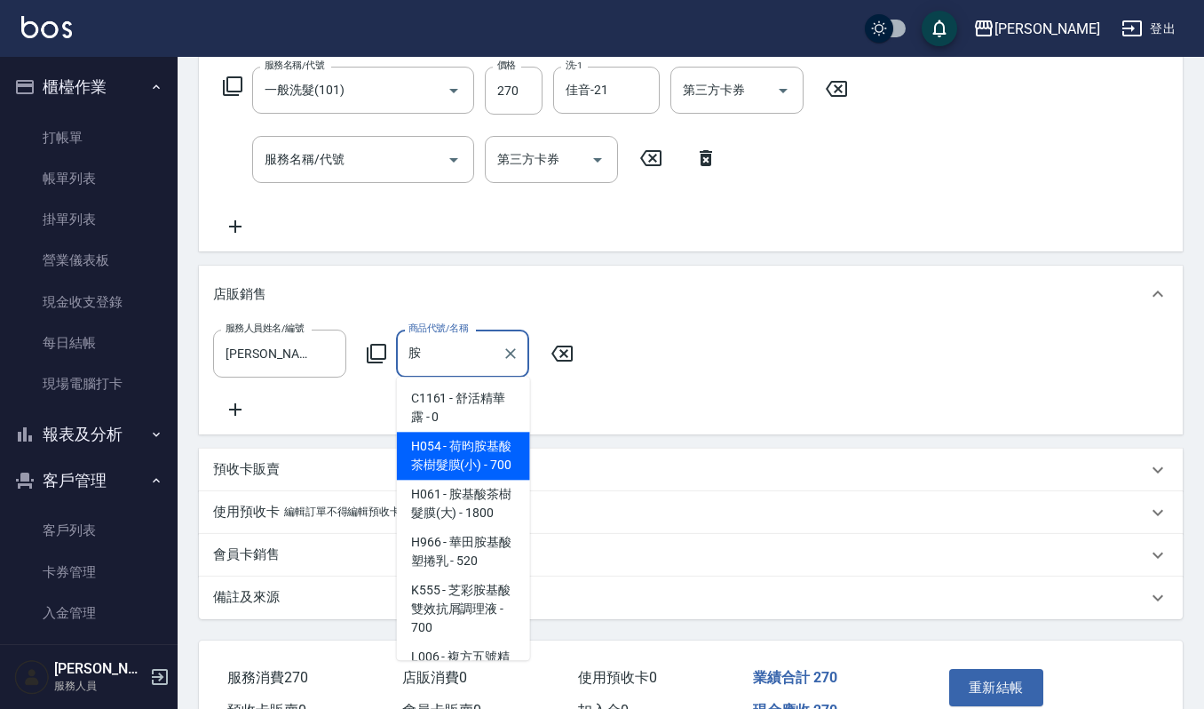
click at [483, 560] on span "H966 - 華田胺基酸塑捲乳 - 520" at bounding box center [463, 552] width 133 height 48
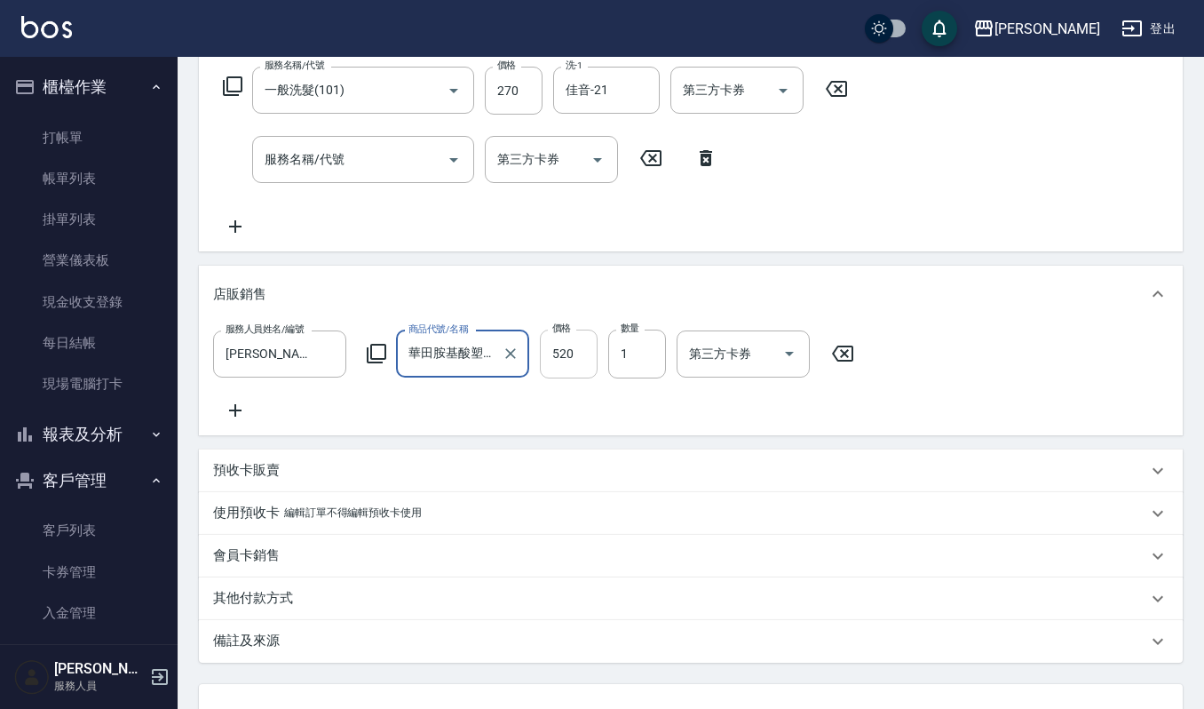
type input "華田胺基酸塑捲乳"
click at [581, 353] on input "520" at bounding box center [569, 353] width 58 height 48
type input "468"
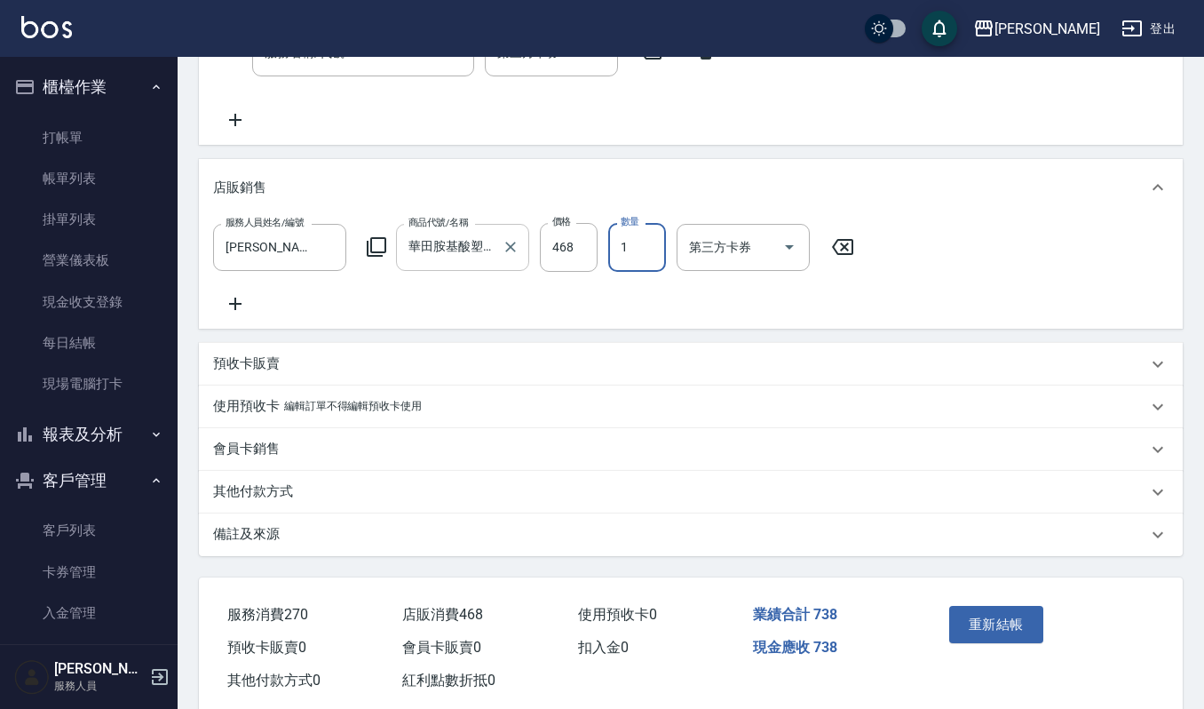
scroll to position [448, 0]
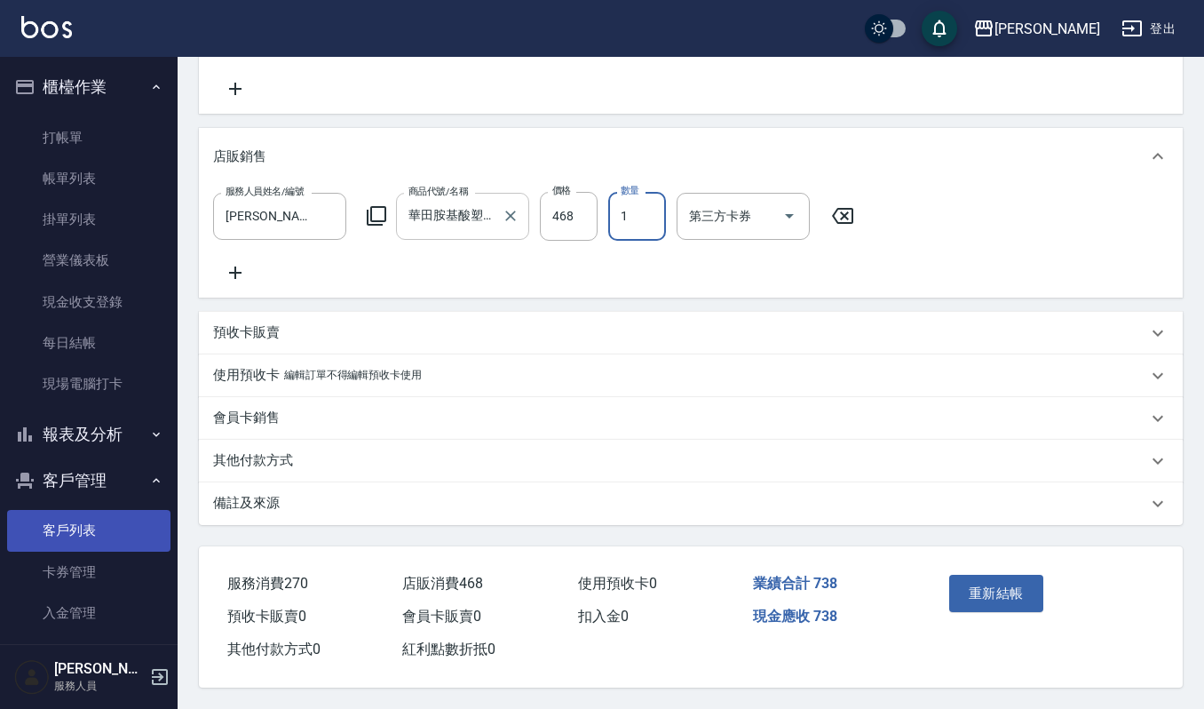
click at [108, 528] on link "客戶列表" at bounding box center [88, 530] width 163 height 41
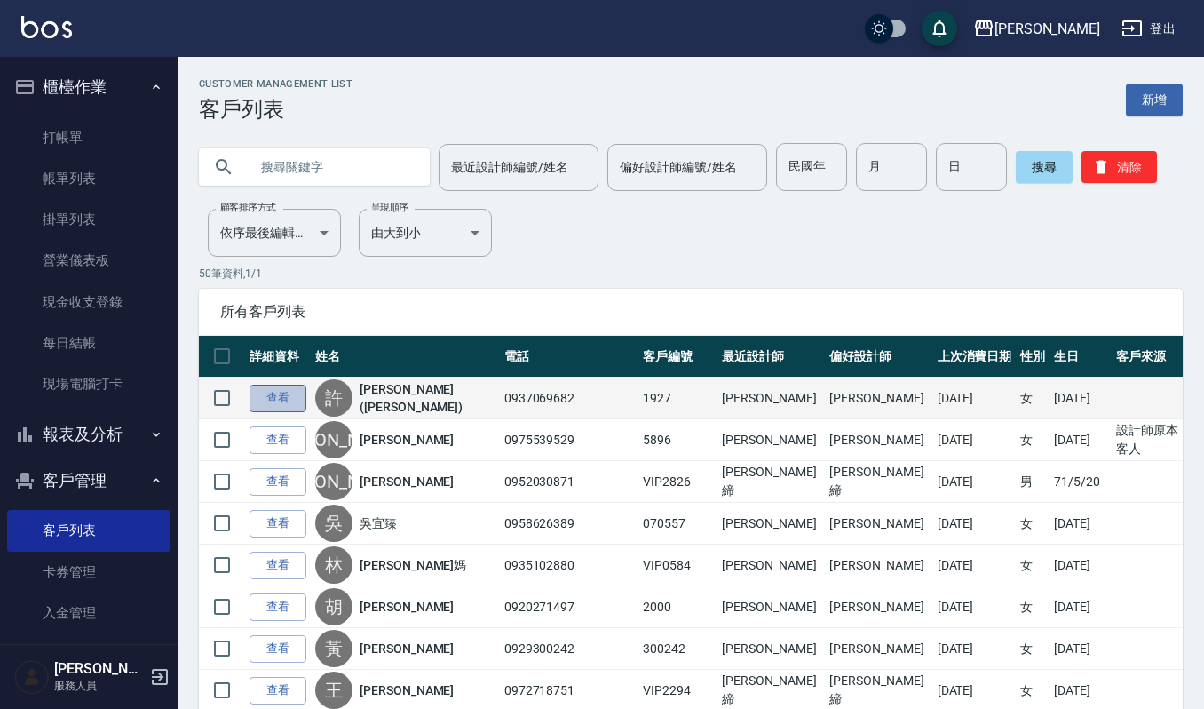
click at [265, 389] on link "查看" at bounding box center [278, 399] width 57 height 28
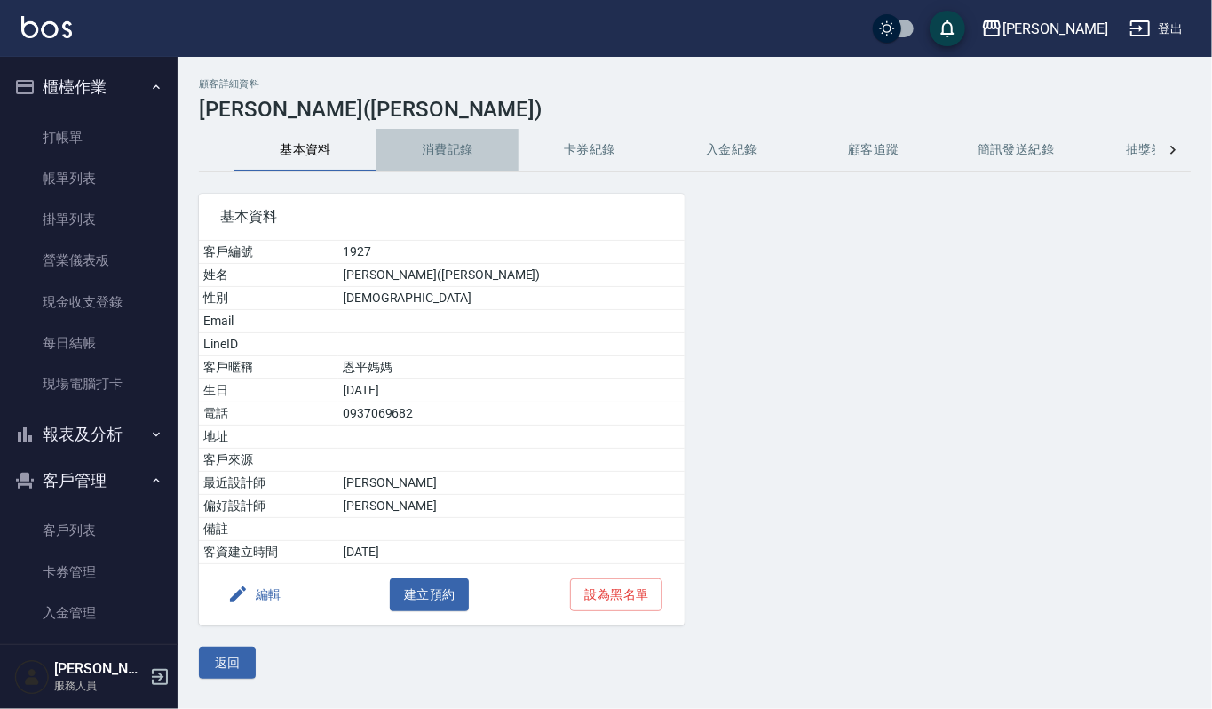
click at [449, 154] on button "消費記錄" at bounding box center [448, 150] width 142 height 43
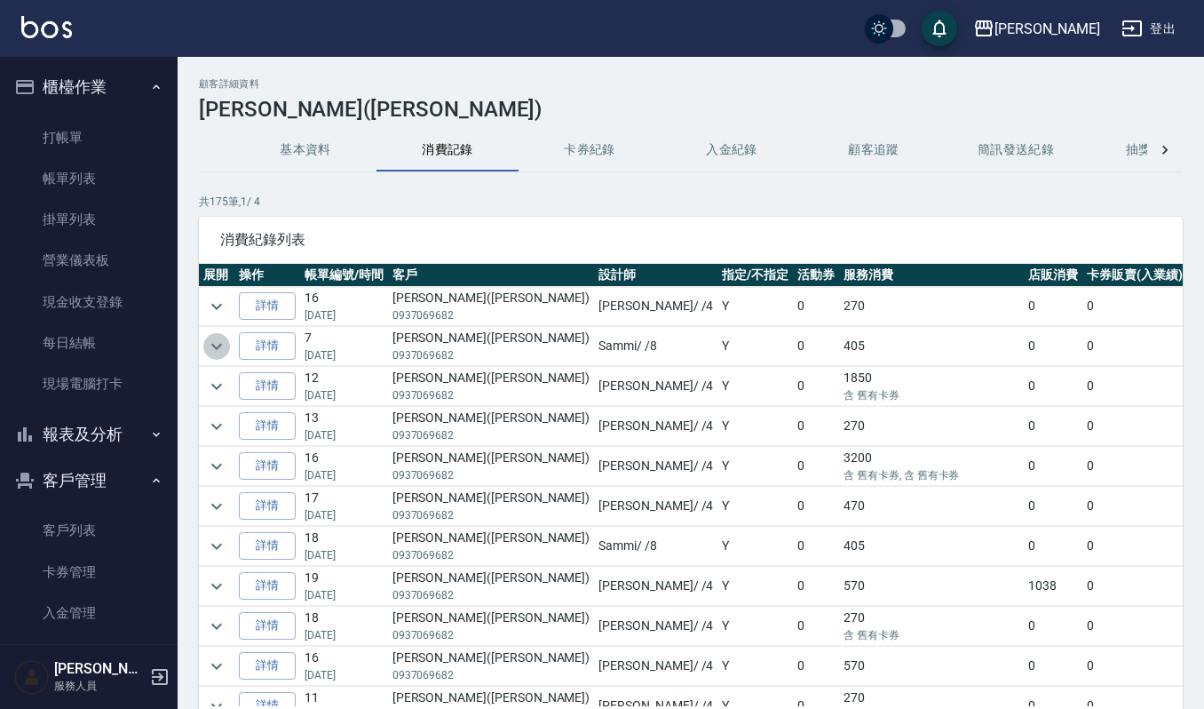
click at [220, 343] on icon "expand row" at bounding box center [216, 346] width 21 height 21
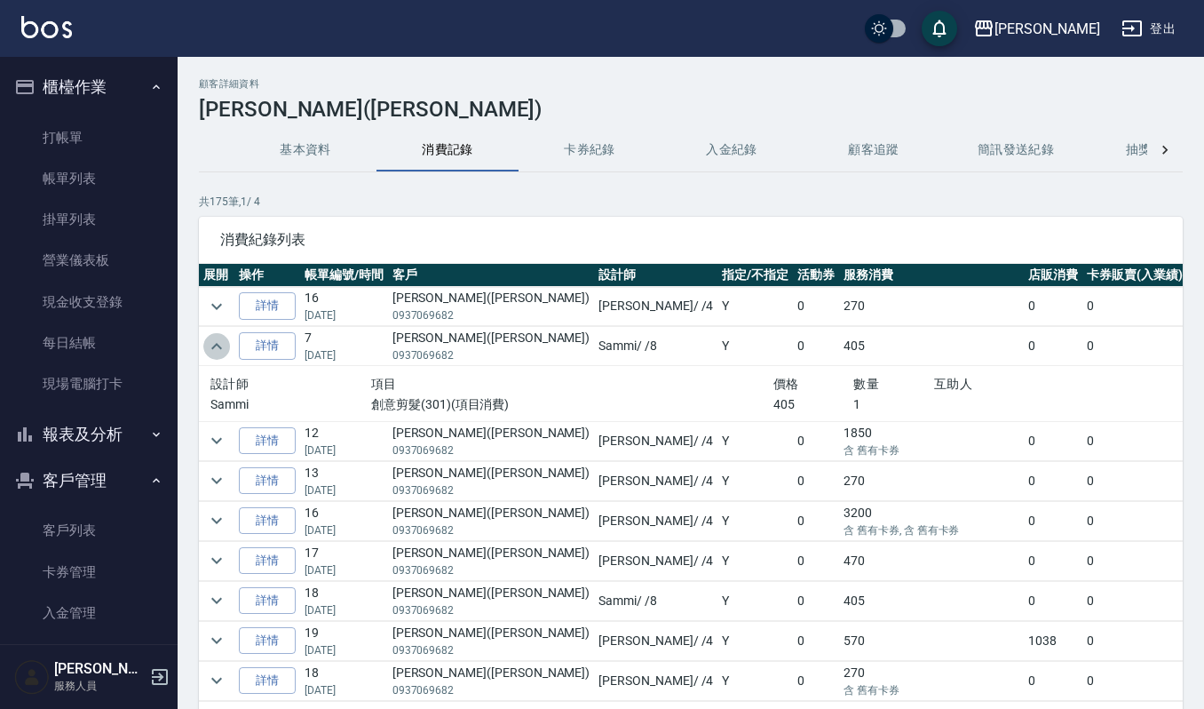
click at [220, 343] on icon "expand row" at bounding box center [216, 346] width 21 height 21
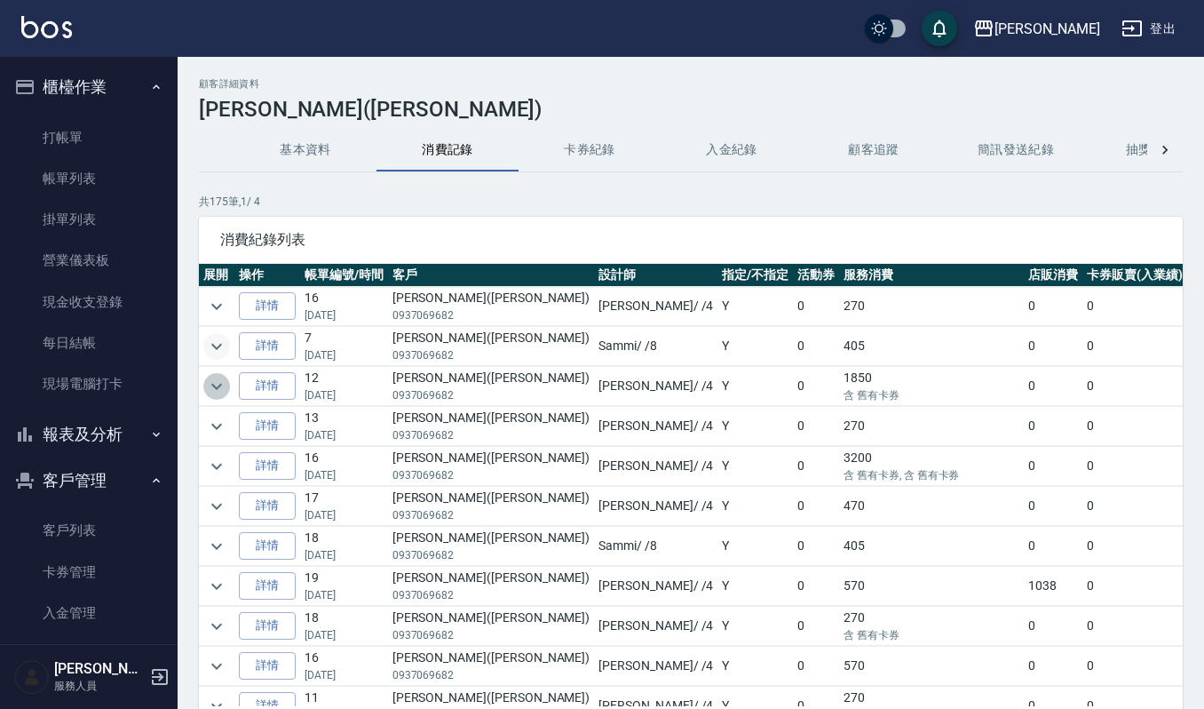
click at [214, 388] on icon "expand row" at bounding box center [216, 386] width 11 height 6
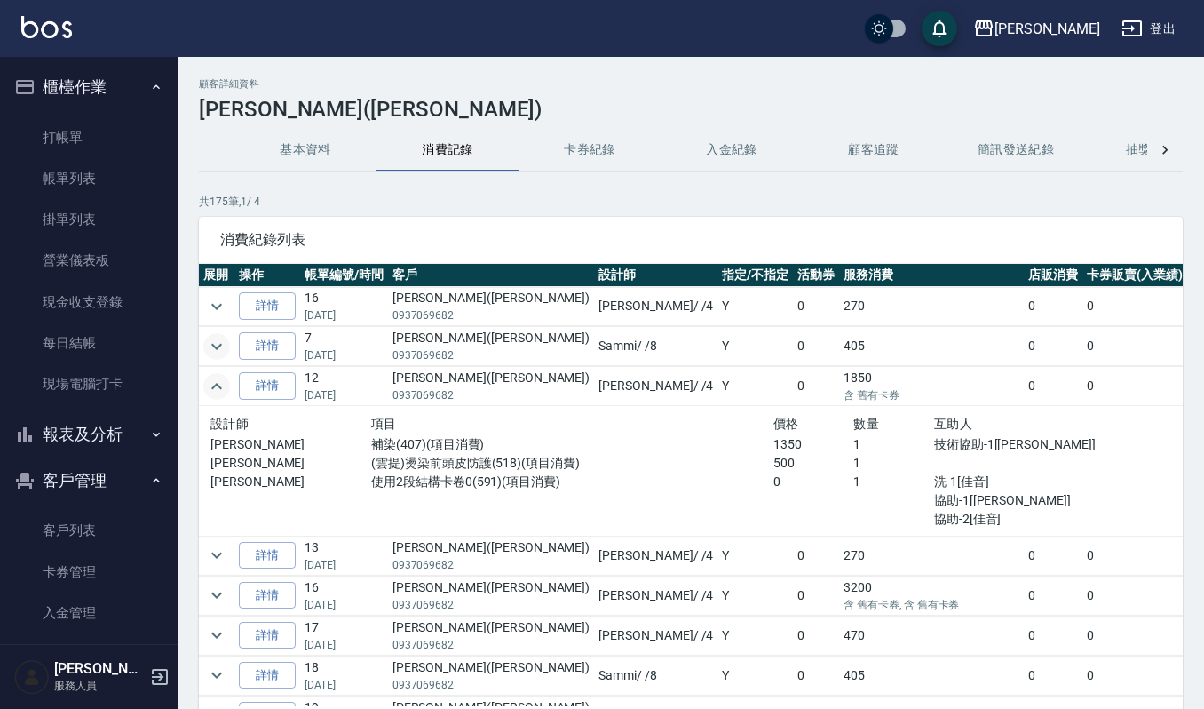
click at [214, 388] on icon "expand row" at bounding box center [216, 386] width 11 height 6
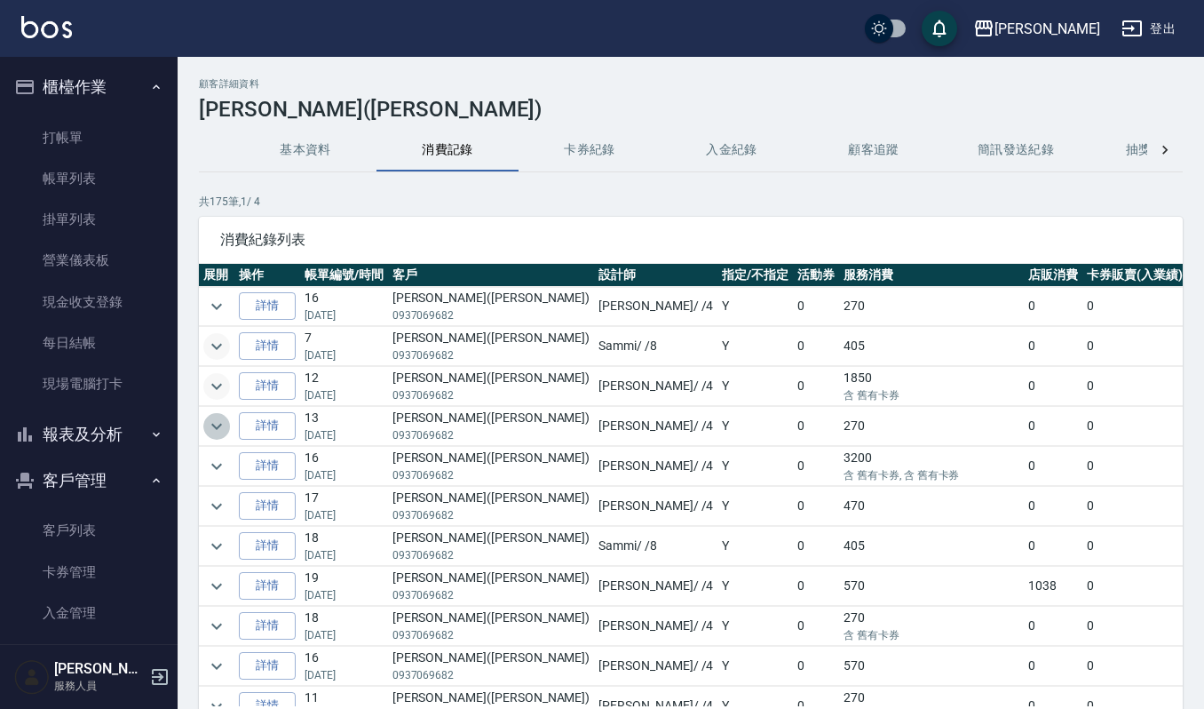
click at [218, 424] on icon "expand row" at bounding box center [216, 426] width 21 height 21
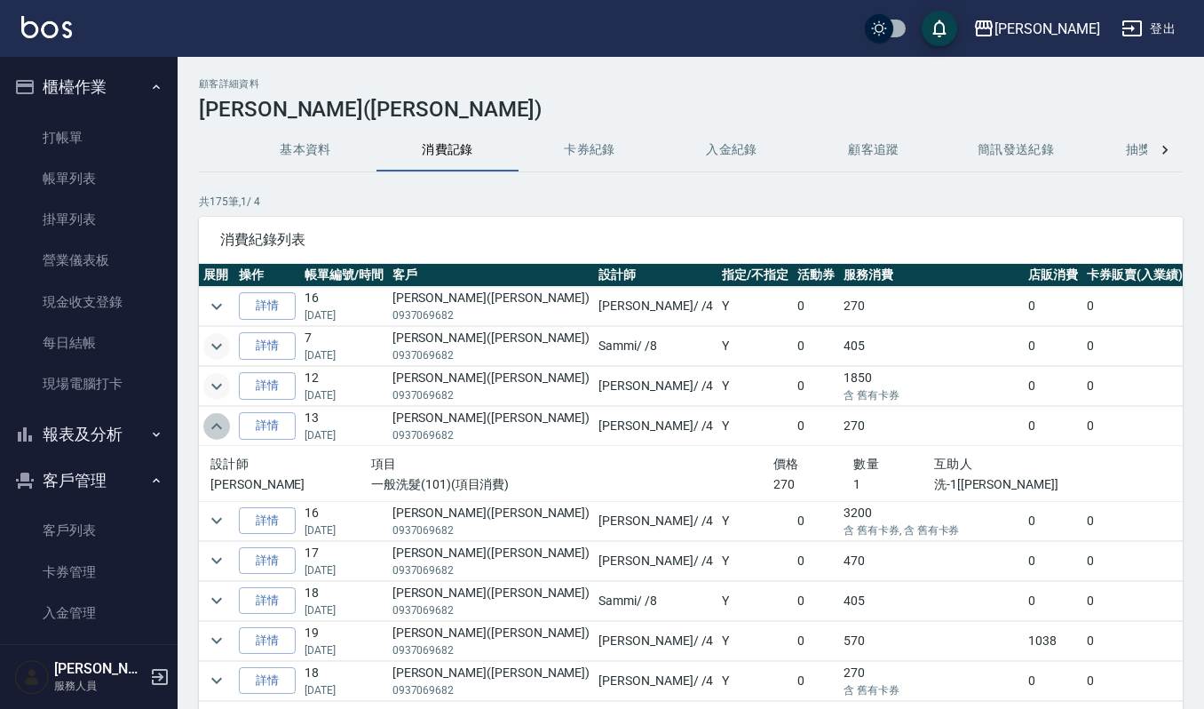
click at [218, 416] on button "expand row" at bounding box center [216, 426] width 27 height 27
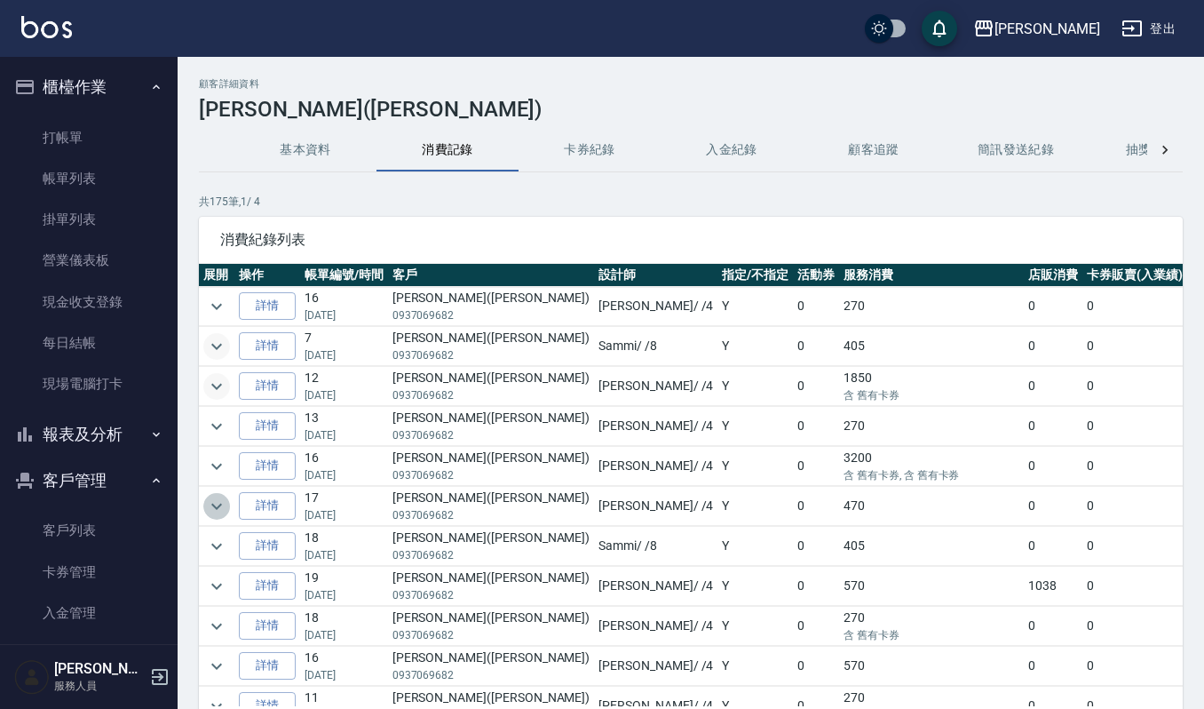
click at [222, 509] on icon "expand row" at bounding box center [216, 506] width 21 height 21
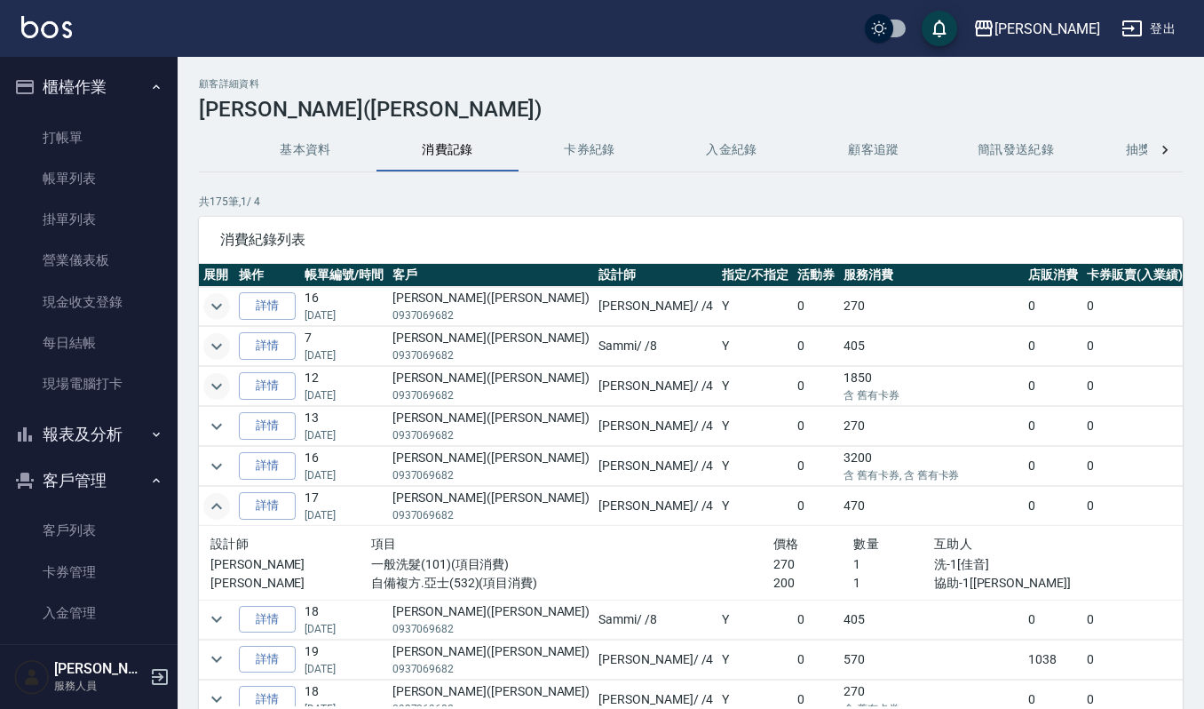
click at [227, 303] on button "expand row" at bounding box center [216, 306] width 27 height 27
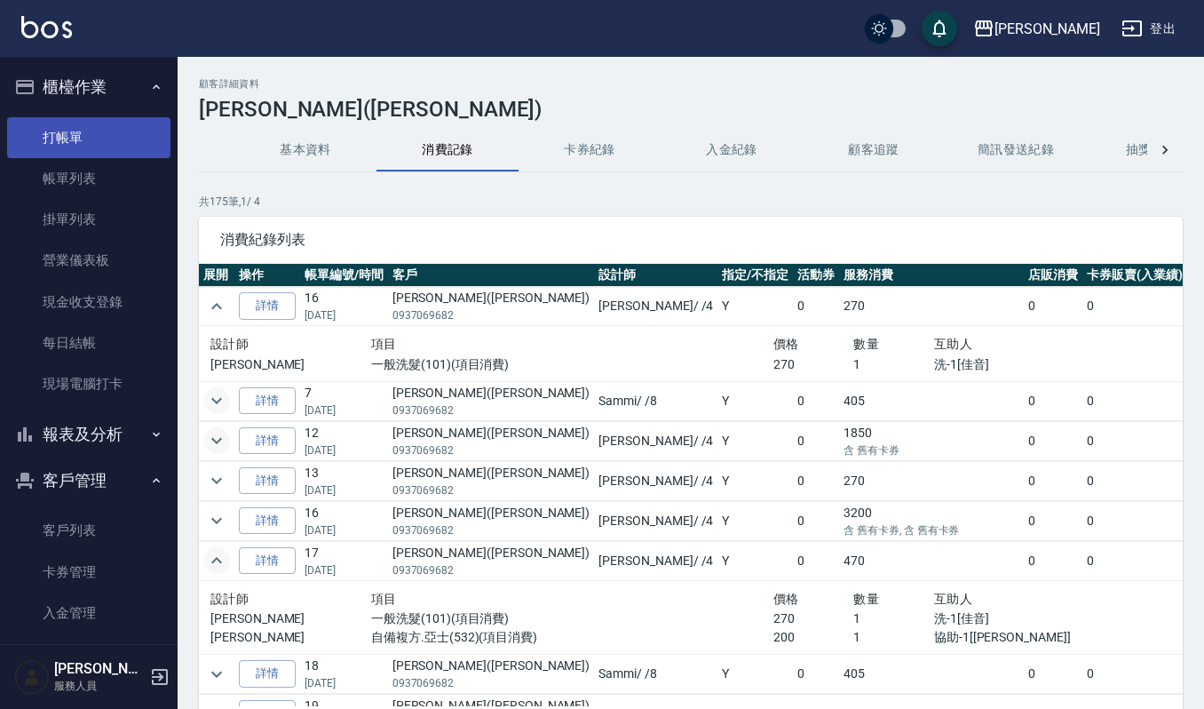
click at [112, 153] on link "打帳單" at bounding box center [88, 137] width 163 height 41
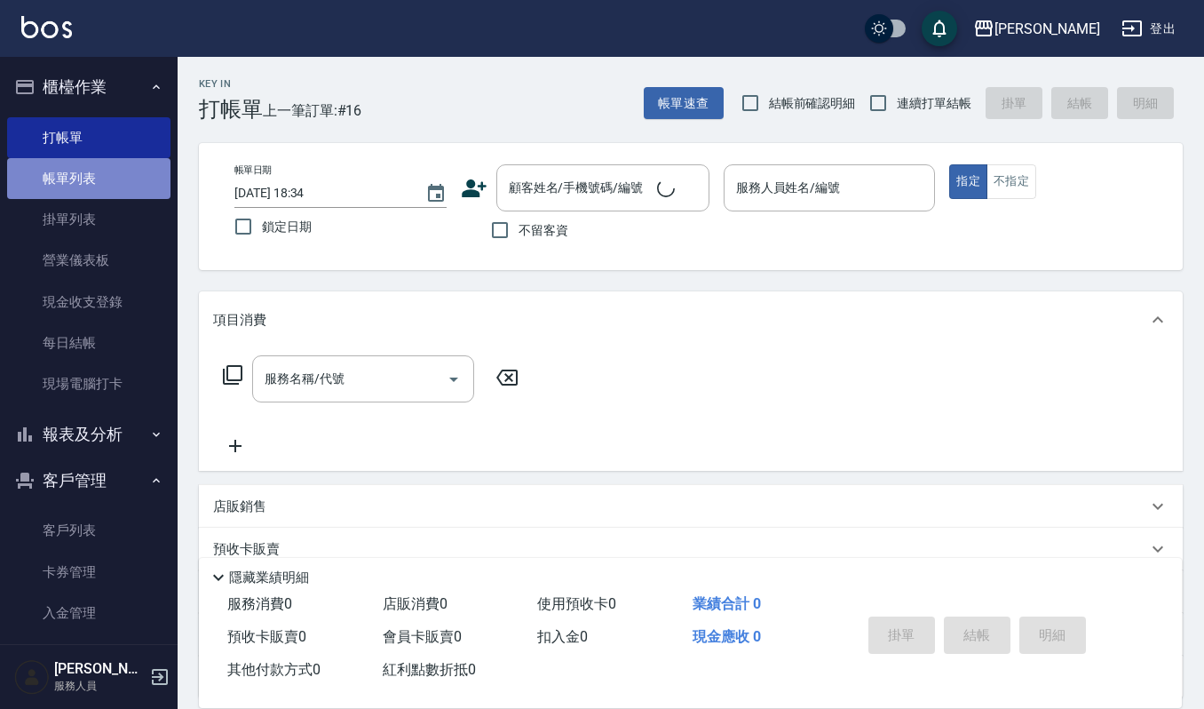
click at [112, 178] on link "帳單列表" at bounding box center [88, 178] width 163 height 41
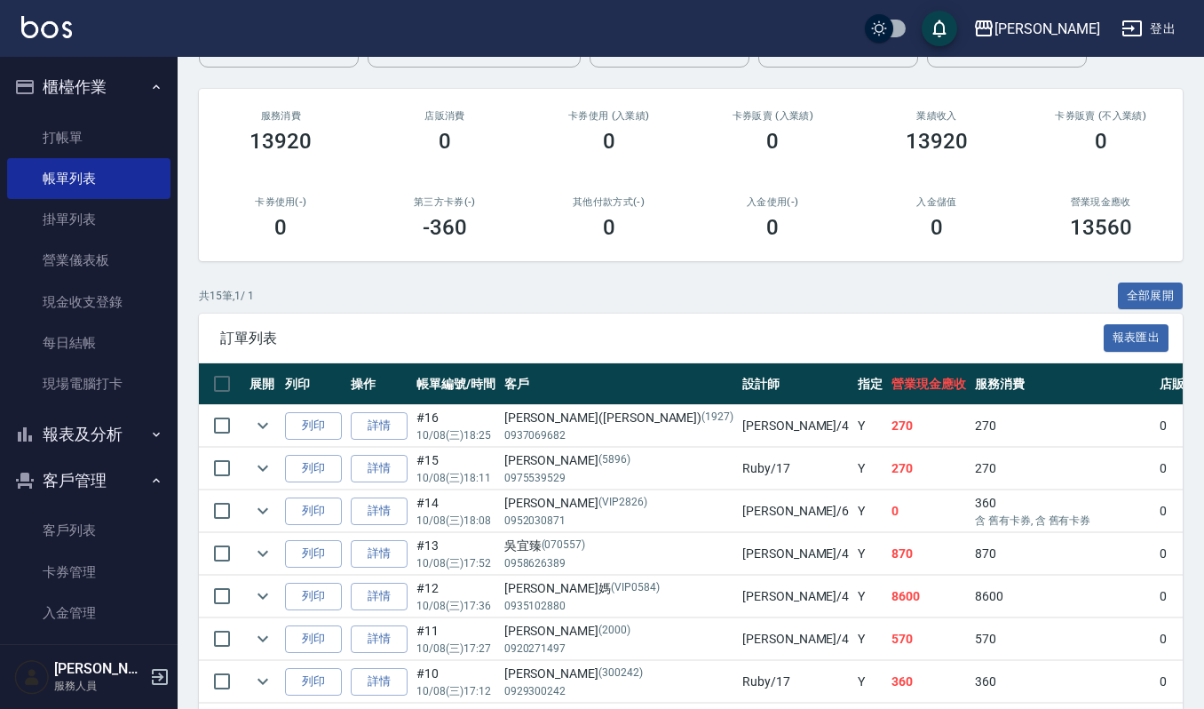
scroll to position [234, 0]
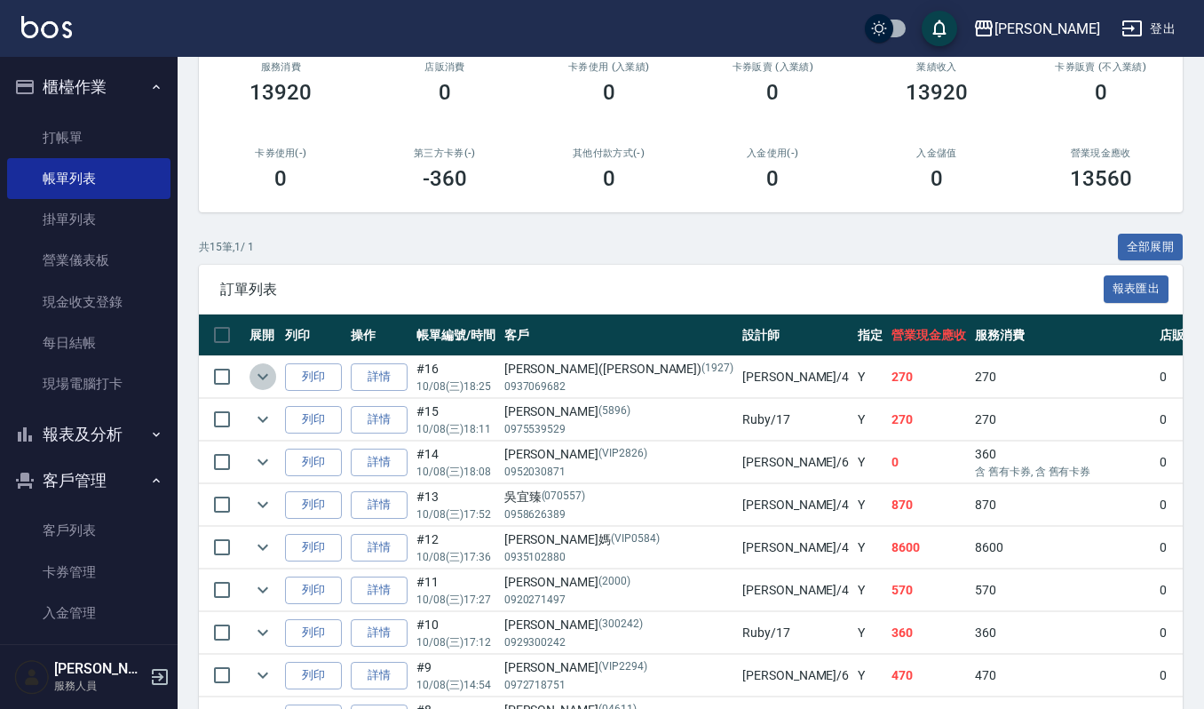
click at [271, 380] on icon "expand row" at bounding box center [262, 376] width 21 height 21
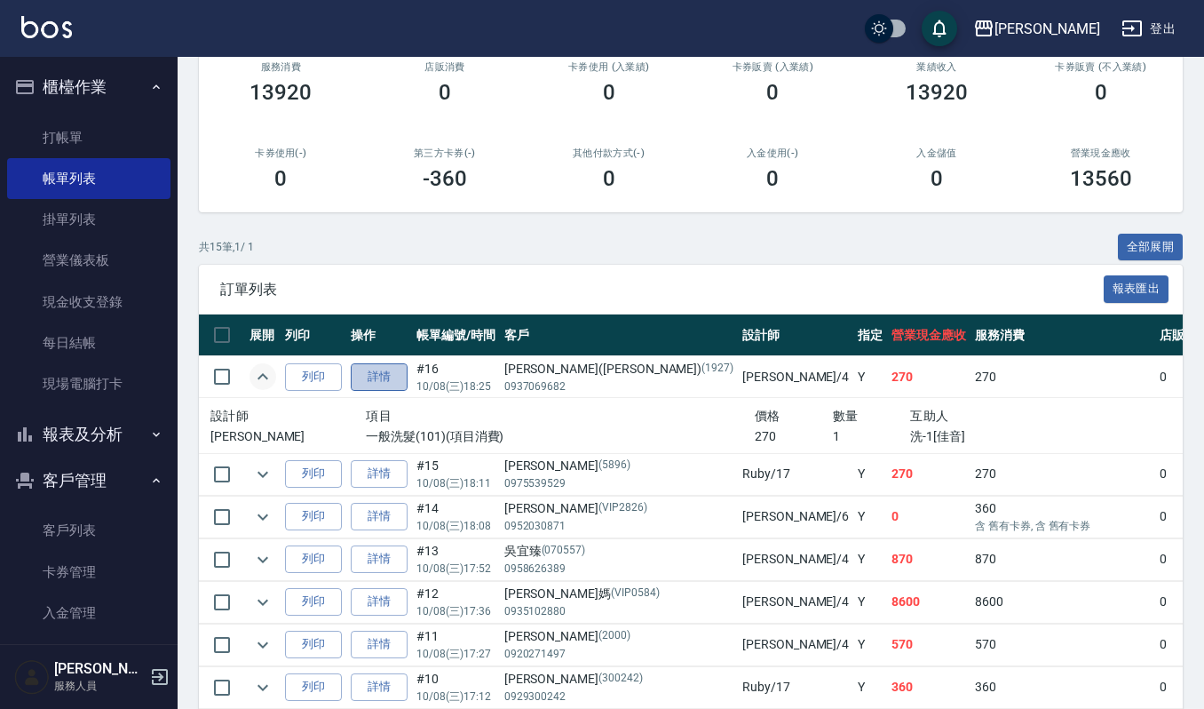
click at [378, 382] on link "詳情" at bounding box center [379, 377] width 57 height 28
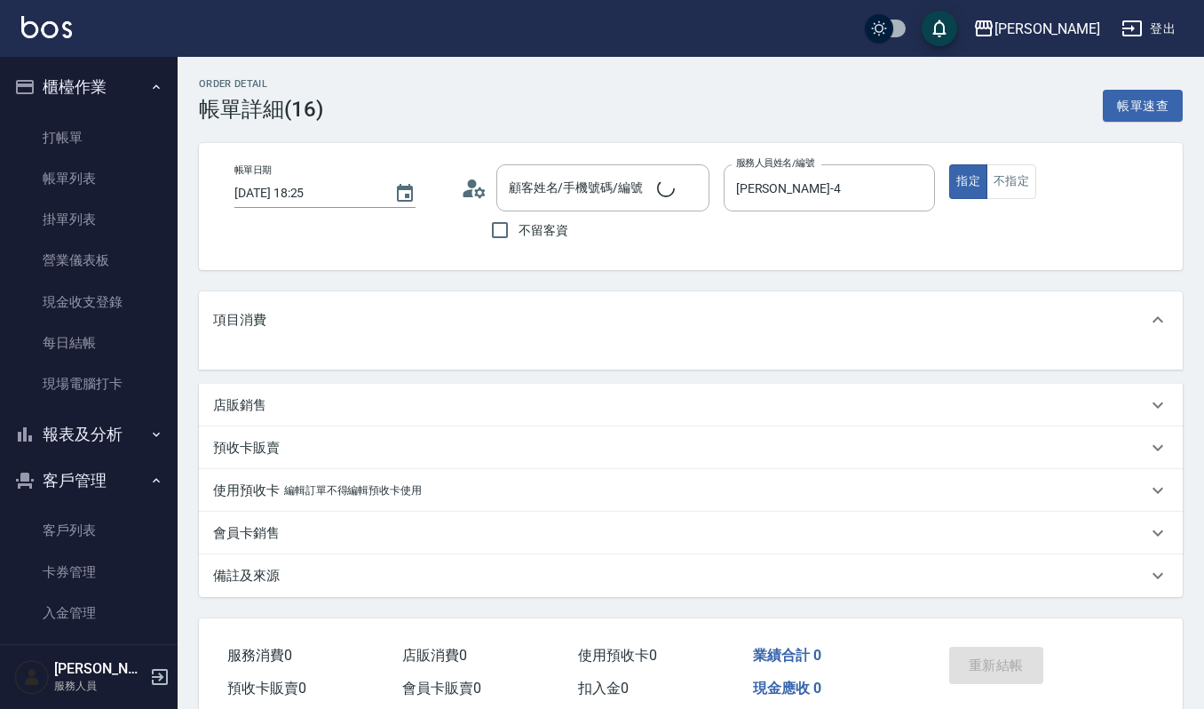
type input "許雅惠(Nicole)/0937069682/1927"
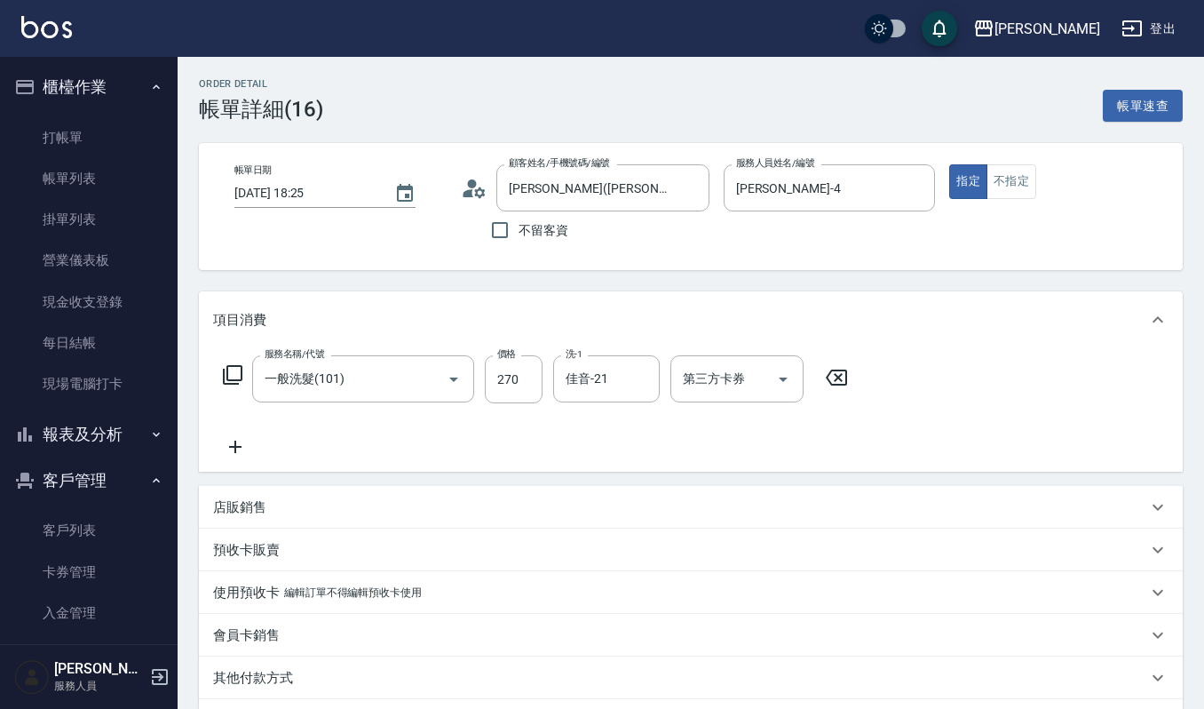
scroll to position [220, 0]
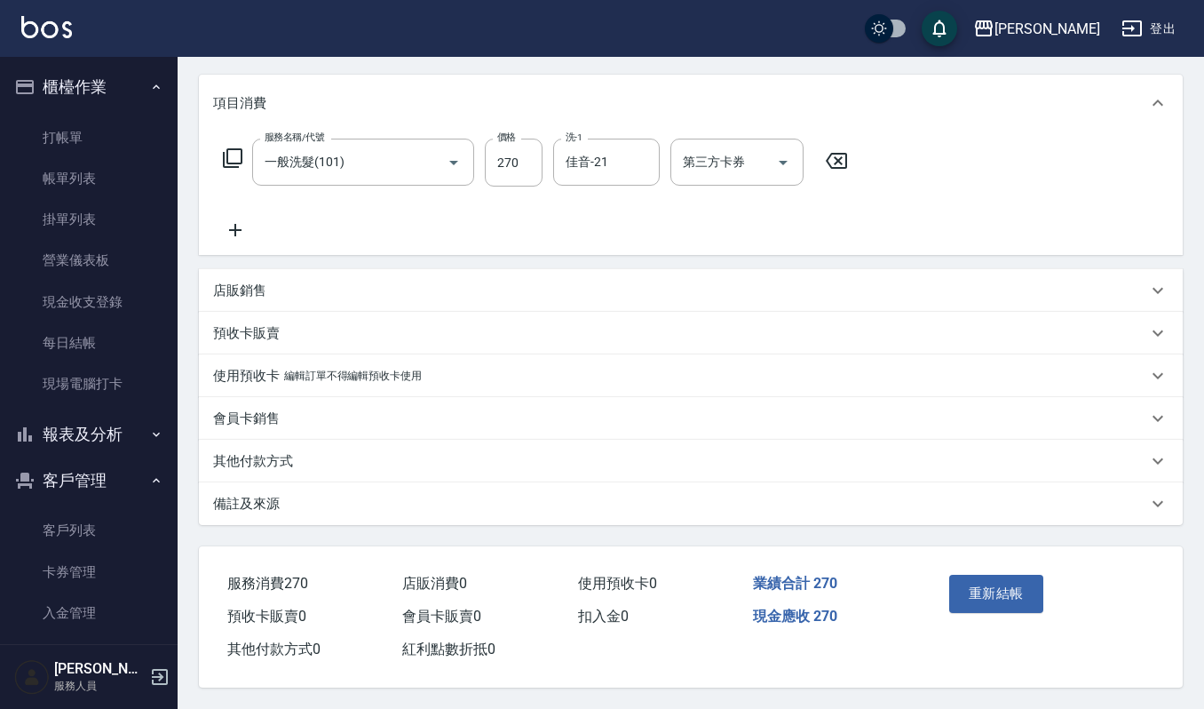
click at [215, 282] on p "店販銷售" at bounding box center [239, 291] width 53 height 19
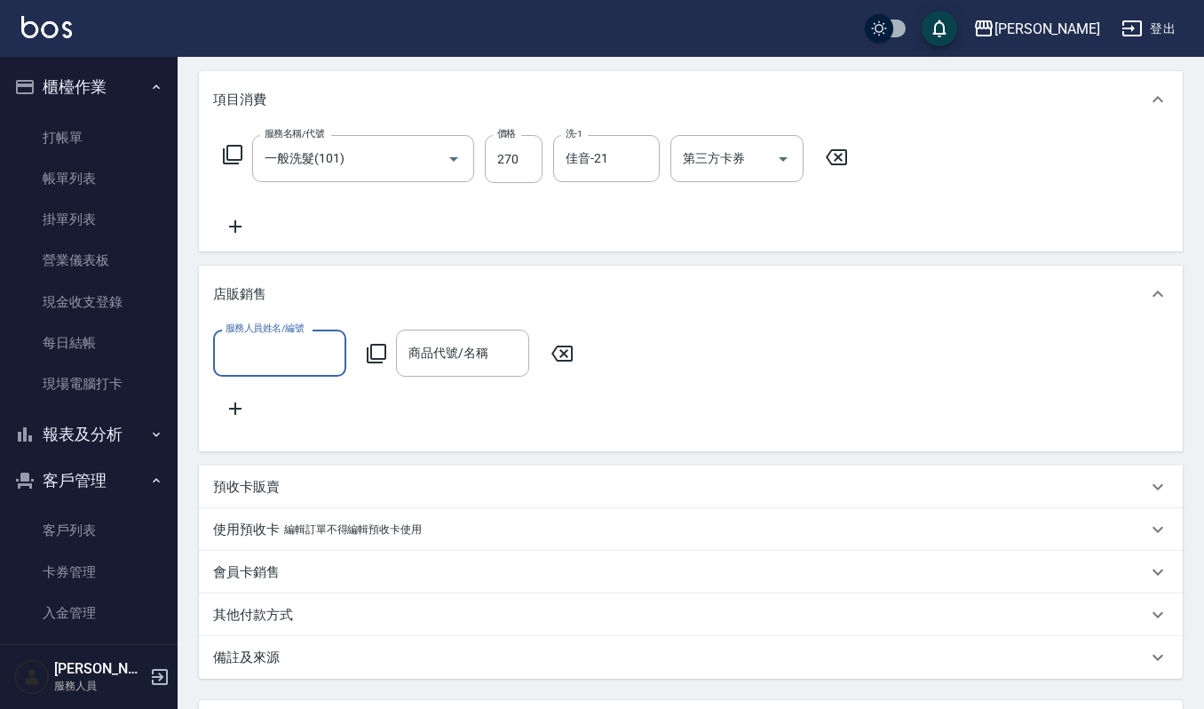
scroll to position [0, 0]
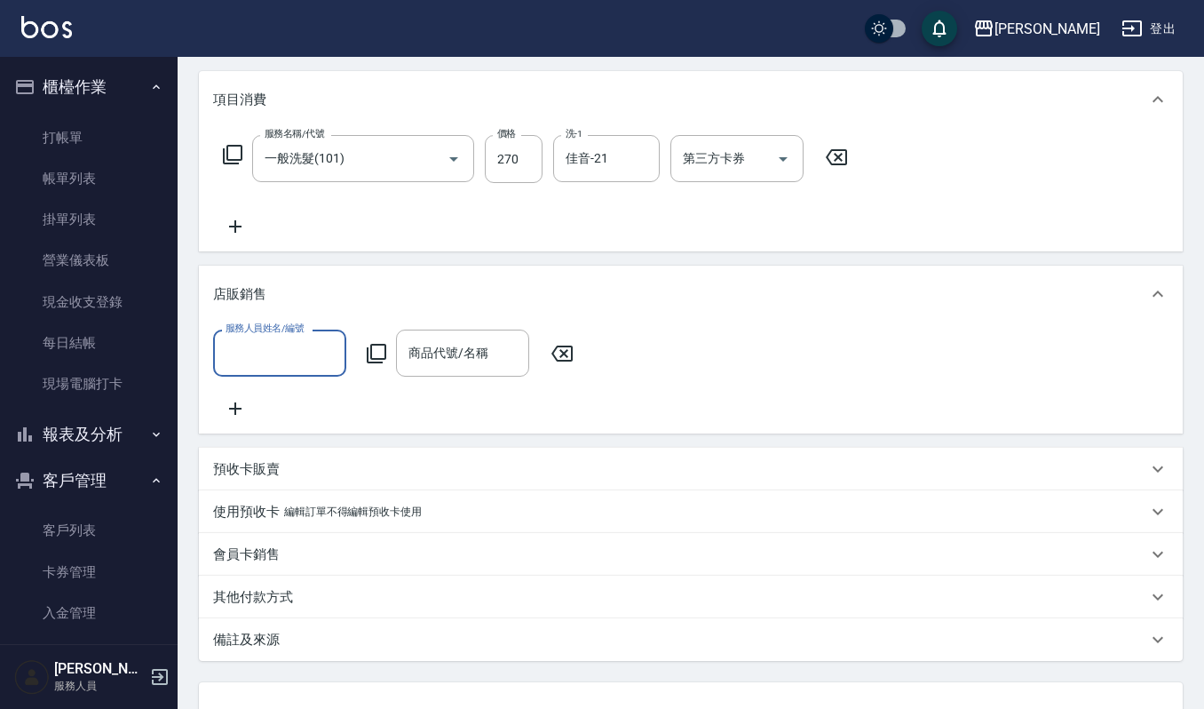
click at [320, 352] on input "服務人員姓名/編號" at bounding box center [279, 352] width 117 height 31
type input "胺"
click at [289, 364] on input "胺" at bounding box center [266, 352] width 91 height 31
click at [327, 357] on icon "Clear" at bounding box center [328, 354] width 18 height 18
type input "吉兒-4"
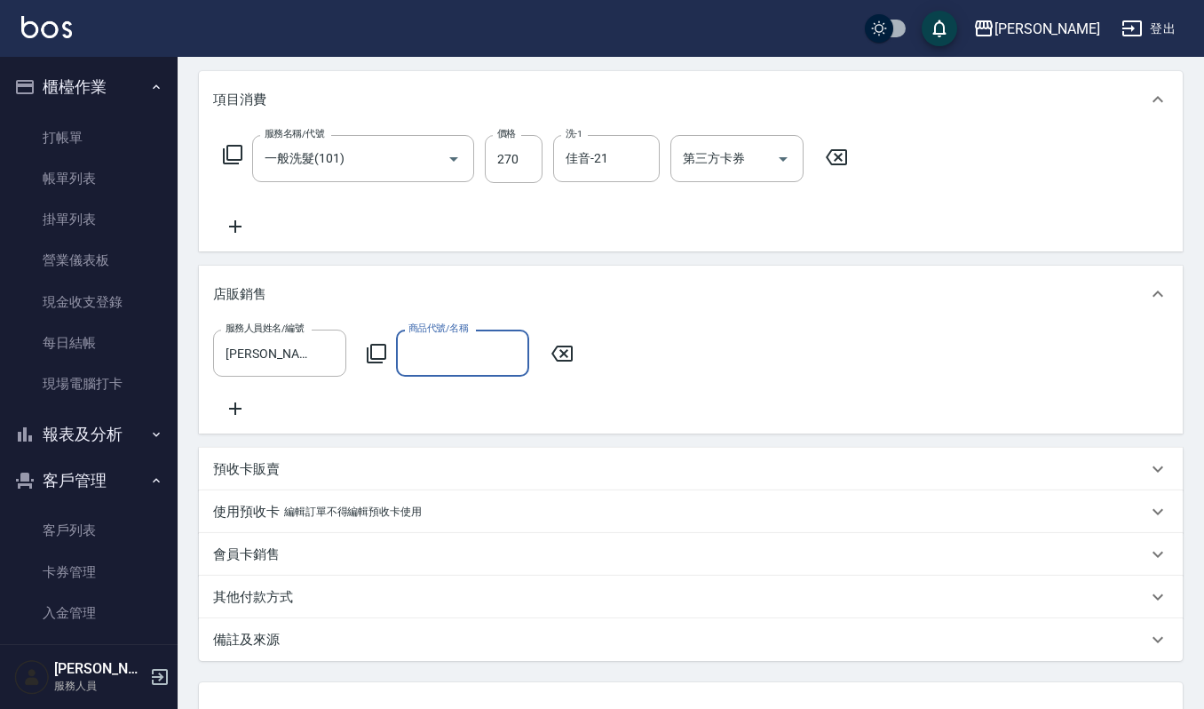
click at [465, 353] on input "商品代號/名稱" at bounding box center [462, 352] width 117 height 31
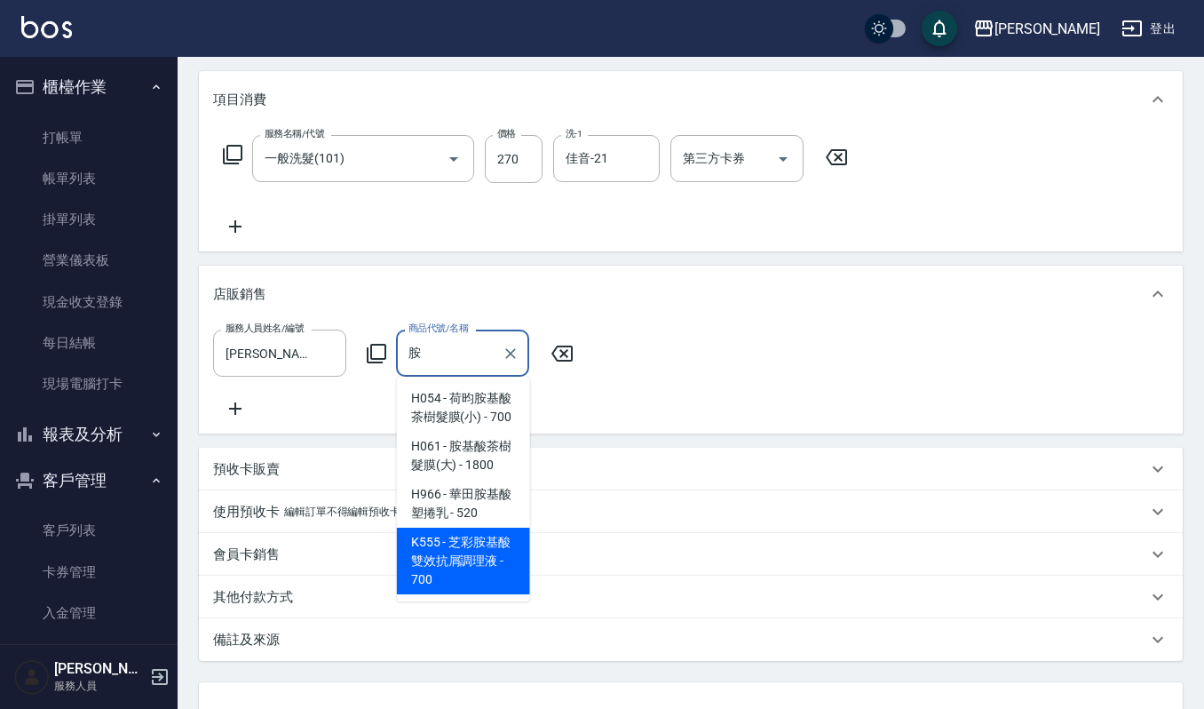
click at [494, 528] on span "H966 - 華田胺基酸塑捲乳 - 520" at bounding box center [463, 504] width 133 height 48
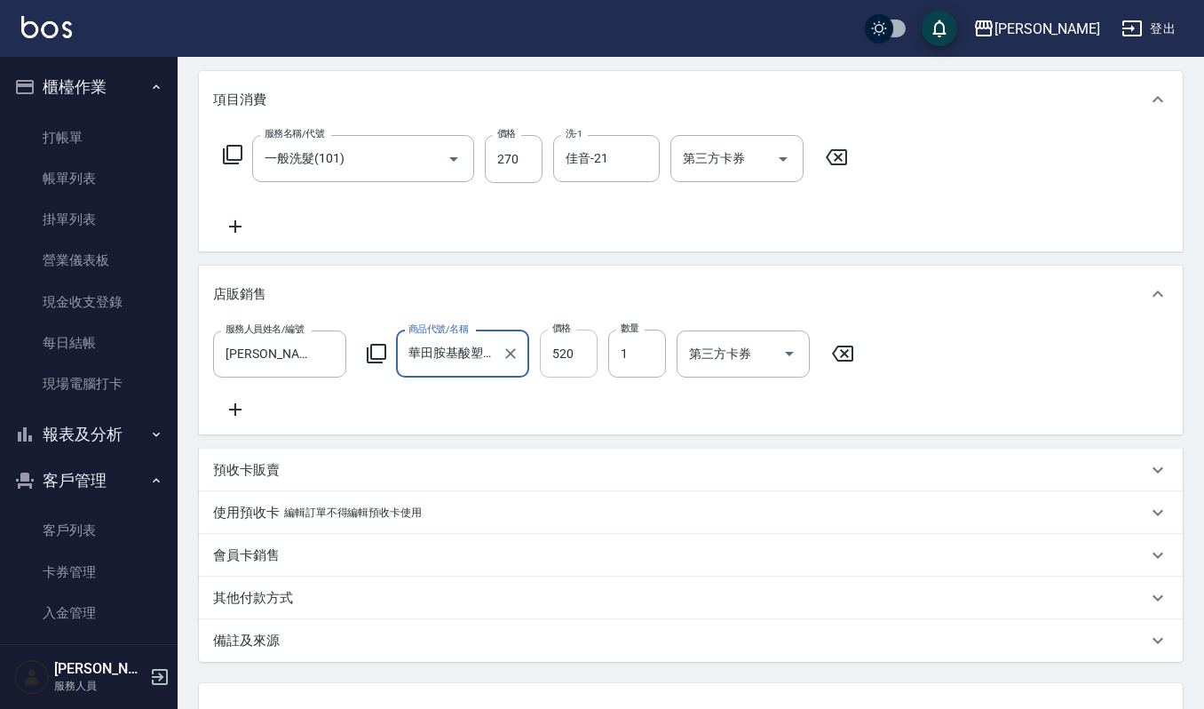
type input "華田胺基酸塑捲乳"
click at [591, 360] on input "520" at bounding box center [569, 353] width 58 height 48
type input "468"
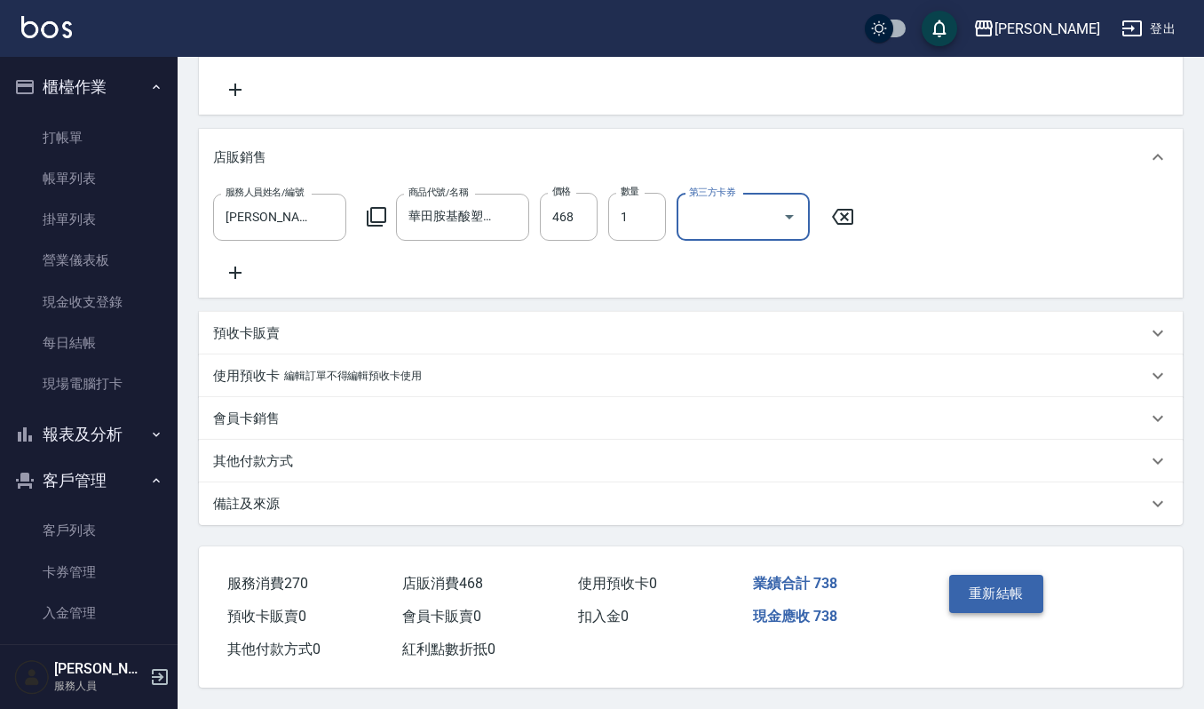
click at [988, 588] on button "重新結帳" at bounding box center [996, 593] width 94 height 37
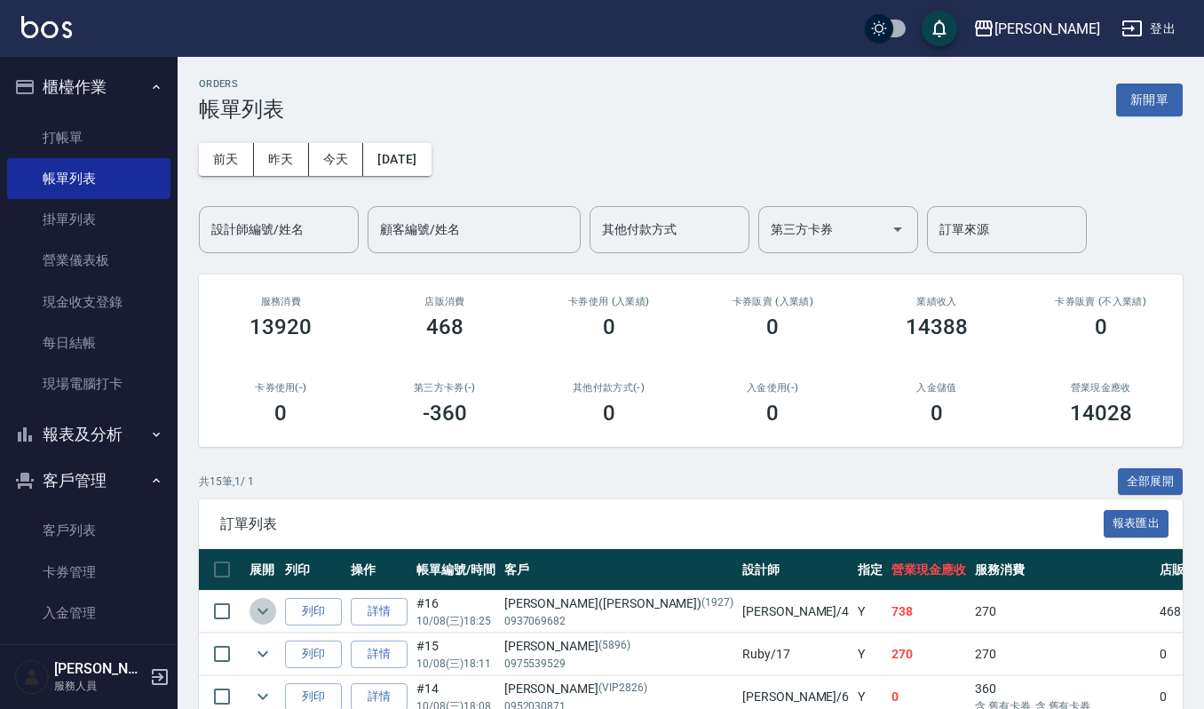
click at [266, 615] on icon "expand row" at bounding box center [262, 610] width 21 height 21
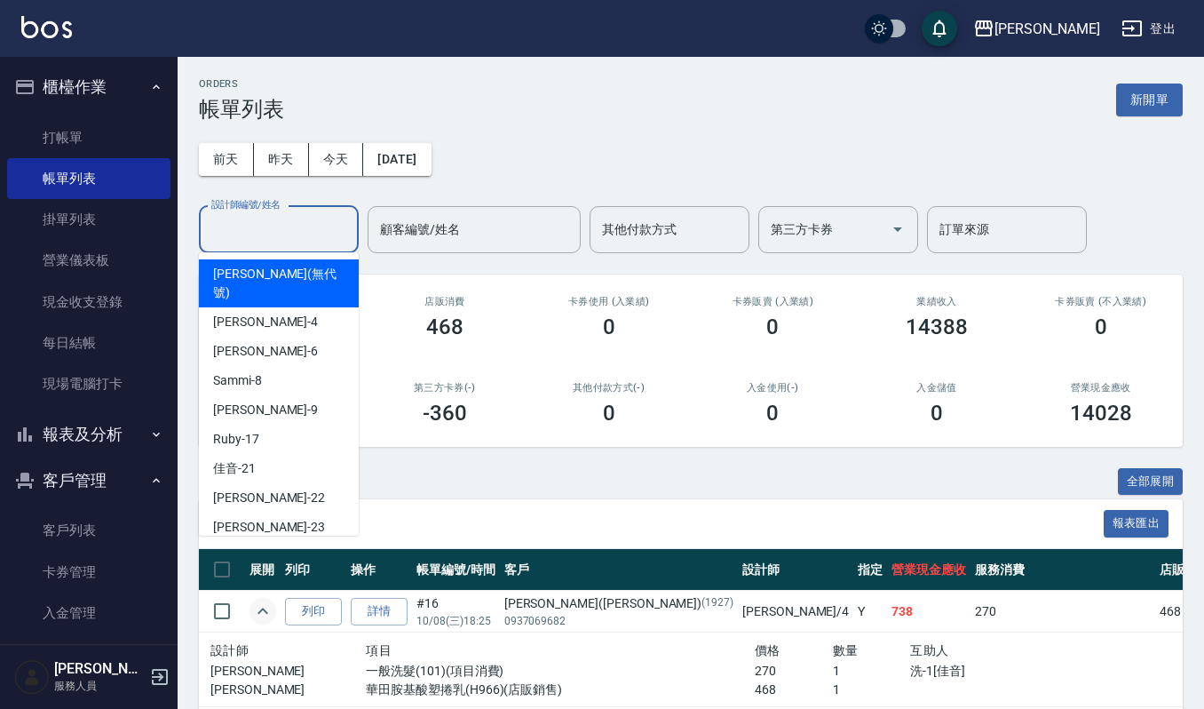
click at [238, 220] on input "設計師編號/姓名" at bounding box center [279, 229] width 144 height 31
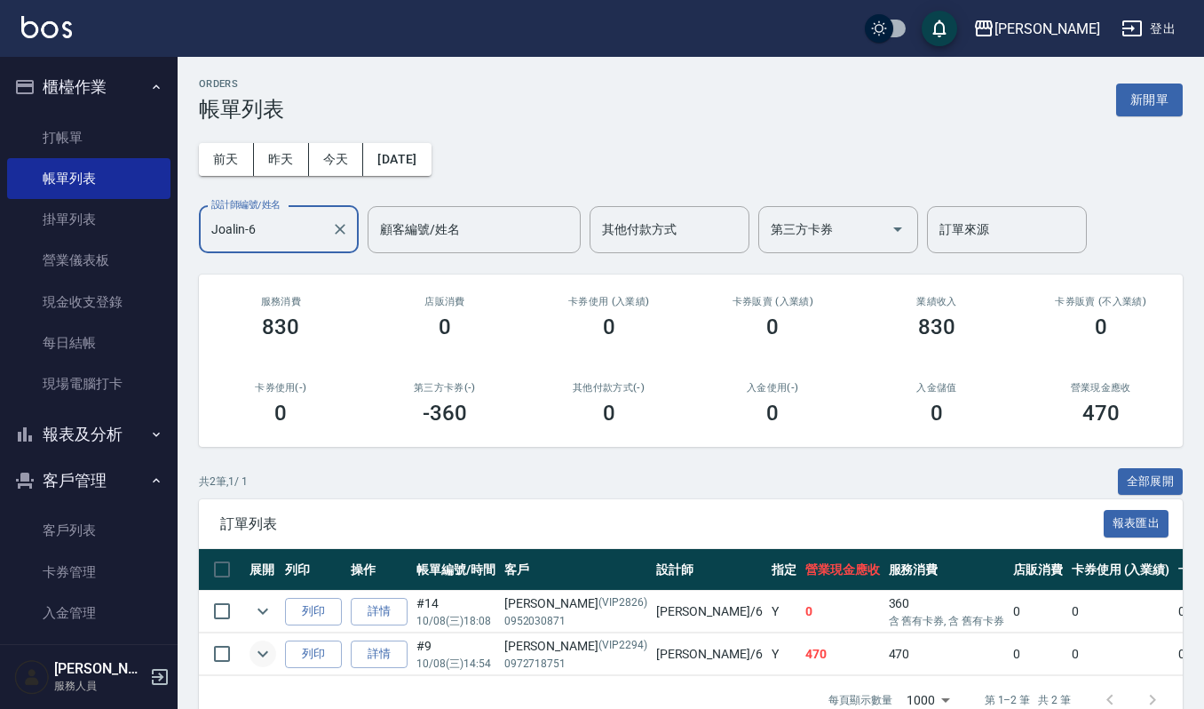
type input "Joalin-6"
click at [260, 651] on icon "expand row" at bounding box center [262, 653] width 21 height 21
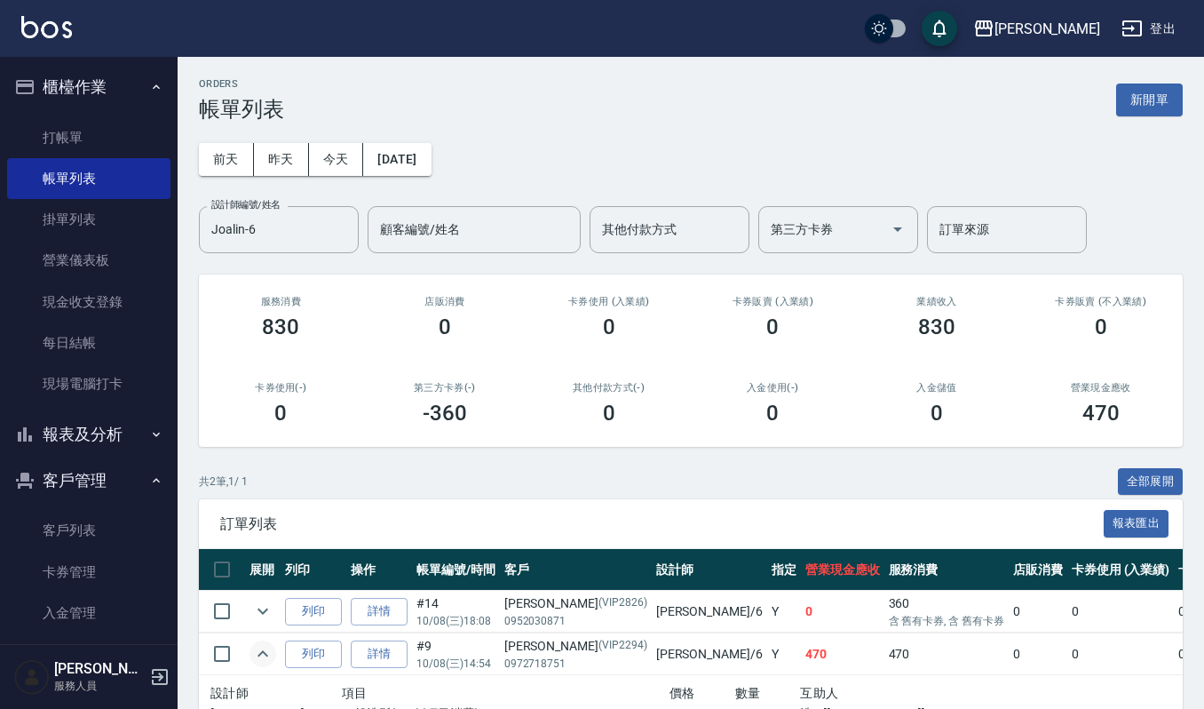
scroll to position [129, 0]
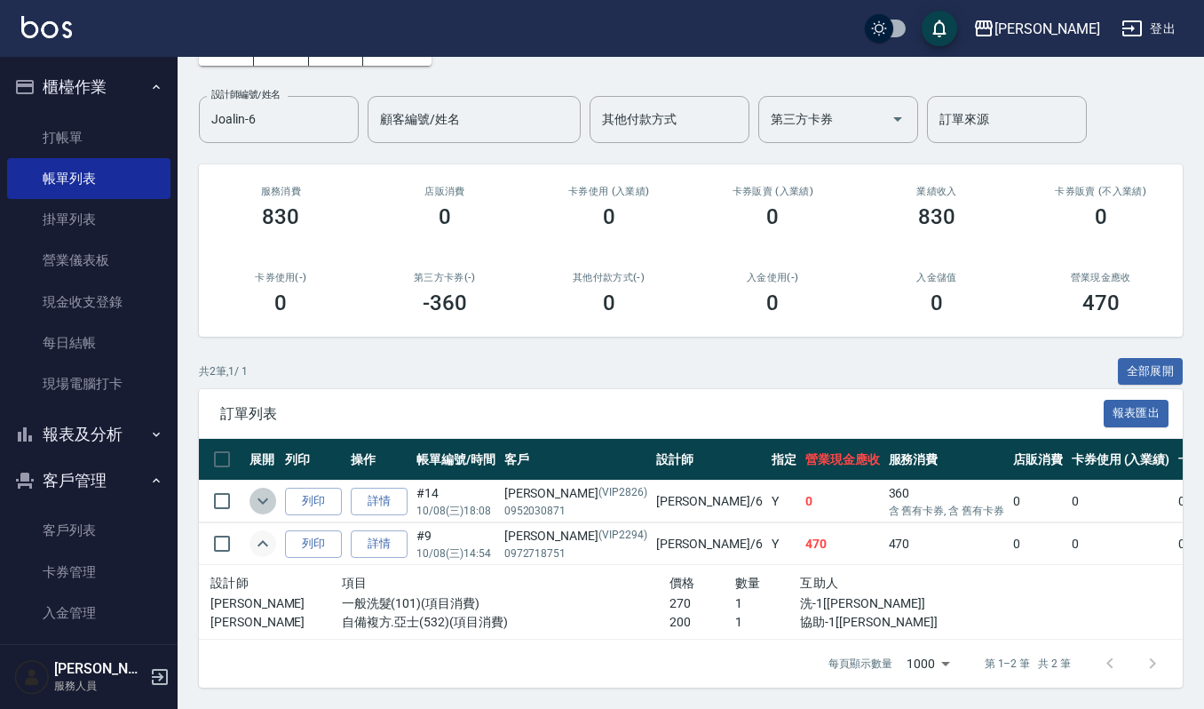
click at [263, 490] on icon "expand row" at bounding box center [262, 500] width 21 height 21
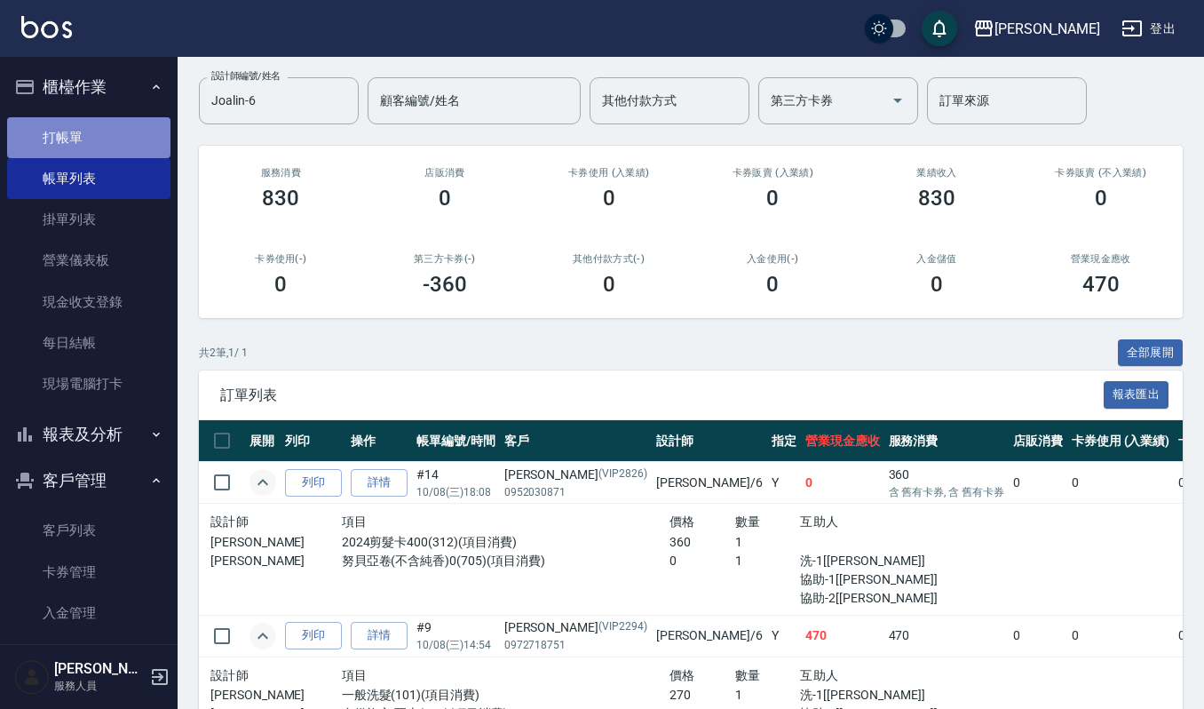
click at [94, 130] on link "打帳單" at bounding box center [88, 137] width 163 height 41
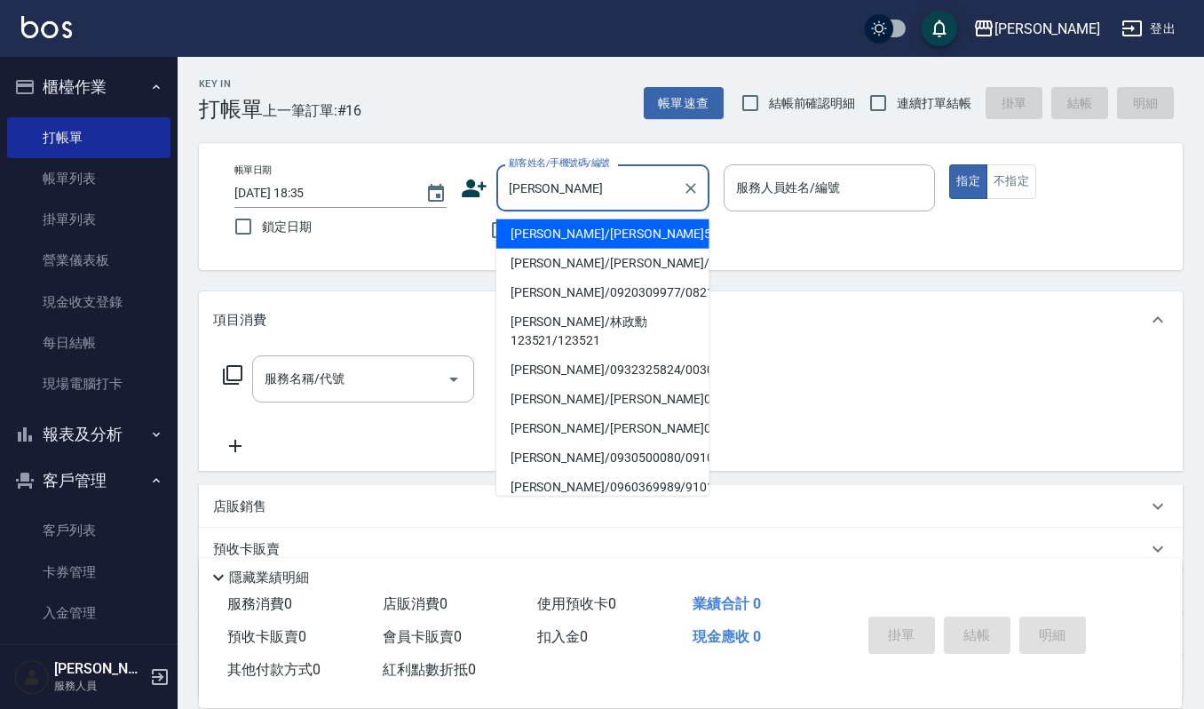
type input "林政鴻/林政鴻56232/56232"
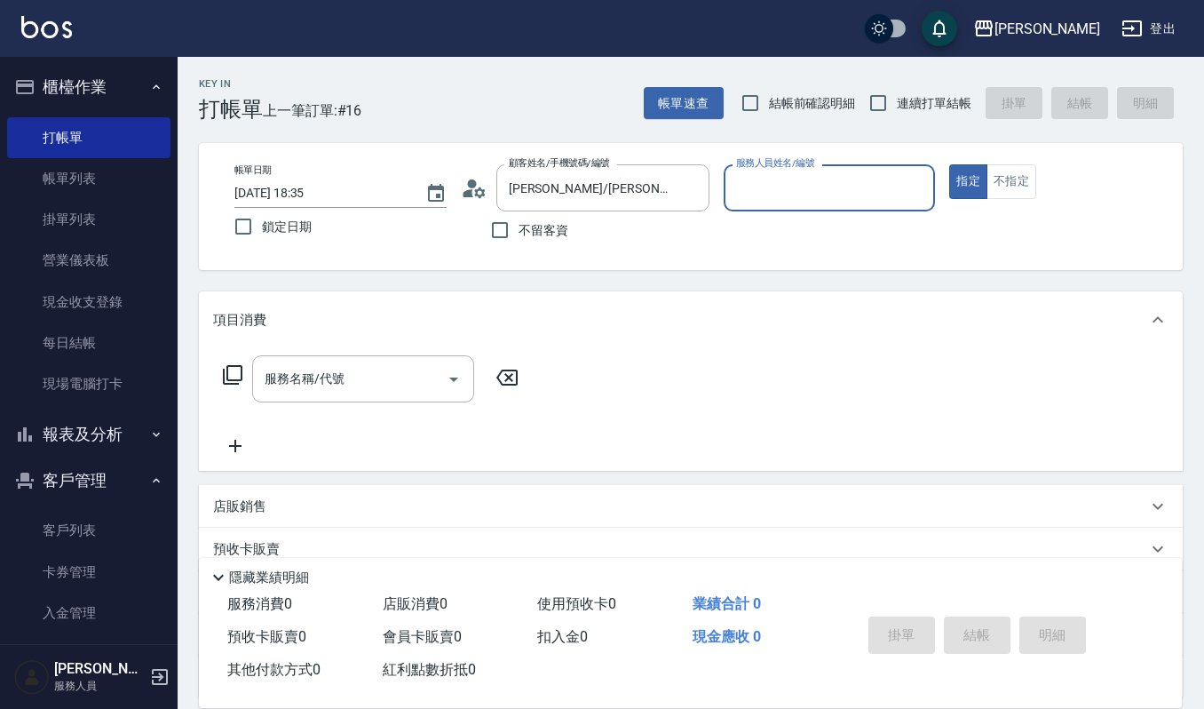
type input "Ruby-17"
click at [949, 164] on button "指定" at bounding box center [968, 181] width 38 height 35
type button "true"
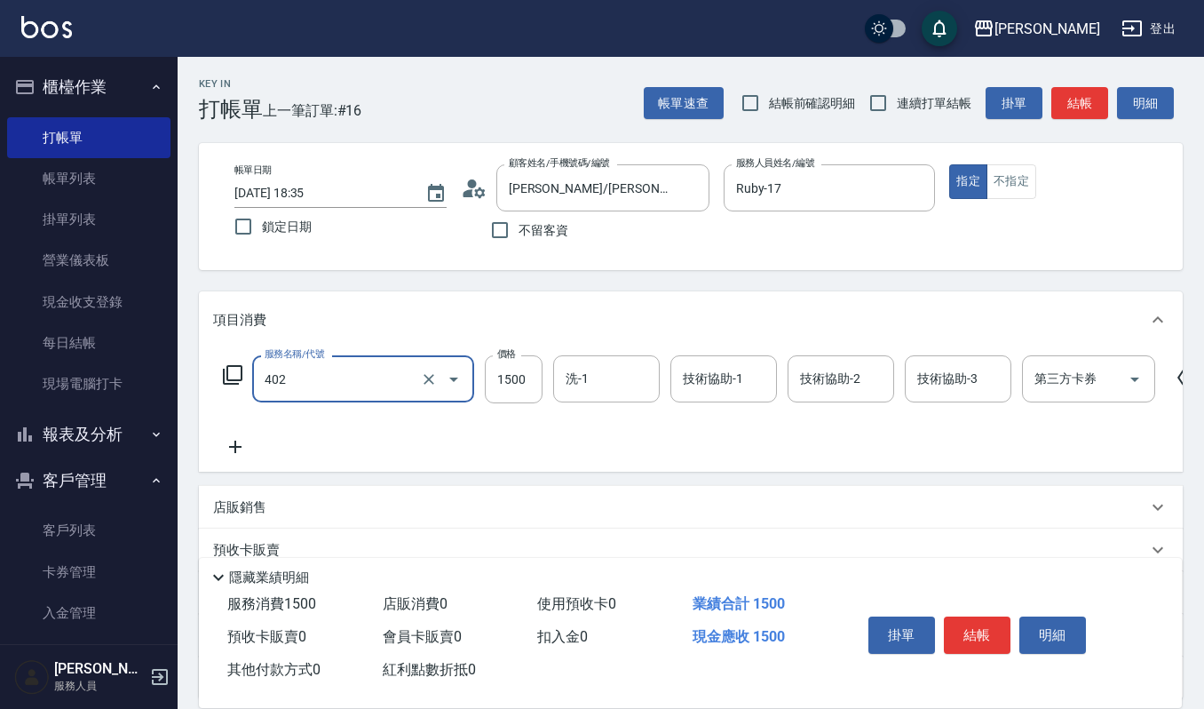
type input "打底染髮(402)"
type input "1200"
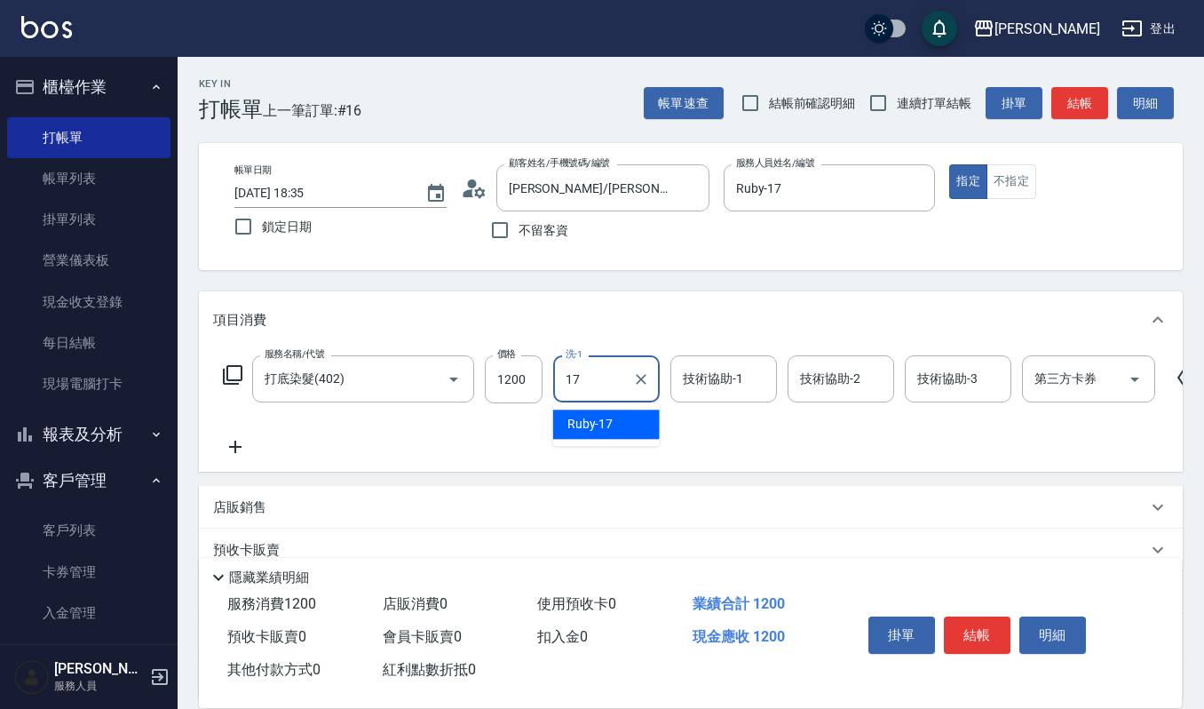
type input "Ruby-17"
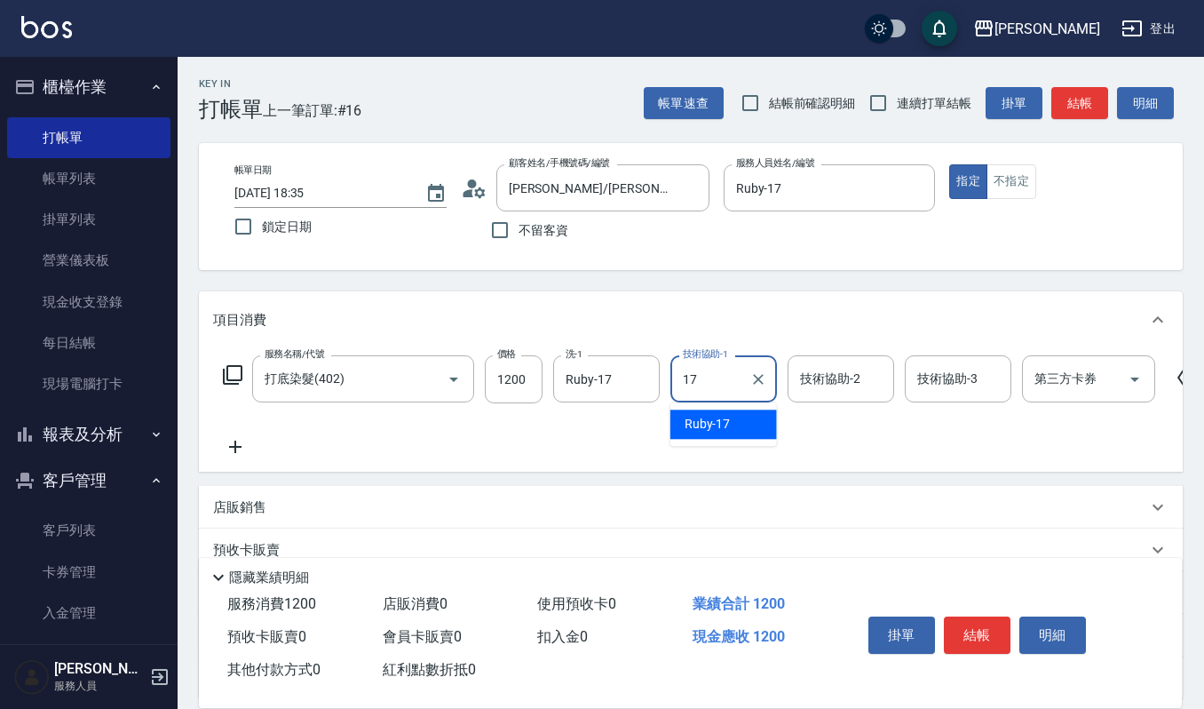
type input "Ruby-17"
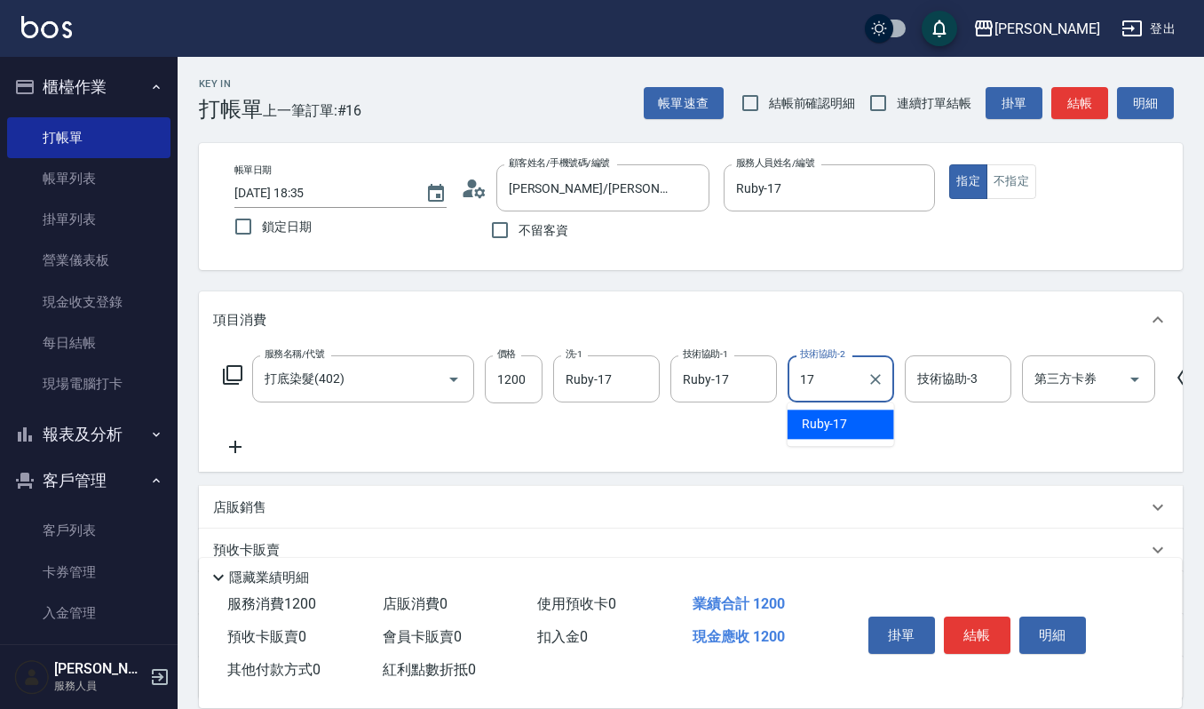
type input "Ruby-17"
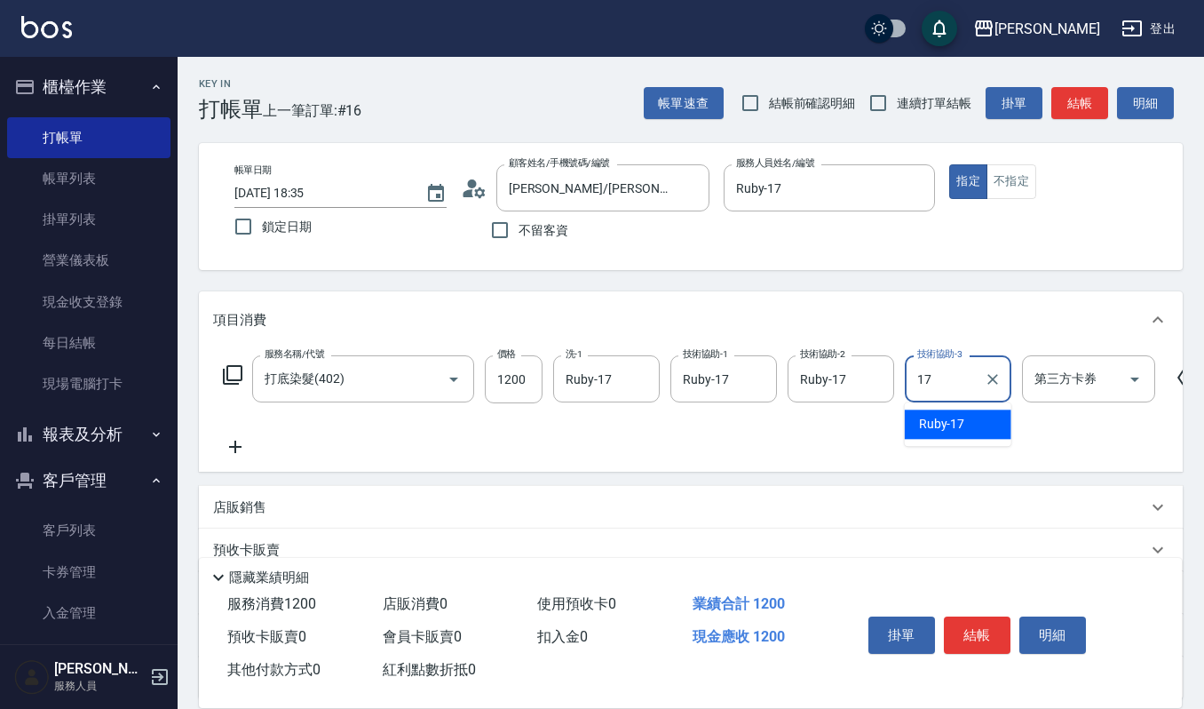
type input "Ruby-17"
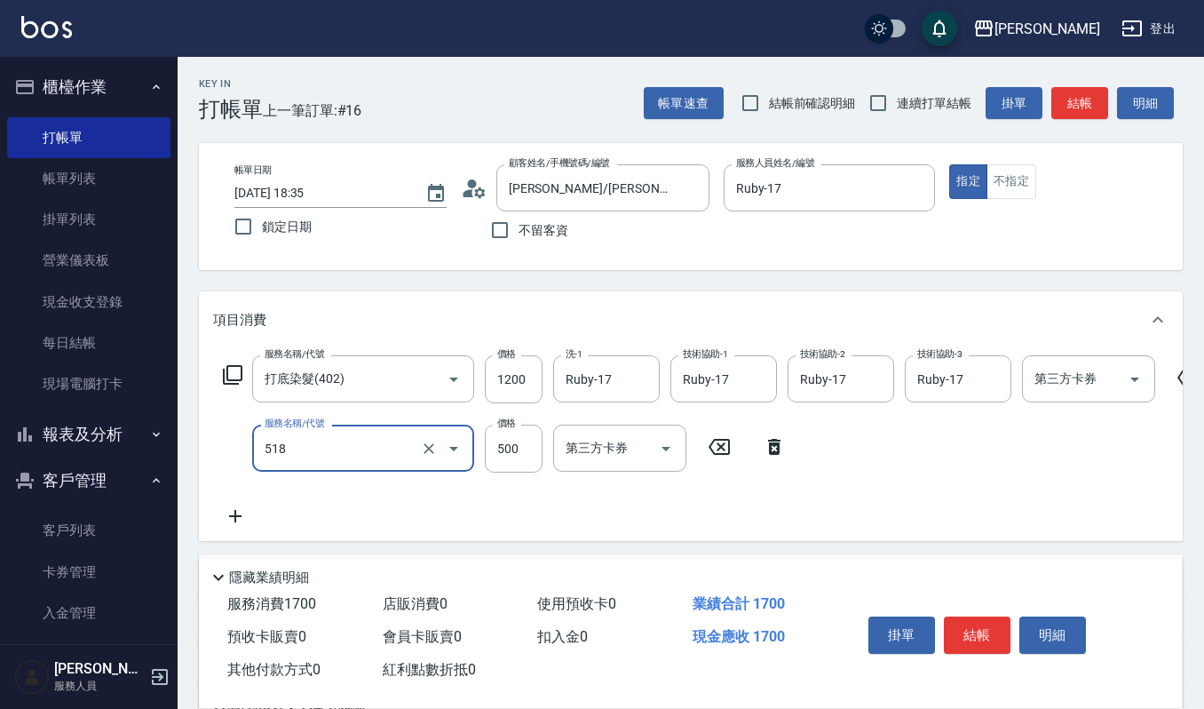
type input "(雲提)燙染前頭皮防護(518)"
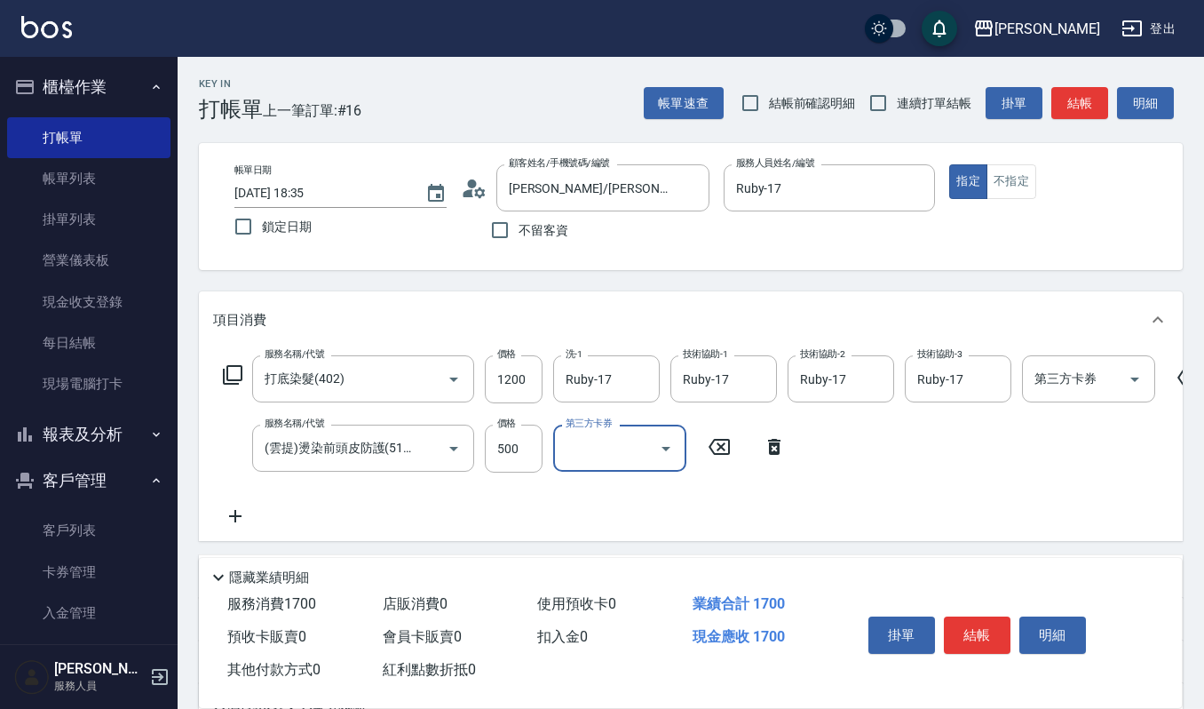
click at [982, 620] on button "結帳" at bounding box center [977, 634] width 67 height 37
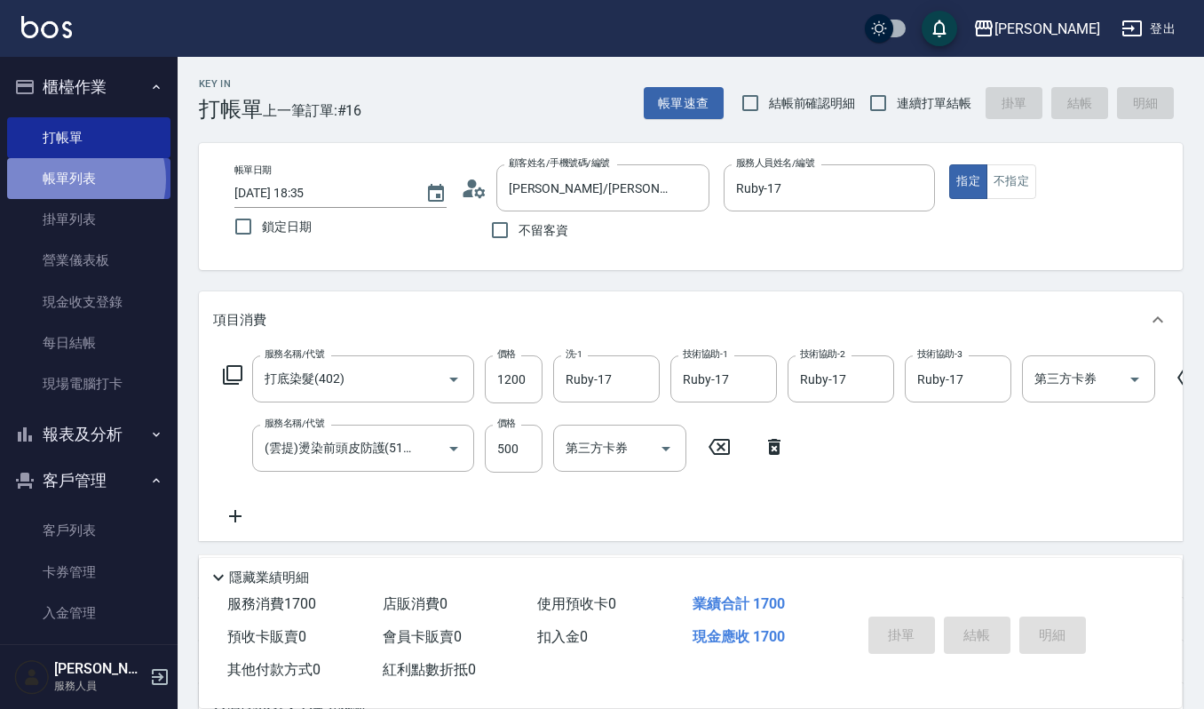
click at [78, 179] on link "帳單列表" at bounding box center [88, 178] width 163 height 41
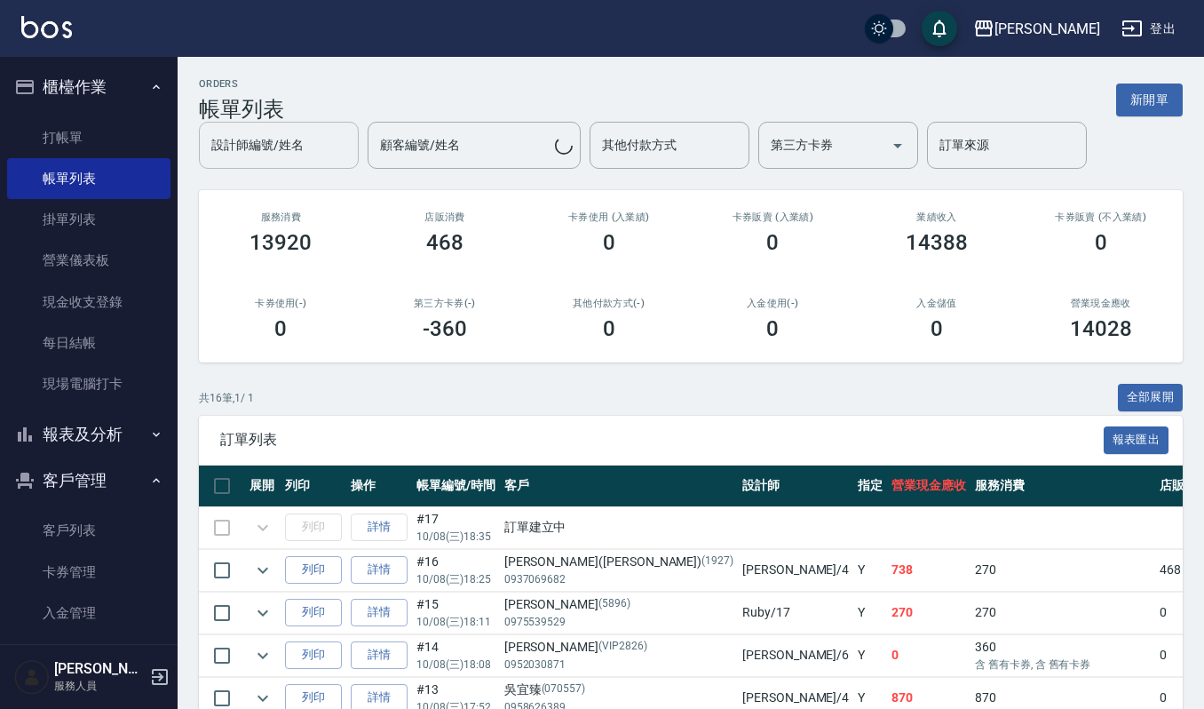
click at [222, 139] on div "設計師編號/姓名 設計師編號/姓名 顧客編號/姓名 顧客編號/姓名 其他付款方式 其他付款方式 第三方卡券 第三方卡券 訂單來源 訂單來源" at bounding box center [691, 145] width 984 height 47
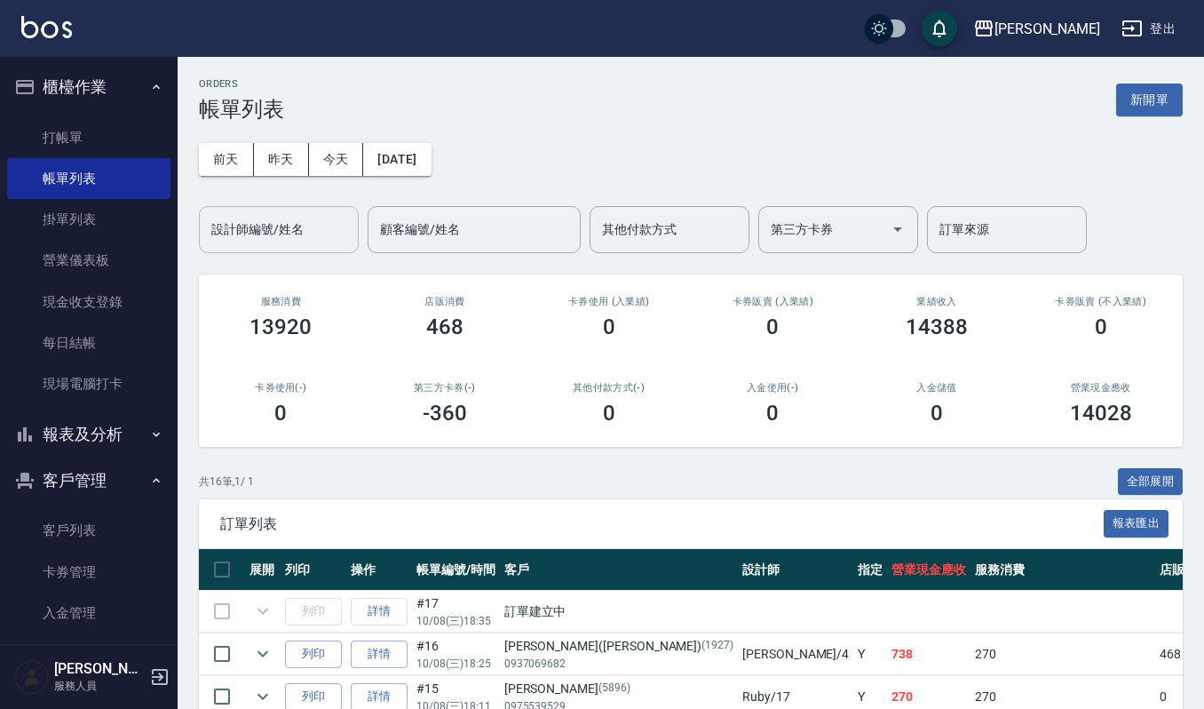
click at [293, 232] on input "設計師編號/姓名" at bounding box center [279, 229] width 144 height 31
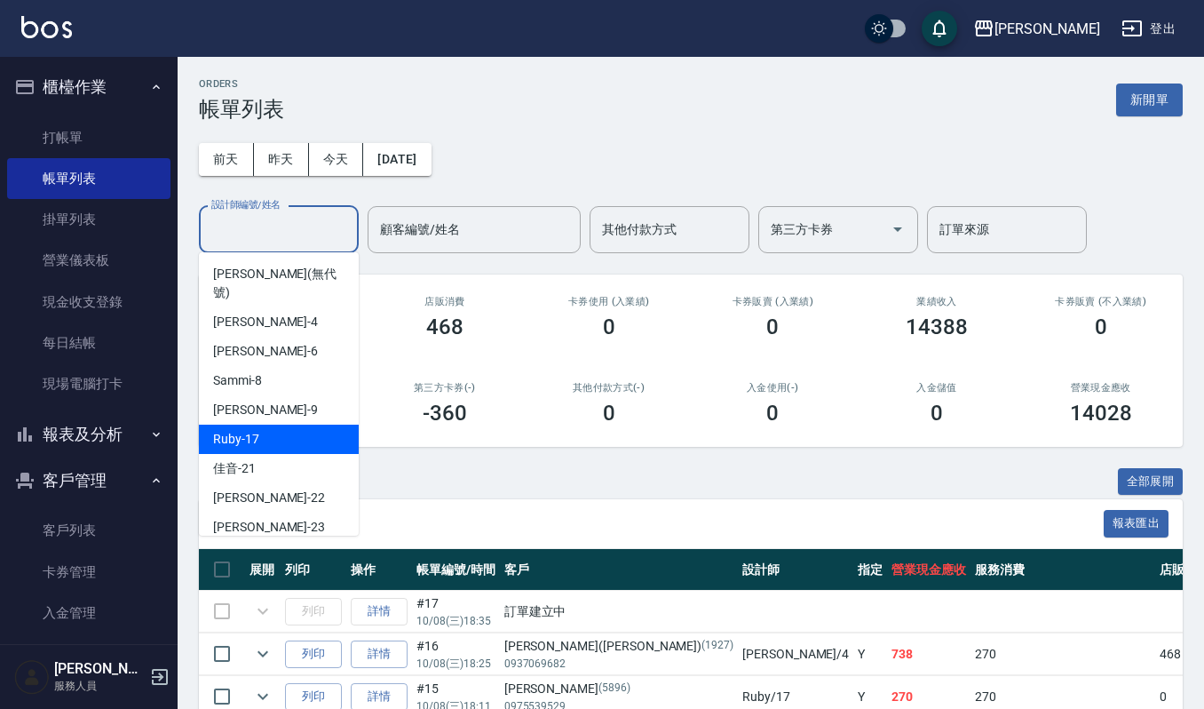
click at [307, 425] on div "Ruby -17" at bounding box center [279, 439] width 160 height 29
type input "Ruby-17"
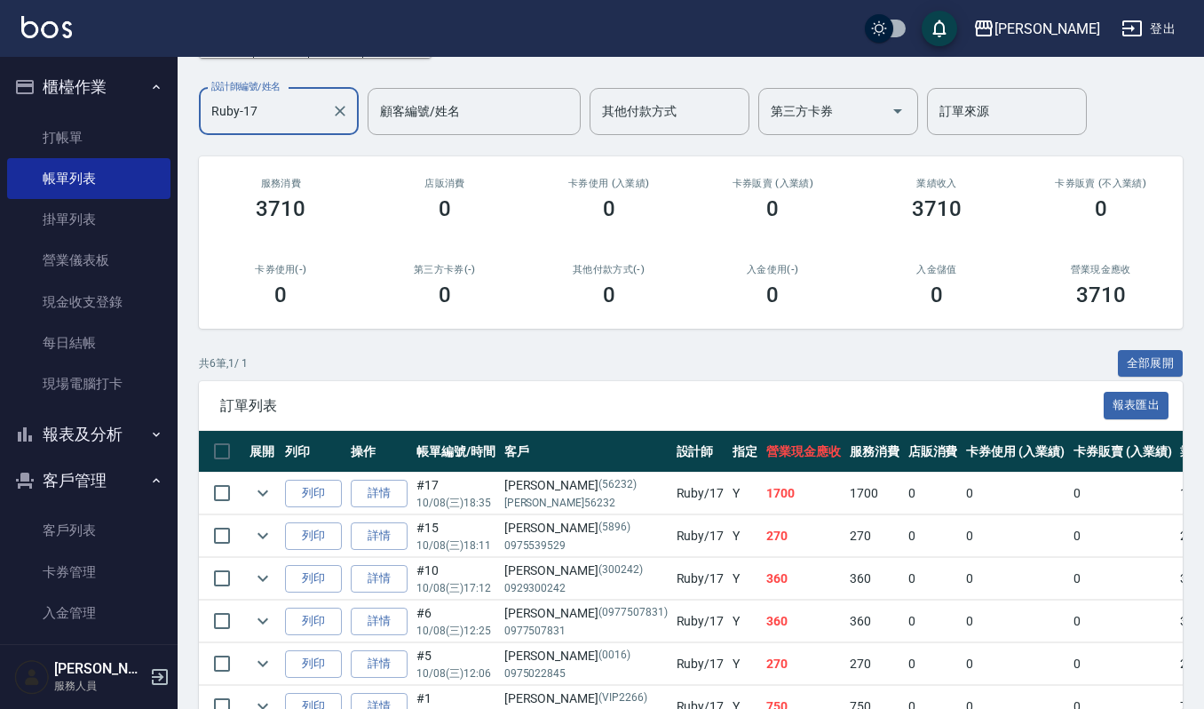
scroll to position [228, 0]
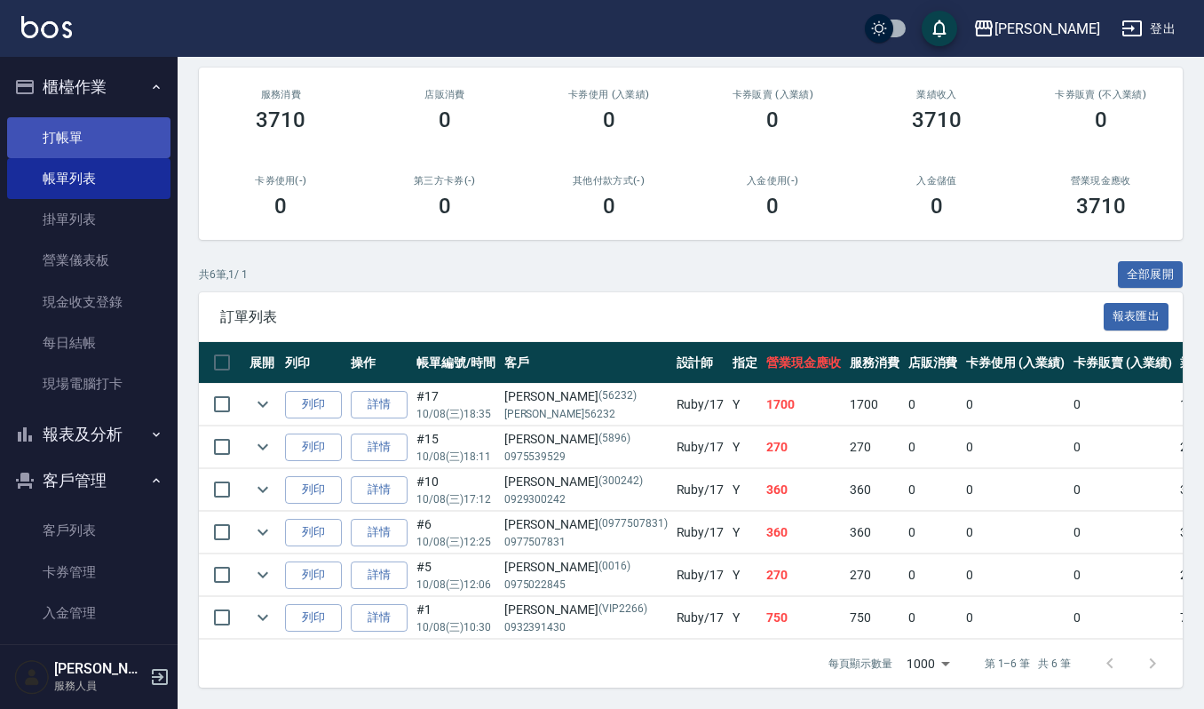
click at [40, 126] on link "打帳單" at bounding box center [88, 137] width 163 height 41
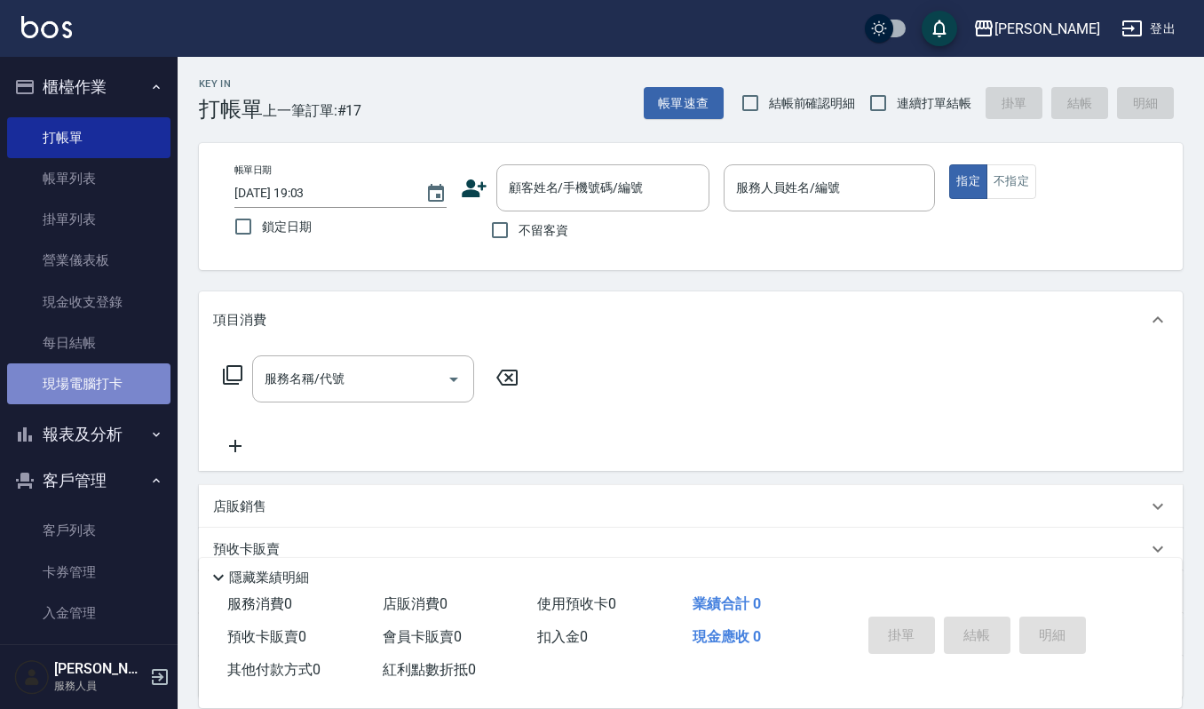
click at [126, 377] on link "現場電腦打卡" at bounding box center [88, 383] width 163 height 41
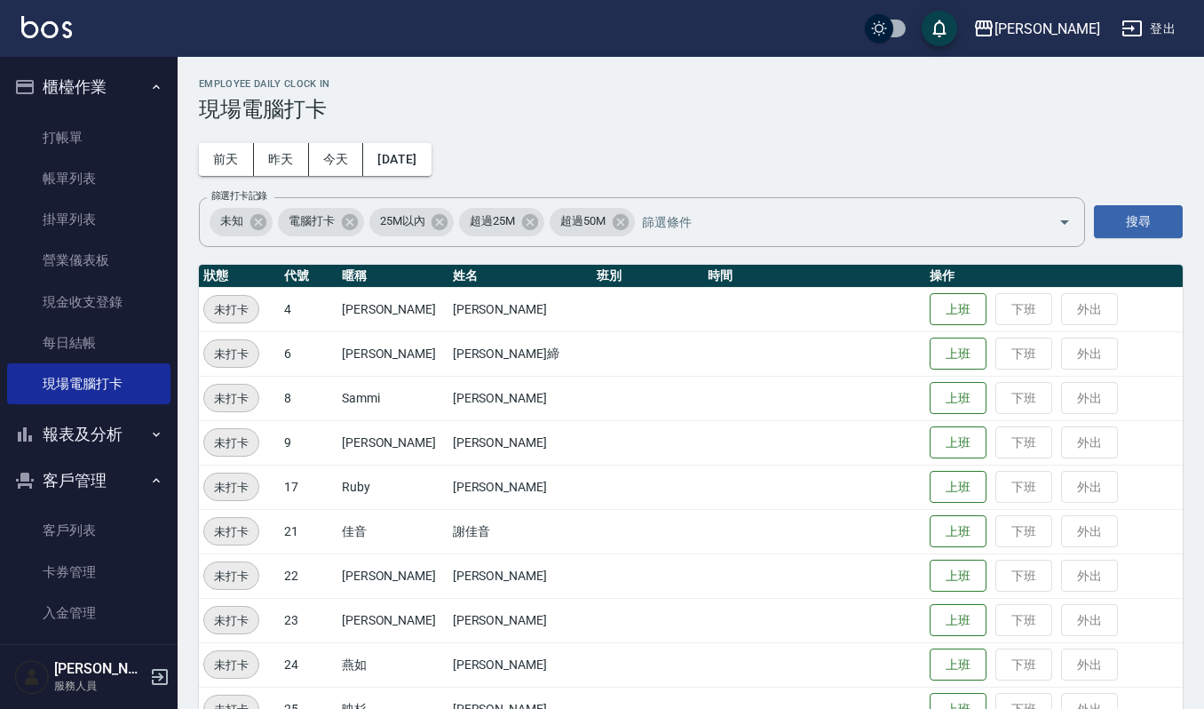
click at [119, 409] on ul "打帳單 帳單列表 掛單列表 營業儀表板 現金收支登錄 每日結帳 現場電腦打卡" at bounding box center [88, 261] width 163 height 302
click at [119, 431] on button "報表及分析" at bounding box center [88, 434] width 163 height 46
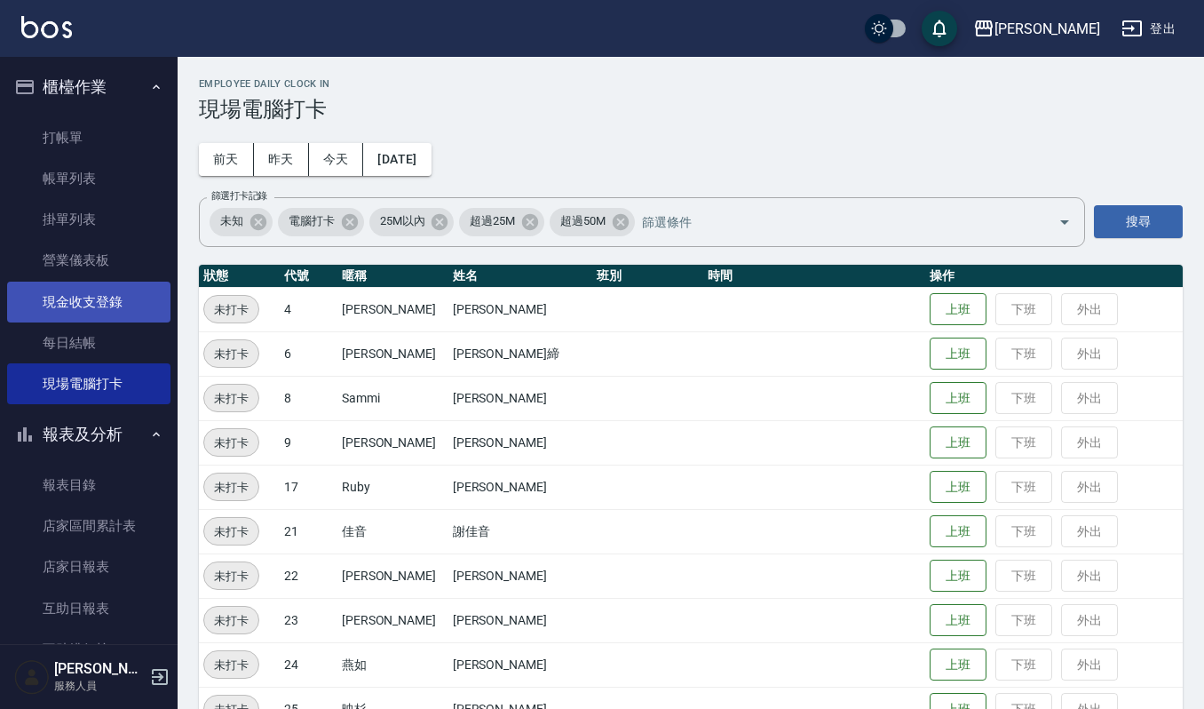
click at [101, 293] on link "現金收支登錄" at bounding box center [88, 302] width 163 height 41
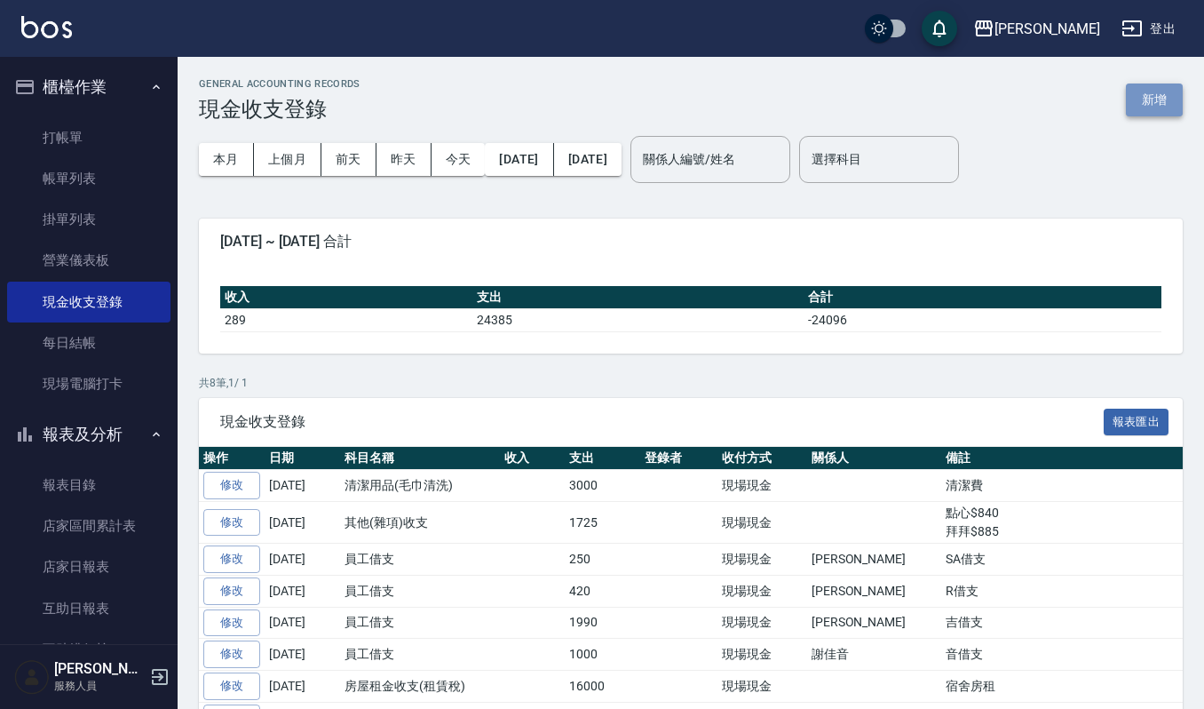
click at [1163, 100] on button "新增" at bounding box center [1154, 99] width 57 height 33
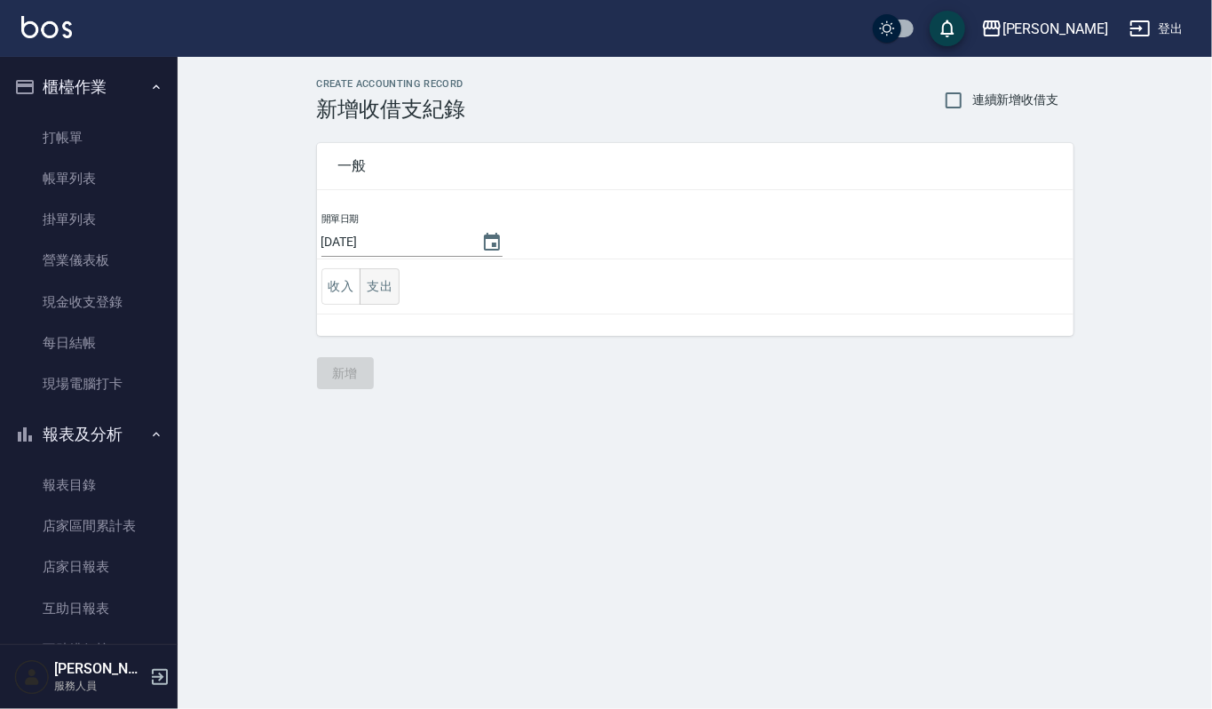
click at [371, 279] on button "支出" at bounding box center [380, 286] width 40 height 36
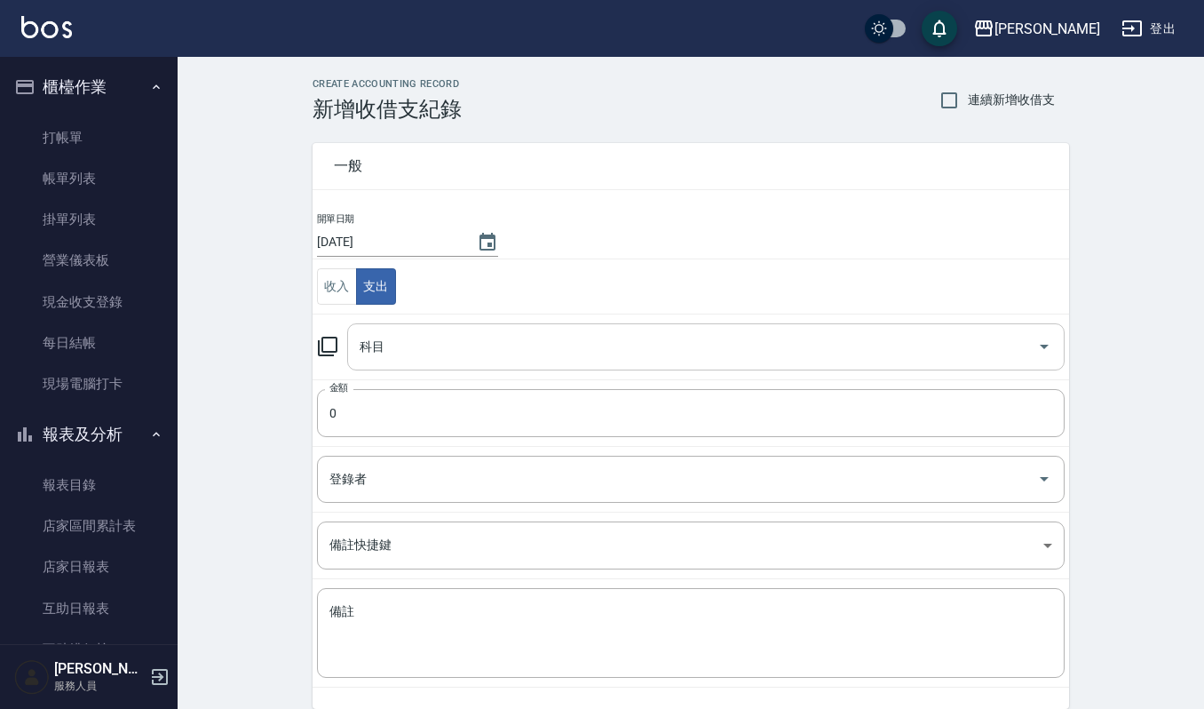
click at [425, 350] on input "科目" at bounding box center [692, 346] width 675 height 31
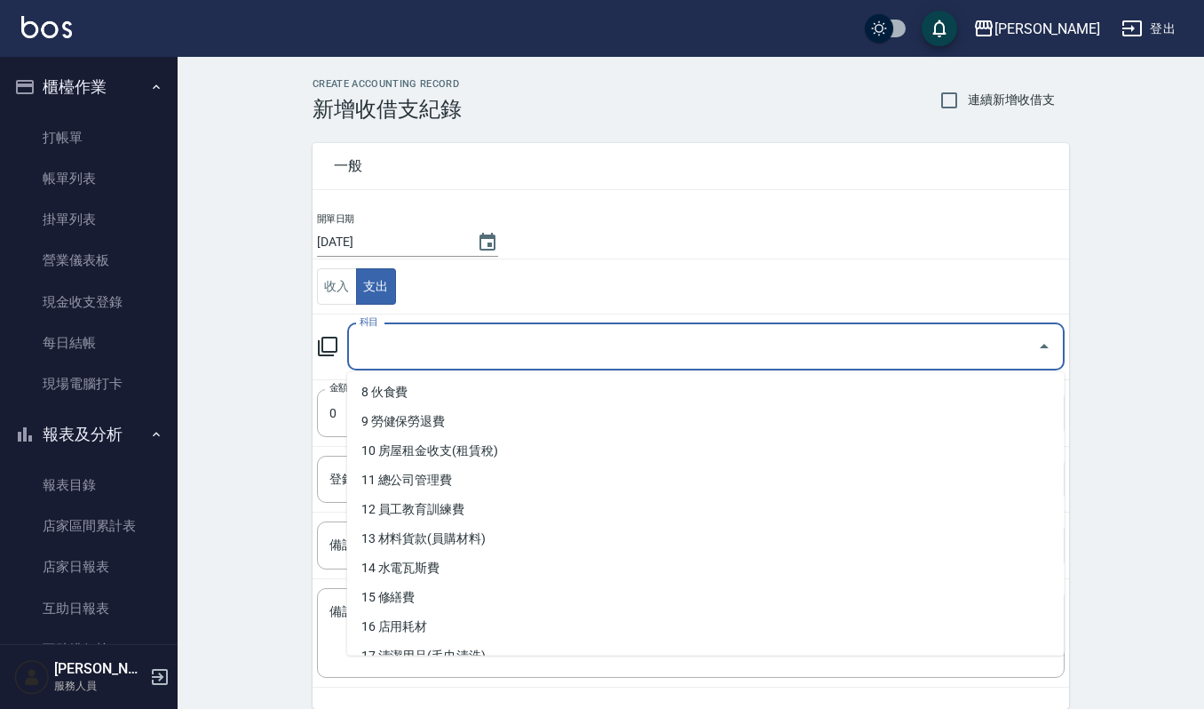
scroll to position [355, 0]
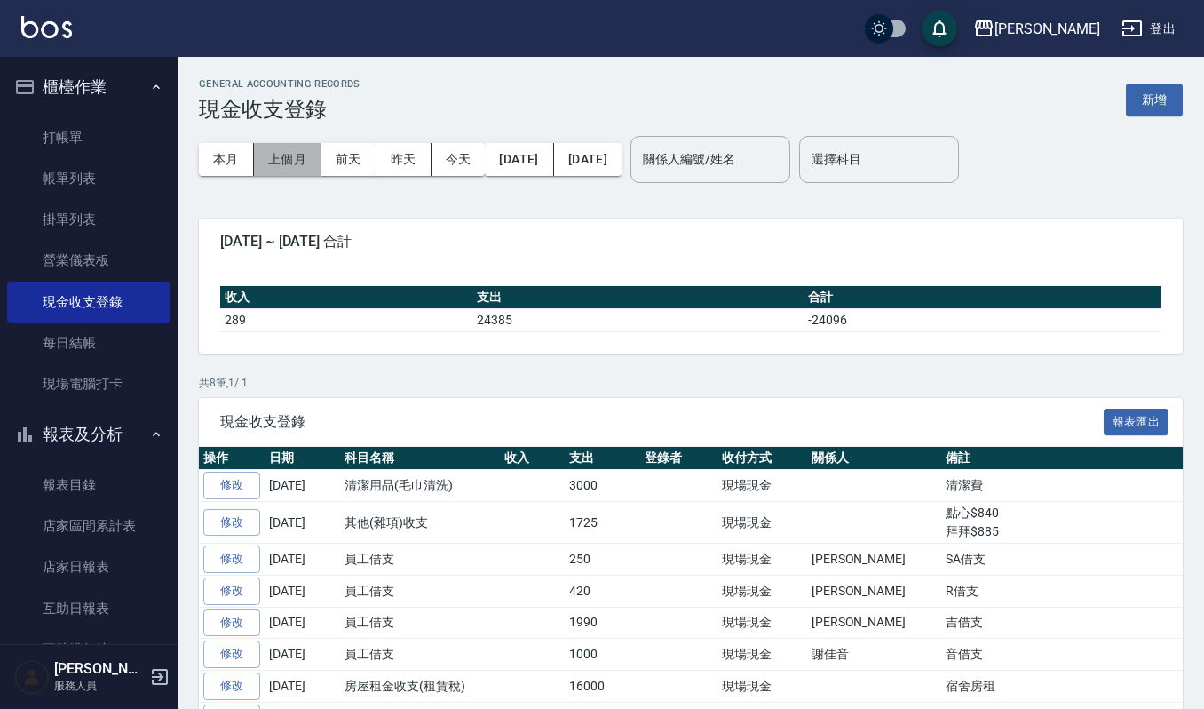
click at [298, 163] on button "上個月" at bounding box center [287, 159] width 67 height 33
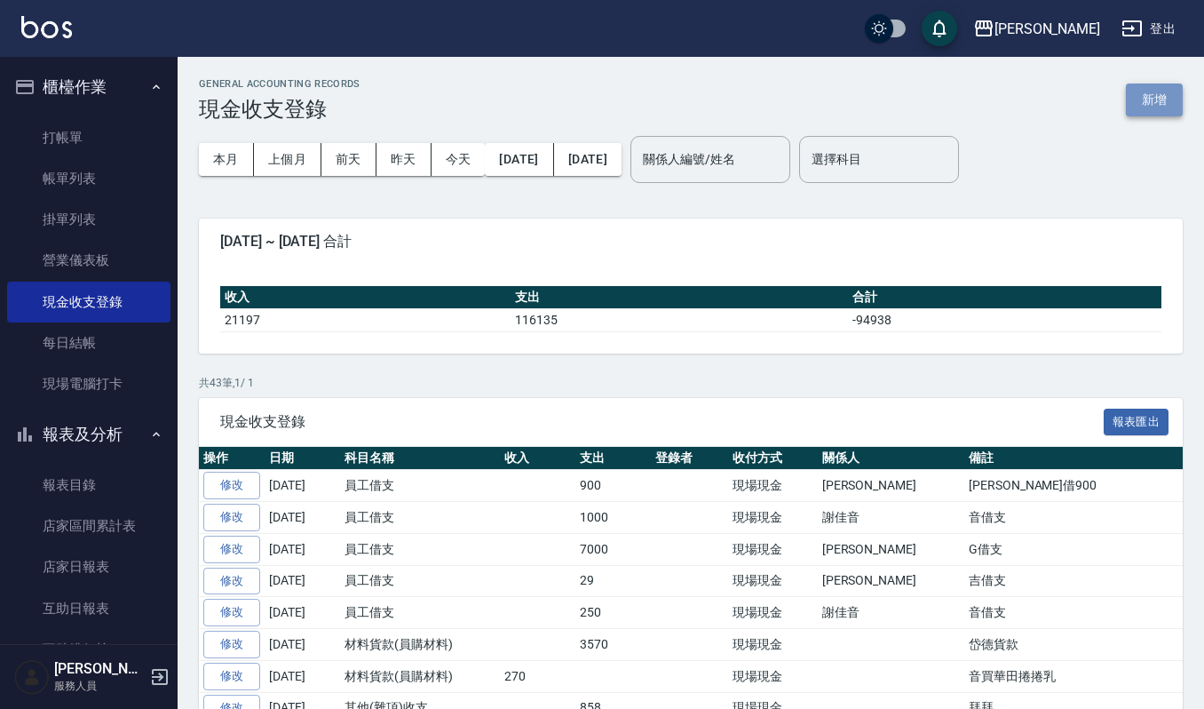
click at [1127, 85] on button "新增" at bounding box center [1154, 99] width 57 height 33
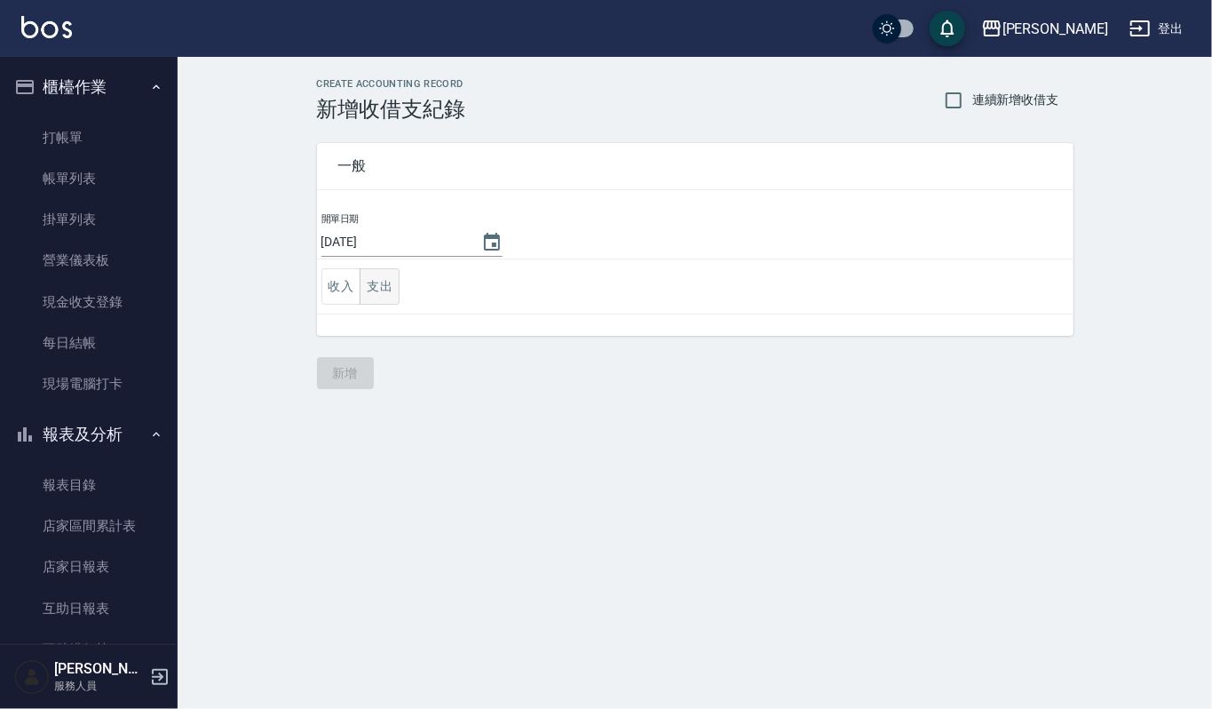
click at [366, 284] on button "支出" at bounding box center [380, 286] width 40 height 36
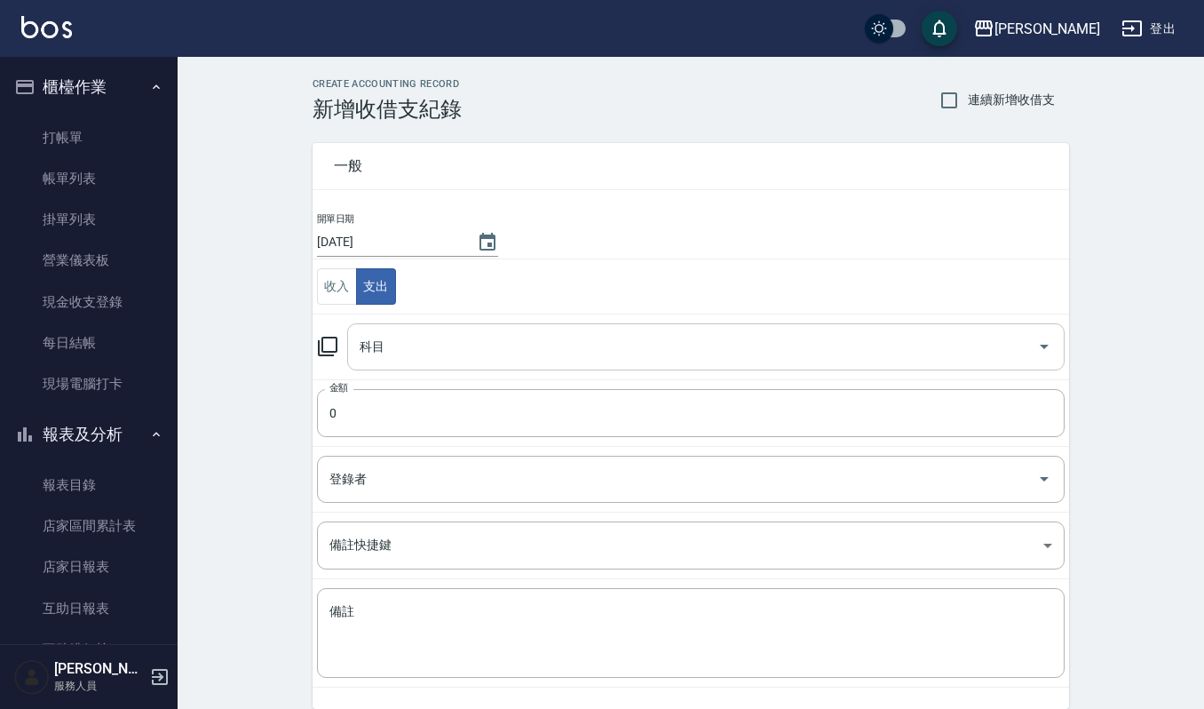
click at [432, 339] on input "科目" at bounding box center [692, 346] width 675 height 31
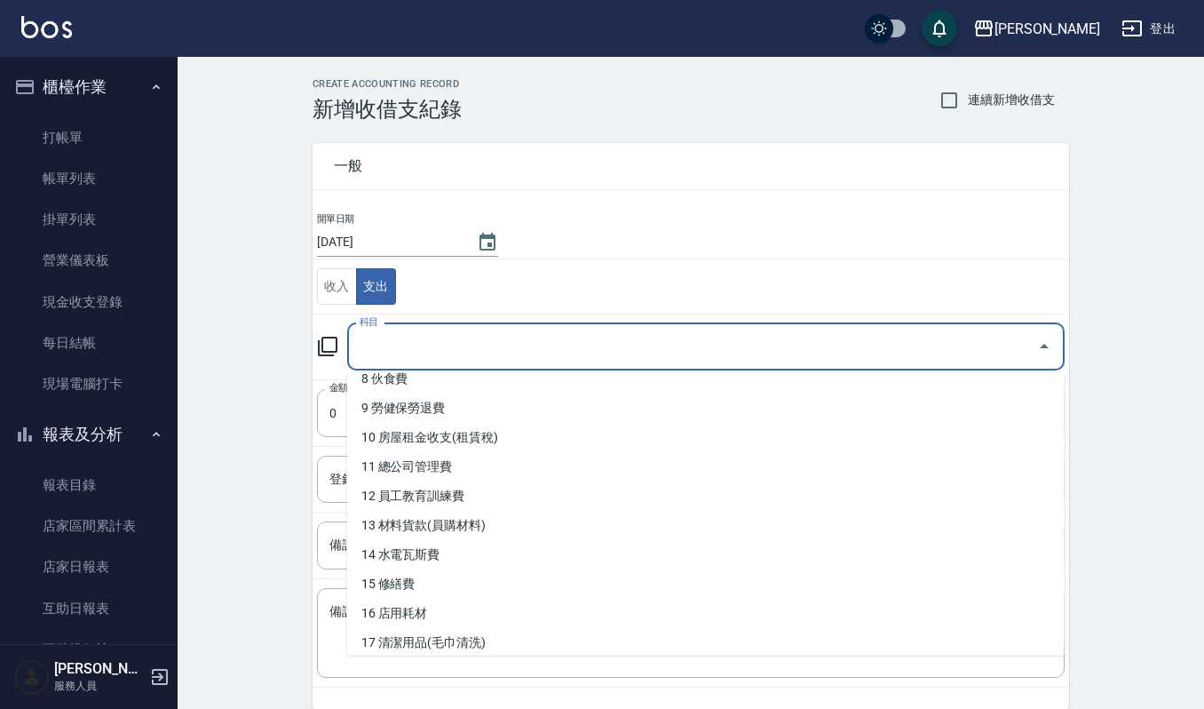
scroll to position [473, 0]
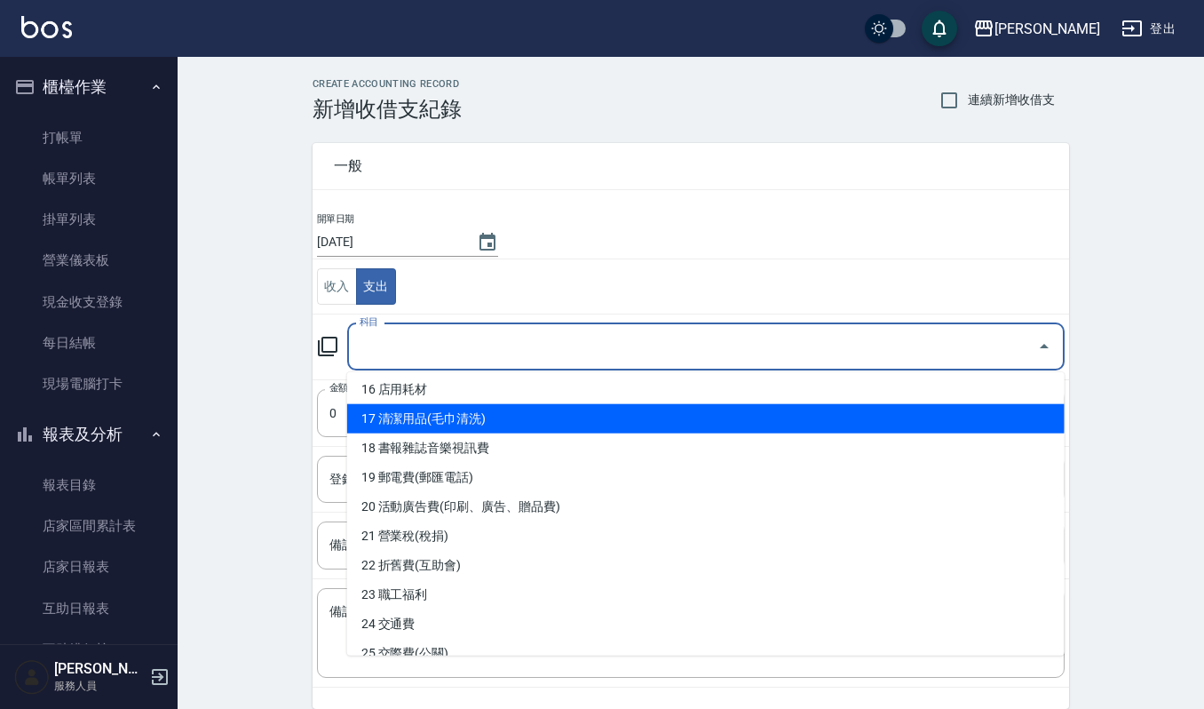
click at [458, 416] on li "17 清潔用品(毛巾清洗)" at bounding box center [706, 418] width 718 height 29
type input "17 清潔用品(毛巾清洗)"
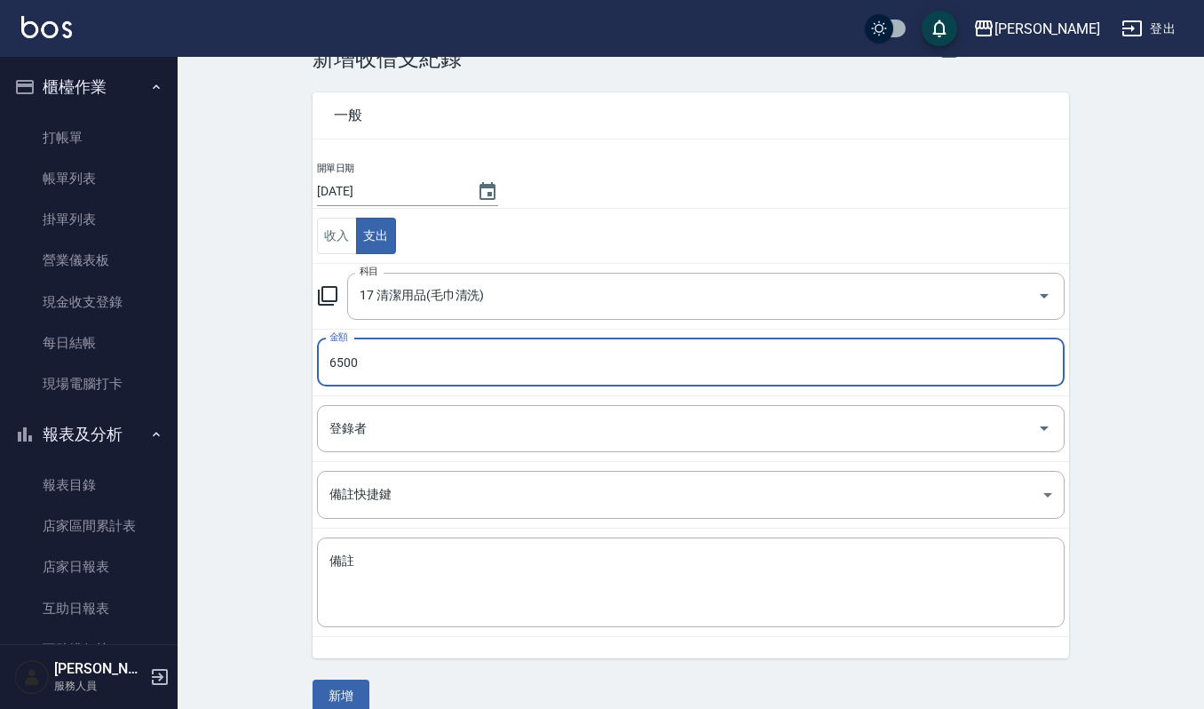
scroll to position [76, 0]
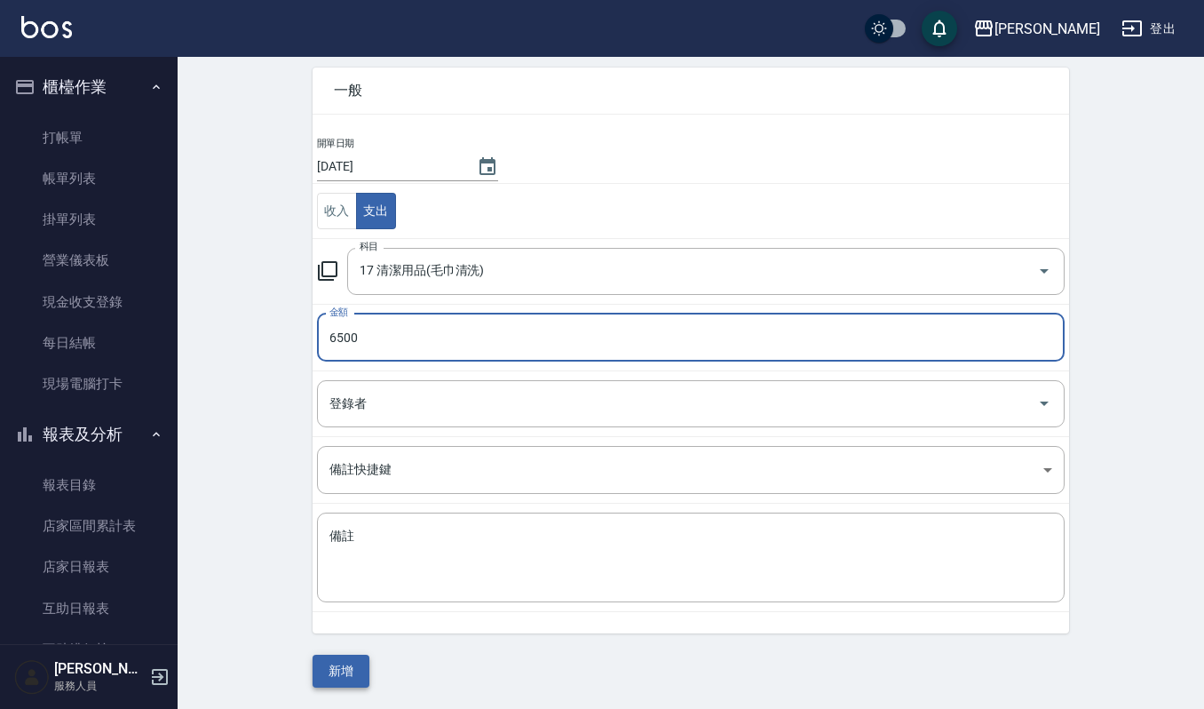
type input "6500"
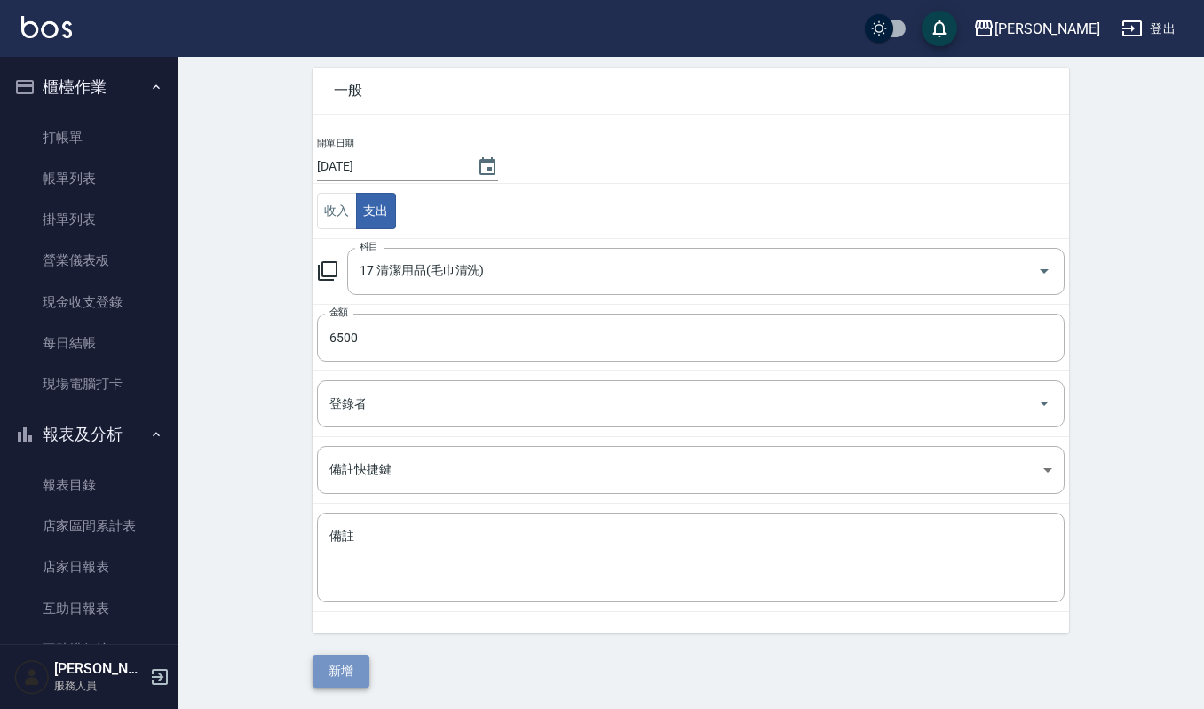
click at [367, 673] on button "新增" at bounding box center [341, 671] width 57 height 33
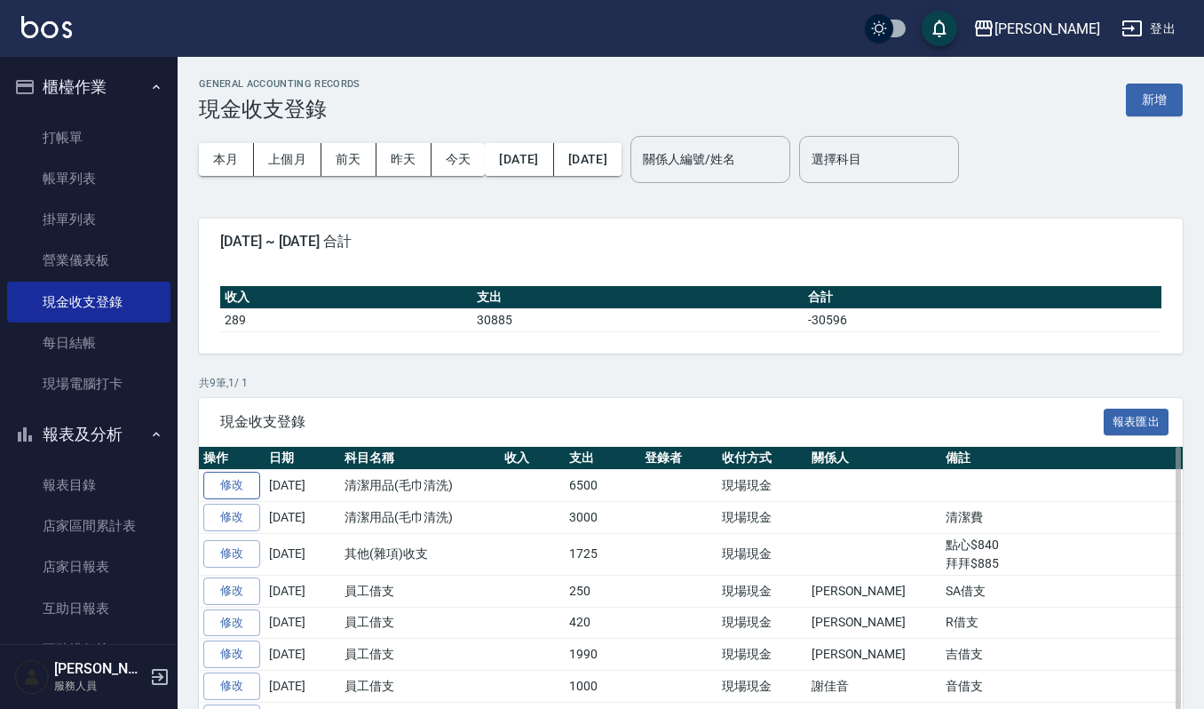
click at [234, 481] on link "修改" at bounding box center [231, 486] width 57 height 28
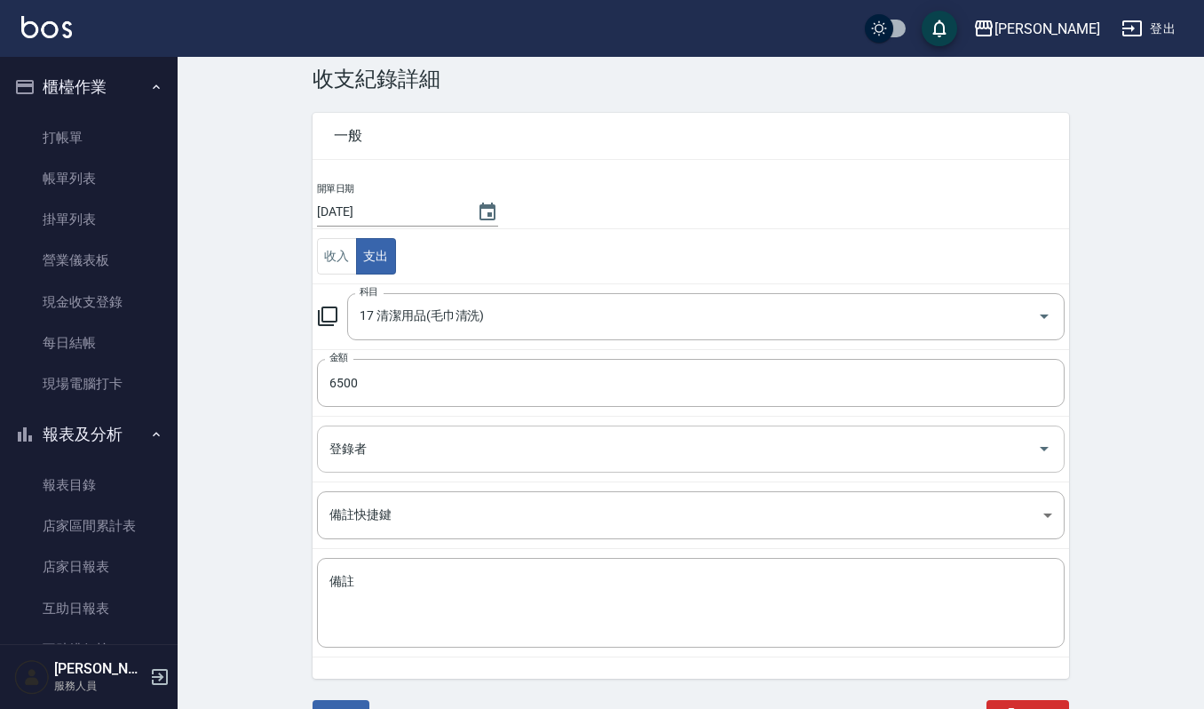
scroll to position [55, 0]
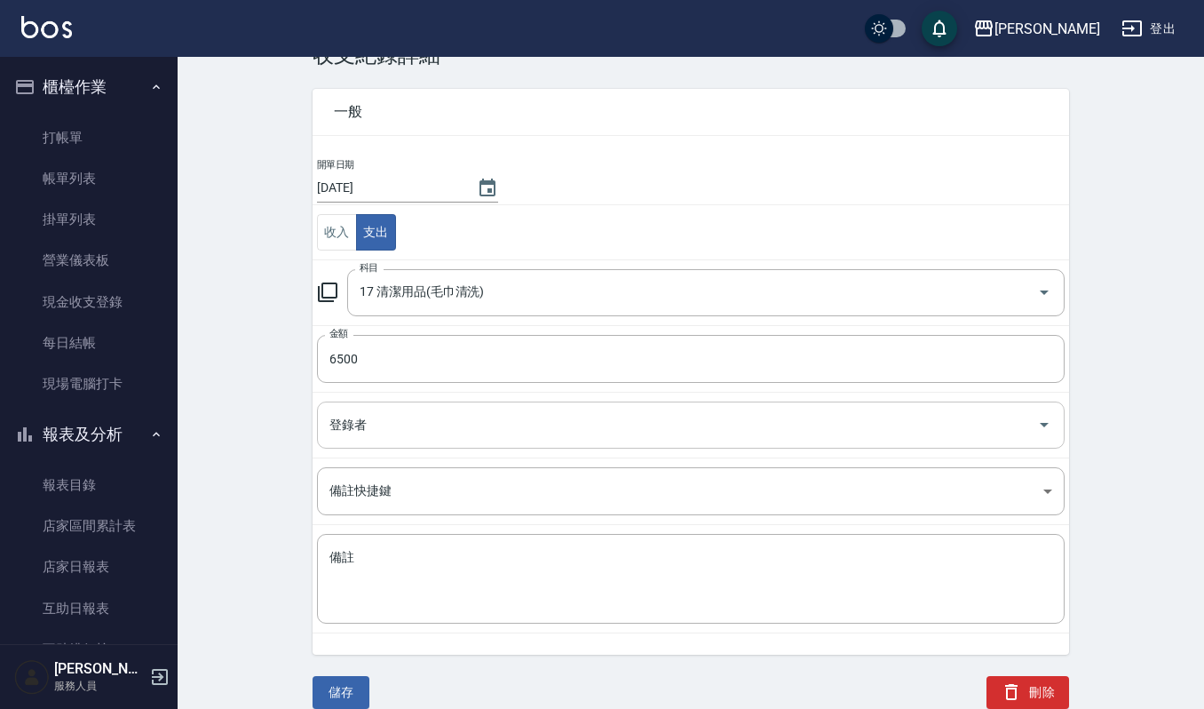
click at [517, 445] on div "登錄者" at bounding box center [691, 424] width 748 height 47
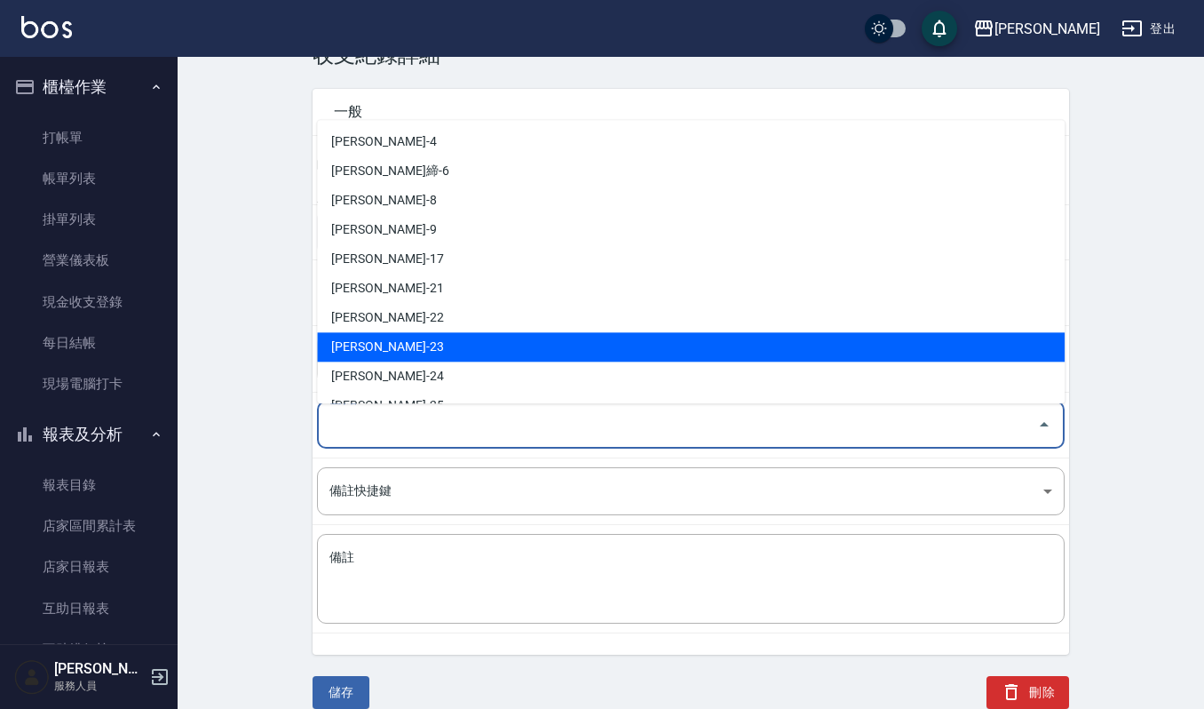
click at [406, 332] on li "孫郁涵-23" at bounding box center [691, 346] width 748 height 29
type input "孫郁涵-23"
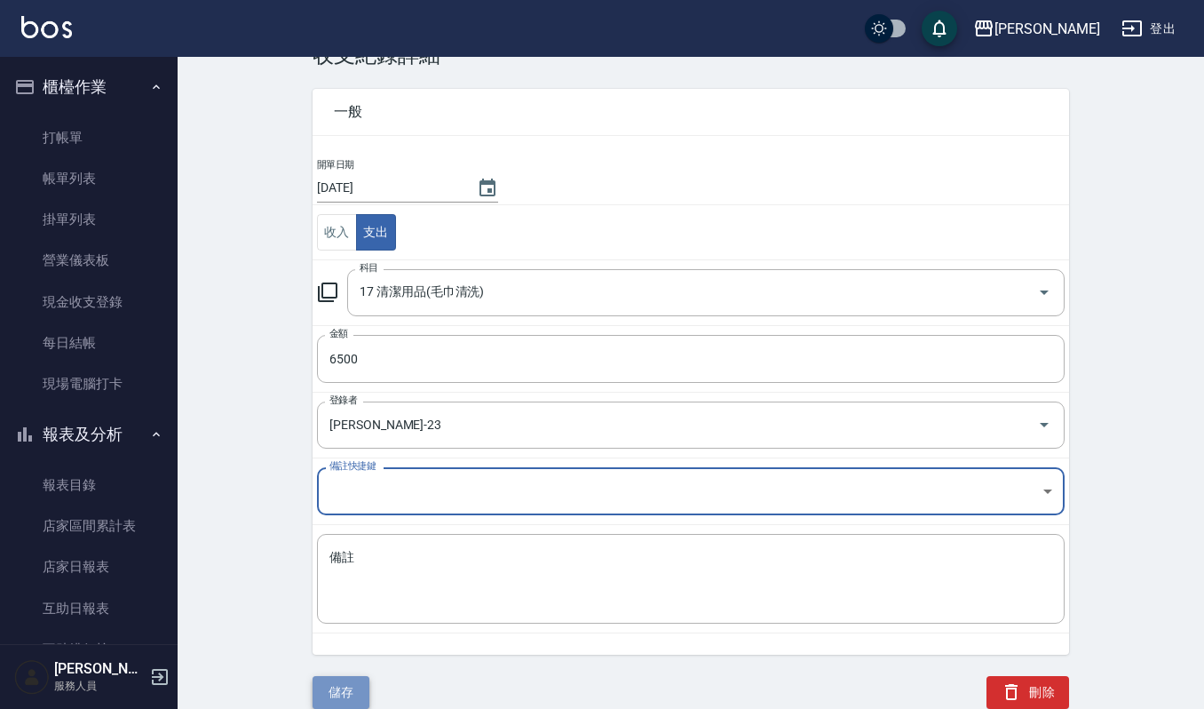
click at [359, 679] on button "儲存" at bounding box center [341, 692] width 57 height 33
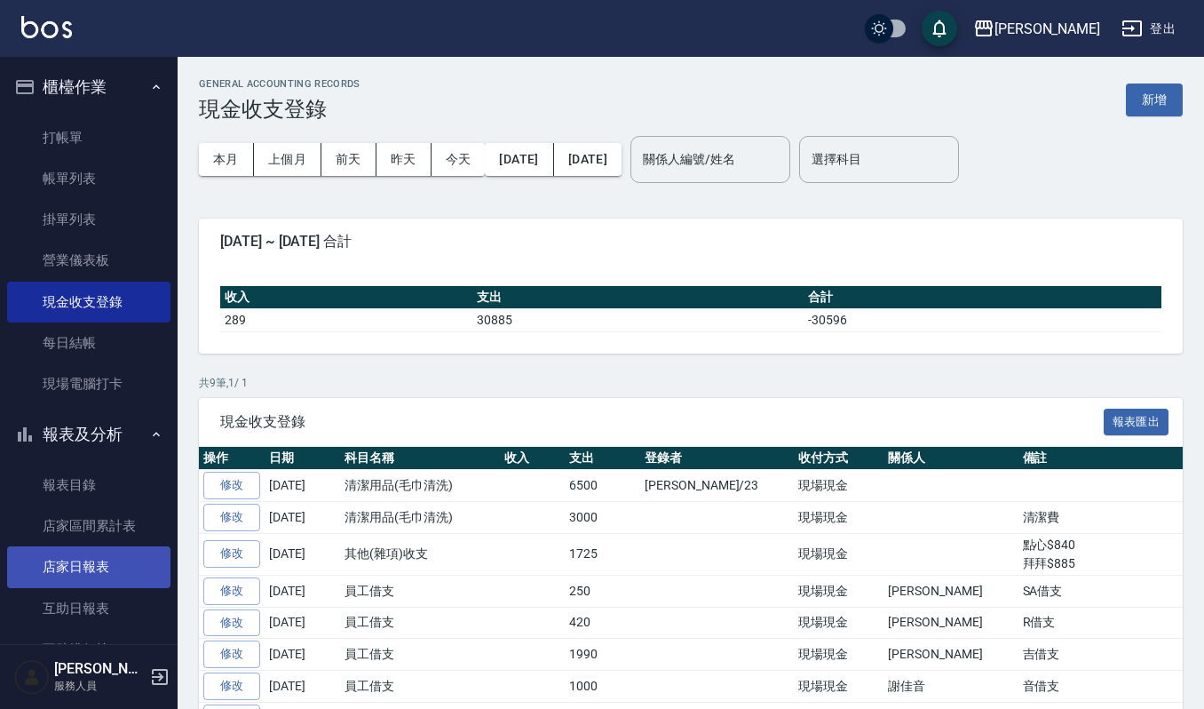
click at [98, 577] on link "店家日報表" at bounding box center [88, 566] width 163 height 41
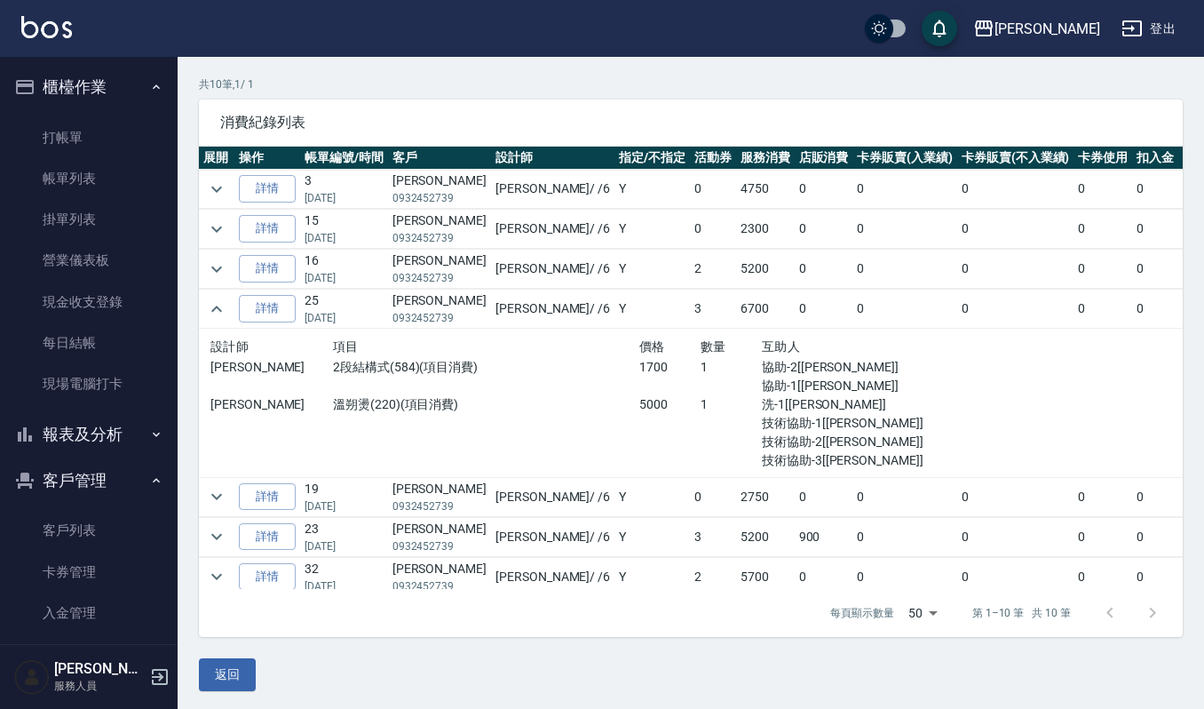
scroll to position [466, 0]
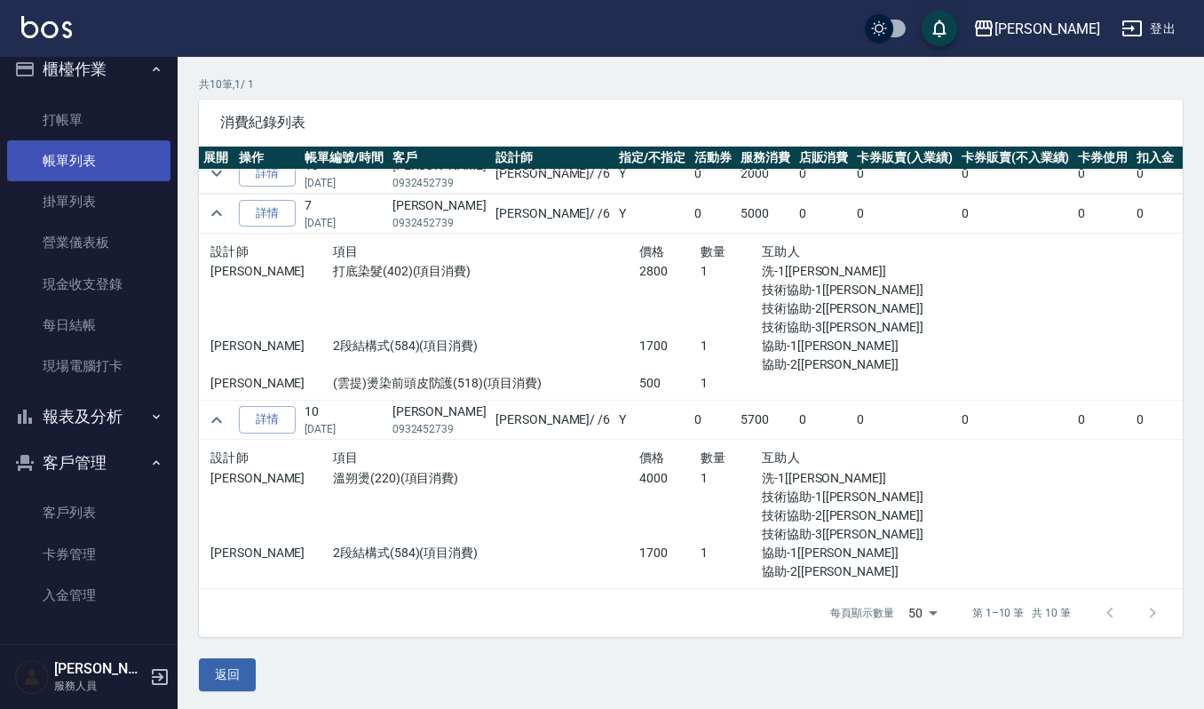
click at [100, 144] on link "帳單列表" at bounding box center [88, 160] width 163 height 41
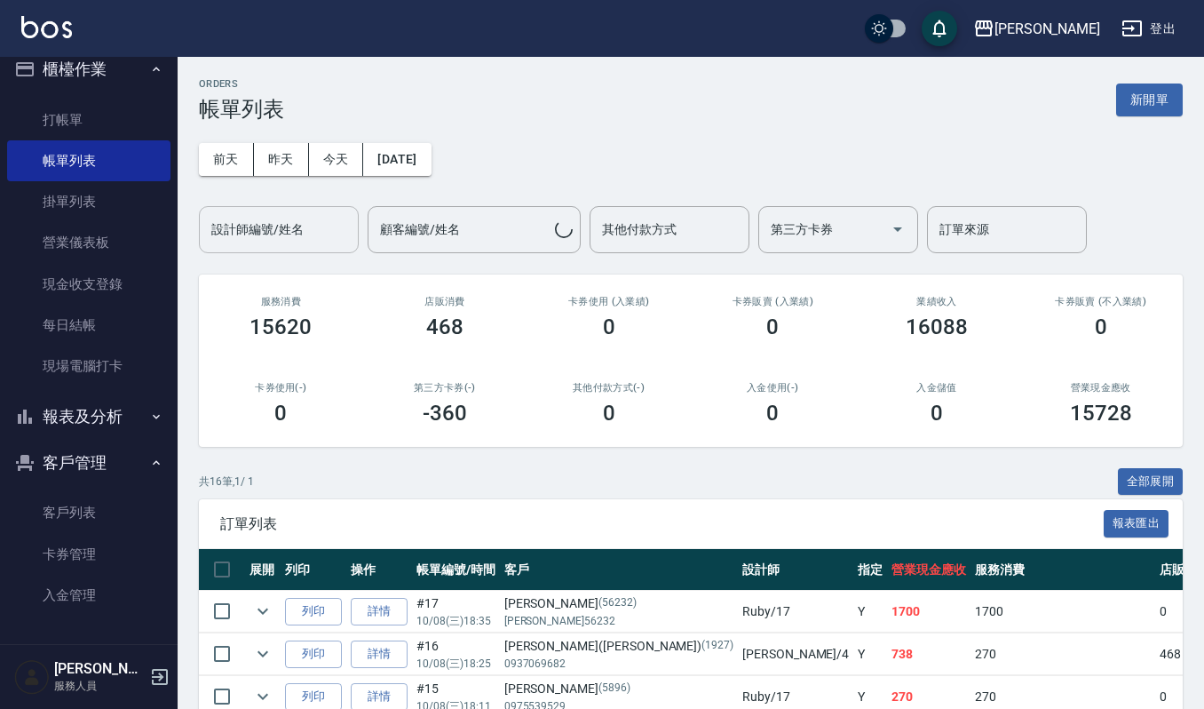
click at [282, 235] on input "設計師編號/姓名" at bounding box center [279, 229] width 144 height 31
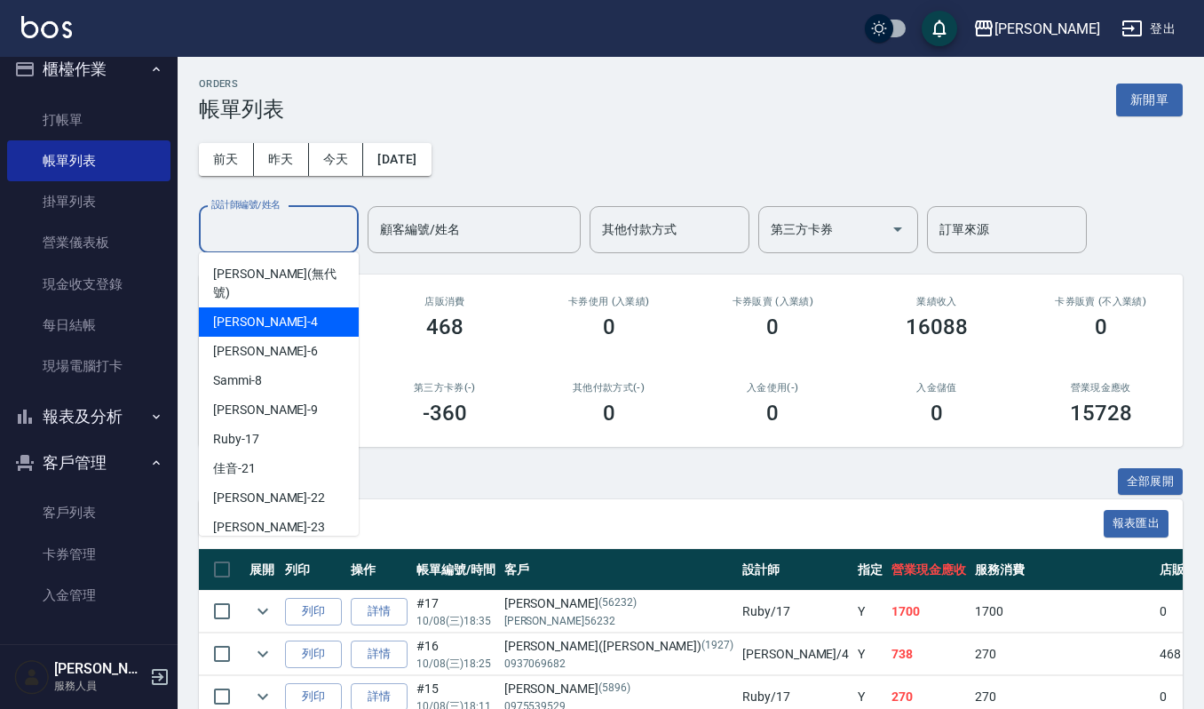
click at [282, 307] on div "[PERSON_NAME] -4" at bounding box center [279, 321] width 160 height 29
type input "[PERSON_NAME]-4"
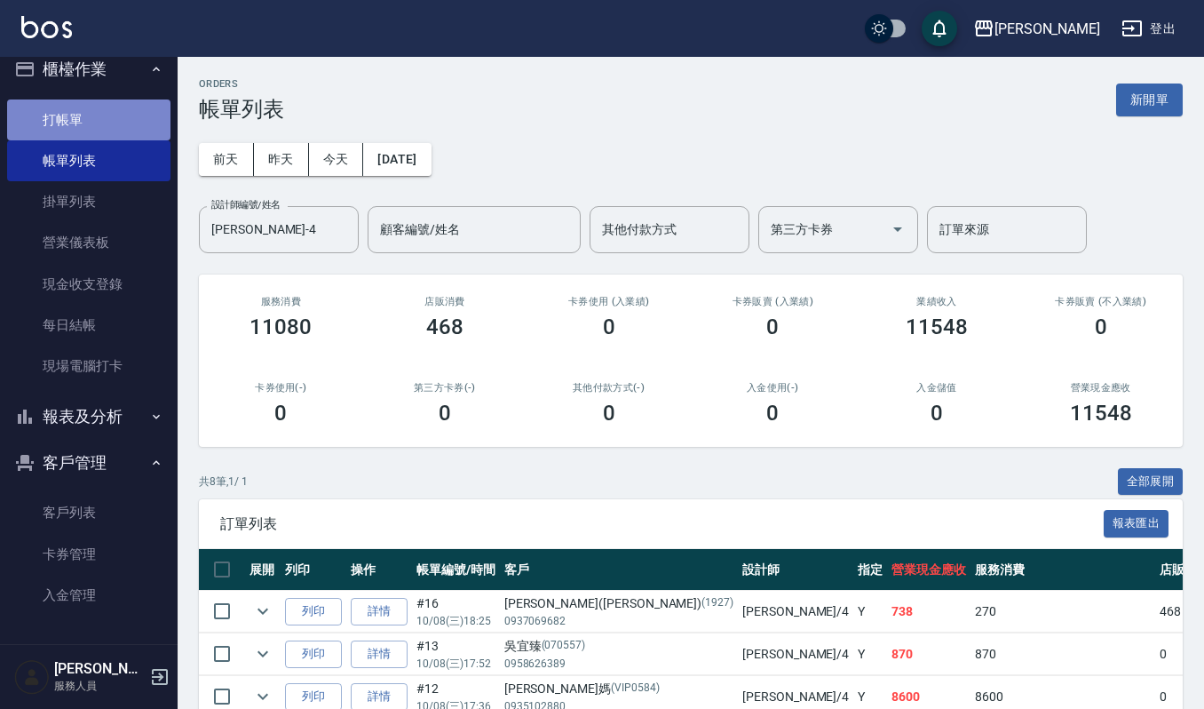
click at [114, 124] on link "打帳單" at bounding box center [88, 119] width 163 height 41
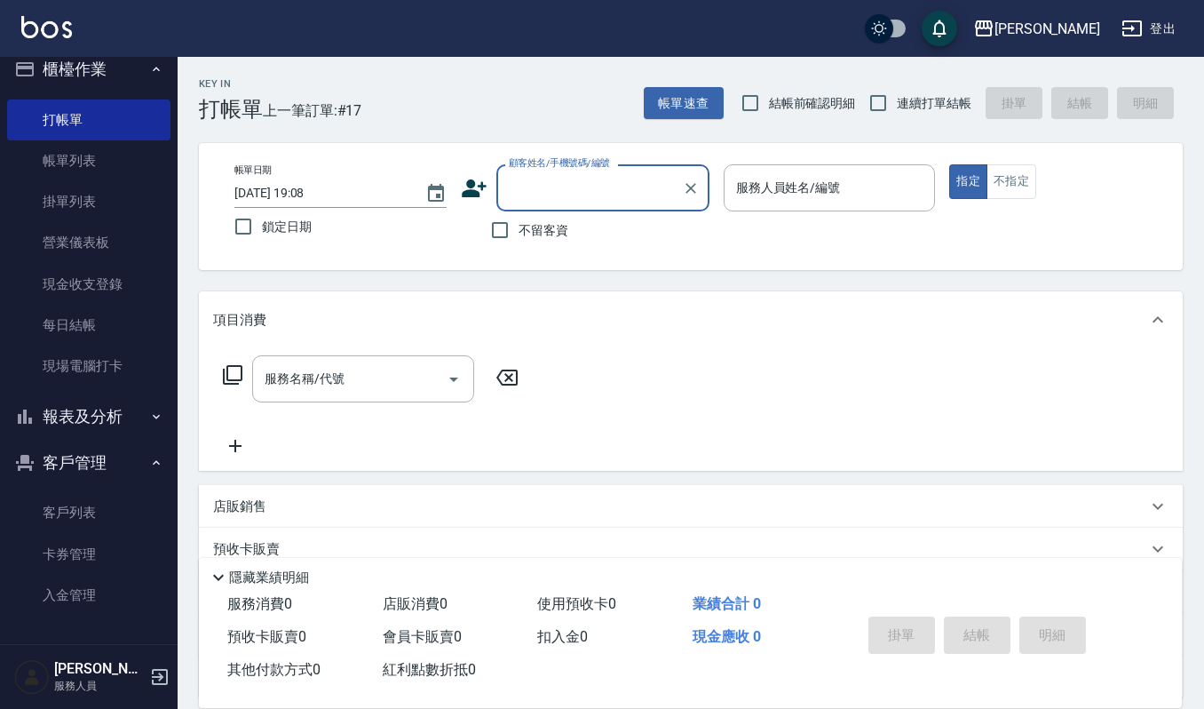
type input "y"
type input "t"
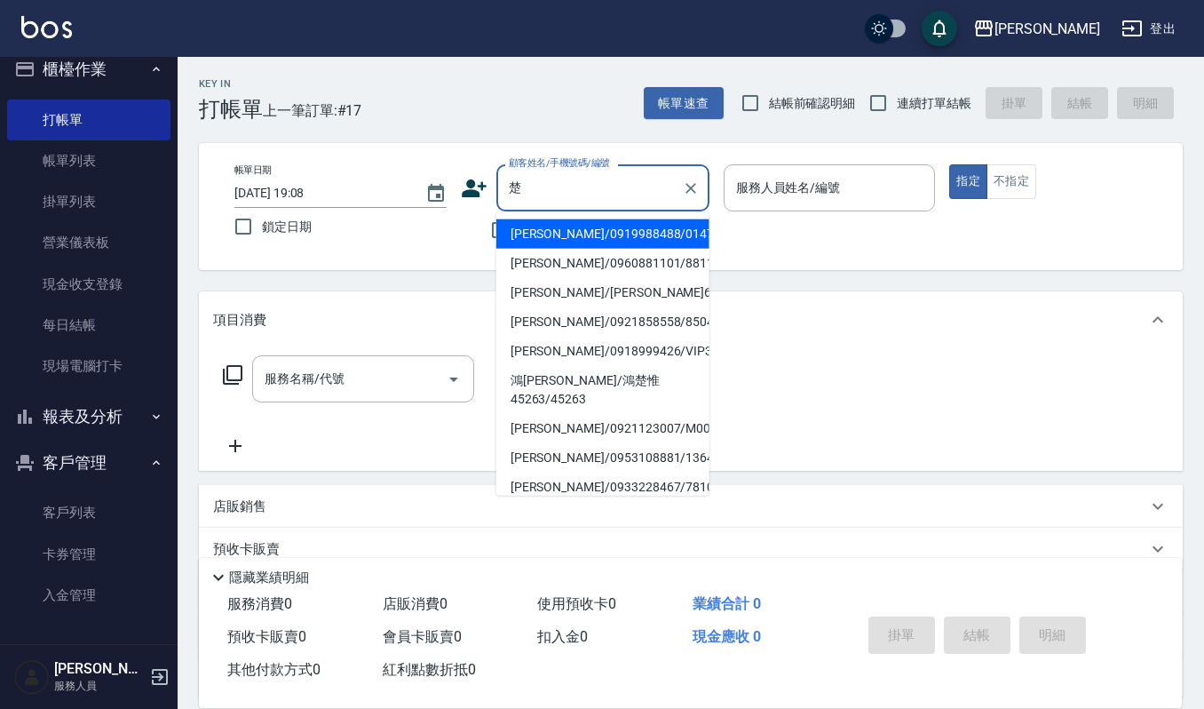
click at [613, 229] on li "楚鎮亘/0919988488/014730" at bounding box center [602, 233] width 213 height 29
type input "楚鎮亘/0919988488/014730"
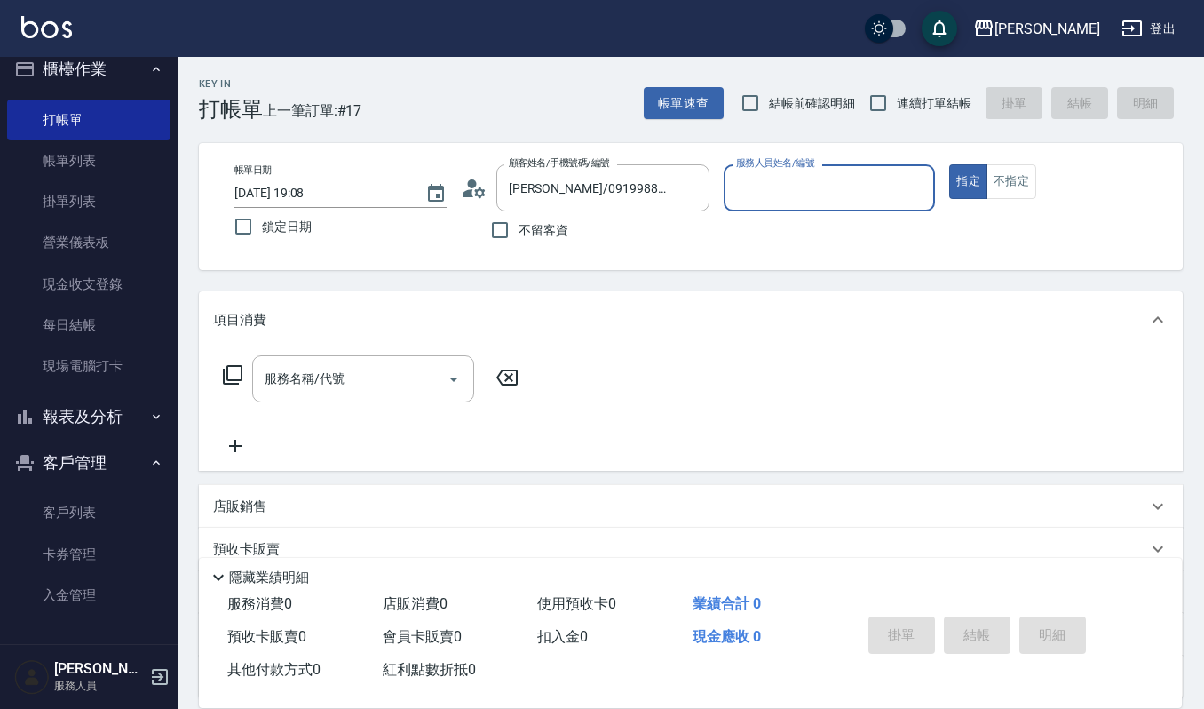
type input "吉兒-4"
click at [297, 398] on div "服務名稱/代號" at bounding box center [363, 378] width 222 height 47
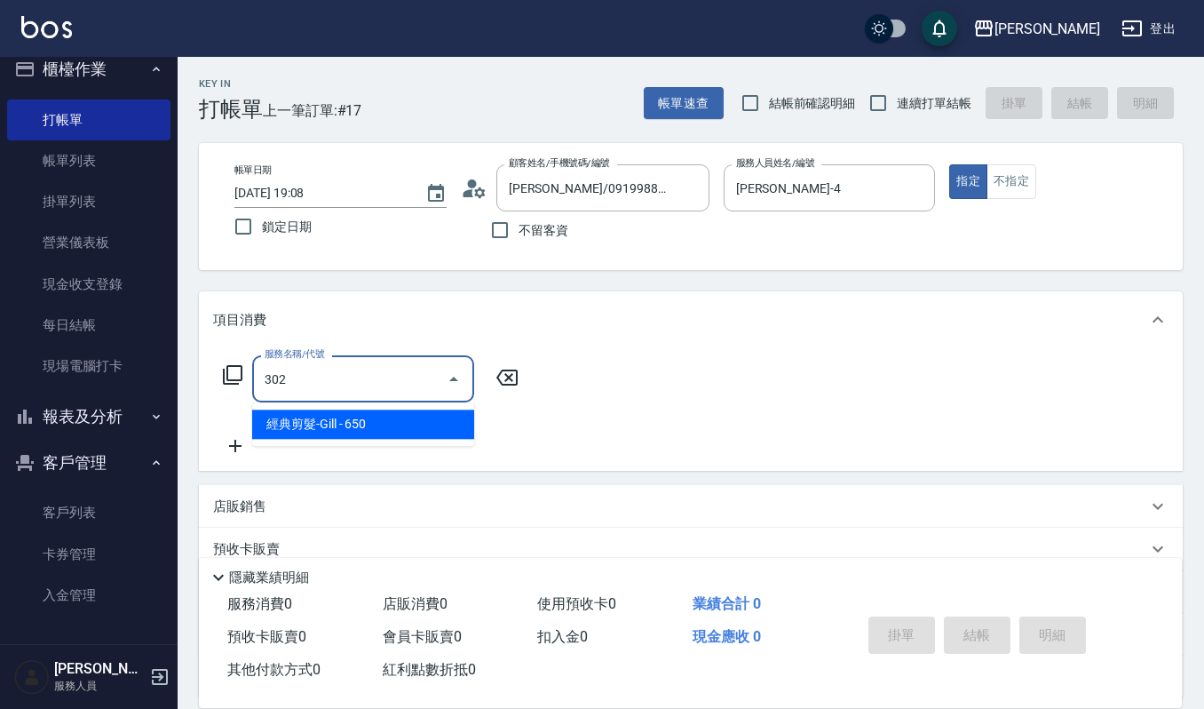
type input "經典剪髮-Gill(302)"
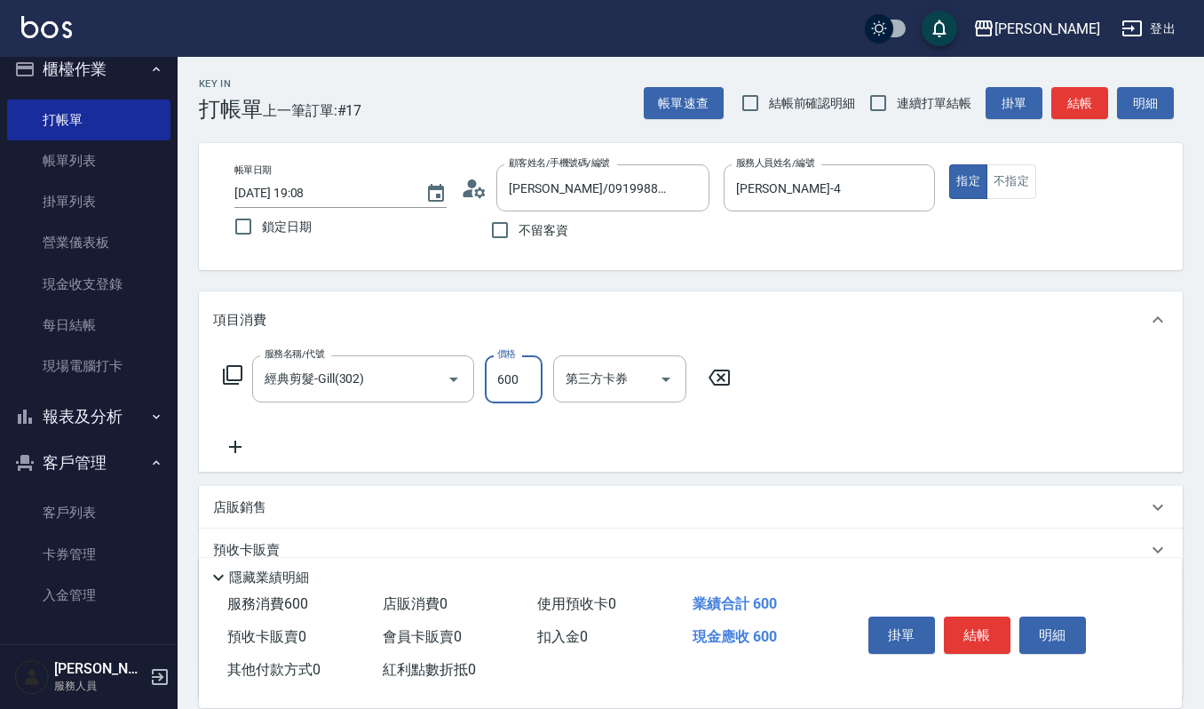
type input "600"
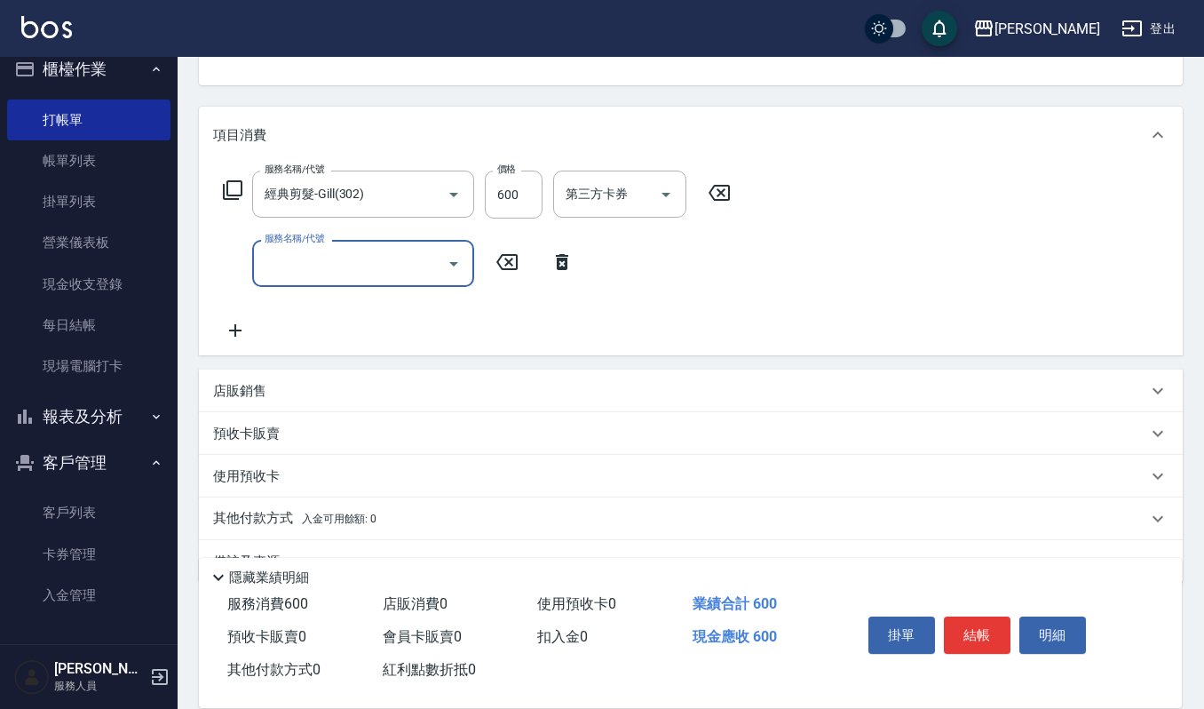
scroll to position [225, 0]
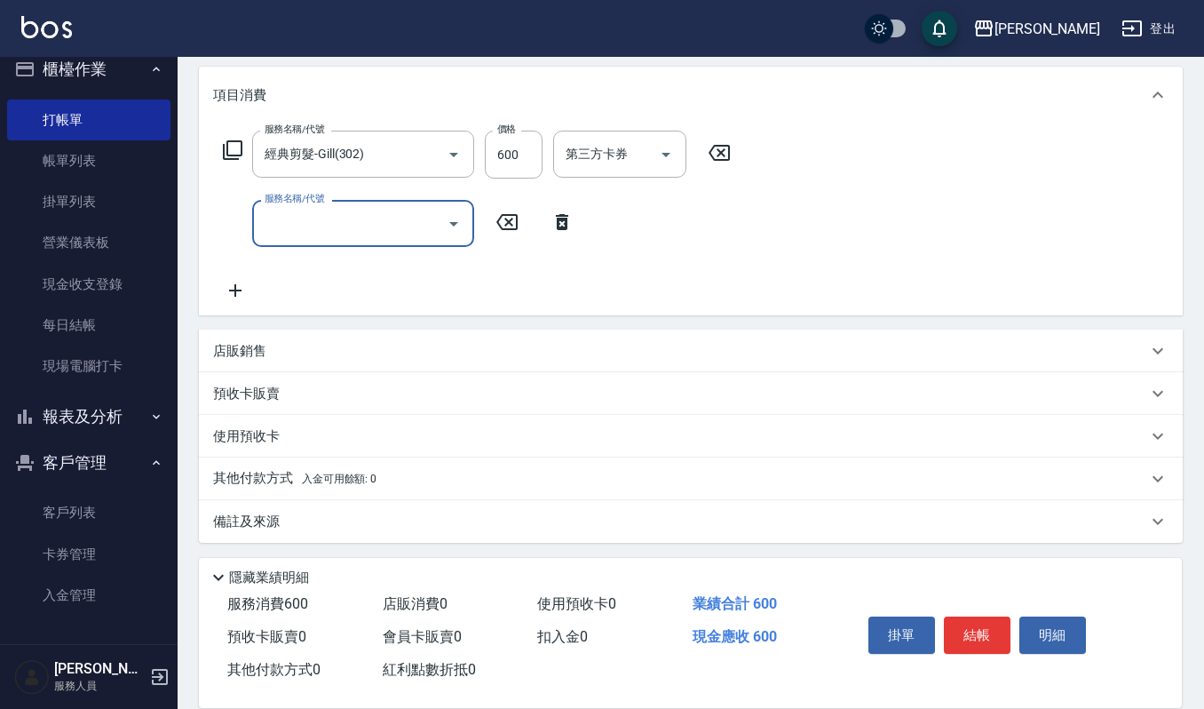
click at [302, 353] on div "店販銷售" at bounding box center [680, 351] width 934 height 19
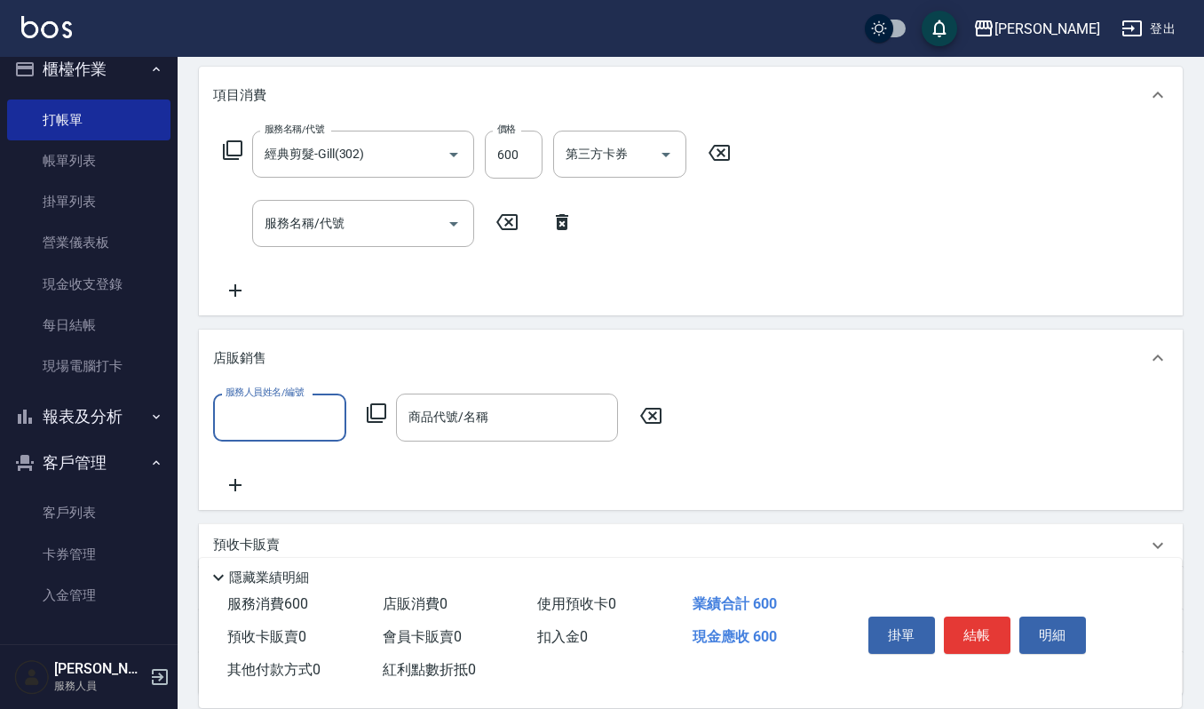
scroll to position [0, 0]
type input "吉兒-4"
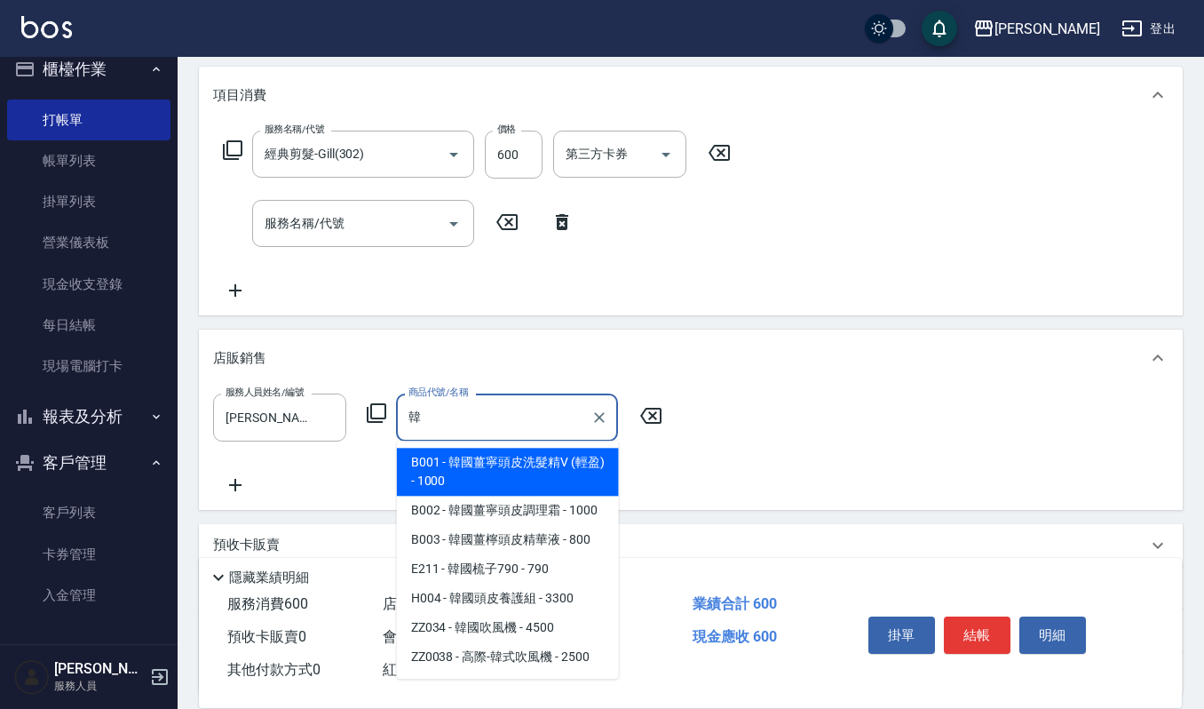
type input "韓"
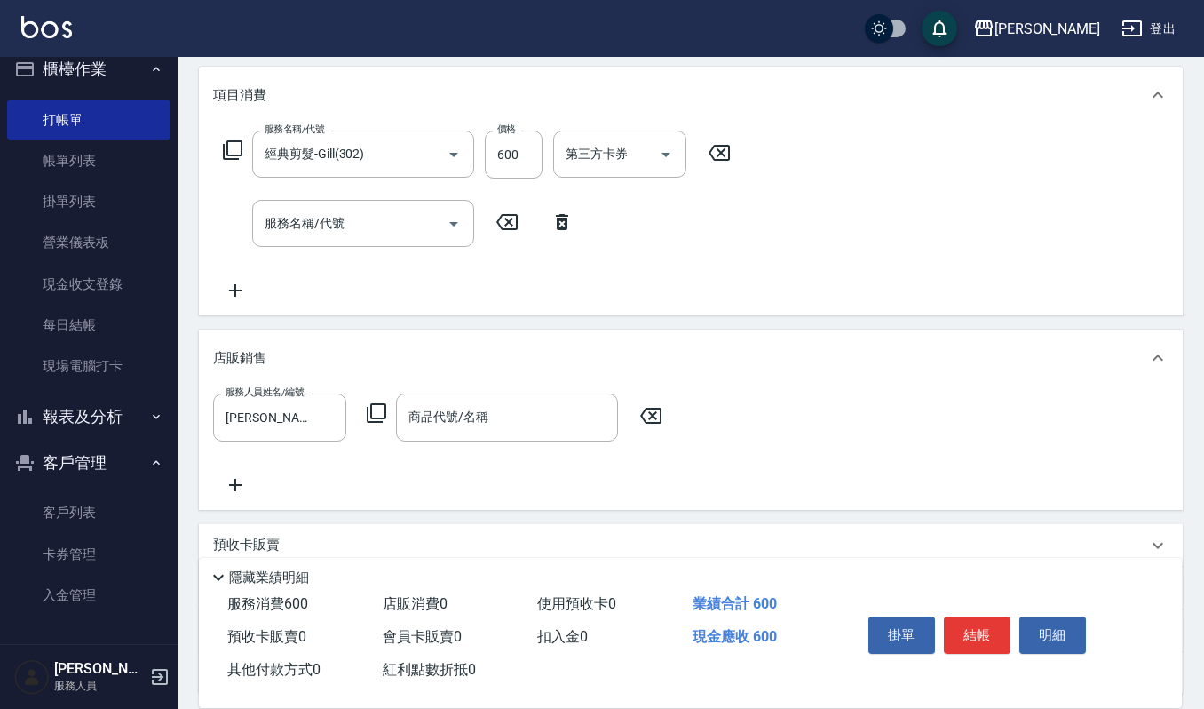
click at [517, 474] on div "服務人員姓名/編號 吉兒-4 服務人員姓名/編號 商品代號/名稱 商品代號/名稱" at bounding box center [691, 443] width 956 height 101
click at [498, 417] on input "商品代號/名稱" at bounding box center [507, 416] width 206 height 31
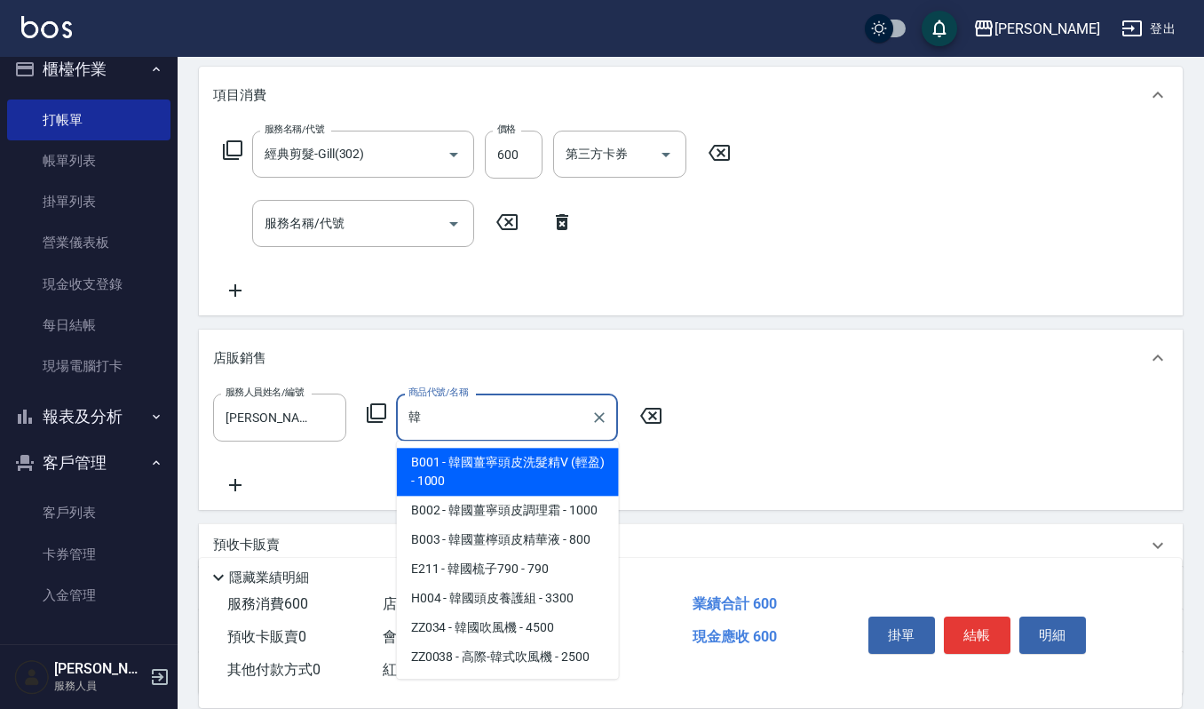
type input "韓"
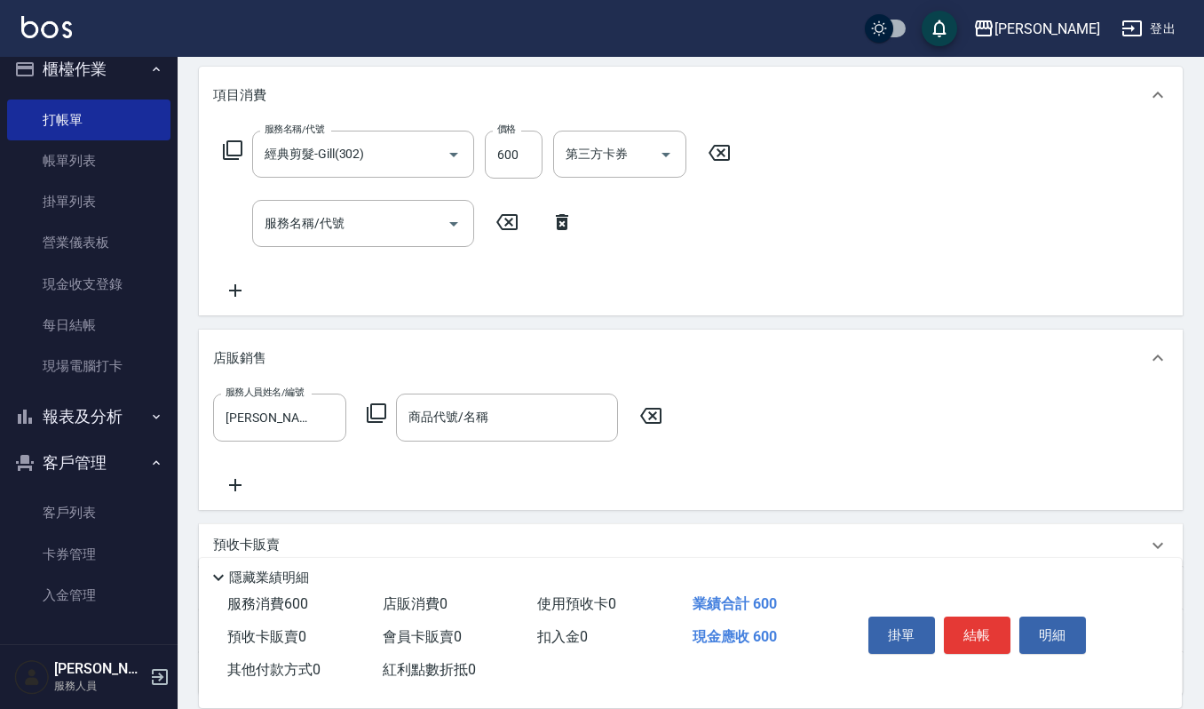
click at [484, 473] on div "服務人員姓名/編號 吉兒-4 服務人員姓名/編號 商品代號/名稱 商品代號/名稱" at bounding box center [691, 443] width 956 height 101
click at [464, 409] on div "商品代號/名稱 商品代號/名稱" at bounding box center [507, 416] width 222 height 47
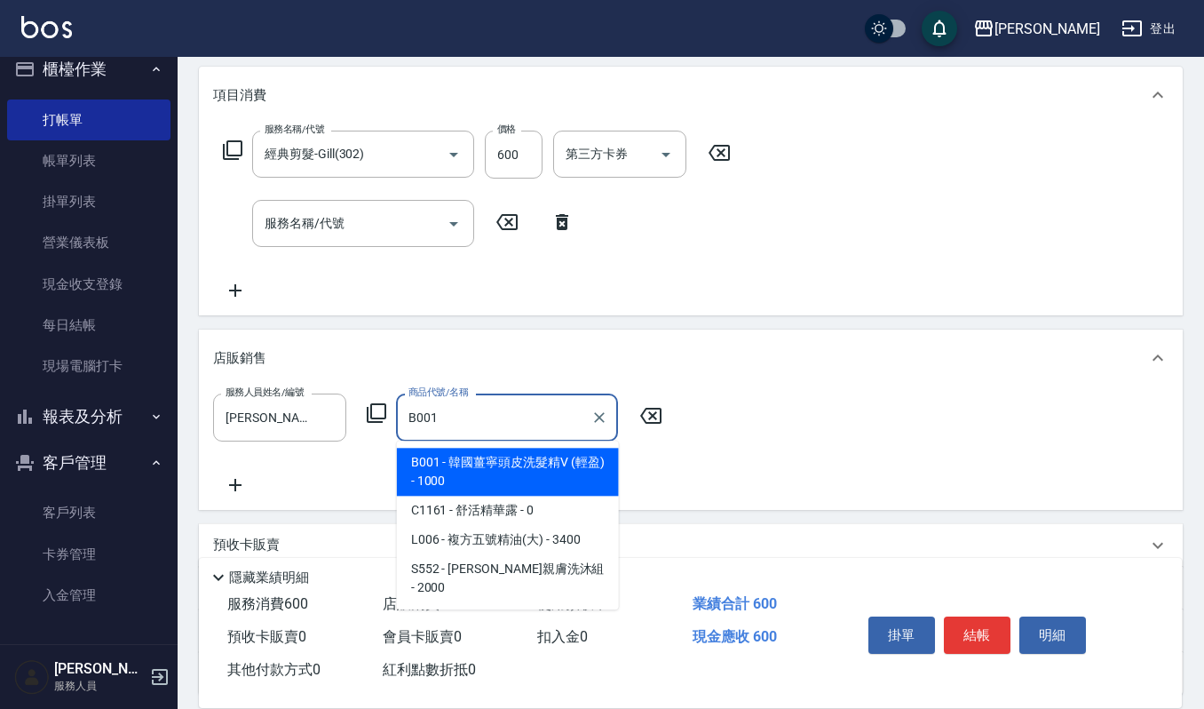
type input "韓國薑寧頭皮洗髮精V (輕盈)"
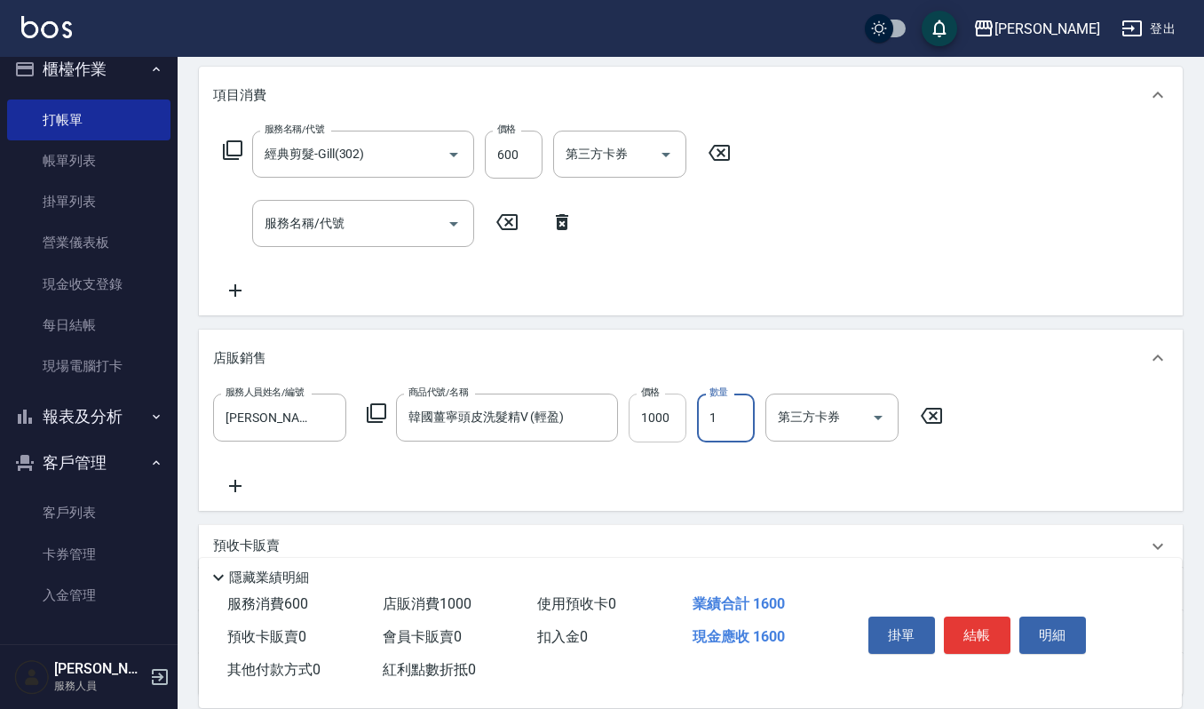
click at [654, 414] on input "1000" at bounding box center [658, 417] width 58 height 48
type input "900"
click at [1007, 636] on button "結帳" at bounding box center [977, 634] width 67 height 37
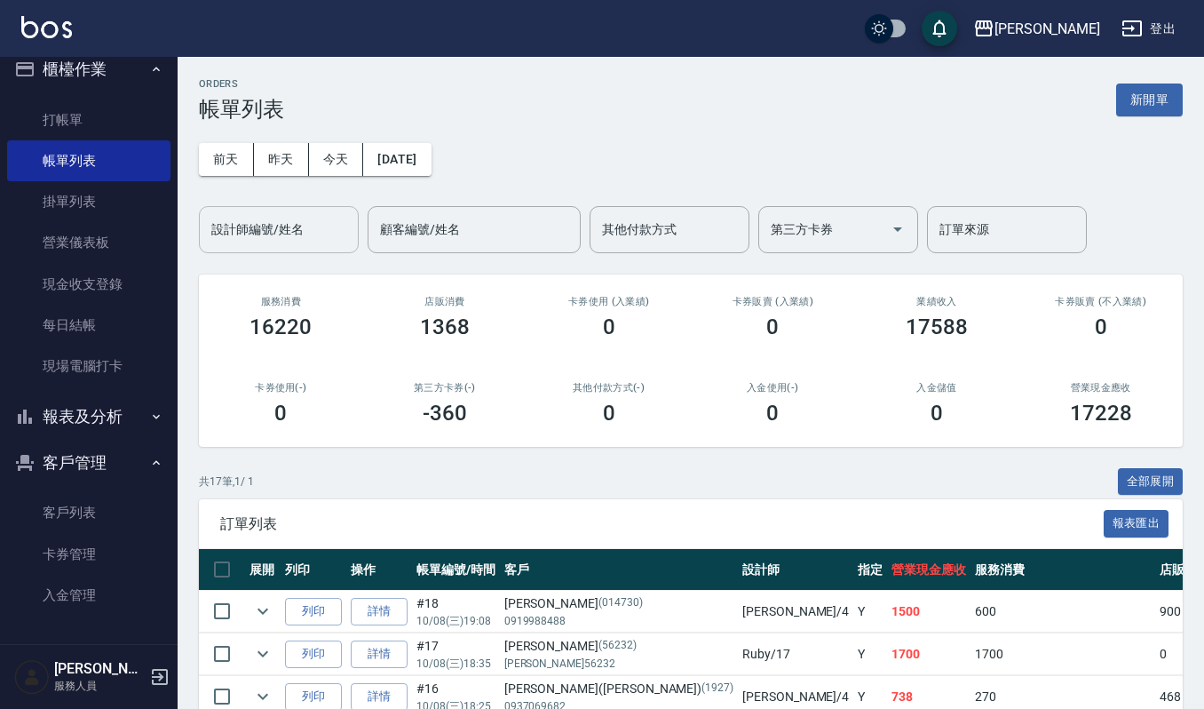
click at [266, 240] on input "設計師編號/姓名" at bounding box center [279, 229] width 144 height 31
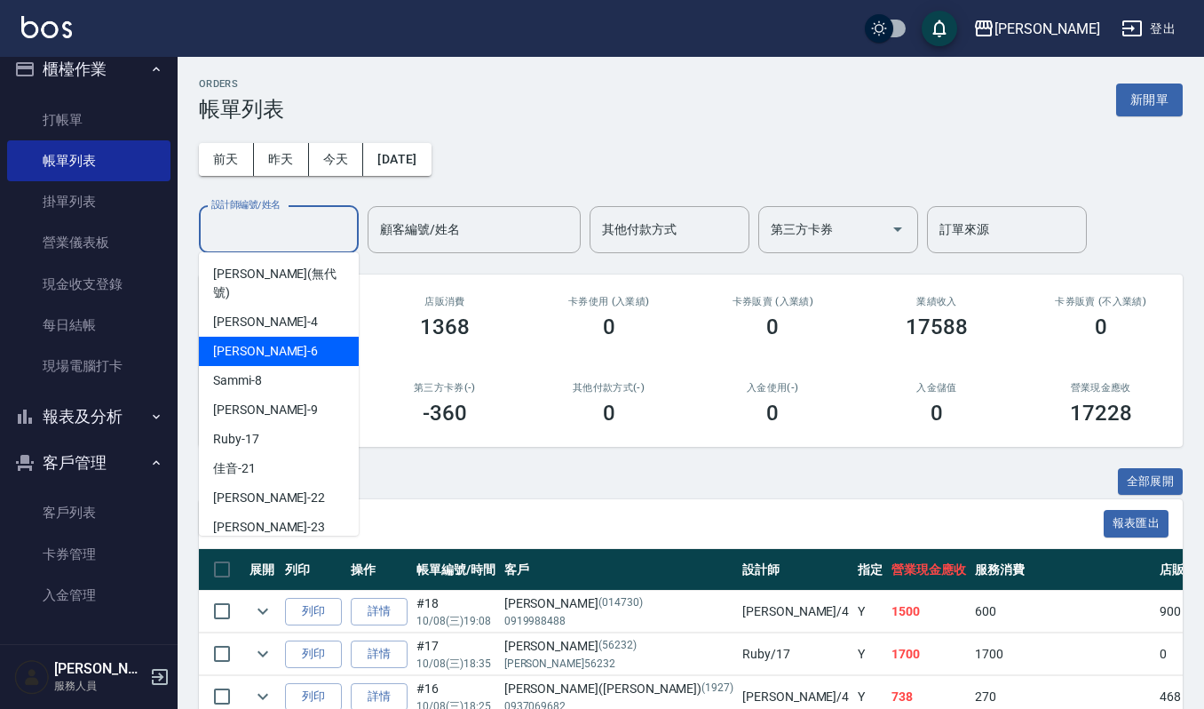
click at [271, 337] on div "Joalin -6" at bounding box center [279, 351] width 160 height 29
type input "Joalin-6"
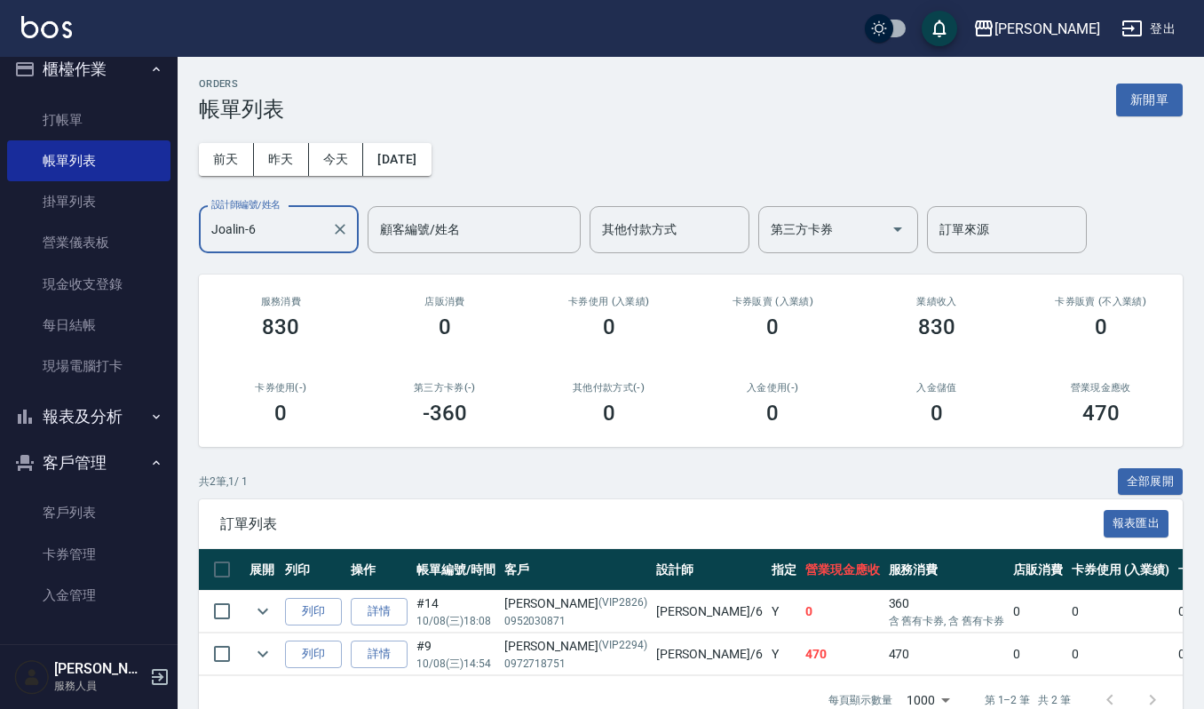
click at [307, 231] on input "Joalin-6" at bounding box center [265, 229] width 117 height 31
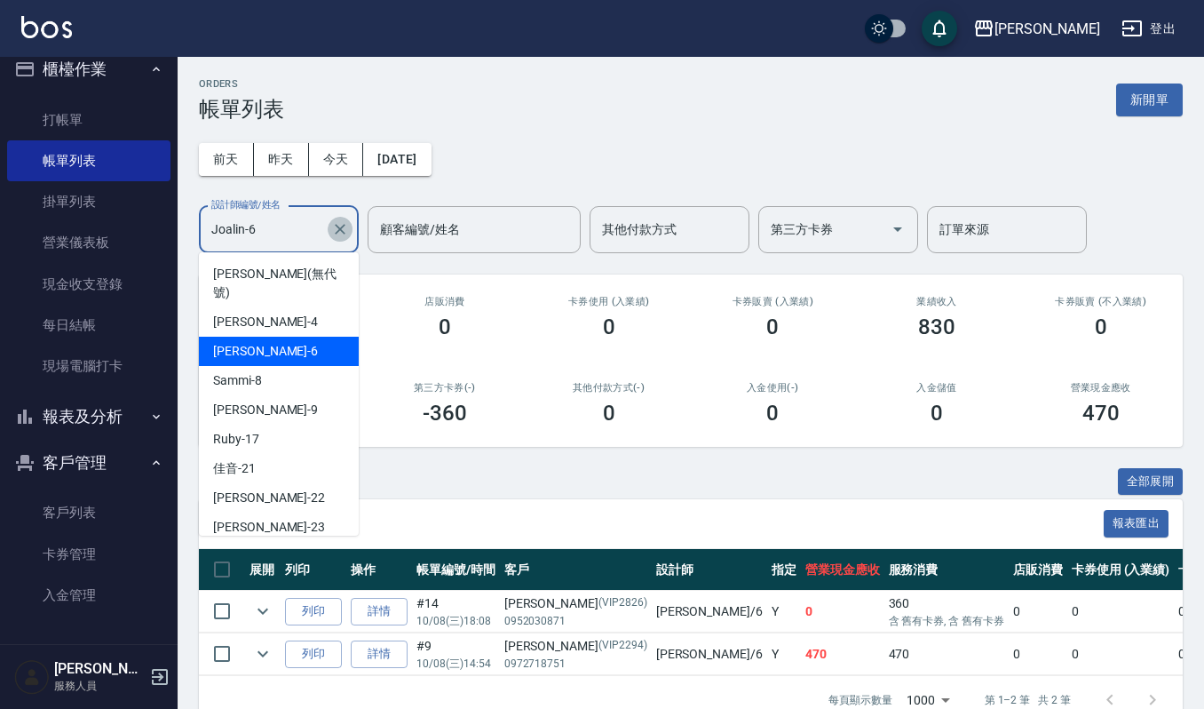
click at [338, 228] on icon "Clear" at bounding box center [340, 229] width 11 height 11
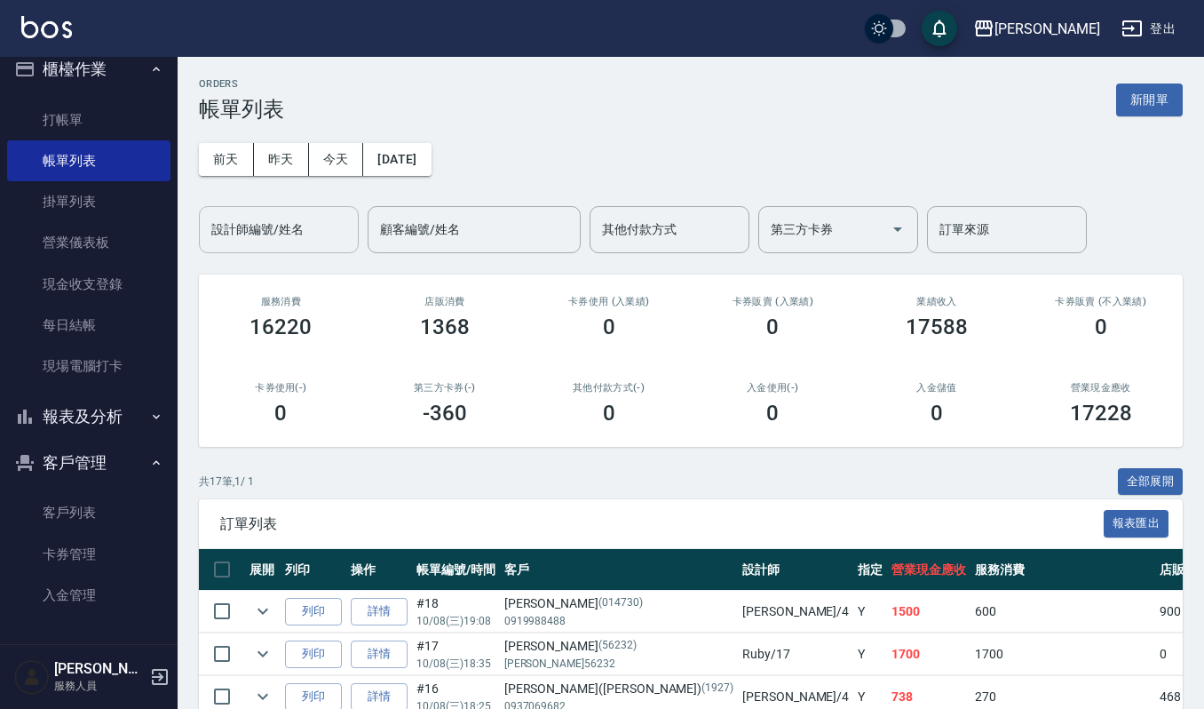
click at [431, 465] on div "ORDERS 帳單列表 新開單 前天 昨天 今天 2025/10/08 設計師編號/姓名 設計師編號/姓名 顧客編號/姓名 顧客編號/姓名 其他付款方式 其他…" at bounding box center [691, 721] width 1027 height 1328
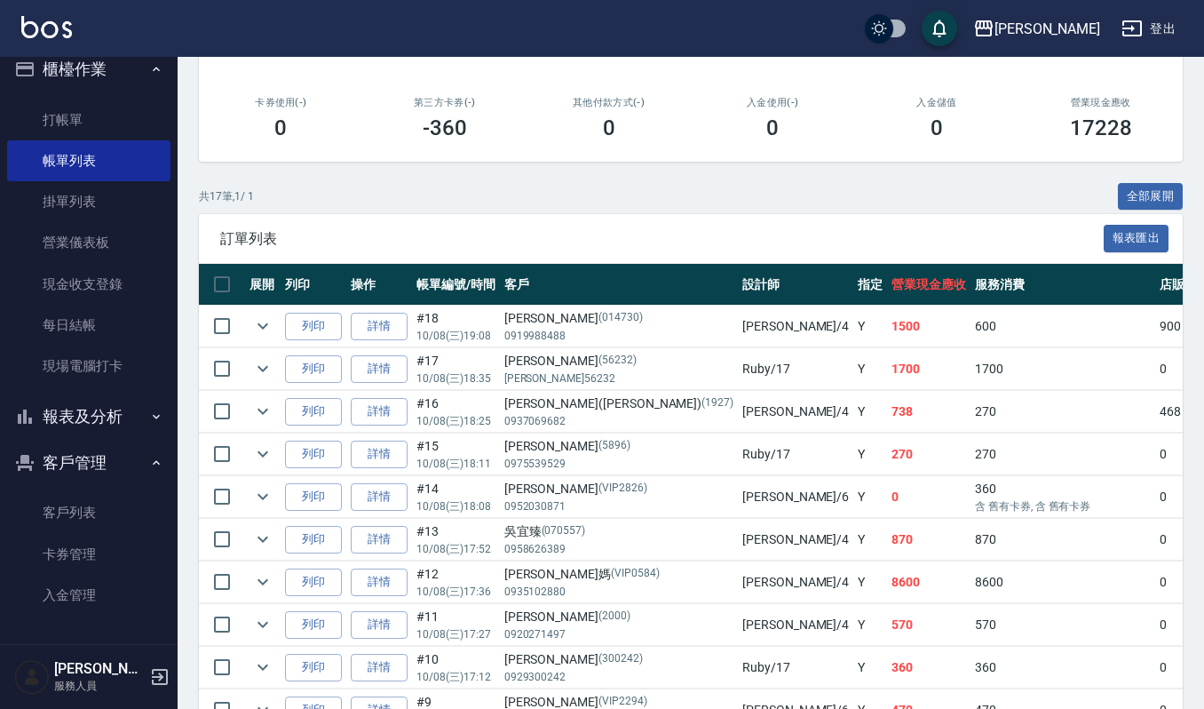
scroll to position [355, 0]
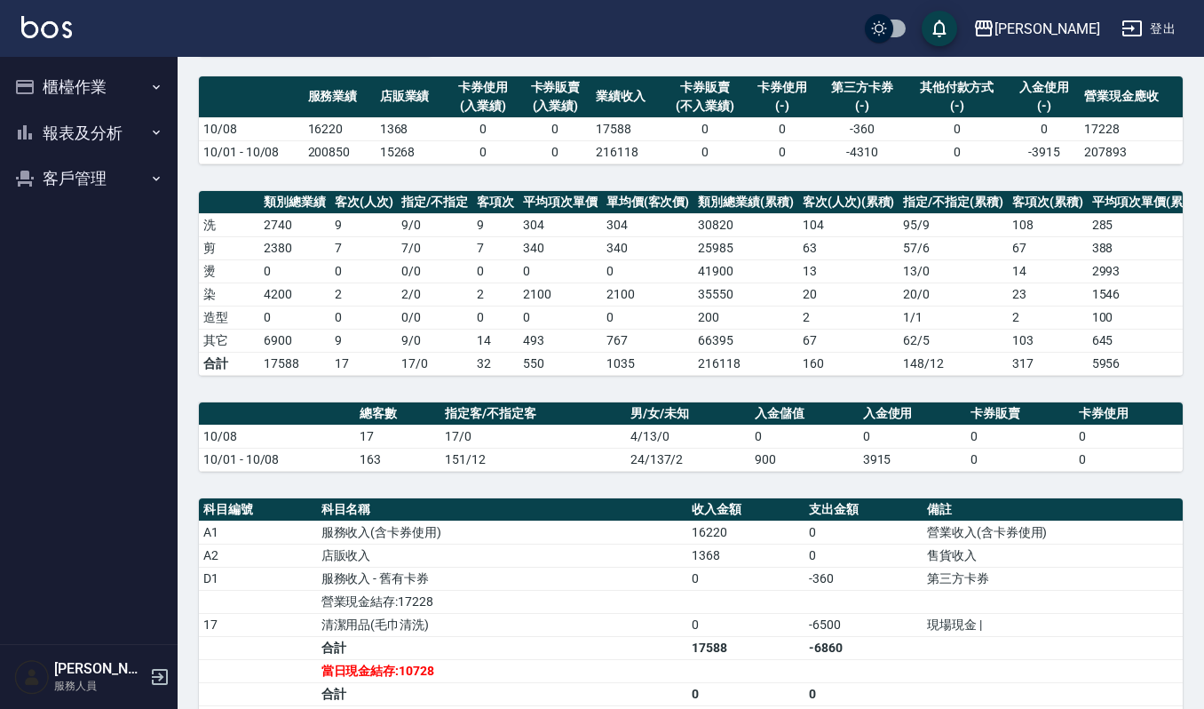
scroll to position [399, 0]
